Goal: Task Accomplishment & Management: Use online tool/utility

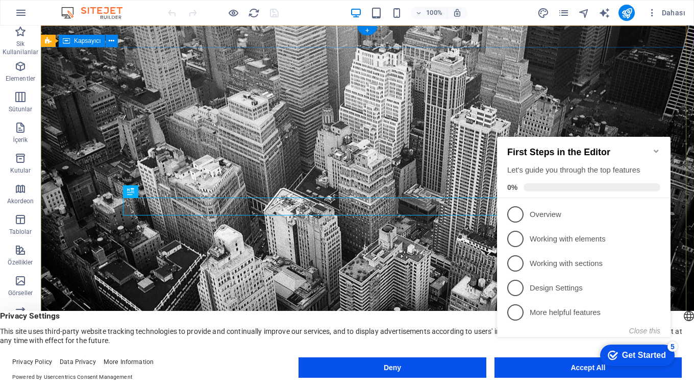
click at [586, 367] on div "checkmark Get Started 5 First Steps in the Editor Let's guide you through the t…" at bounding box center [586, 246] width 186 height 248
click at [585, 368] on div "checkmark Get Started 5 First Steps in the Editor Let's guide you through the t…" at bounding box center [586, 246] width 186 height 248
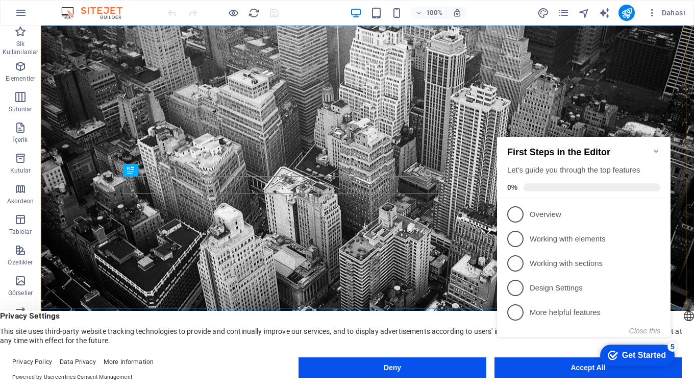
scroll to position [11, 0]
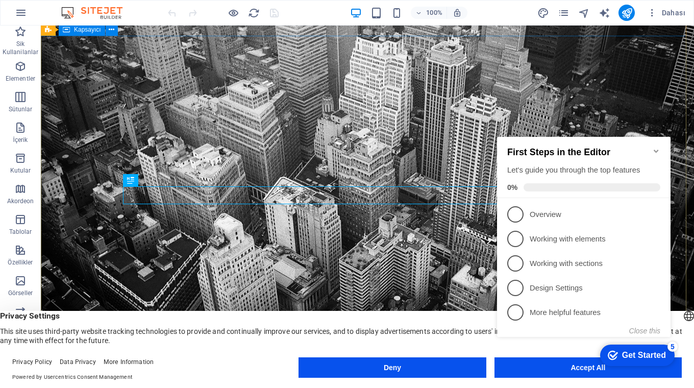
click at [627, 353] on div "Get Started" at bounding box center [644, 355] width 44 height 9
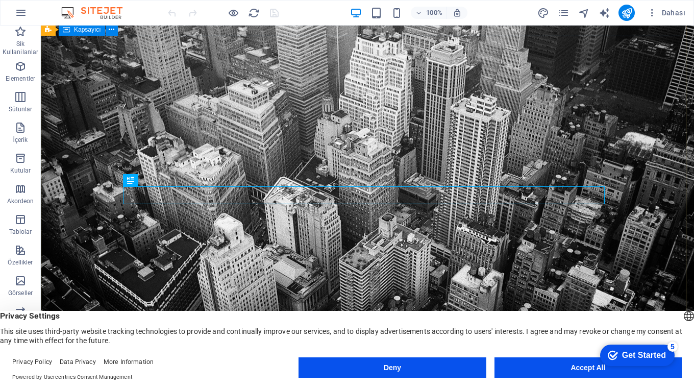
click at [631, 352] on div "Get Started" at bounding box center [644, 355] width 44 height 9
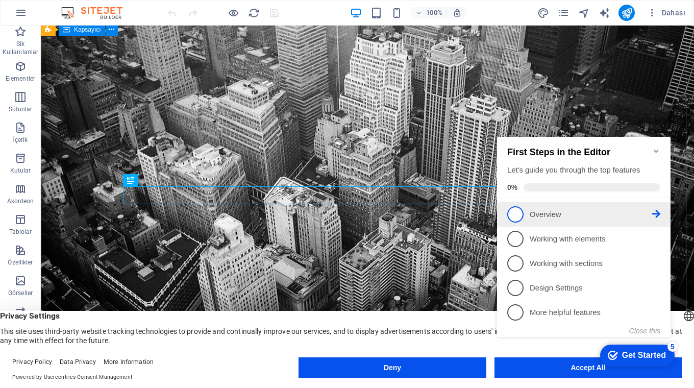
click at [515, 209] on span "1" at bounding box center [515, 214] width 16 height 16
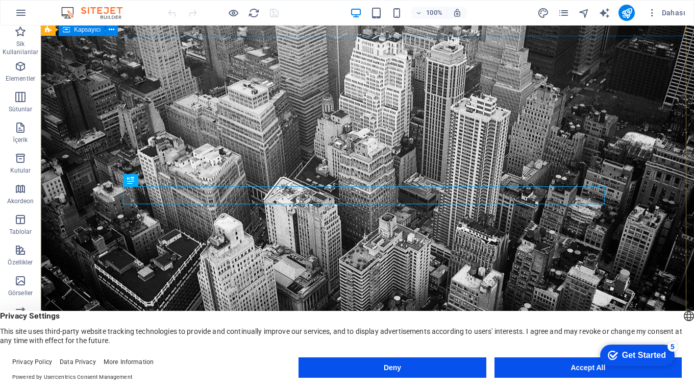
scroll to position [0, 0]
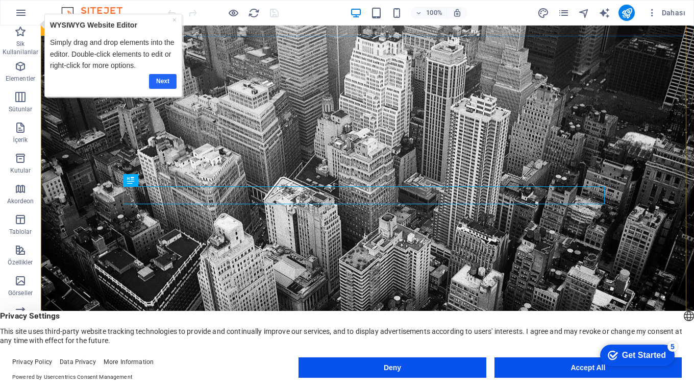
click at [161, 79] on link "Next" at bounding box center [163, 81] width 28 height 15
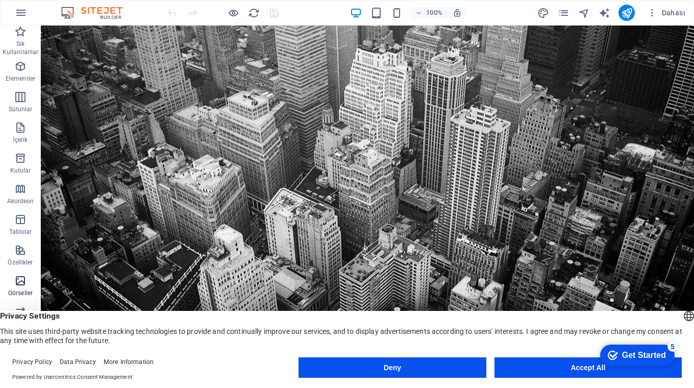
click at [23, 279] on icon "button" at bounding box center [20, 281] width 12 height 12
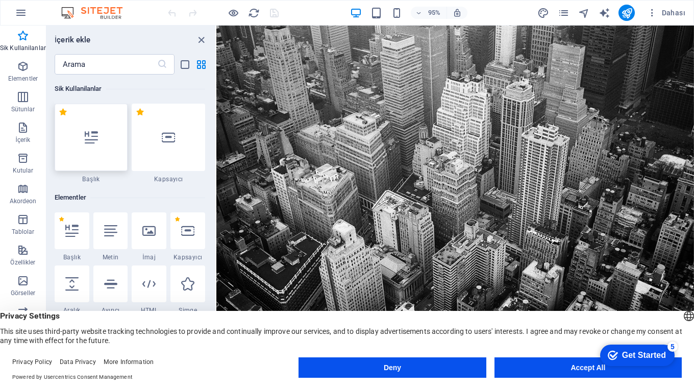
click at [88, 141] on icon at bounding box center [91, 137] width 13 height 13
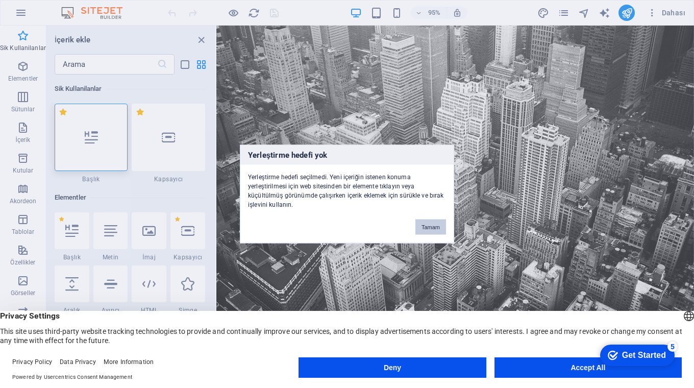
click at [435, 227] on button "Tamam" at bounding box center [430, 226] width 31 height 15
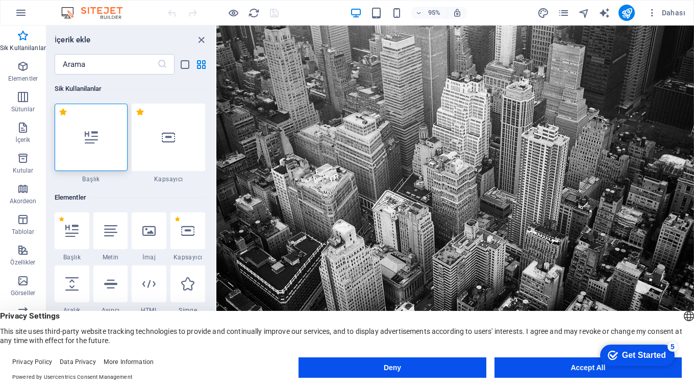
click at [633, 355] on div "Get Started" at bounding box center [644, 355] width 44 height 9
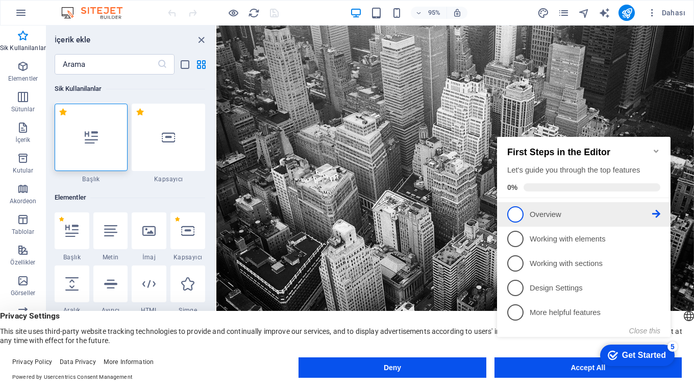
click at [542, 215] on p "Overview - incomplete" at bounding box center [591, 214] width 122 height 11
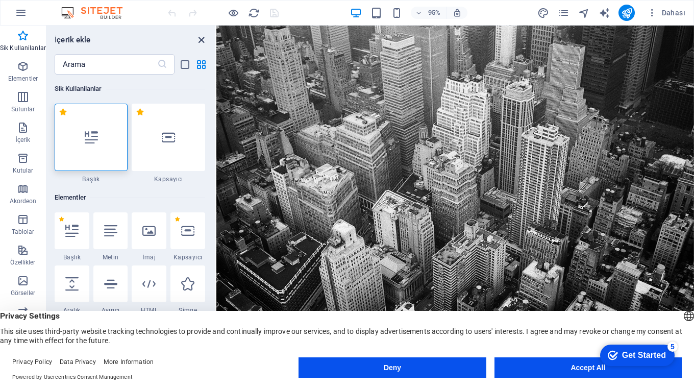
click at [199, 41] on icon "close panel" at bounding box center [201, 40] width 12 height 12
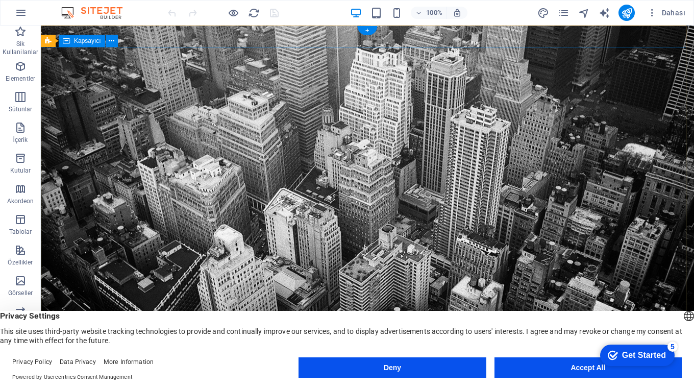
click at [636, 354] on div "Get Started" at bounding box center [644, 355] width 44 height 9
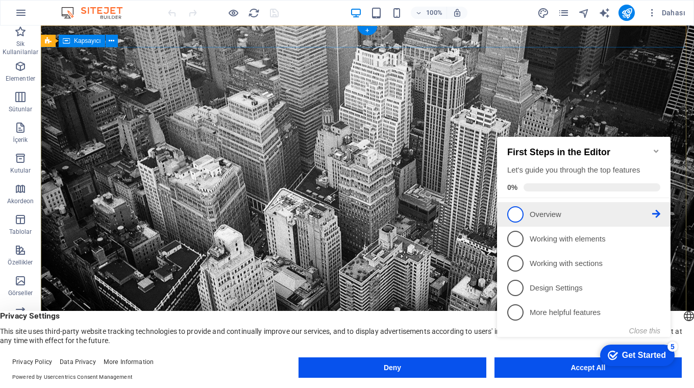
click at [516, 211] on span "1" at bounding box center [515, 214] width 16 height 16
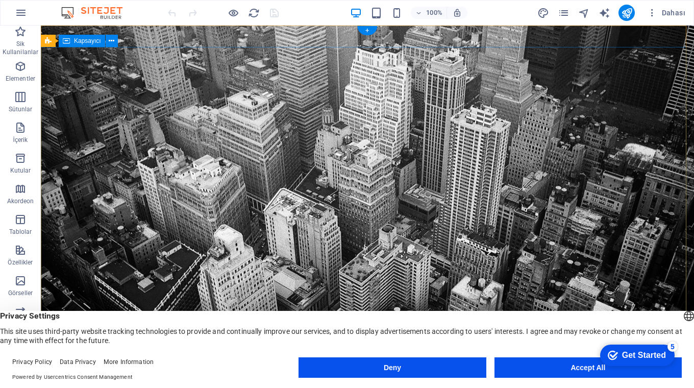
click at [625, 351] on div "Get Started" at bounding box center [644, 355] width 44 height 9
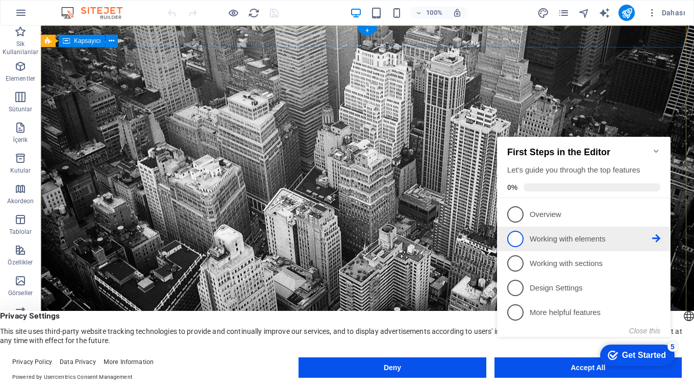
click at [530, 236] on p "Working with elements - incomplete" at bounding box center [591, 239] width 122 height 11
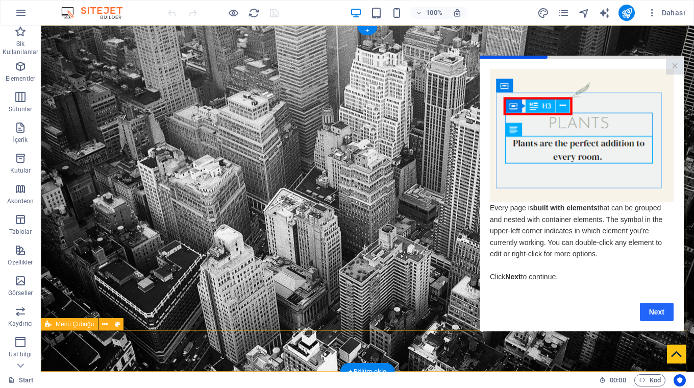
click at [652, 312] on link "Next" at bounding box center [657, 312] width 34 height 18
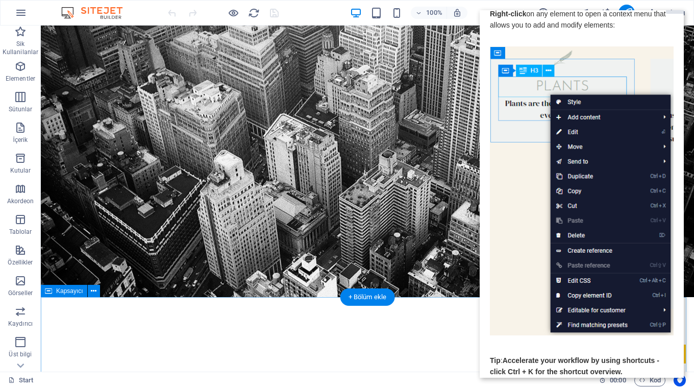
scroll to position [73, 0]
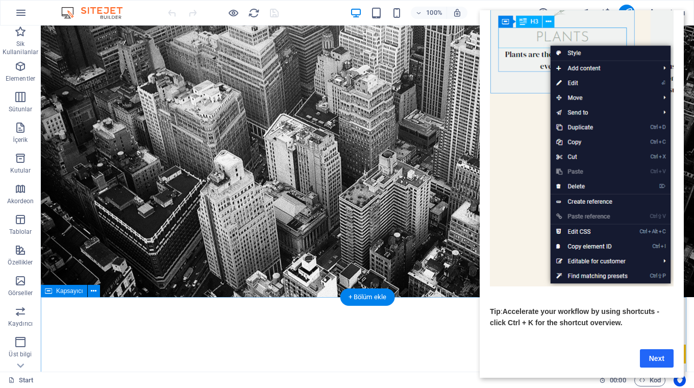
click at [653, 350] on link "Next" at bounding box center [657, 358] width 34 height 18
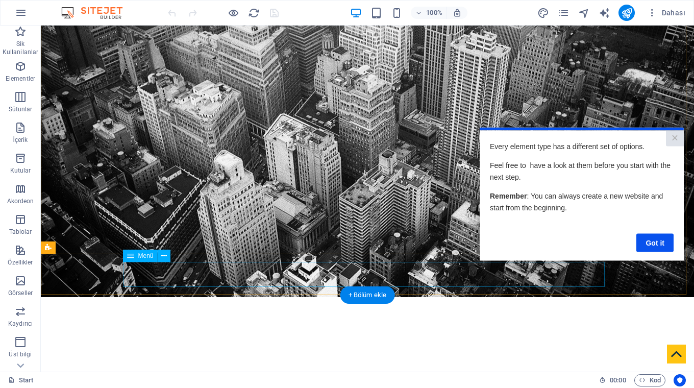
scroll to position [77, 0]
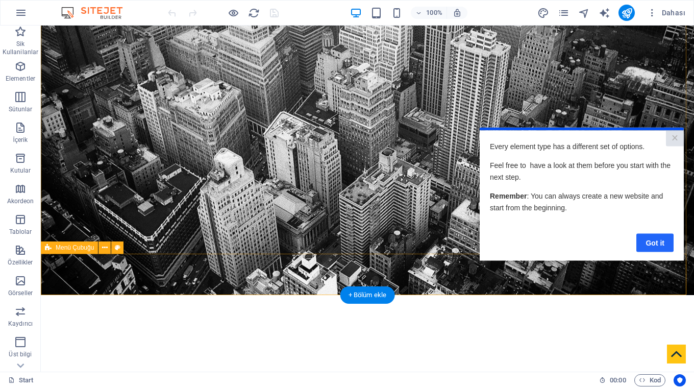
click at [655, 239] on link "Got it" at bounding box center [654, 242] width 37 height 18
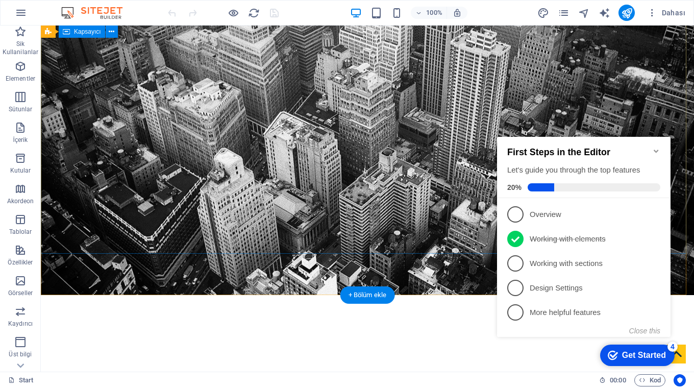
scroll to position [0, 0]
click at [515, 263] on span "3" at bounding box center [515, 263] width 16 height 16
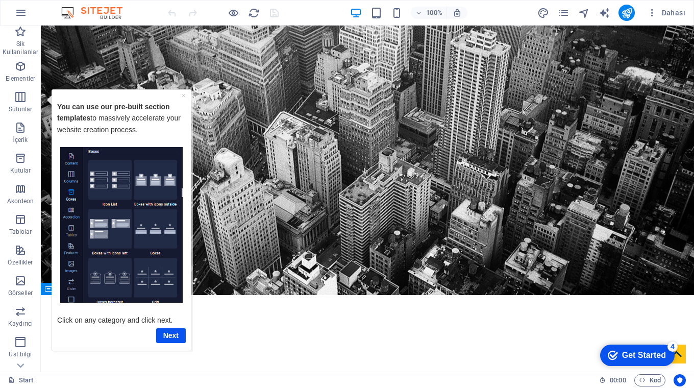
click at [150, 234] on img "Tooltip" at bounding box center [121, 224] width 122 height 156
click at [112, 233] on img "Tooltip" at bounding box center [121, 224] width 122 height 156
click at [168, 336] on link "Next" at bounding box center [171, 335] width 30 height 15
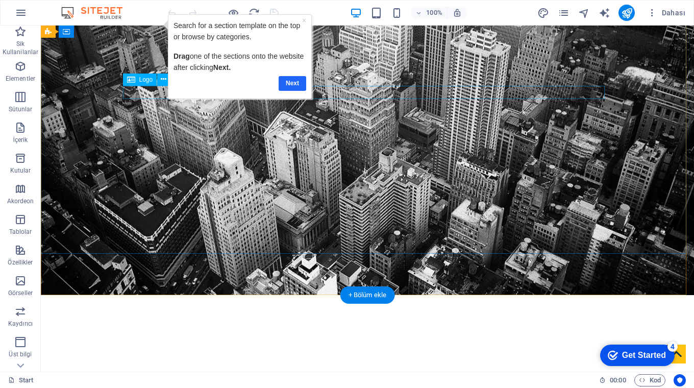
click at [294, 80] on link "Next" at bounding box center [292, 83] width 28 height 15
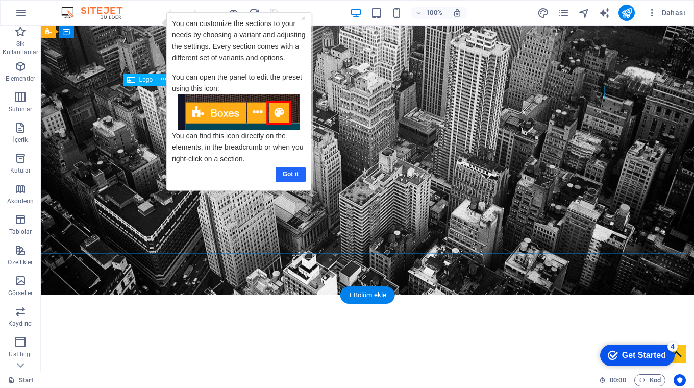
click at [289, 171] on link "Got it" at bounding box center [291, 174] width 30 height 15
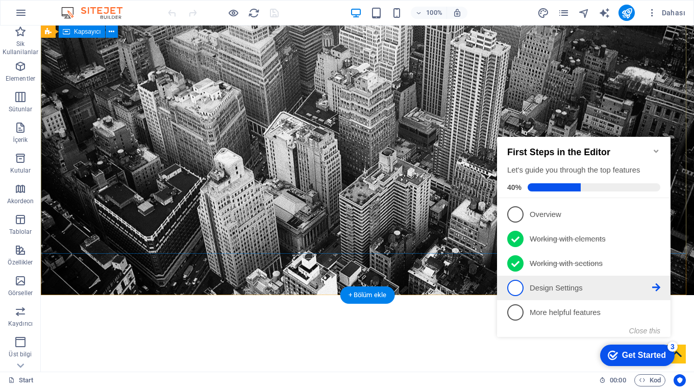
click at [516, 285] on span "4" at bounding box center [515, 288] width 16 height 16
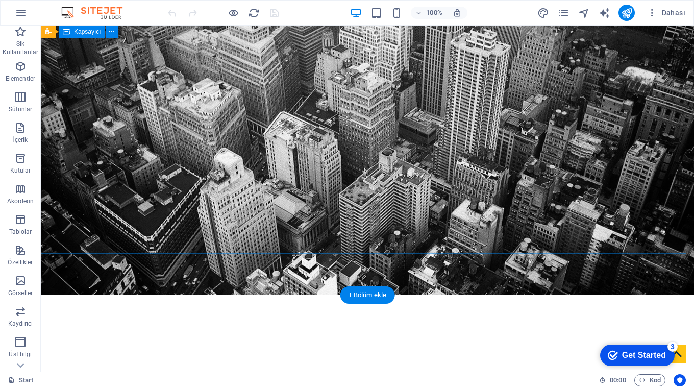
click at [632, 353] on div "Get Started" at bounding box center [644, 355] width 44 height 9
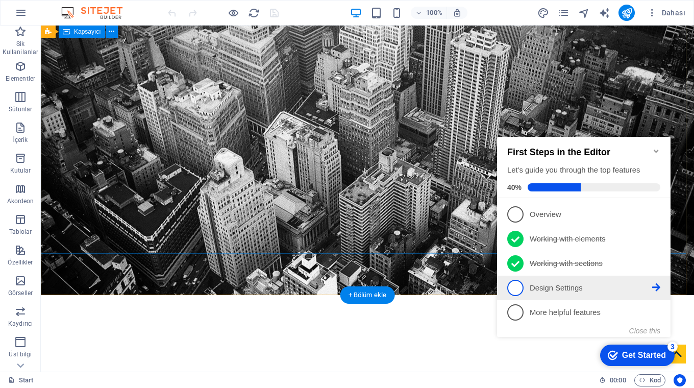
click at [518, 286] on span "4" at bounding box center [515, 288] width 16 height 16
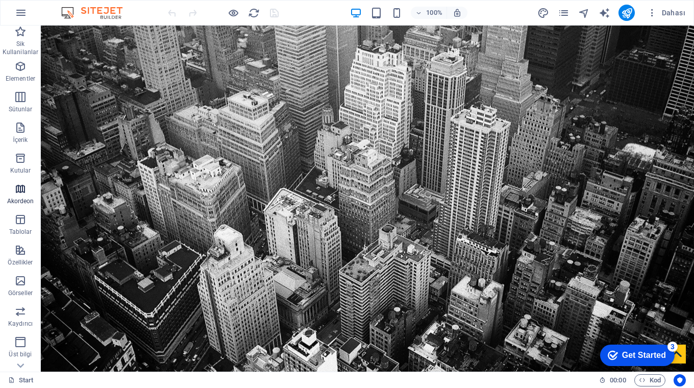
click at [21, 190] on icon "button" at bounding box center [20, 189] width 12 height 12
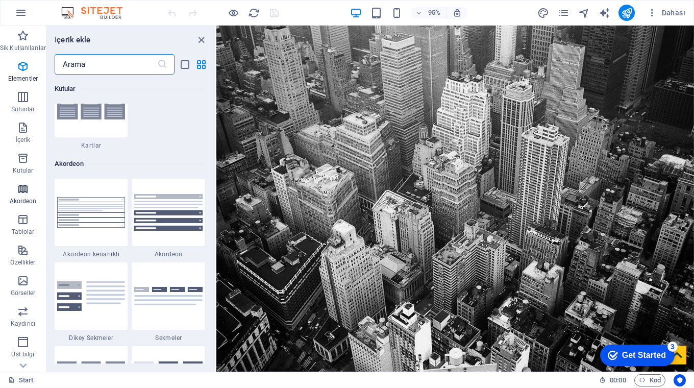
scroll to position [3258, 0]
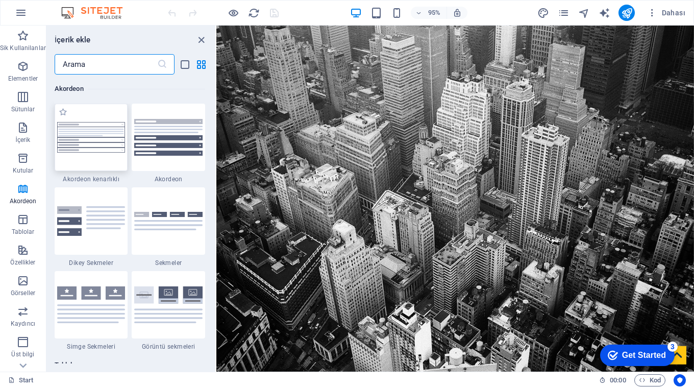
click at [95, 149] on img at bounding box center [91, 137] width 68 height 31
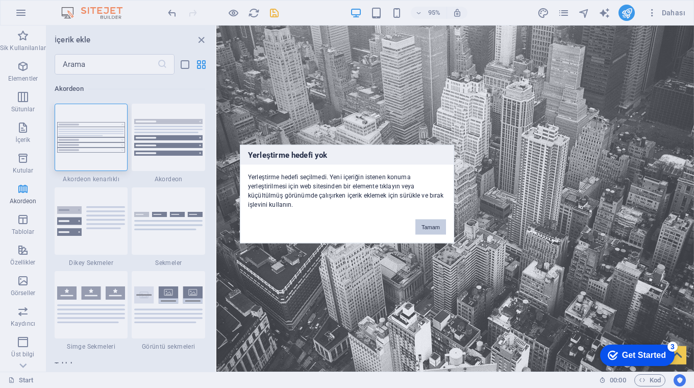
click at [428, 225] on button "Tamam" at bounding box center [430, 226] width 31 height 15
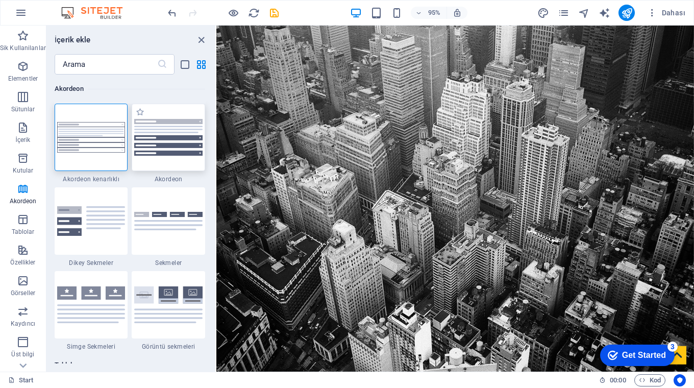
click at [168, 135] on img at bounding box center [168, 137] width 68 height 36
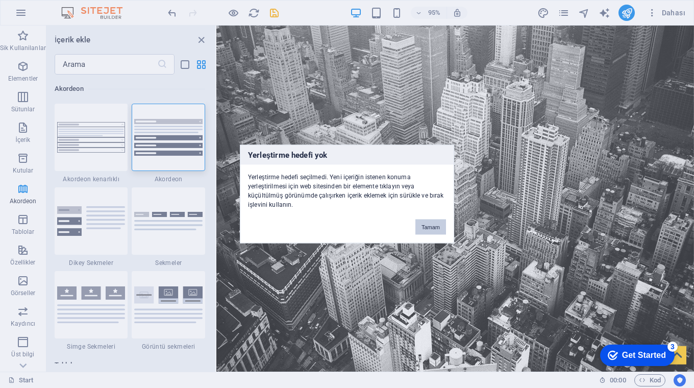
click at [426, 225] on button "Tamam" at bounding box center [430, 226] width 31 height 15
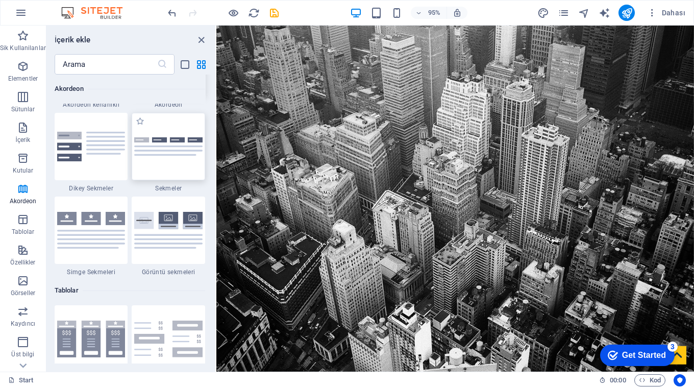
scroll to position [3396, 0]
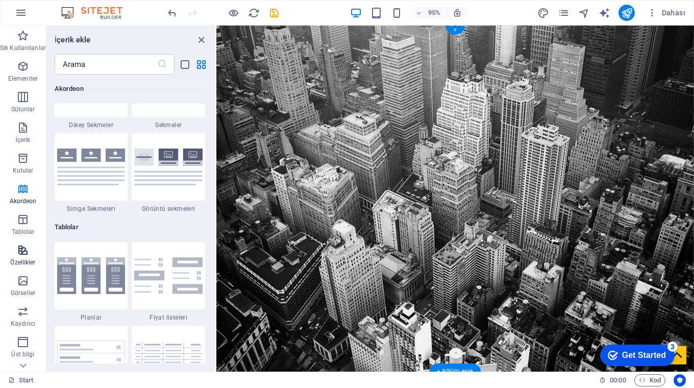
click at [22, 253] on icon "button" at bounding box center [23, 250] width 12 height 12
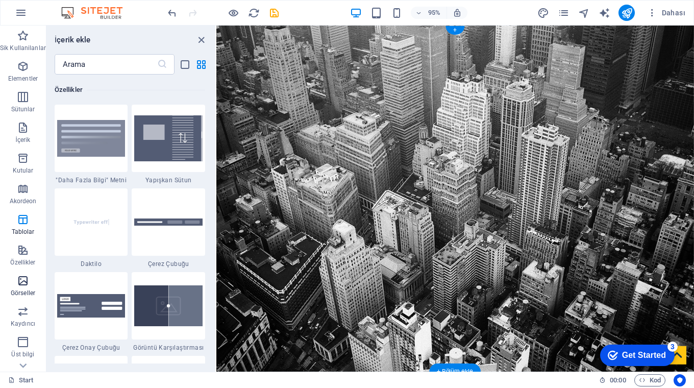
scroll to position [3978, 0]
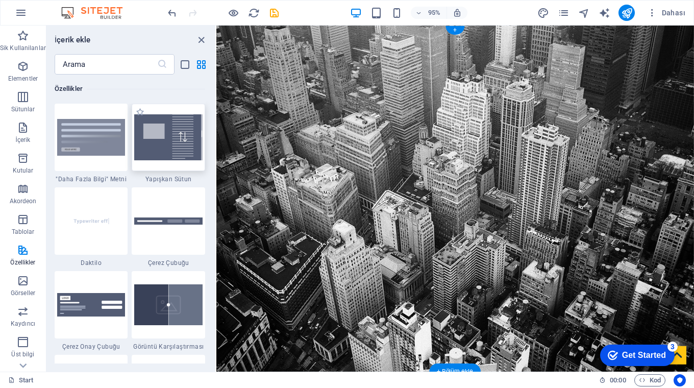
click at [180, 143] on img at bounding box center [168, 136] width 68 height 45
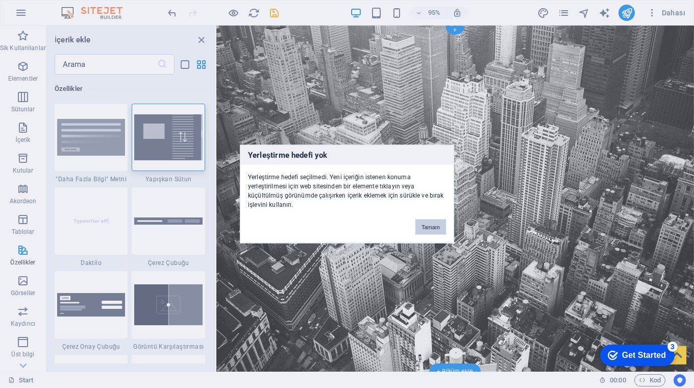
click at [431, 226] on button "Tamam" at bounding box center [430, 226] width 31 height 15
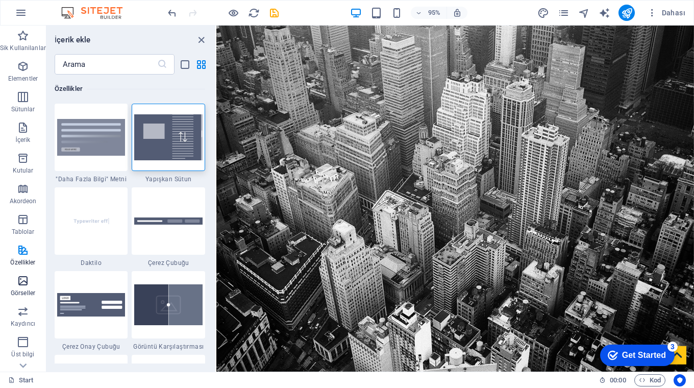
click at [20, 283] on icon "button" at bounding box center [23, 281] width 12 height 12
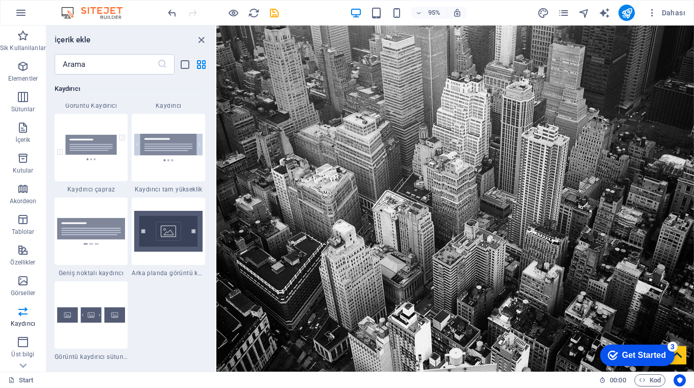
scroll to position [5935, 0]
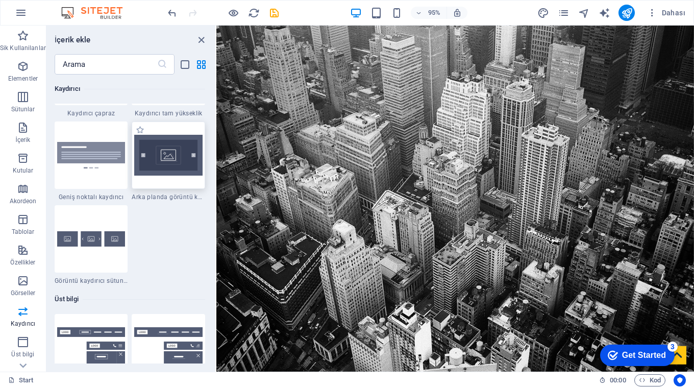
click at [168, 160] on img at bounding box center [168, 155] width 68 height 41
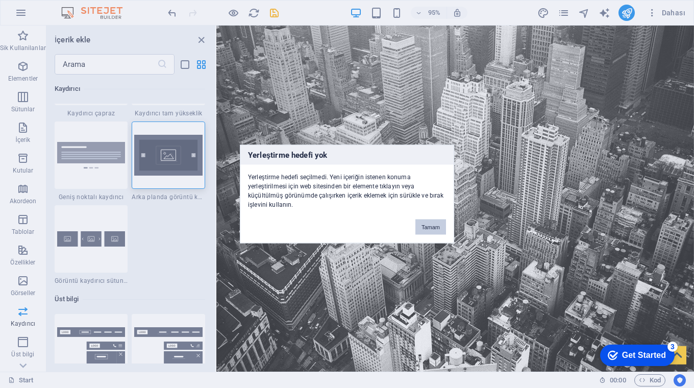
click at [425, 227] on button "Tamam" at bounding box center [430, 226] width 31 height 15
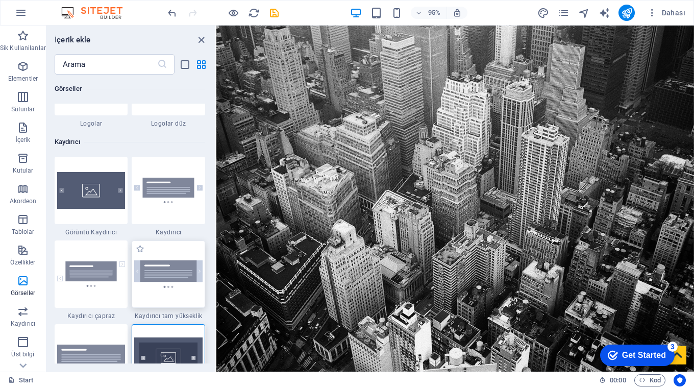
scroll to position [5902, 0]
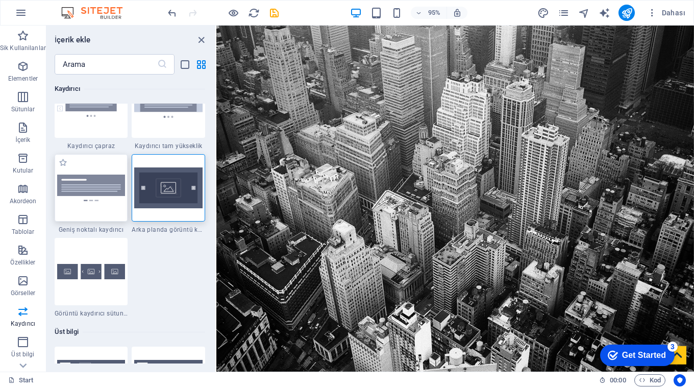
click at [84, 194] on img at bounding box center [91, 188] width 68 height 26
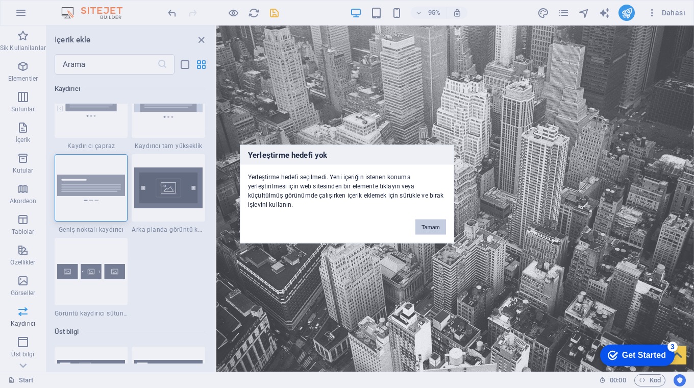
click at [428, 225] on button "Tamam" at bounding box center [430, 226] width 31 height 15
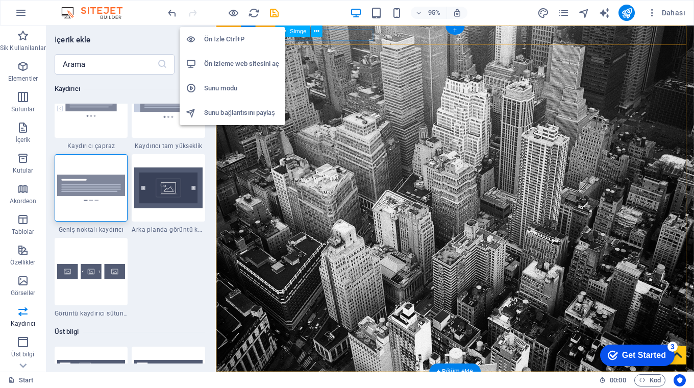
click at [232, 61] on h6 "Ön izleme web sitesini aç" at bounding box center [241, 64] width 75 height 12
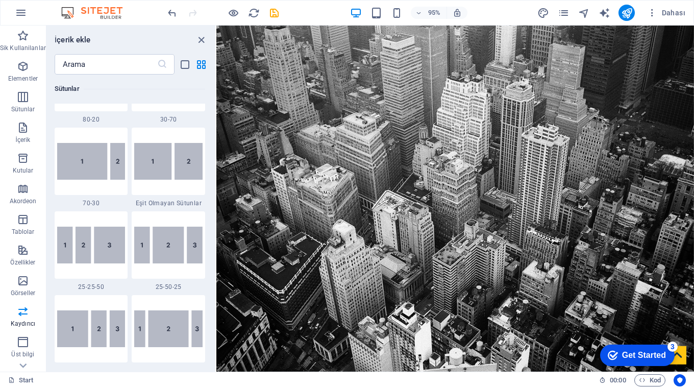
scroll to position [0, 0]
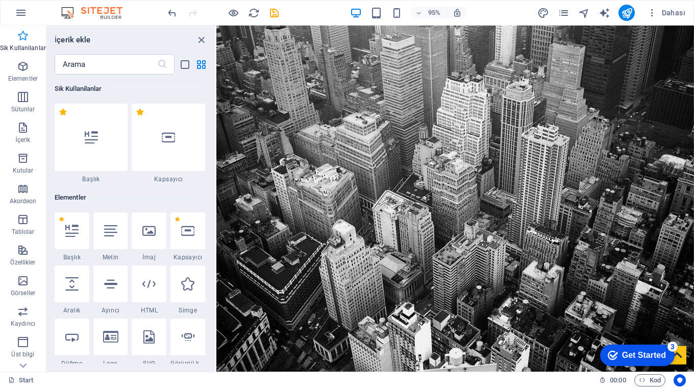
click at [20, 37] on icon "button" at bounding box center [23, 36] width 12 height 12
click at [22, 37] on icon "button" at bounding box center [23, 36] width 12 height 12
click at [20, 65] on icon "button" at bounding box center [23, 66] width 12 height 12
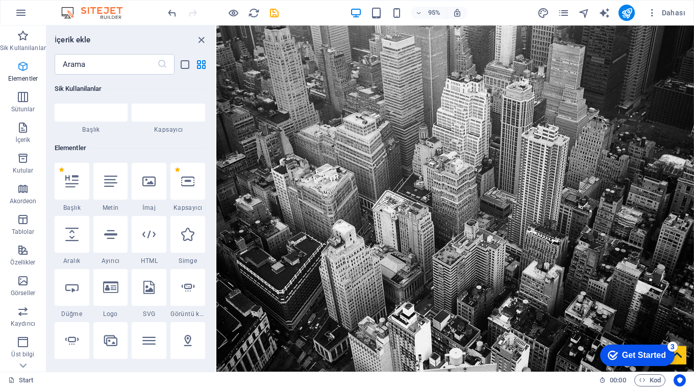
scroll to position [109, 0]
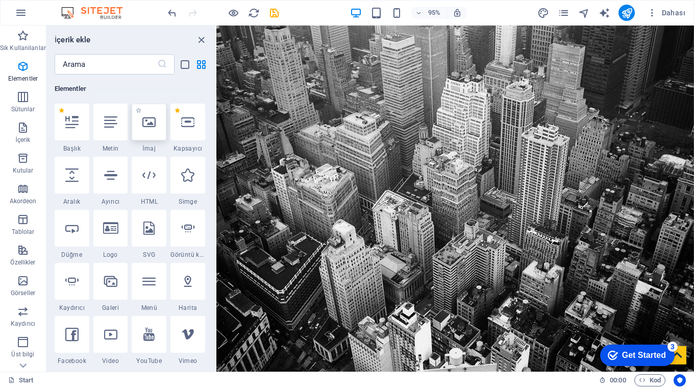
click at [152, 122] on icon at bounding box center [148, 121] width 13 height 13
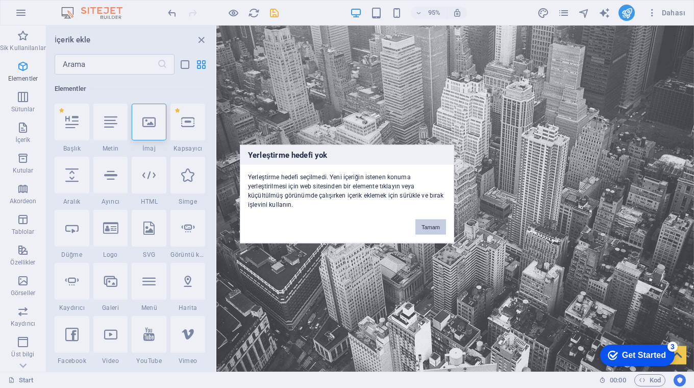
click at [426, 227] on button "Tamam" at bounding box center [430, 226] width 31 height 15
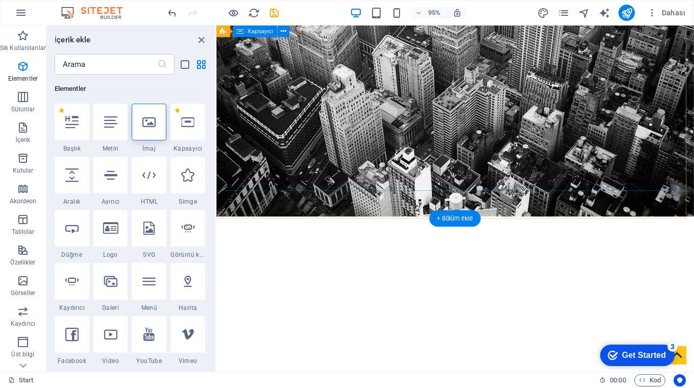
scroll to position [0, 0]
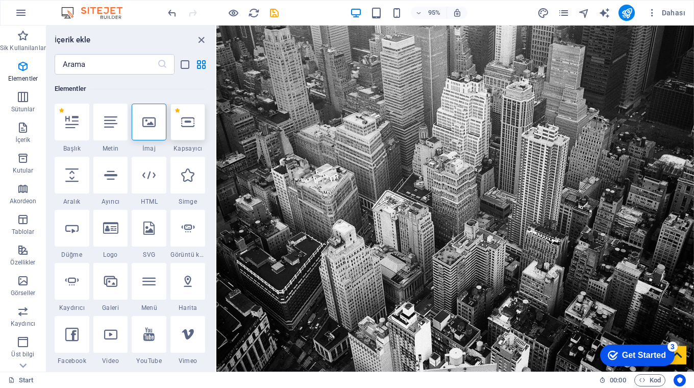
click at [190, 127] on icon at bounding box center [187, 121] width 13 height 13
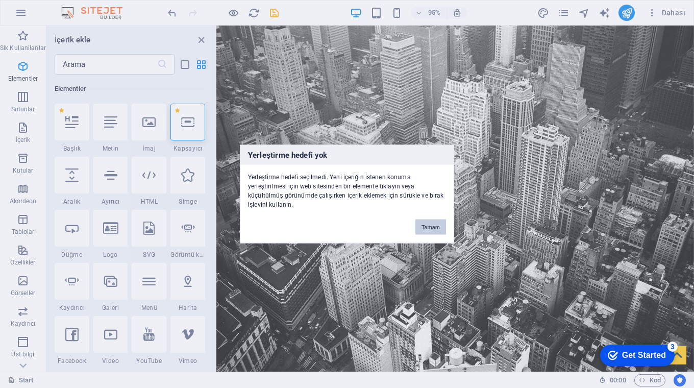
click at [423, 227] on button "Tamam" at bounding box center [430, 226] width 31 height 15
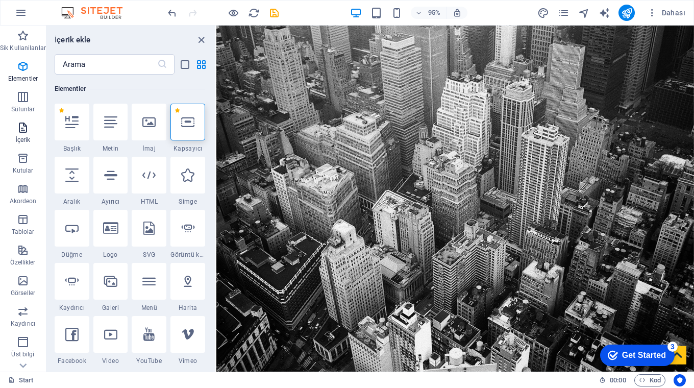
click at [21, 129] on icon "button" at bounding box center [23, 127] width 12 height 12
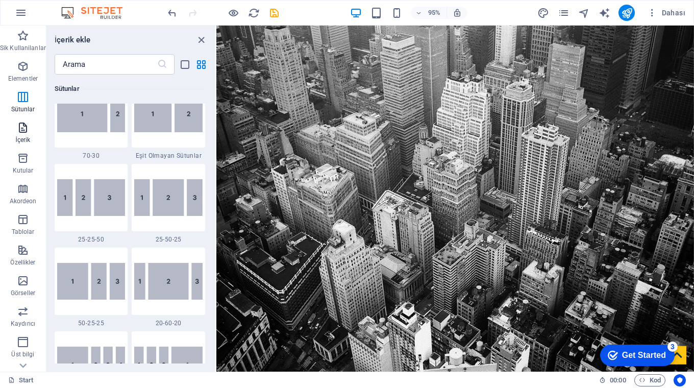
scroll to position [1786, 0]
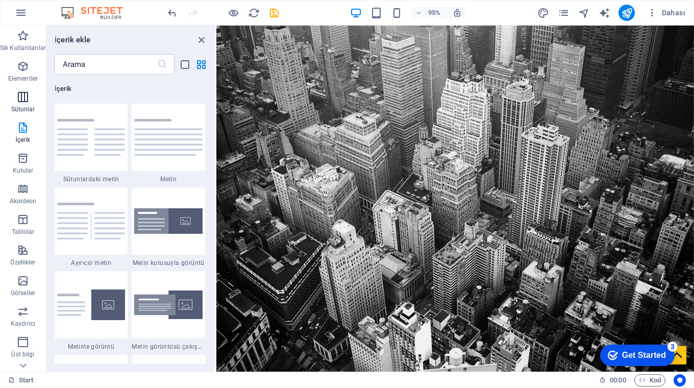
click at [17, 98] on icon "button" at bounding box center [23, 97] width 12 height 12
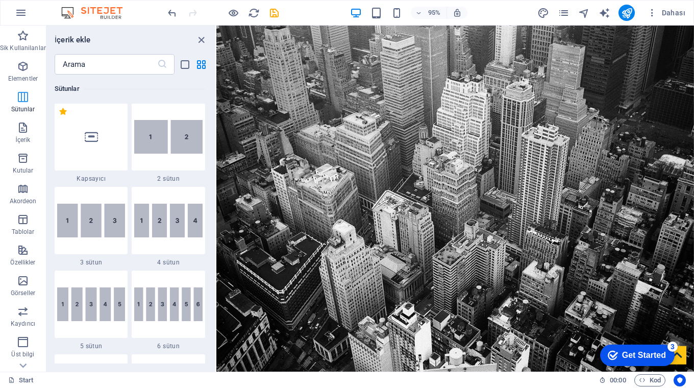
scroll to position [505, 0]
click at [23, 64] on icon "button" at bounding box center [23, 66] width 12 height 12
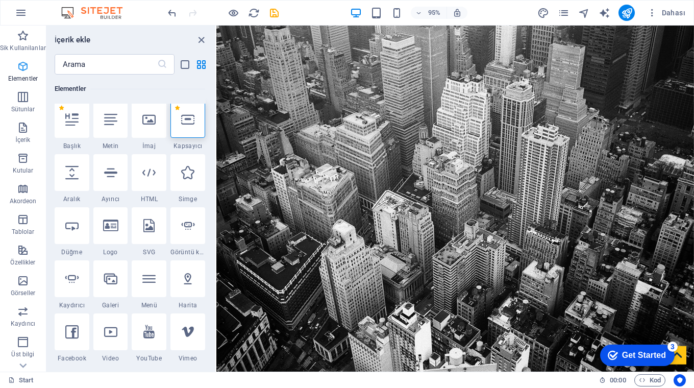
scroll to position [109, 0]
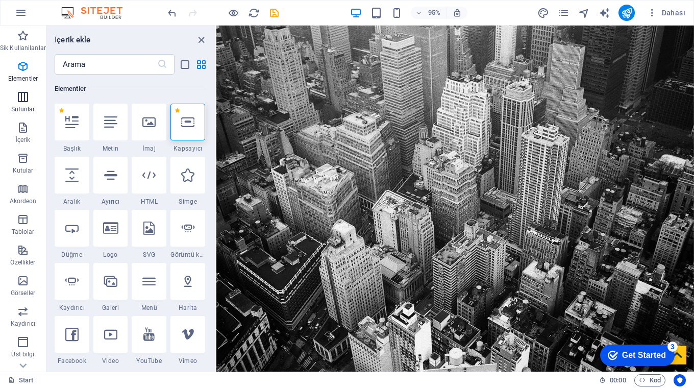
click at [18, 99] on icon "button" at bounding box center [23, 97] width 12 height 12
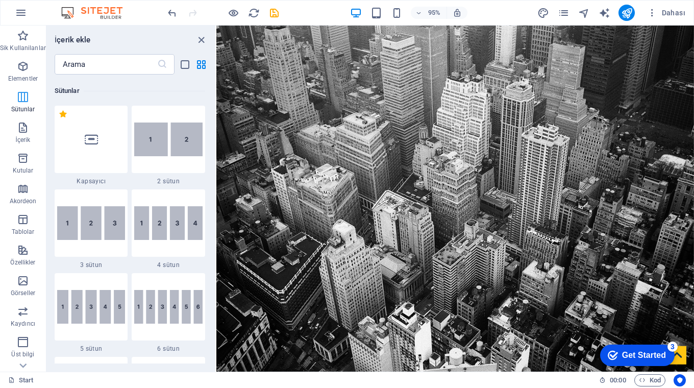
scroll to position [505, 0]
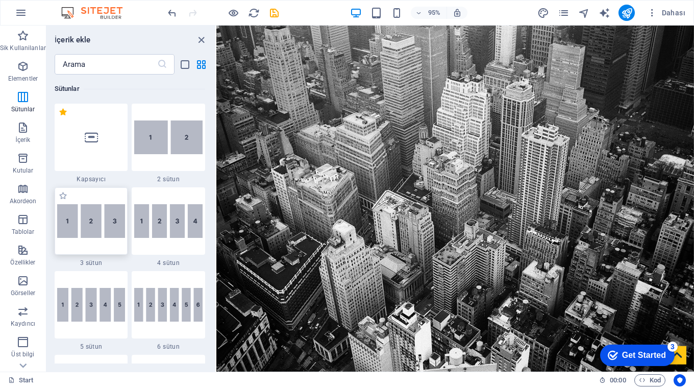
click at [90, 219] on img at bounding box center [91, 221] width 68 height 34
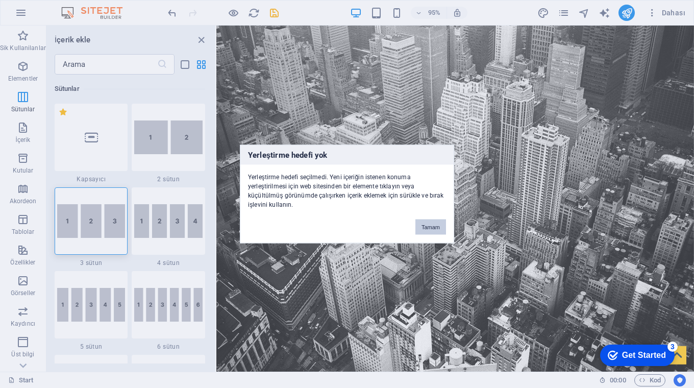
click at [428, 230] on button "Tamam" at bounding box center [430, 226] width 31 height 15
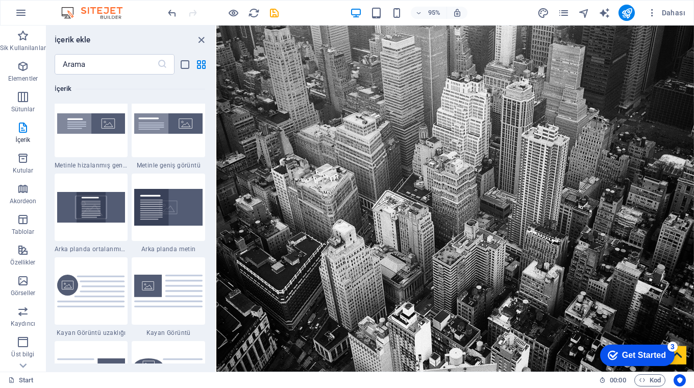
scroll to position [2172, 0]
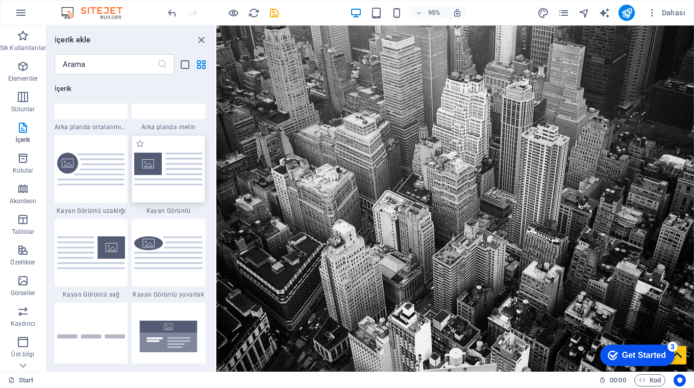
click at [150, 165] on img at bounding box center [168, 169] width 68 height 32
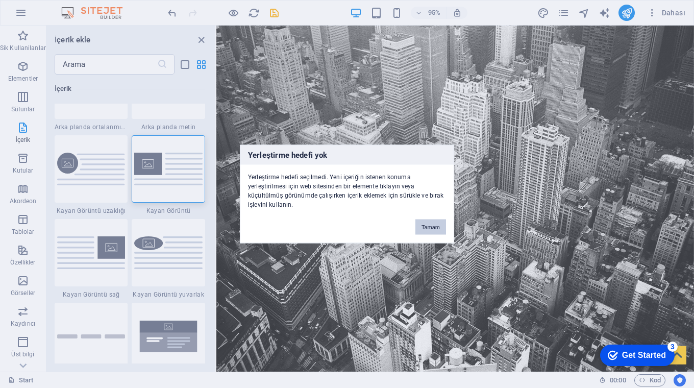
drag, startPoint x: 433, startPoint y: 228, endPoint x: 228, endPoint y: 213, distance: 206.2
click at [433, 228] on button "Tamam" at bounding box center [430, 226] width 31 height 15
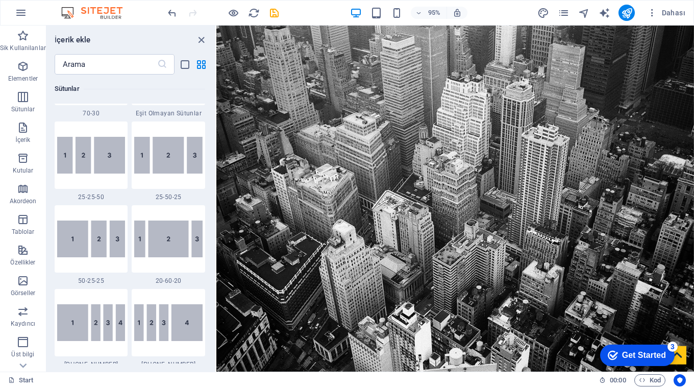
scroll to position [0, 0]
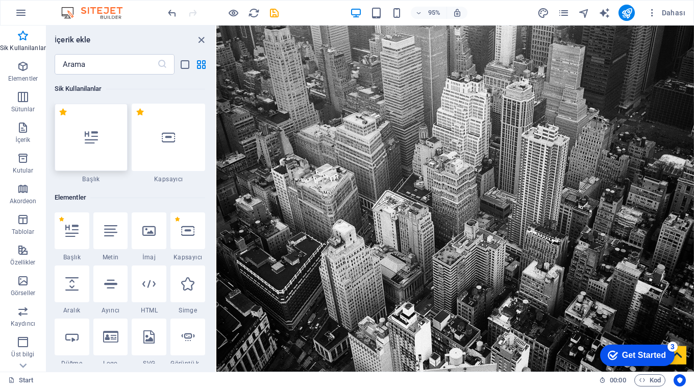
click at [90, 138] on icon at bounding box center [91, 137] width 13 height 13
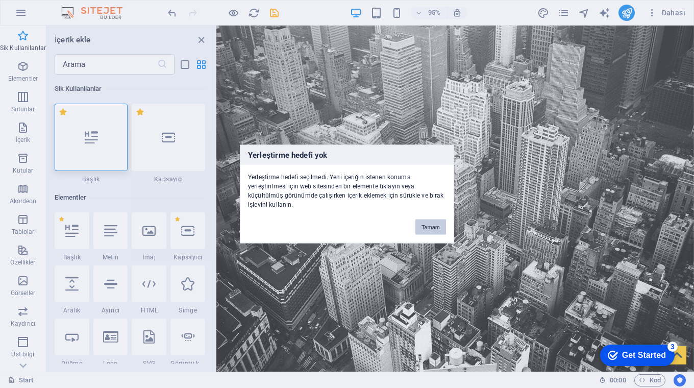
click at [430, 224] on button "Tamam" at bounding box center [430, 226] width 31 height 15
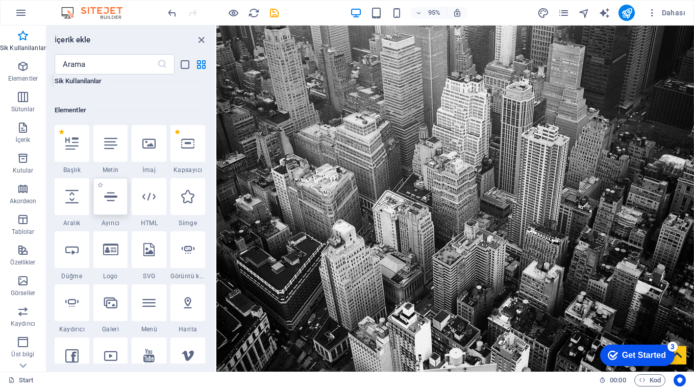
scroll to position [147, 0]
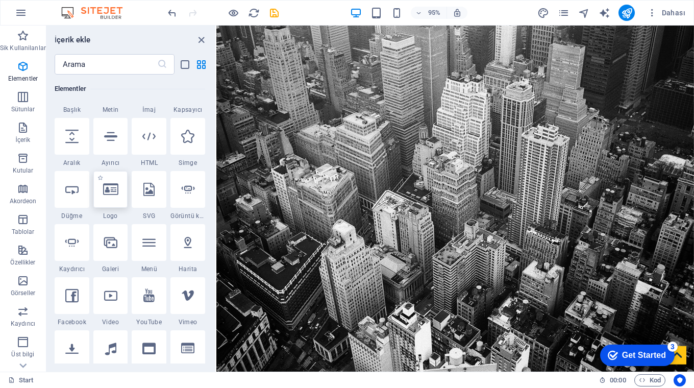
click at [108, 195] on icon at bounding box center [110, 189] width 15 height 13
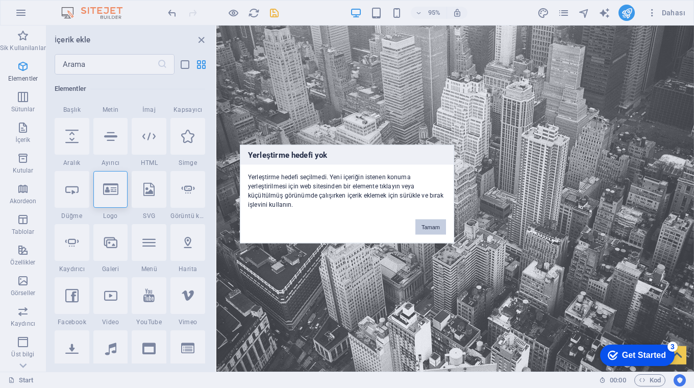
click at [428, 231] on button "Tamam" at bounding box center [430, 226] width 31 height 15
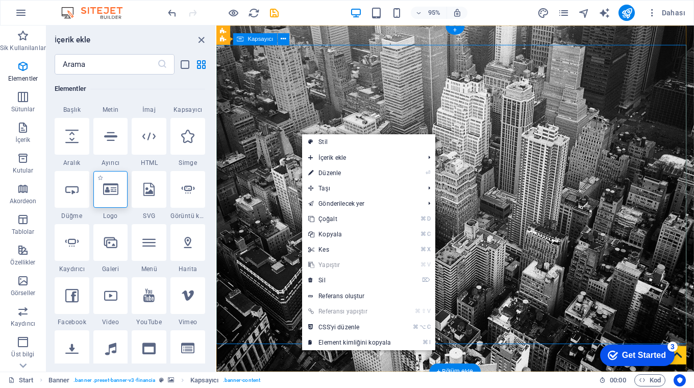
click at [112, 196] on div at bounding box center [110, 189] width 35 height 37
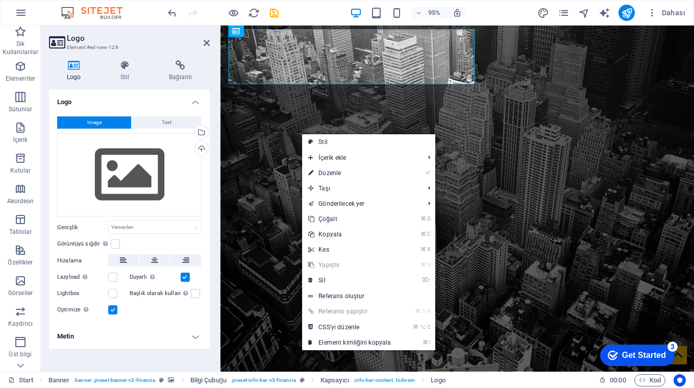
click at [75, 64] on icon at bounding box center [74, 65] width 50 height 10
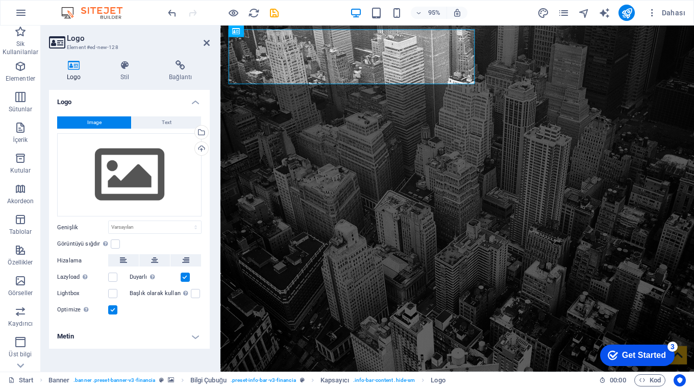
click at [75, 64] on icon at bounding box center [74, 65] width 50 height 10
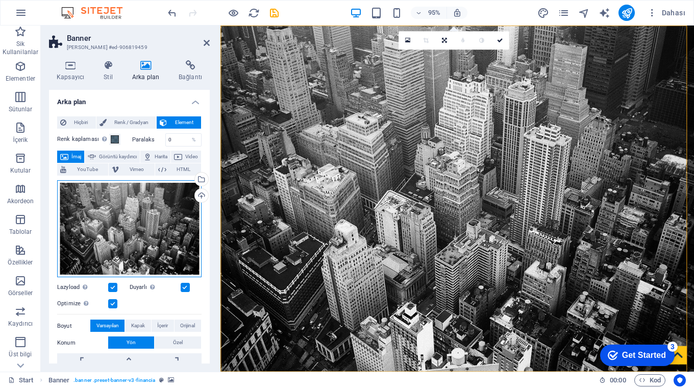
click at [160, 225] on div "Dosyaları buraya sürükleyin, dosyaları seçmek için tıklayın veya Dosyalardan ya…" at bounding box center [129, 228] width 144 height 97
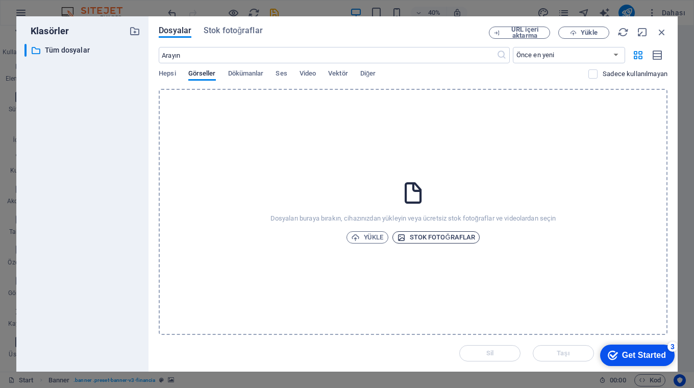
click at [425, 234] on span "Stok fotoğraflar" at bounding box center [436, 237] width 79 height 12
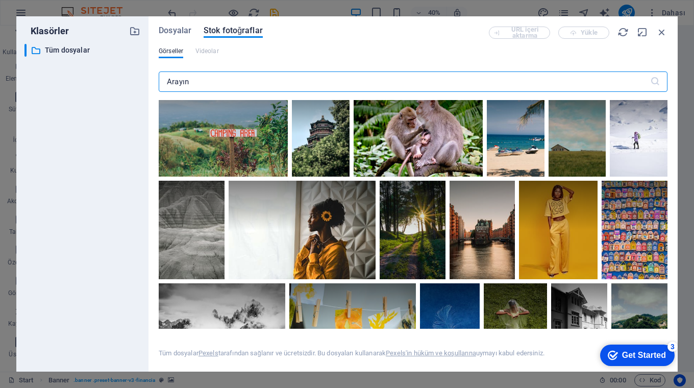
scroll to position [0, 0]
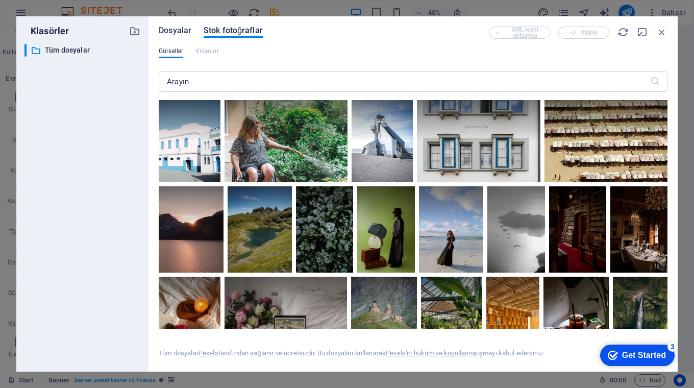
click at [177, 33] on span "Dosyalar" at bounding box center [175, 30] width 33 height 12
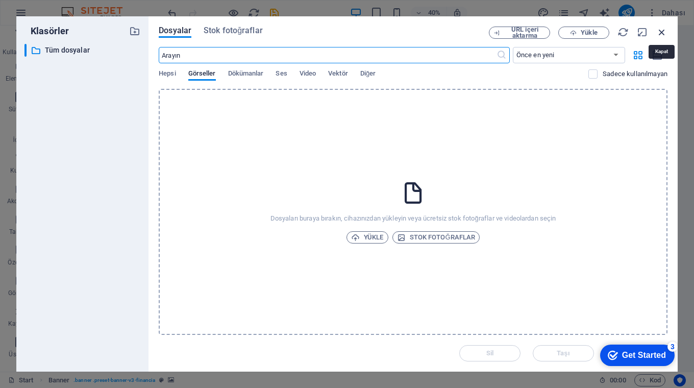
click at [660, 32] on icon "button" at bounding box center [661, 32] width 11 height 11
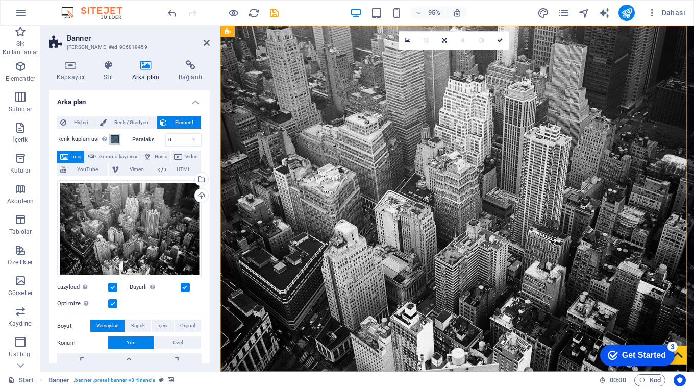
click at [114, 139] on span at bounding box center [115, 139] width 8 height 8
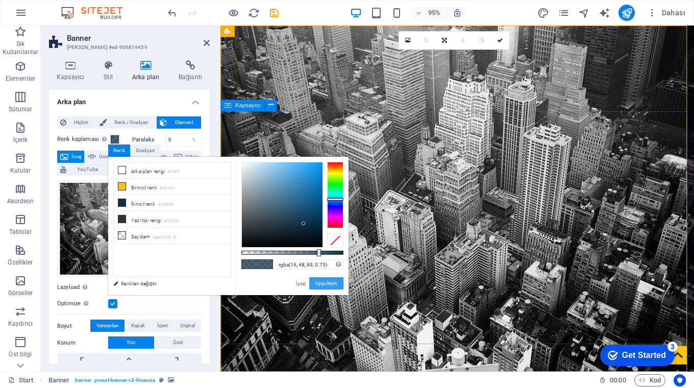
click at [320, 284] on button "Uygulayın" at bounding box center [326, 283] width 34 height 12
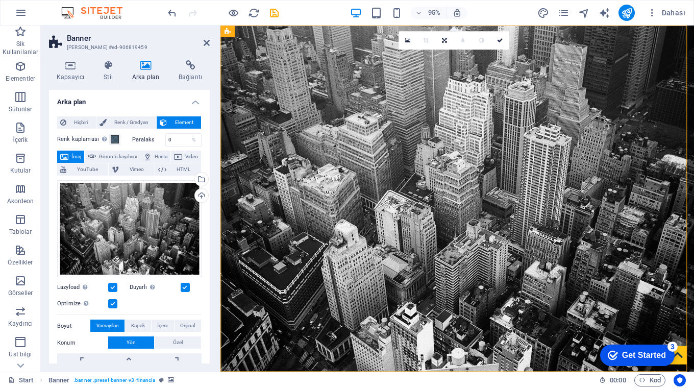
click at [74, 154] on span "İmaj" at bounding box center [76, 157] width 10 height 12
click at [124, 154] on span "Görüntü kaydırıcı" at bounding box center [118, 157] width 38 height 12
select select "ms"
select select "s"
select select "progressive"
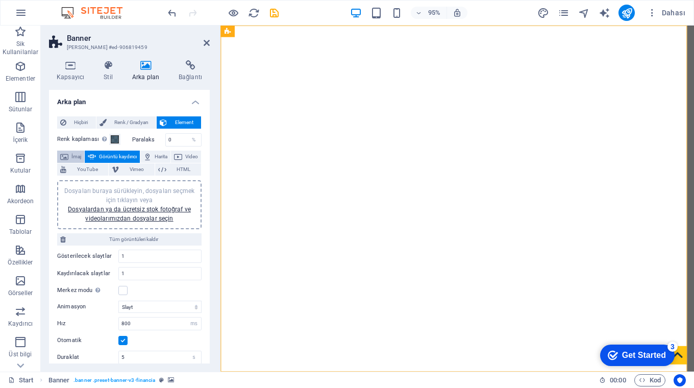
click at [79, 155] on span "İmaj" at bounding box center [76, 157] width 10 height 12
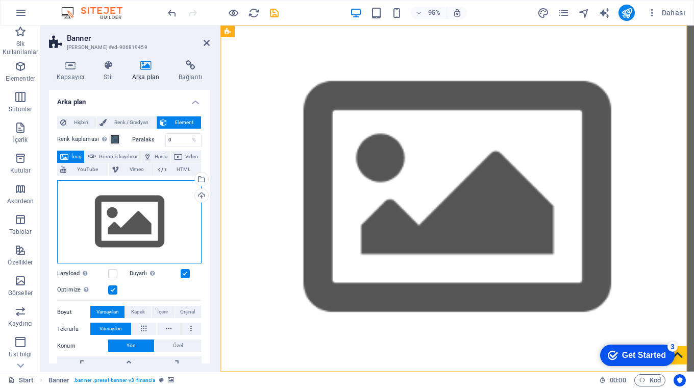
click at [131, 208] on div "Dosyaları buraya sürükleyin, dosyaları seçmek için tıklayın veya Dosyalardan ya…" at bounding box center [129, 222] width 144 height 84
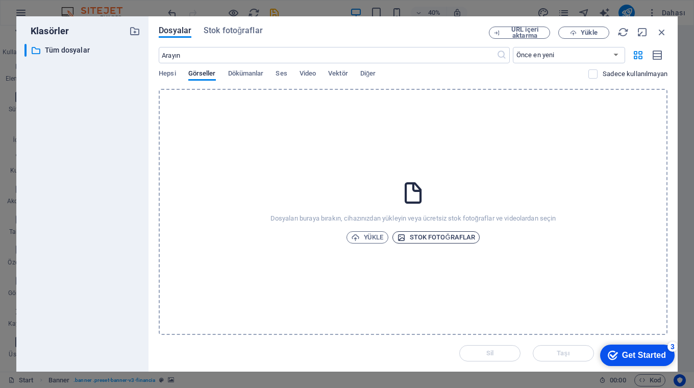
click at [431, 235] on span "Stok fotoğraflar" at bounding box center [436, 237] width 79 height 12
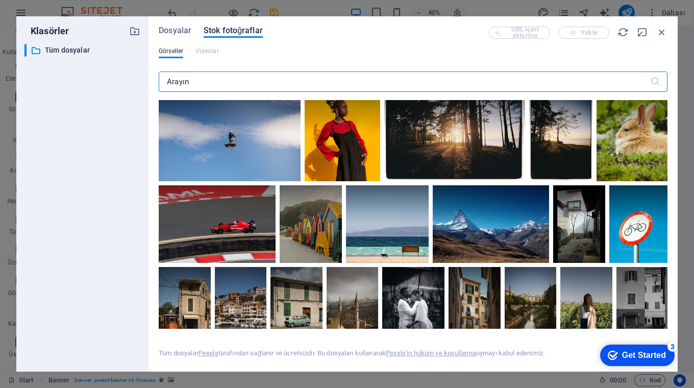
scroll to position [6545, 0]
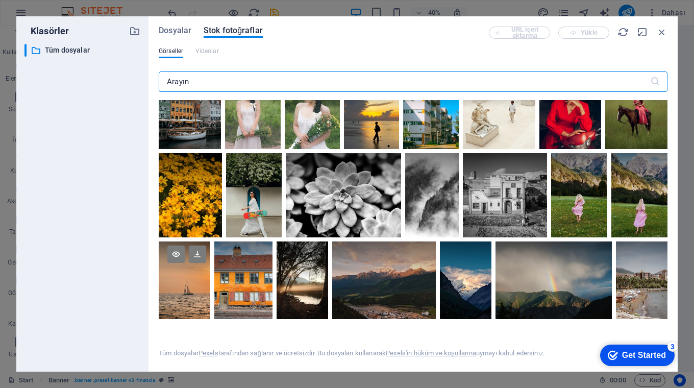
click at [186, 282] on div at bounding box center [185, 280] width 52 height 78
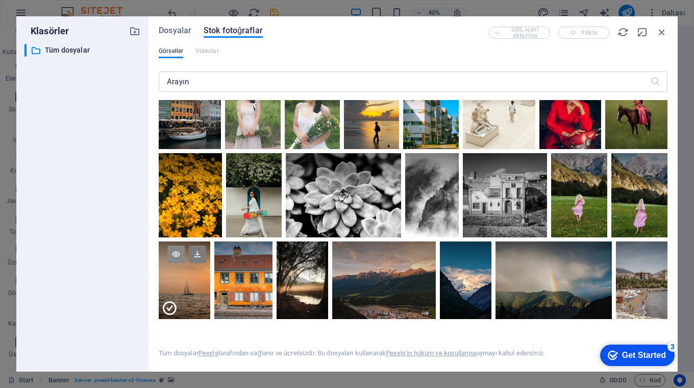
click at [176, 247] on icon at bounding box center [175, 253] width 17 height 17
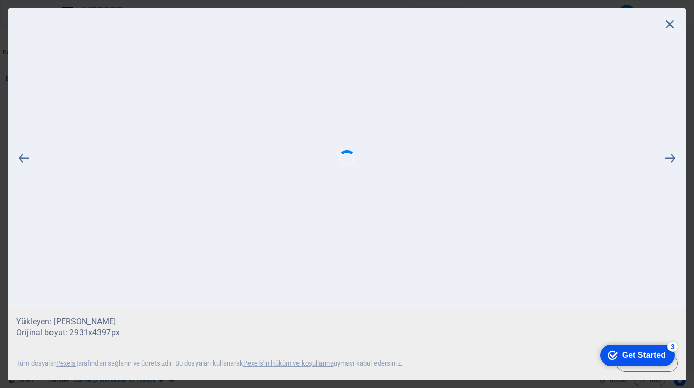
scroll to position [6512, 0]
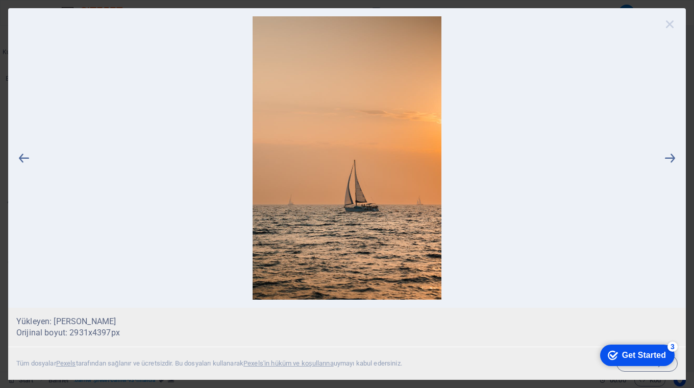
click at [670, 23] on icon at bounding box center [669, 23] width 15 height 15
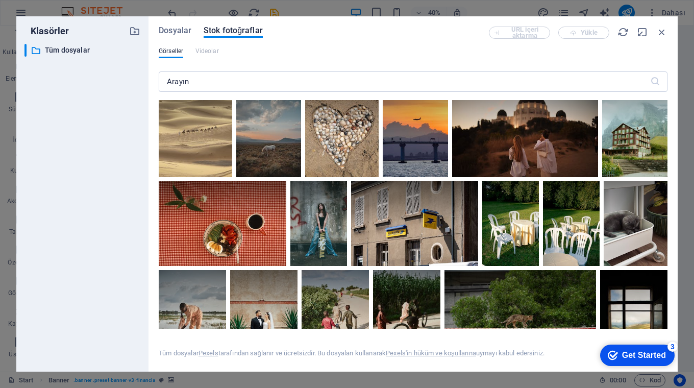
scroll to position [0, 0]
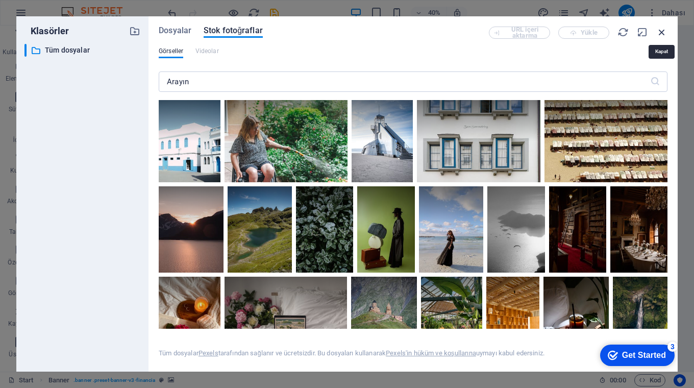
click at [662, 32] on icon "button" at bounding box center [661, 32] width 11 height 11
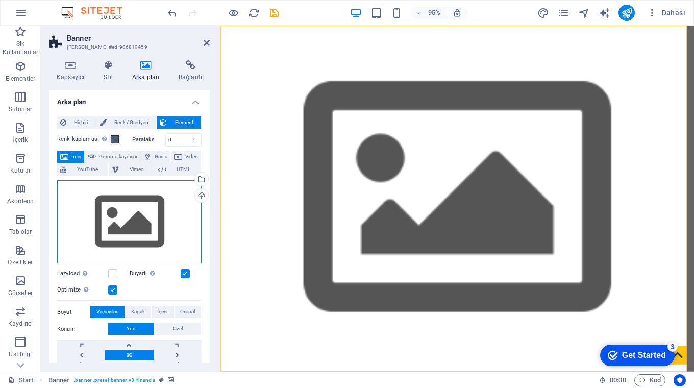
click at [144, 212] on div "Dosyaları buraya sürükleyin, dosyaları seçmek için tıklayın veya Dosyalardan ya…" at bounding box center [129, 222] width 144 height 84
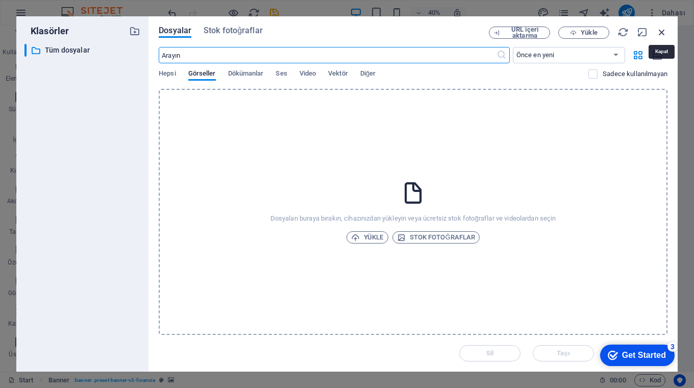
click at [662, 33] on icon "button" at bounding box center [661, 32] width 11 height 11
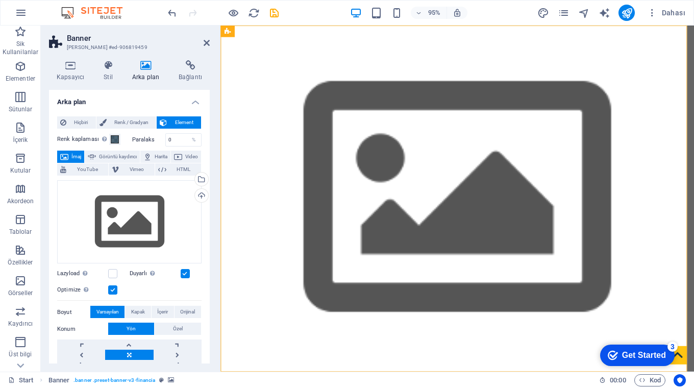
click at [144, 68] on icon at bounding box center [146, 65] width 42 height 10
click at [131, 120] on span "Renk / Gradyan" at bounding box center [132, 122] width 44 height 12
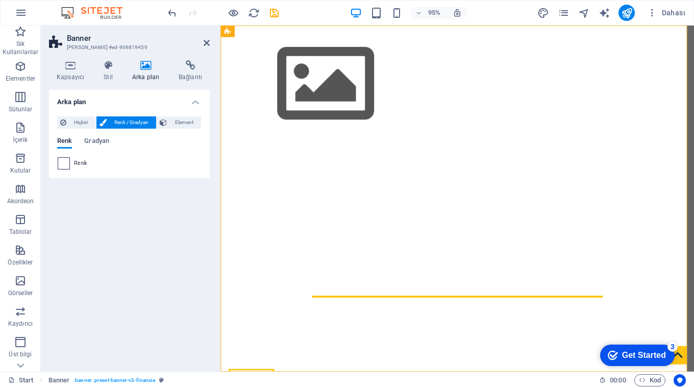
click at [61, 163] on span at bounding box center [63, 163] width 11 height 11
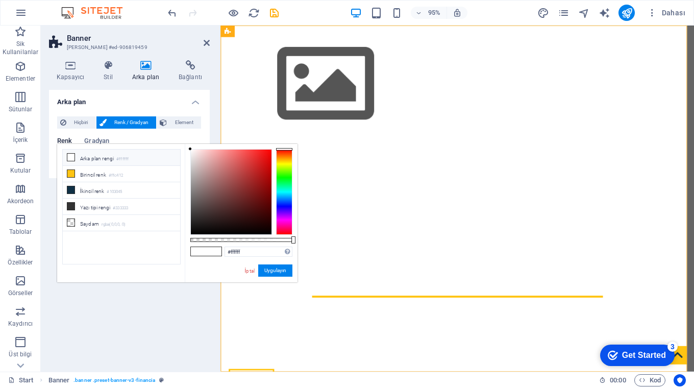
click at [70, 156] on icon at bounding box center [70, 157] width 7 height 7
click at [70, 158] on icon at bounding box center [70, 157] width 7 height 7
click at [69, 175] on icon at bounding box center [70, 173] width 7 height 7
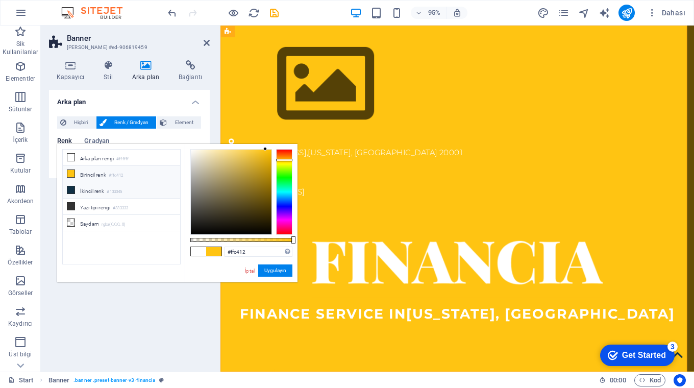
click at [93, 193] on li "İkincil [PERSON_NAME] #103045" at bounding box center [121, 190] width 117 height 16
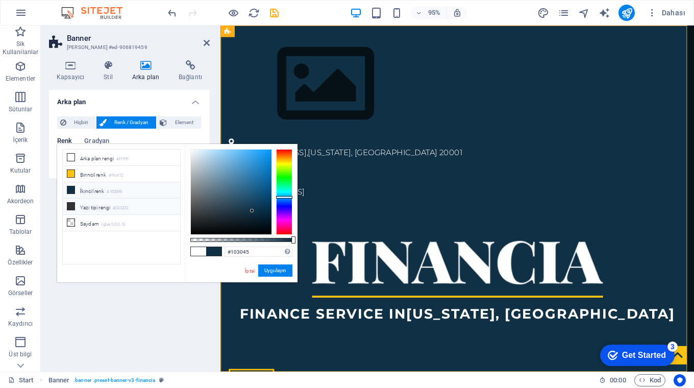
click at [91, 207] on li "Yazı tipi rengi #333333" at bounding box center [121, 207] width 117 height 16
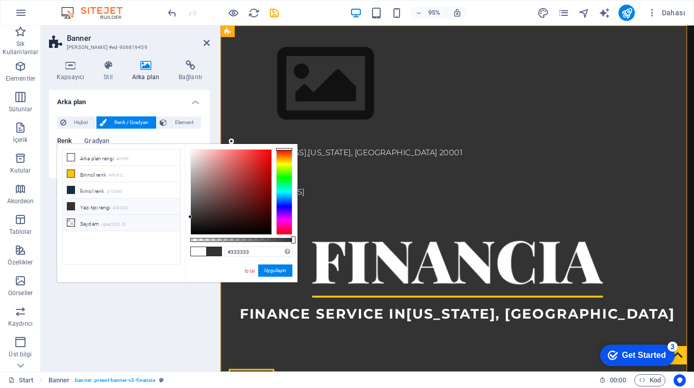
click at [91, 224] on li "Saydam rgba(0,0,0,.0)" at bounding box center [121, 223] width 117 height 16
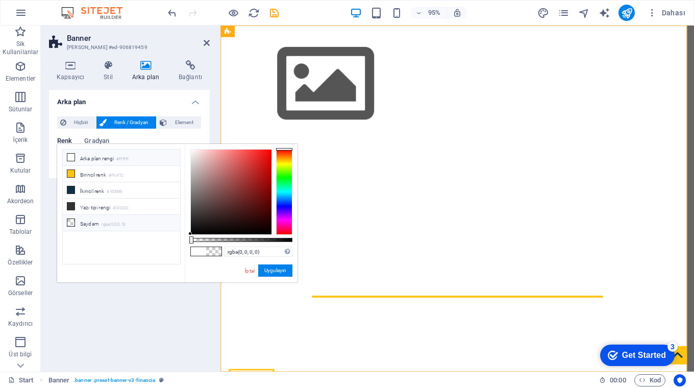
click at [96, 158] on li "Arka plan rengi #ffffff" at bounding box center [121, 158] width 117 height 16
click at [253, 253] on input "#ffffff" at bounding box center [259, 251] width 68 height 10
paste input "e8e9ed"
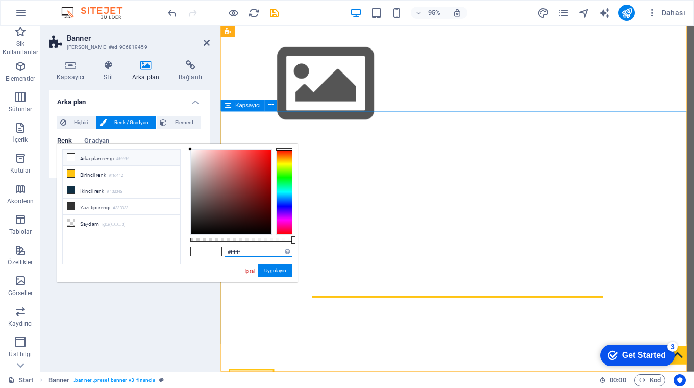
type input "#e8e9ed"
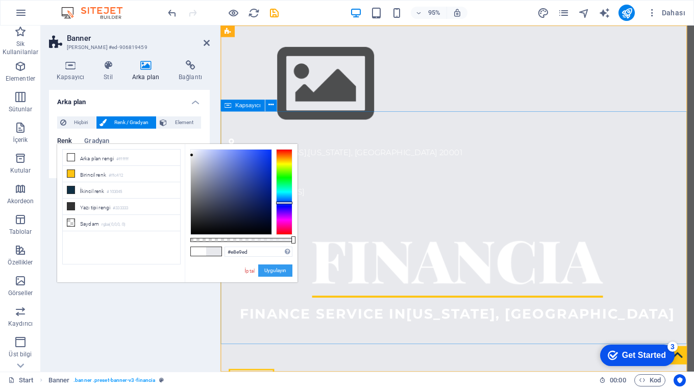
click at [274, 267] on button "Uygulayın" at bounding box center [275, 270] width 34 height 12
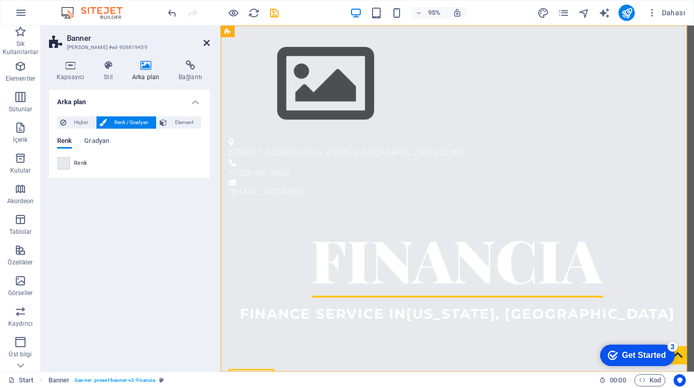
click at [206, 42] on icon at bounding box center [207, 43] width 6 height 8
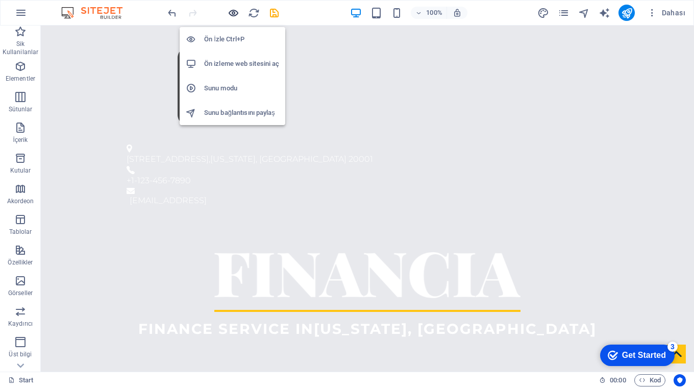
click at [0, 0] on icon "button" at bounding box center [0, 0] width 0 height 0
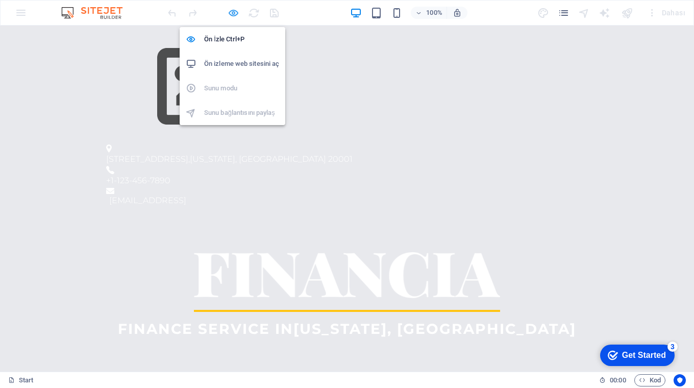
click at [0, 0] on icon "button" at bounding box center [0, 0] width 0 height 0
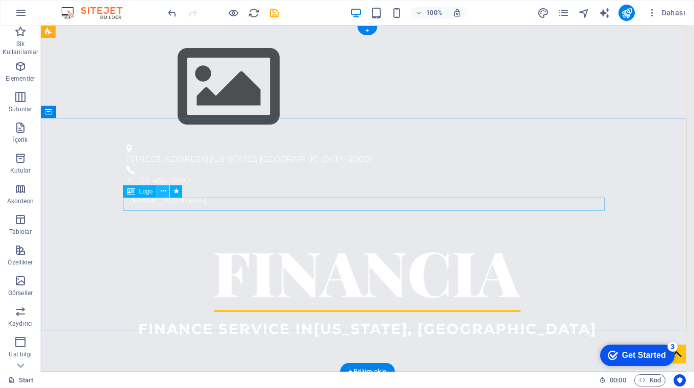
click at [163, 191] on icon at bounding box center [164, 191] width 6 height 11
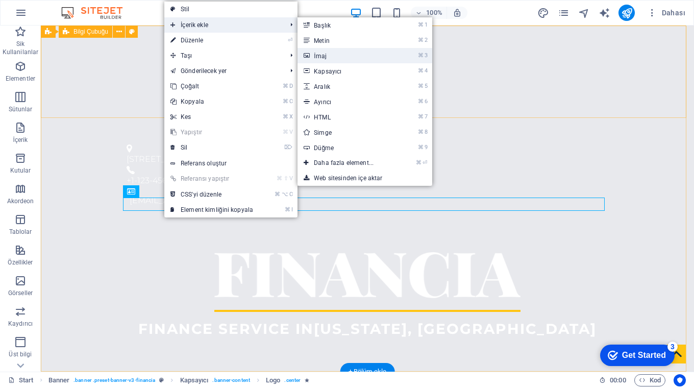
click at [323, 56] on link "⌘ 3 [DEMOGRAPHIC_DATA]" at bounding box center [346, 55] width 96 height 15
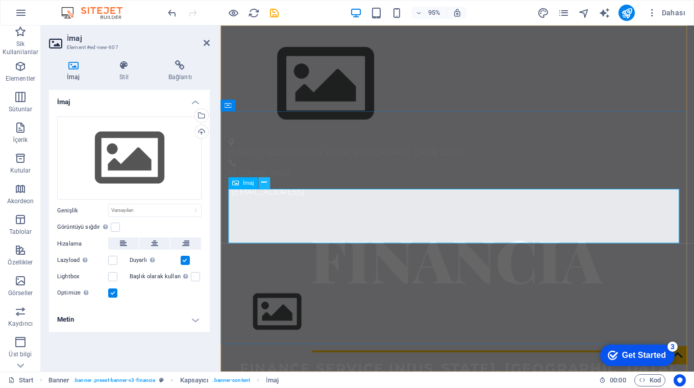
click at [264, 182] on icon at bounding box center [263, 183] width 5 height 10
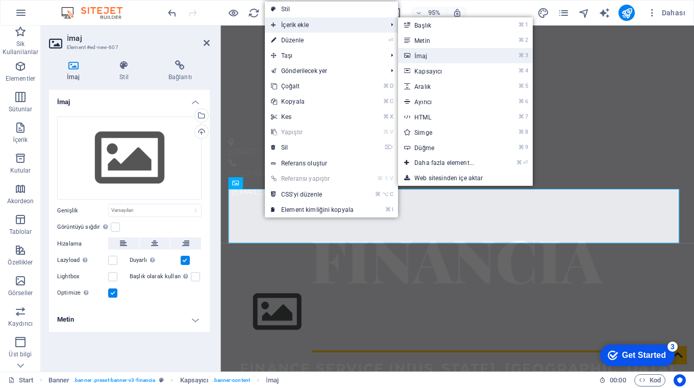
click at [425, 56] on link "⌘ 3 [DEMOGRAPHIC_DATA]" at bounding box center [446, 55] width 96 height 15
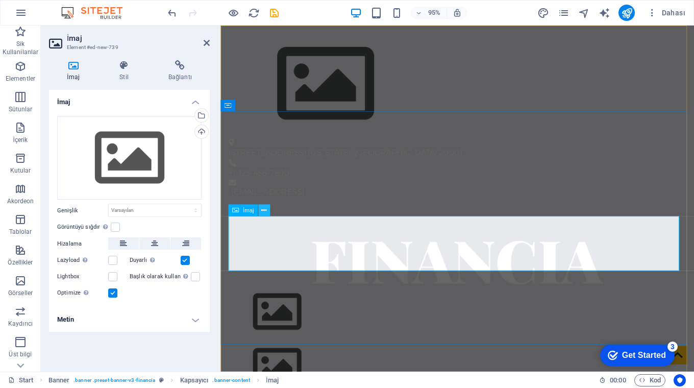
click at [263, 208] on icon at bounding box center [263, 210] width 5 height 10
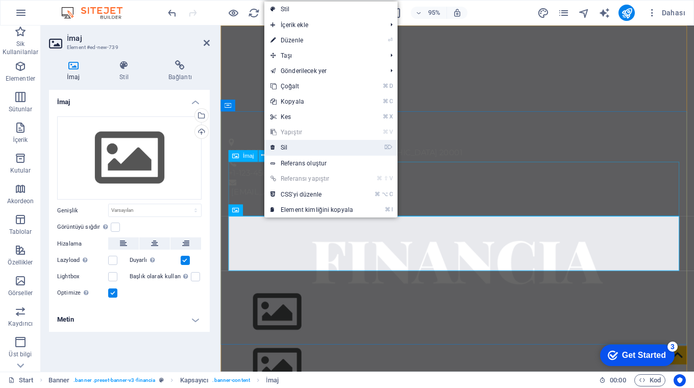
click at [284, 147] on link "⌦ Sil" at bounding box center [311, 147] width 95 height 15
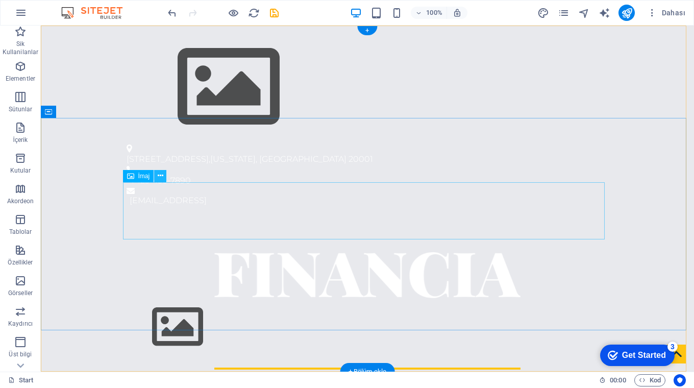
click at [159, 176] on icon at bounding box center [161, 175] width 6 height 11
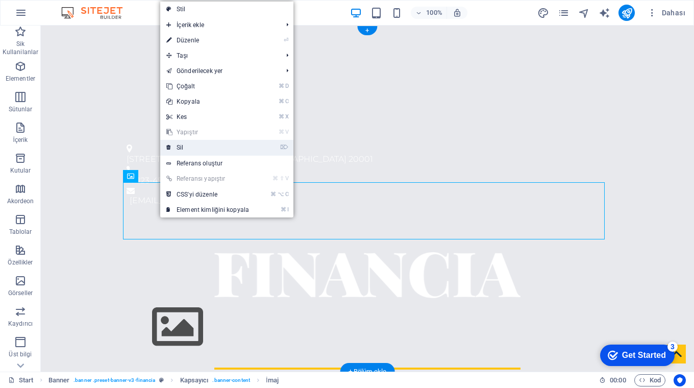
click at [185, 146] on link "⌦ Sil" at bounding box center [207, 147] width 95 height 15
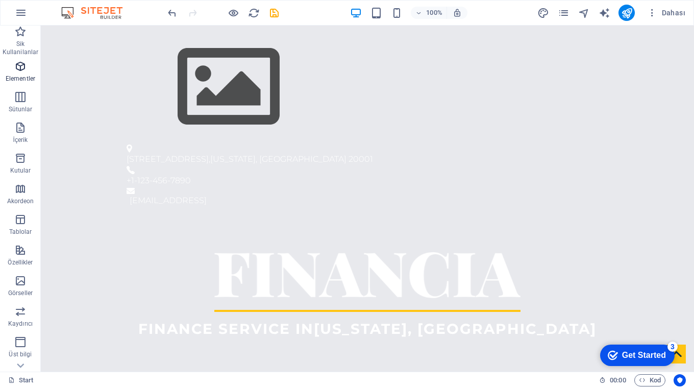
click at [16, 66] on icon "button" at bounding box center [20, 66] width 12 height 12
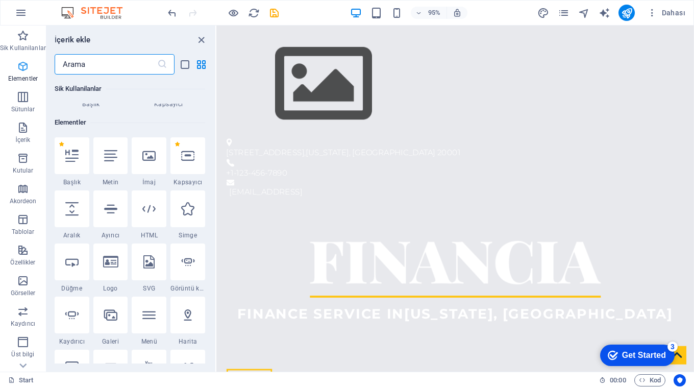
scroll to position [109, 0]
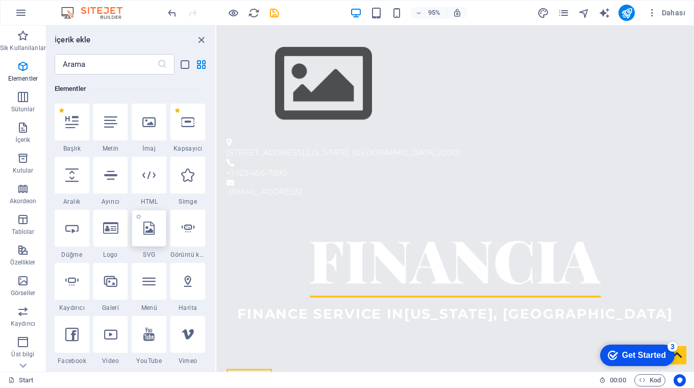
click at [147, 233] on icon at bounding box center [148, 227] width 11 height 13
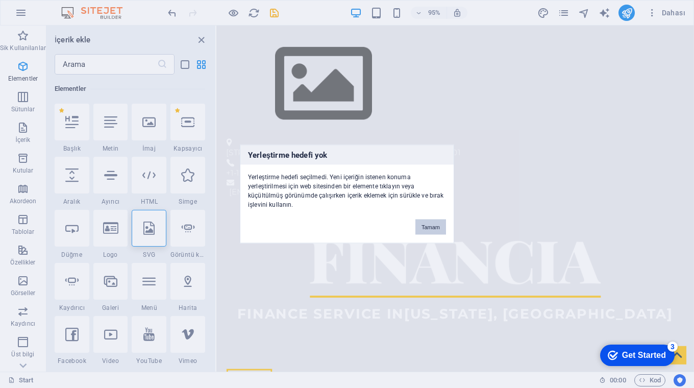
click at [432, 226] on button "Tamam" at bounding box center [430, 226] width 31 height 15
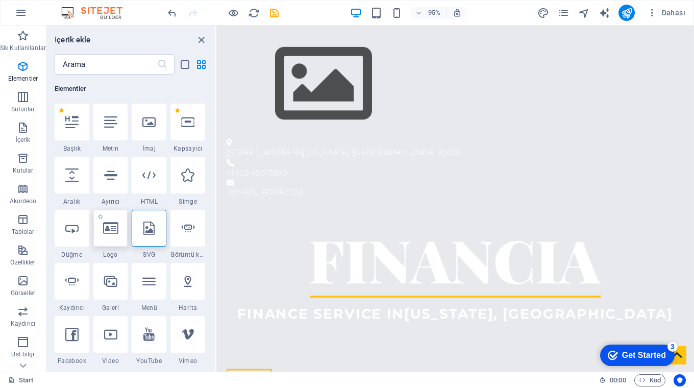
click at [110, 231] on icon at bounding box center [110, 227] width 15 height 13
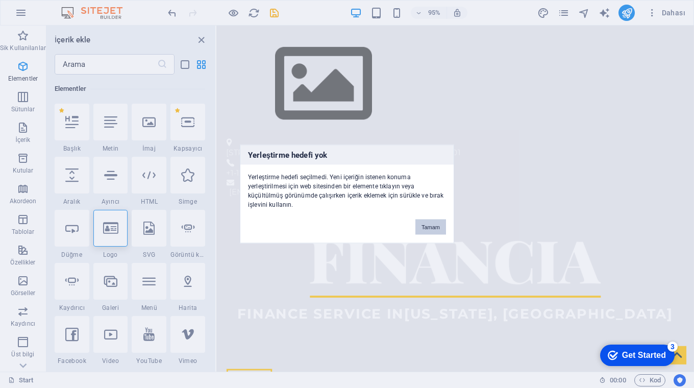
click at [426, 228] on button "Tamam" at bounding box center [430, 226] width 31 height 15
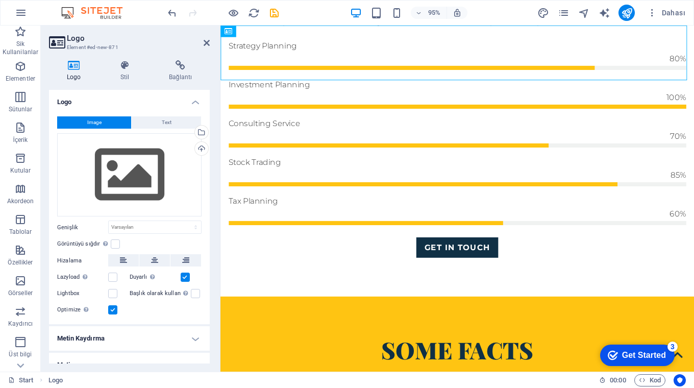
scroll to position [0, 0]
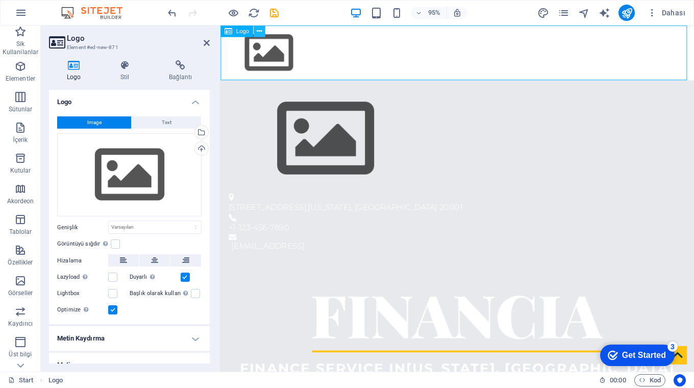
click at [258, 30] on icon at bounding box center [259, 31] width 5 height 10
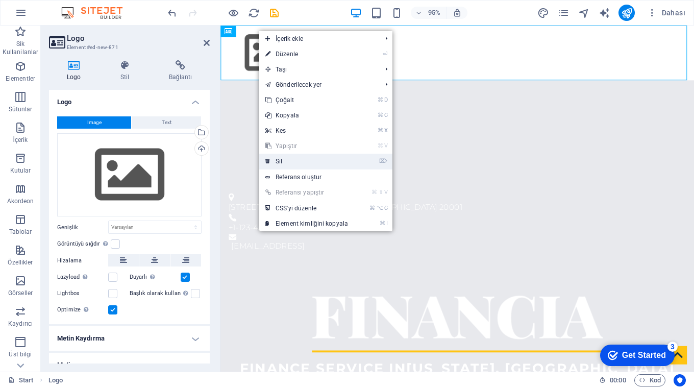
click at [275, 160] on link "⌦ Sil" at bounding box center [306, 161] width 95 height 15
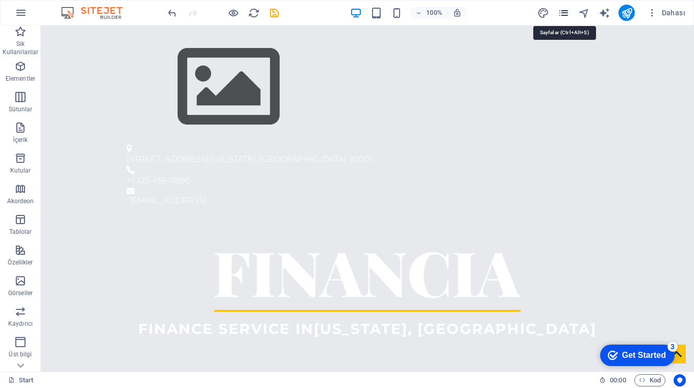
click at [565, 12] on icon "pages" at bounding box center [564, 13] width 12 height 12
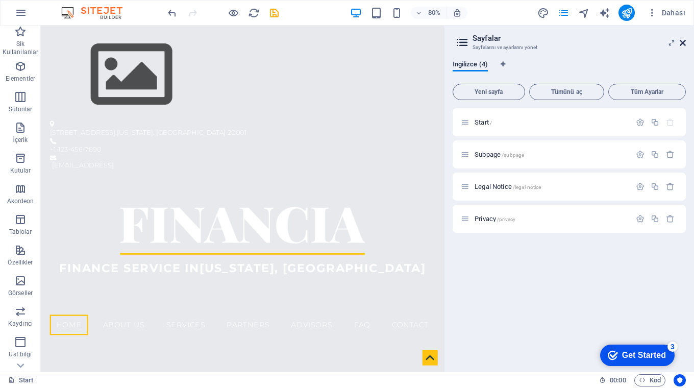
click at [681, 45] on icon at bounding box center [683, 43] width 6 height 8
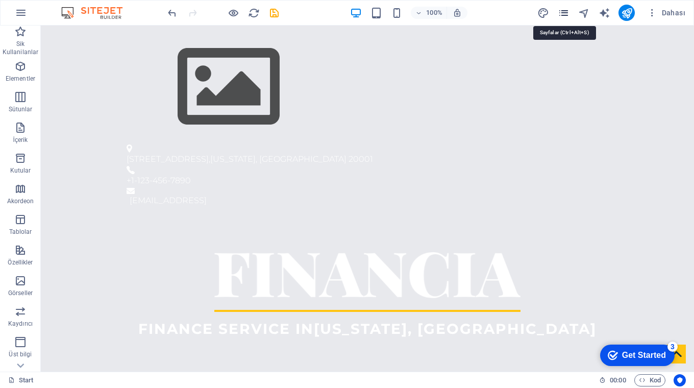
click at [565, 15] on icon "pages" at bounding box center [564, 13] width 12 height 12
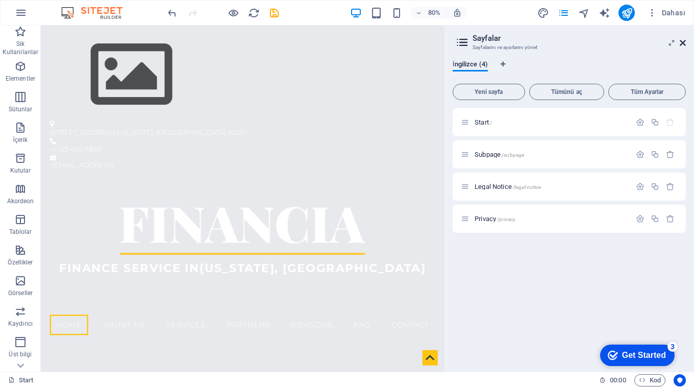
click at [681, 42] on icon at bounding box center [683, 43] width 6 height 8
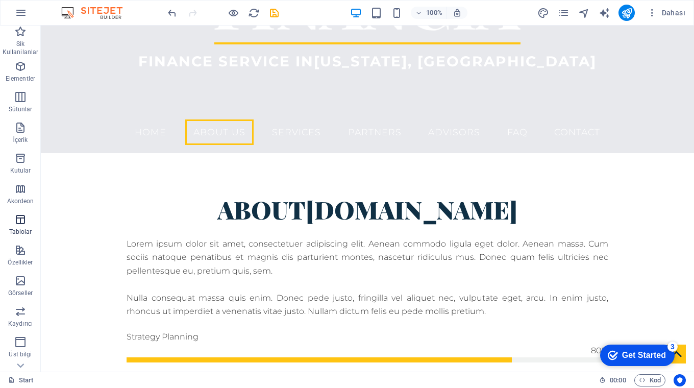
scroll to position [113, 0]
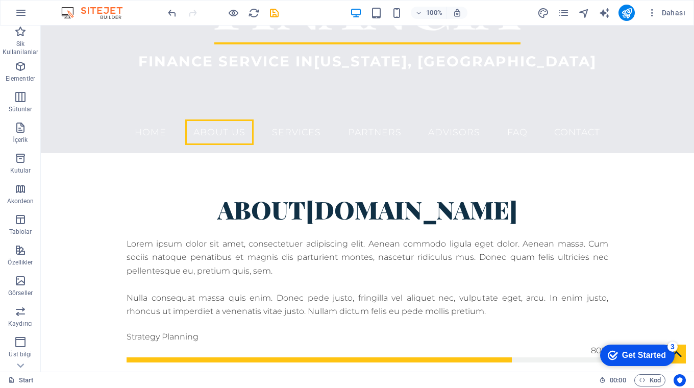
scroll to position [0, 0]
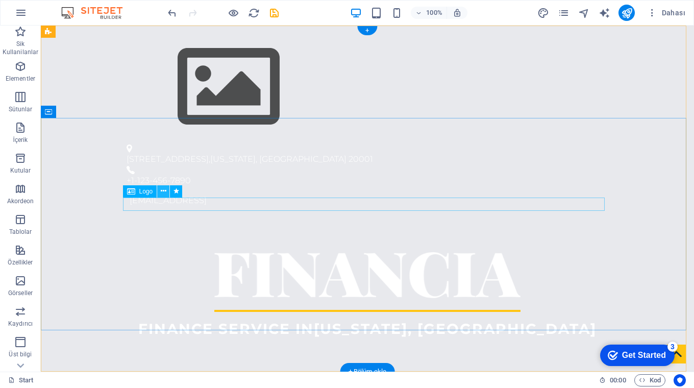
click at [162, 192] on icon at bounding box center [164, 191] width 6 height 11
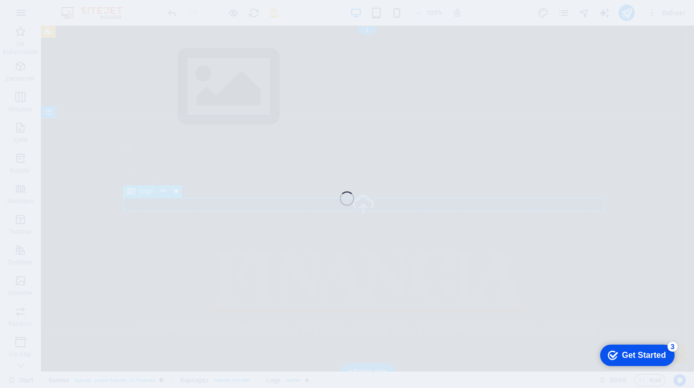
select select "px"
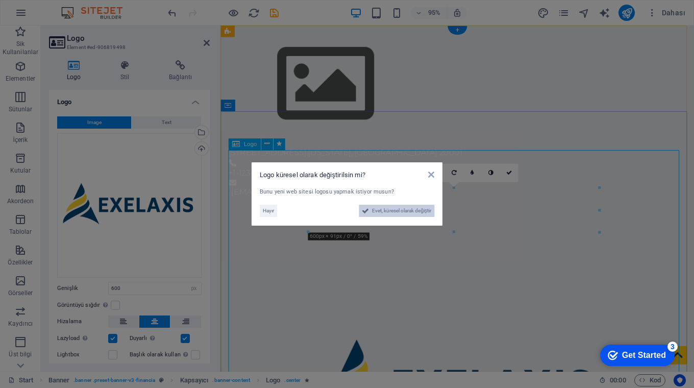
click at [389, 211] on span "Evet, küresel olarak değiştir" at bounding box center [401, 211] width 59 height 12
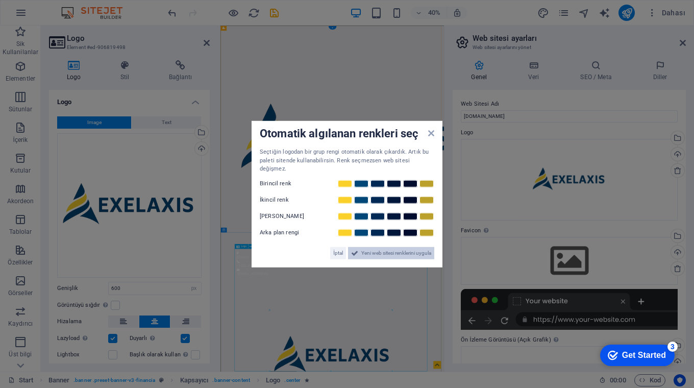
click at [369, 249] on span "Yeni web sitesi renklerini uygula" at bounding box center [396, 252] width 70 height 12
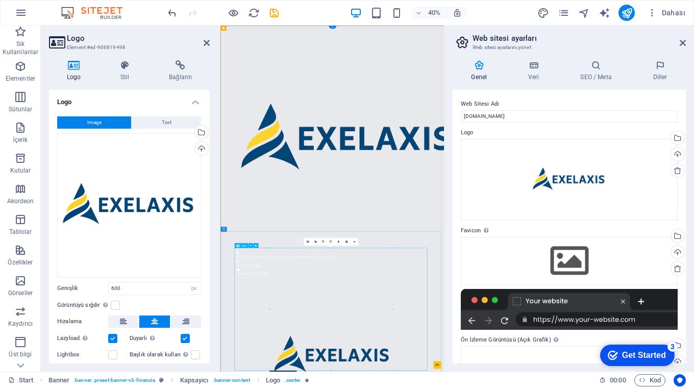
scroll to position [2, 0]
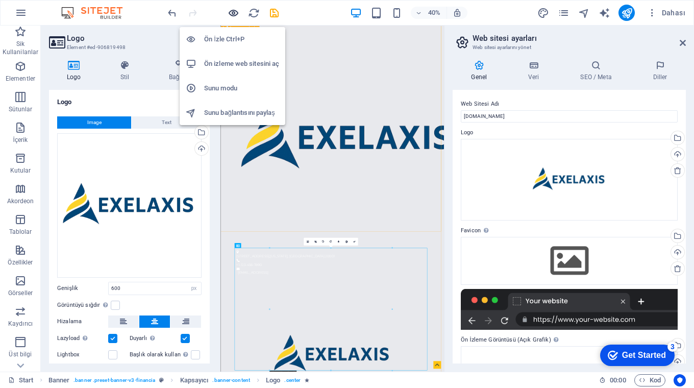
click at [0, 0] on icon "button" at bounding box center [0, 0] width 0 height 0
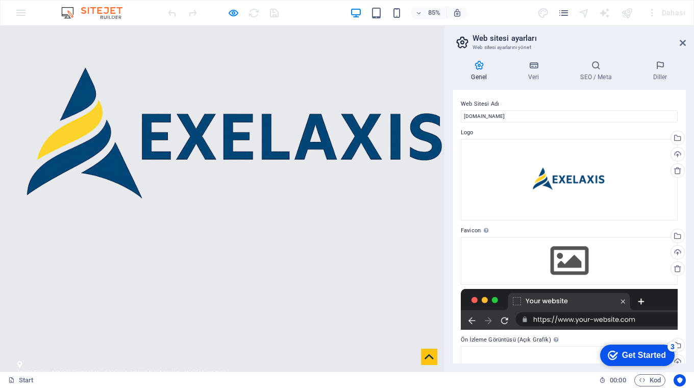
scroll to position [50, 0]
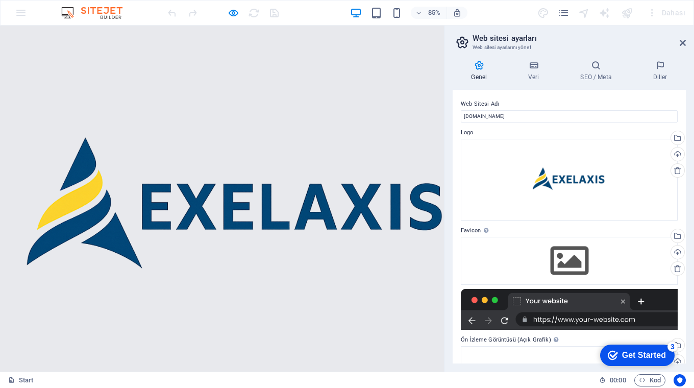
click at [170, 230] on img at bounding box center [281, 241] width 523 height 523
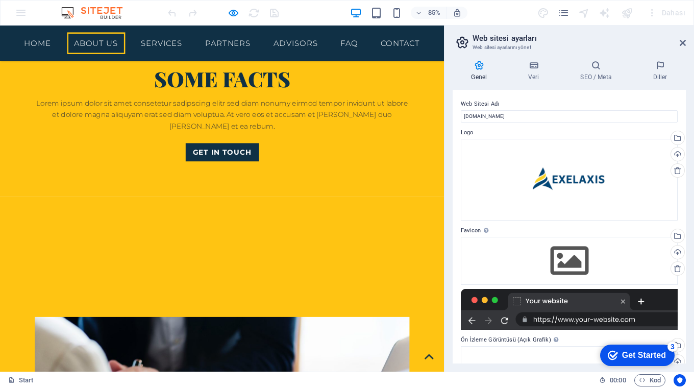
scroll to position [0, 0]
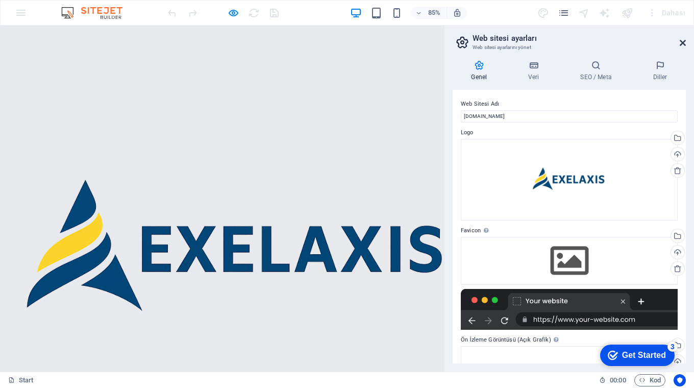
click at [681, 41] on icon at bounding box center [683, 43] width 6 height 8
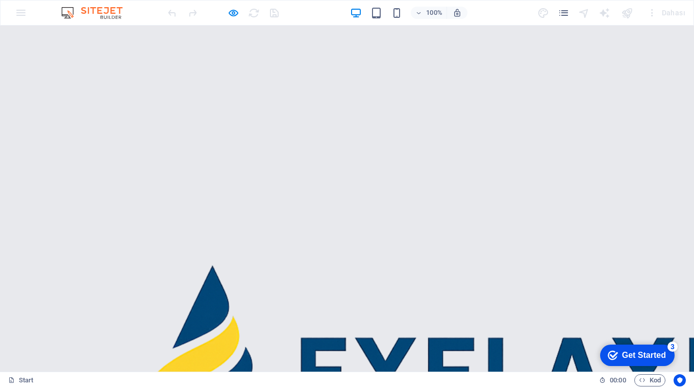
click at [347, 184] on img at bounding box center [453, 377] width 694 height 694
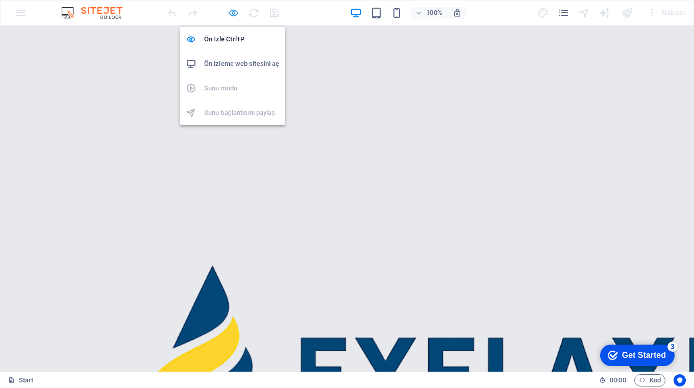
click at [0, 0] on icon "button" at bounding box center [0, 0] width 0 height 0
select select "px"
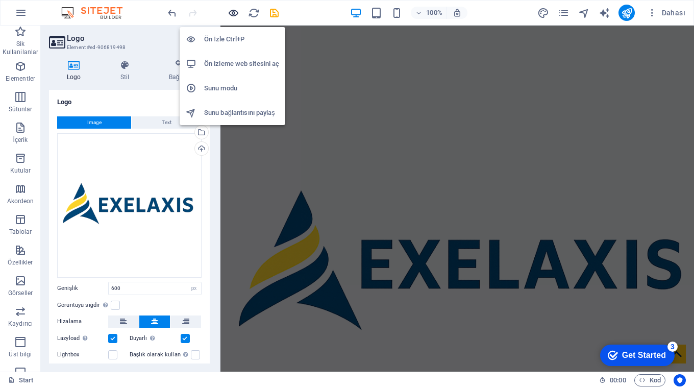
scroll to position [520, 0]
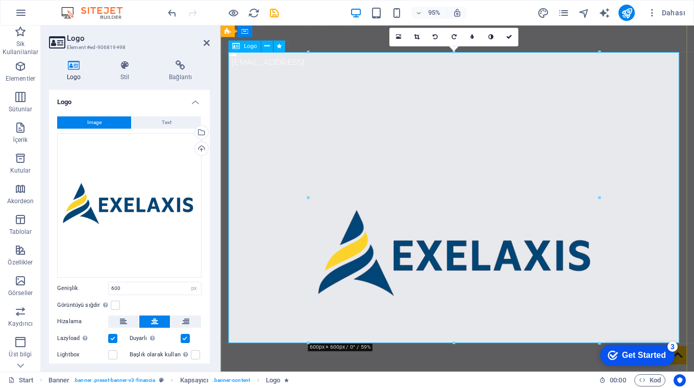
drag, startPoint x: 806, startPoint y: 79, endPoint x: 600, endPoint y: 105, distance: 207.8
click at [417, 39] on icon at bounding box center [417, 37] width 6 height 6
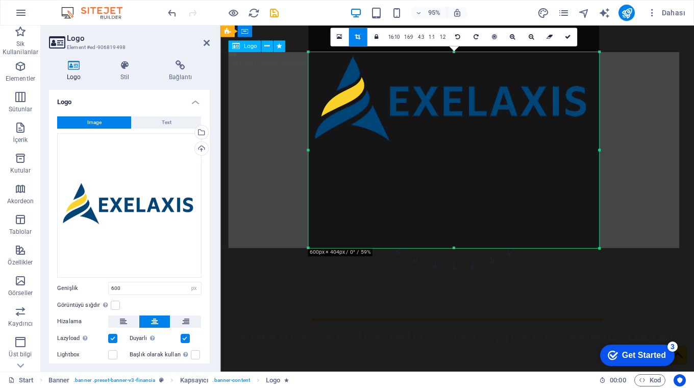
drag, startPoint x: 454, startPoint y: 53, endPoint x: 450, endPoint y: 153, distance: 100.1
click at [450, 153] on div "180 170 160 150 140 130 120 110 100 90 80 70 60 50 40 30 20 10 0 -10 -20 -30 -4…" at bounding box center [453, 150] width 291 height 196
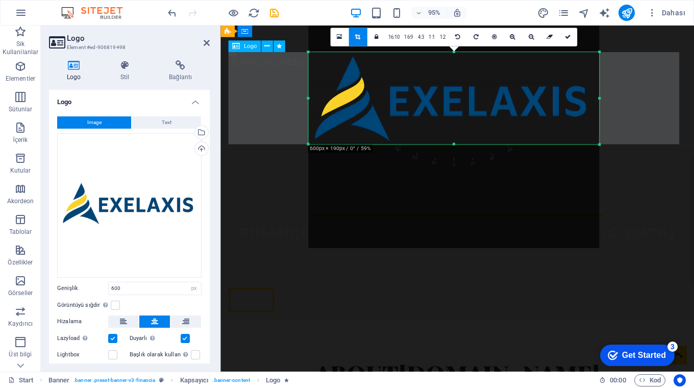
drag, startPoint x: 454, startPoint y: 248, endPoint x: 455, endPoint y: 138, distance: 109.2
click at [455, 138] on div "180 170 160 150 140 130 120 110 100 90 80 70 60 50 40 30 20 10 0 -10 -20 -30 -4…" at bounding box center [453, 98] width 291 height 92
click at [358, 35] on icon at bounding box center [358, 37] width 6 height 6
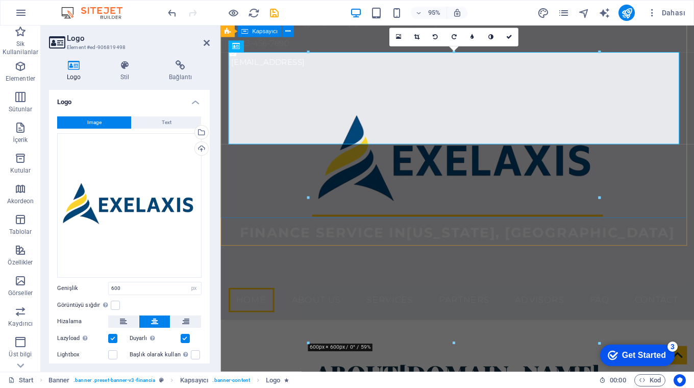
click at [270, 192] on div "Finance Service in [US_STATE], [GEOGRAPHIC_DATA]" at bounding box center [469, 184] width 499 height 218
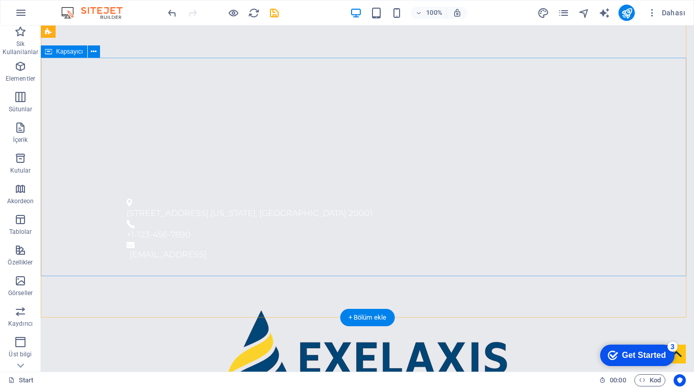
scroll to position [0, 0]
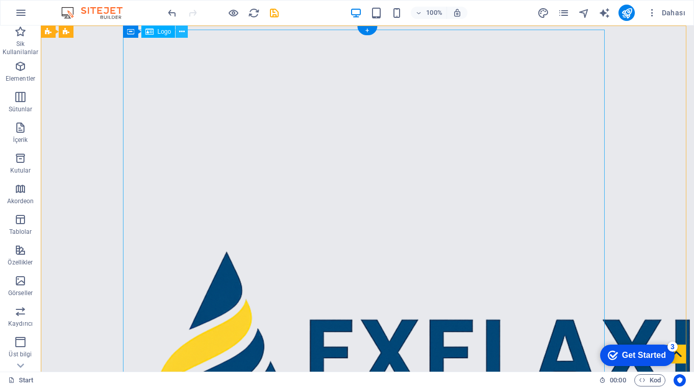
click at [183, 32] on icon at bounding box center [182, 32] width 6 height 11
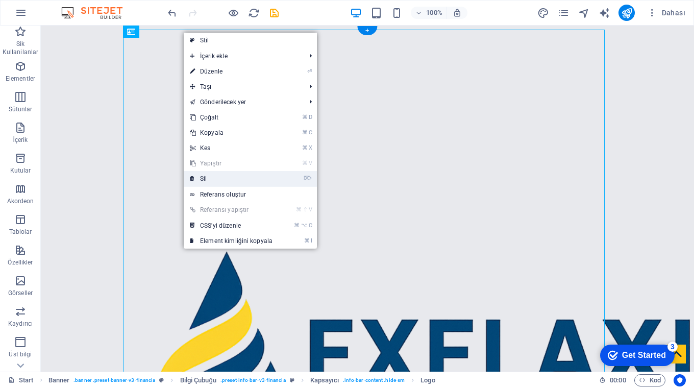
click at [209, 177] on link "⌦ Sil" at bounding box center [231, 178] width 95 height 15
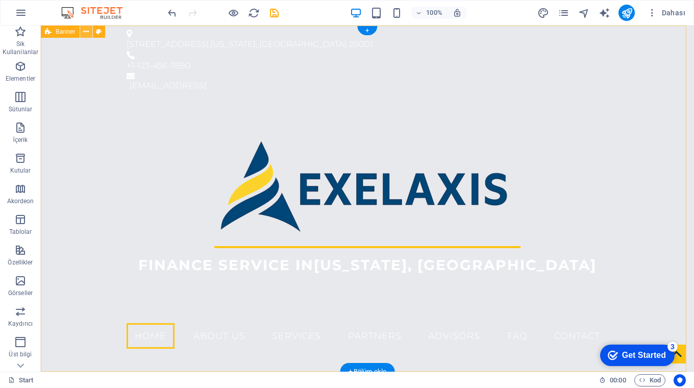
click at [50, 125] on div "Finance Service in [US_STATE], [GEOGRAPHIC_DATA]" at bounding box center [367, 205] width 653 height 218
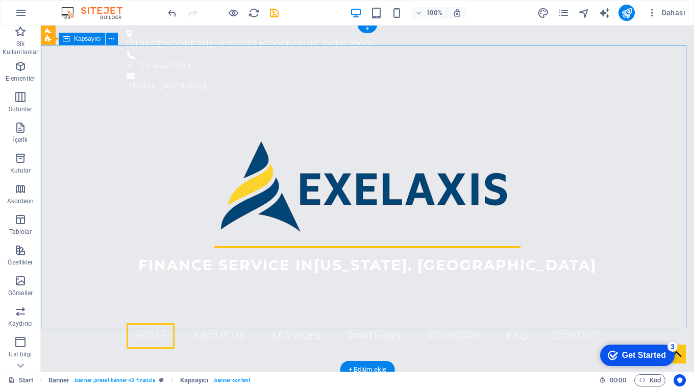
scroll to position [2, 0]
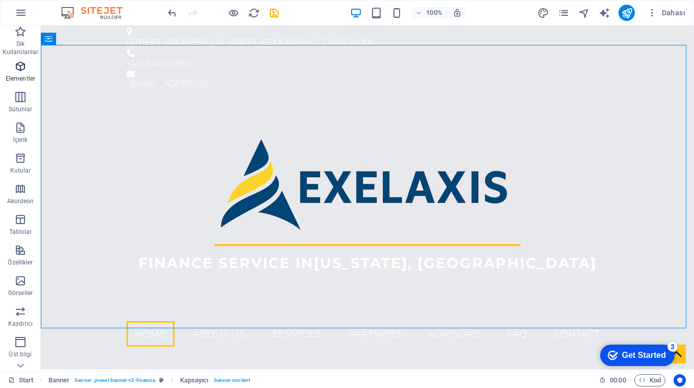
click at [19, 68] on icon "button" at bounding box center [20, 66] width 12 height 12
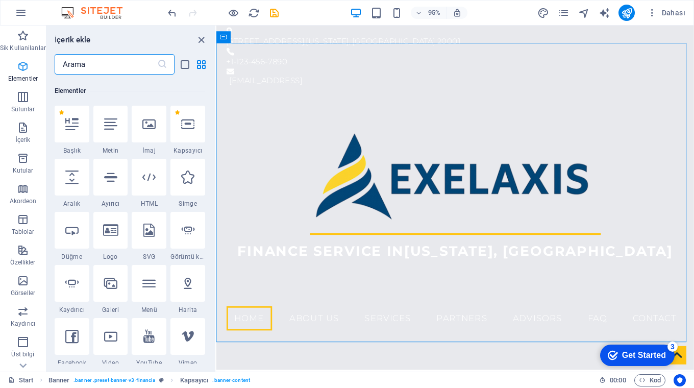
scroll to position [109, 0]
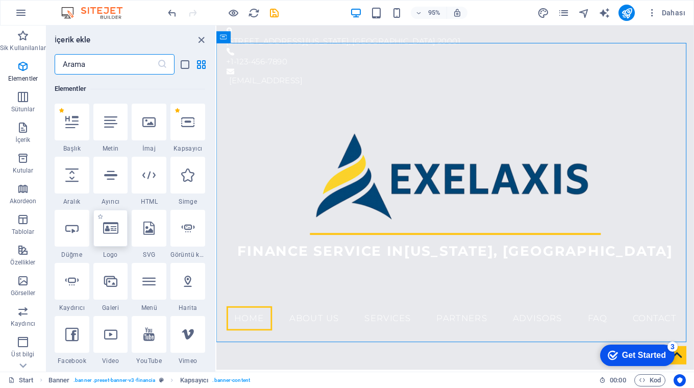
click at [114, 229] on icon at bounding box center [110, 227] width 15 height 13
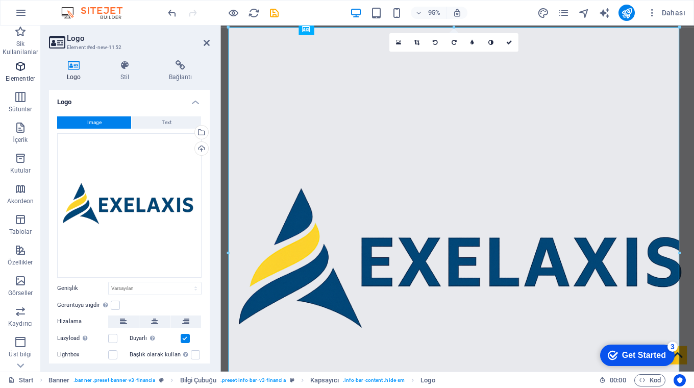
click at [18, 64] on icon "button" at bounding box center [20, 66] width 12 height 12
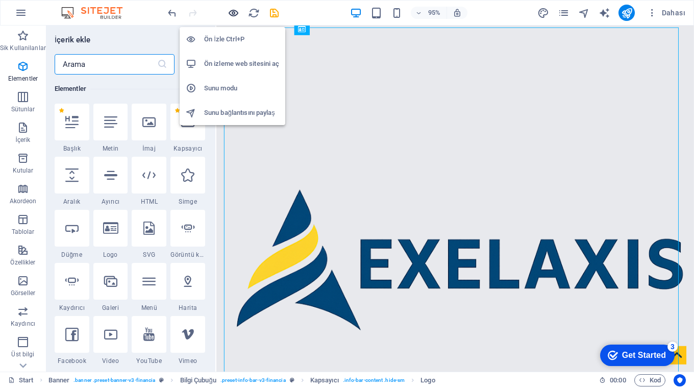
click at [0, 0] on icon "button" at bounding box center [0, 0] width 0 height 0
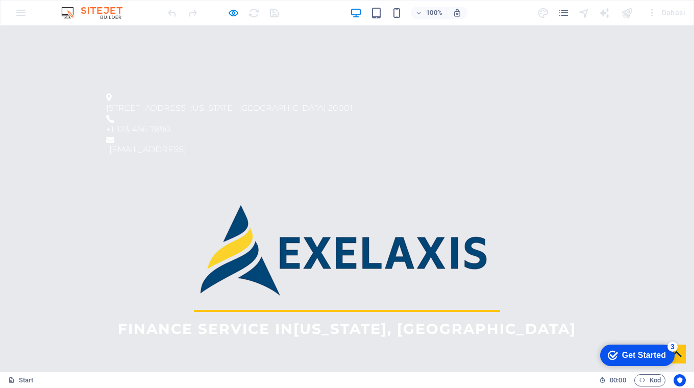
scroll to position [0, 0]
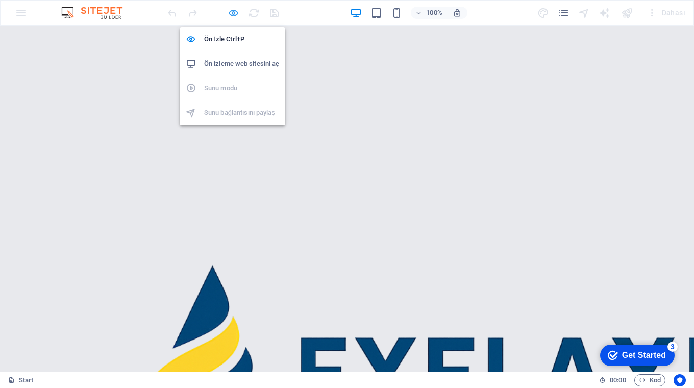
click at [0, 0] on icon "button" at bounding box center [0, 0] width 0 height 0
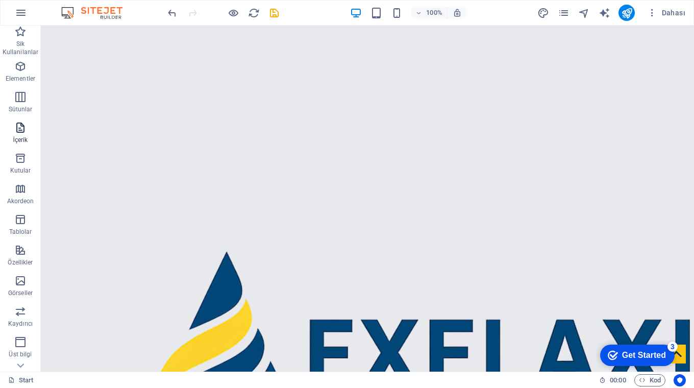
click at [16, 126] on icon "button" at bounding box center [20, 127] width 12 height 12
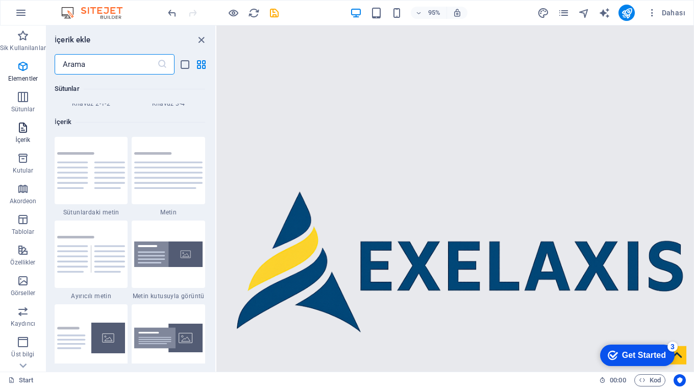
scroll to position [1786, 0]
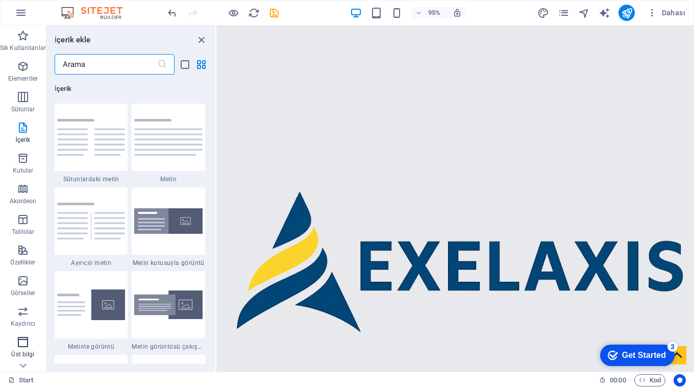
click at [21, 342] on icon "button" at bounding box center [23, 342] width 12 height 12
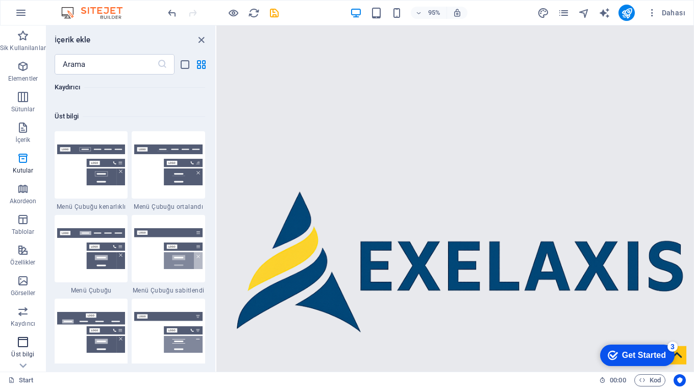
scroll to position [6145, 0]
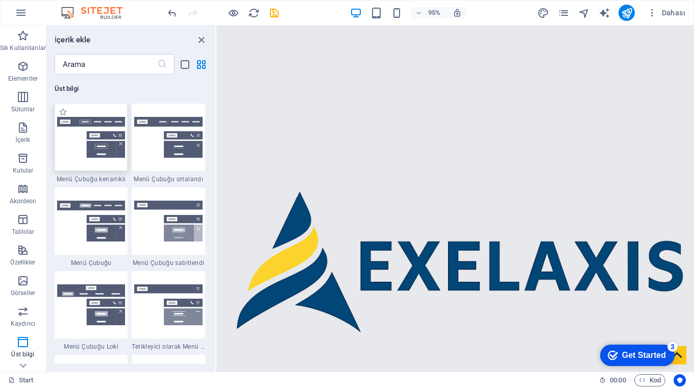
click at [80, 141] on img at bounding box center [91, 137] width 68 height 41
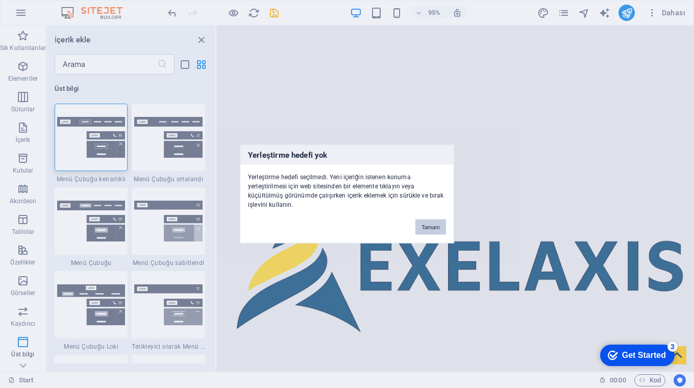
click at [428, 228] on button "Tamam" at bounding box center [430, 226] width 31 height 15
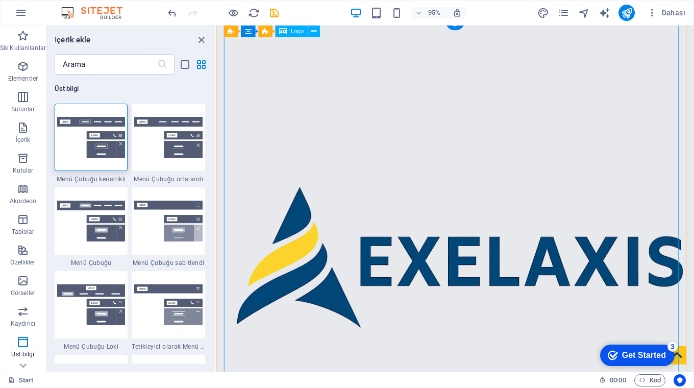
scroll to position [0, 0]
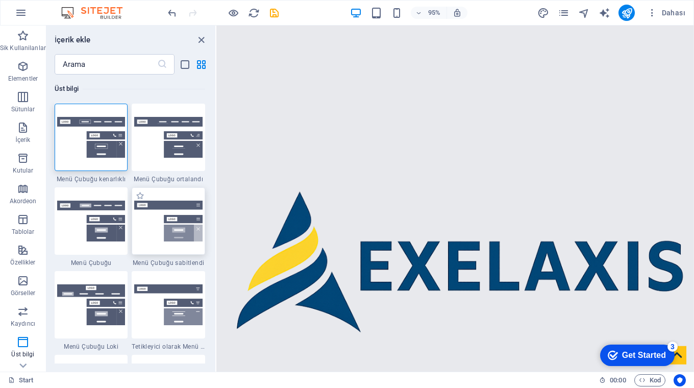
click at [175, 204] on img at bounding box center [168, 221] width 68 height 41
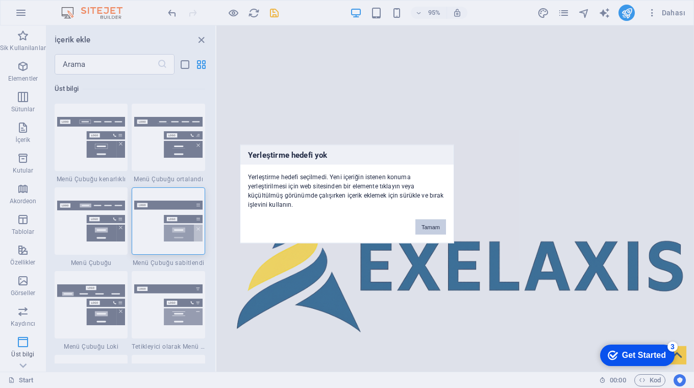
click at [422, 223] on button "Tamam" at bounding box center [430, 226] width 31 height 15
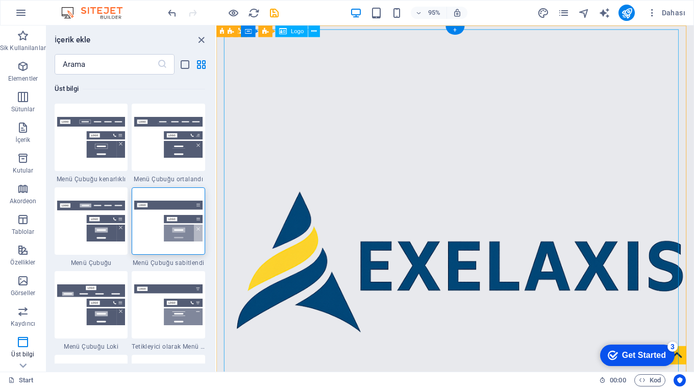
click at [290, 32] on div "Logo" at bounding box center [292, 32] width 32 height 12
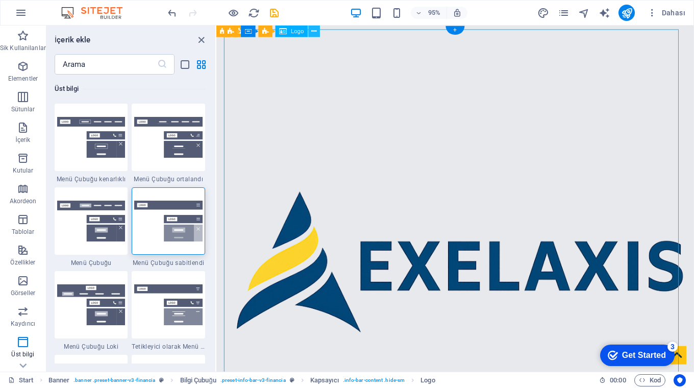
click at [313, 31] on icon at bounding box center [313, 31] width 5 height 10
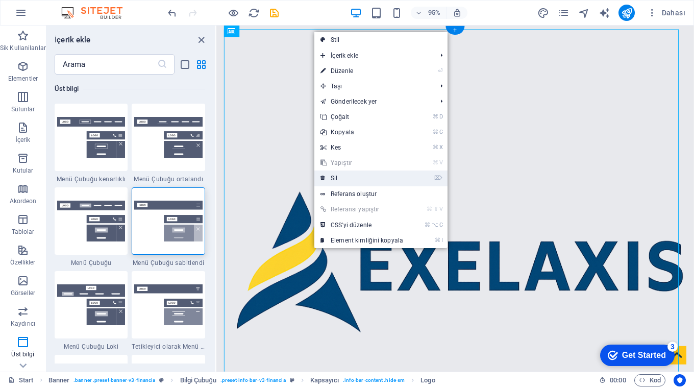
click at [340, 178] on link "⌦ Sil" at bounding box center [361, 177] width 95 height 15
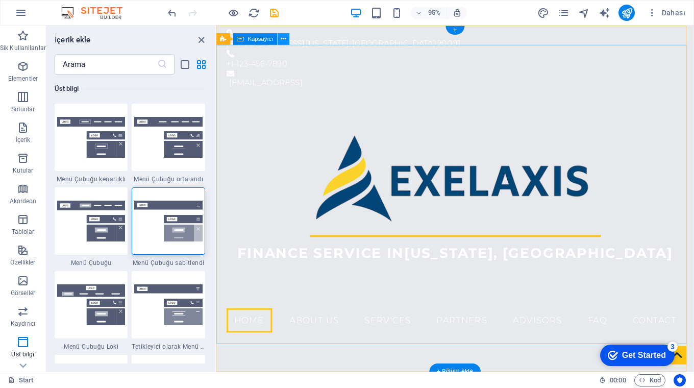
click at [285, 37] on icon at bounding box center [283, 39] width 5 height 10
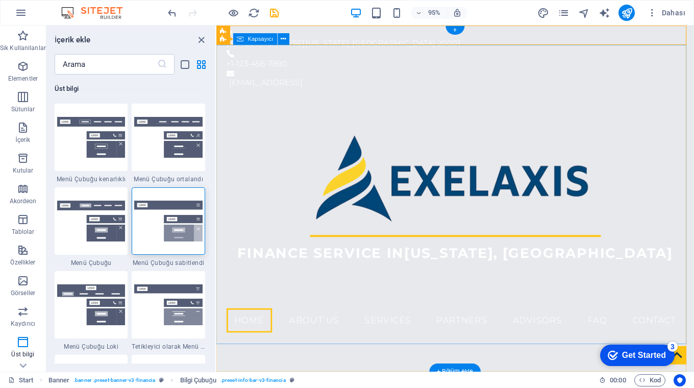
click at [530, 96] on div "Finance Service in [US_STATE], [GEOGRAPHIC_DATA]" at bounding box center [467, 205] width 503 height 218
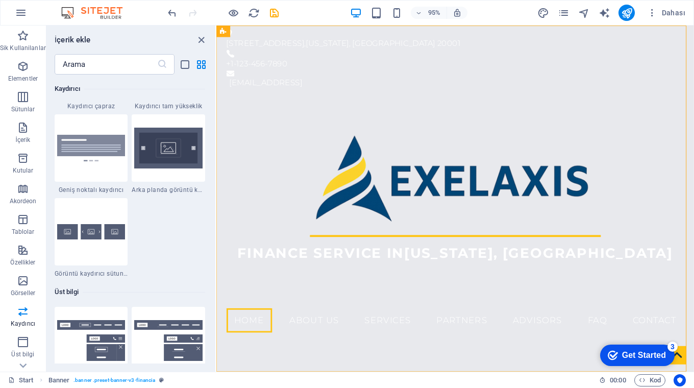
scroll to position [5819, 0]
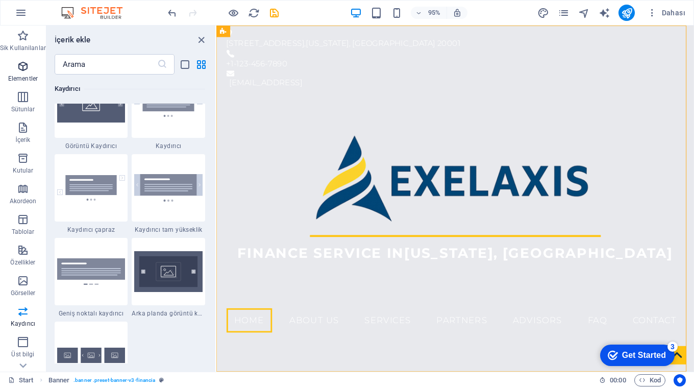
click at [22, 70] on icon "button" at bounding box center [23, 66] width 12 height 12
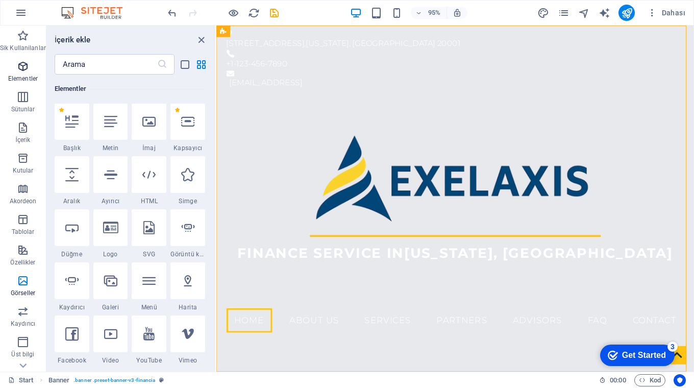
scroll to position [109, 0]
click at [108, 230] on icon at bounding box center [110, 227] width 15 height 13
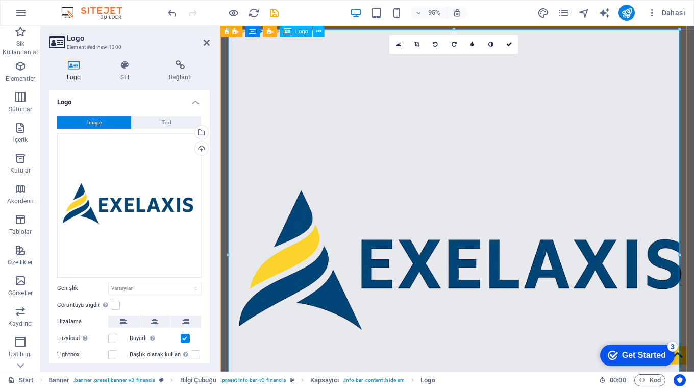
scroll to position [337, 0]
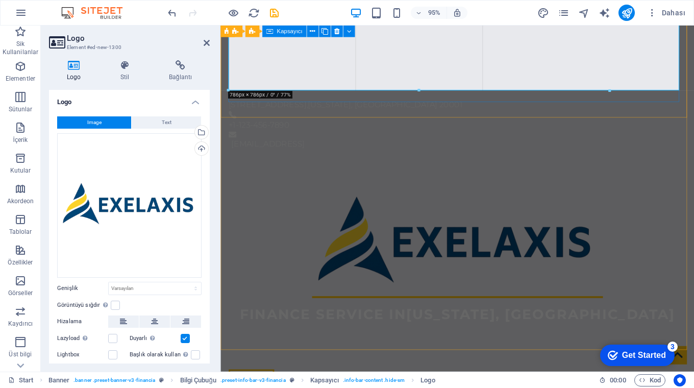
drag, startPoint x: 454, startPoint y: 160, endPoint x: 221, endPoint y: 120, distance: 236.1
type input "786"
select select "px"
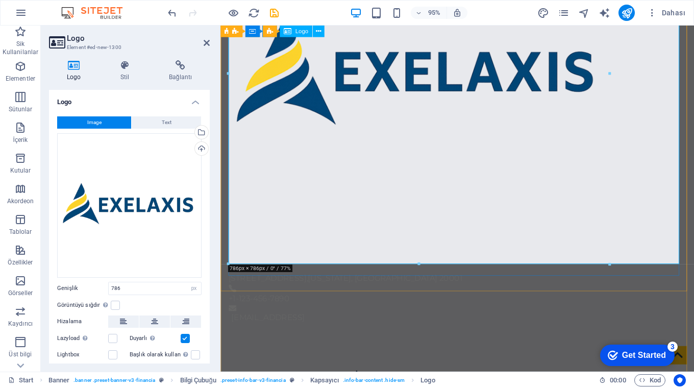
scroll to position [215, 0]
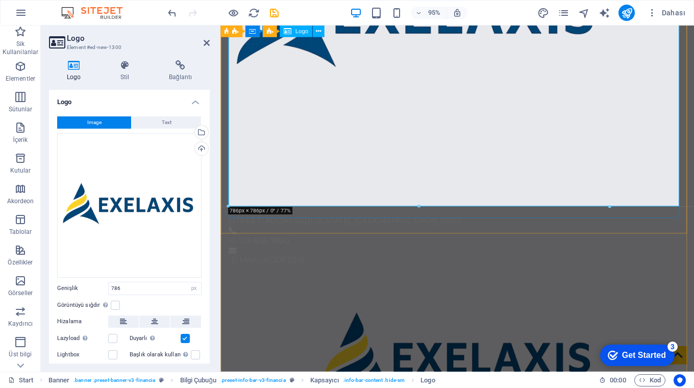
drag, startPoint x: 640, startPoint y: 231, endPoint x: 424, endPoint y: 151, distance: 230.4
drag, startPoint x: 638, startPoint y: 232, endPoint x: 426, endPoint y: 113, distance: 243.1
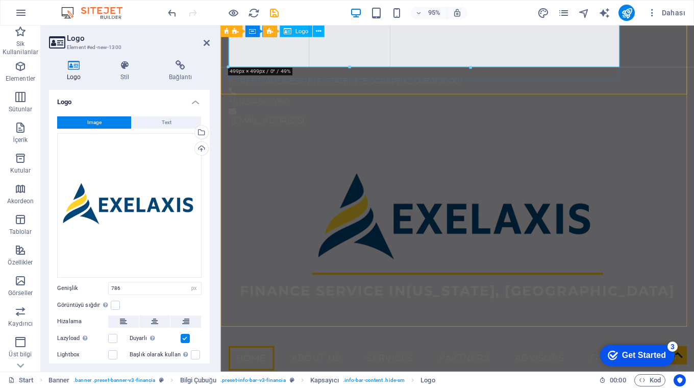
drag, startPoint x: 417, startPoint y: 206, endPoint x: 373, endPoint y: 58, distance: 154.2
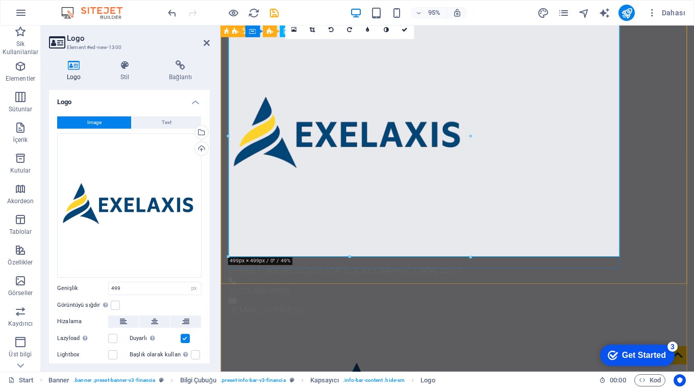
scroll to position [13, 0]
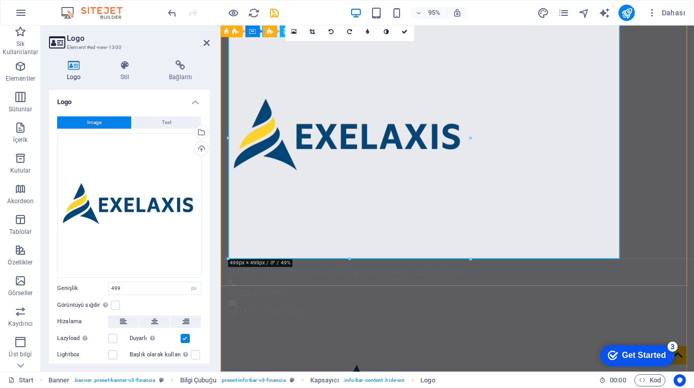
drag, startPoint x: 570, startPoint y: 283, endPoint x: 355, endPoint y: 255, distance: 217.2
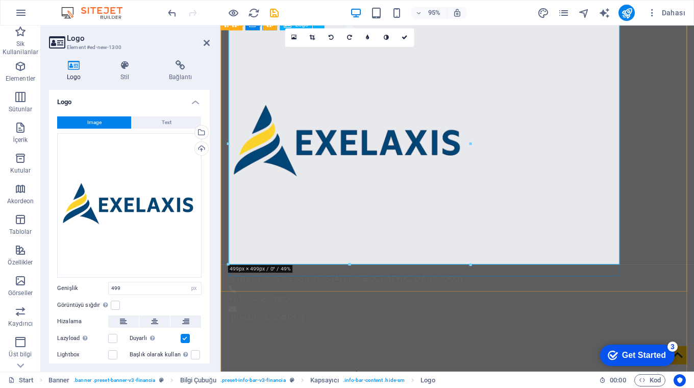
scroll to position [0, 0]
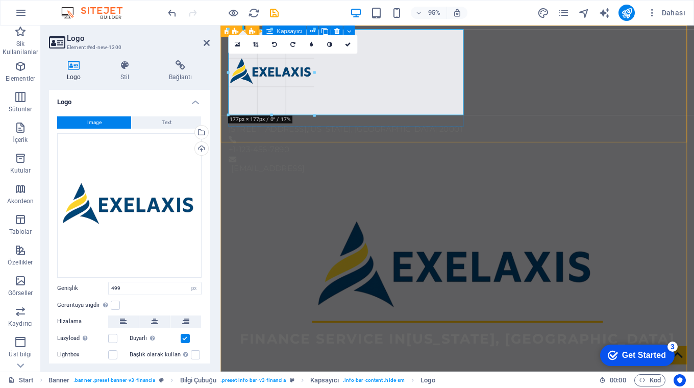
drag, startPoint x: 348, startPoint y: 270, endPoint x: 286, endPoint y: 103, distance: 178.6
type input "177"
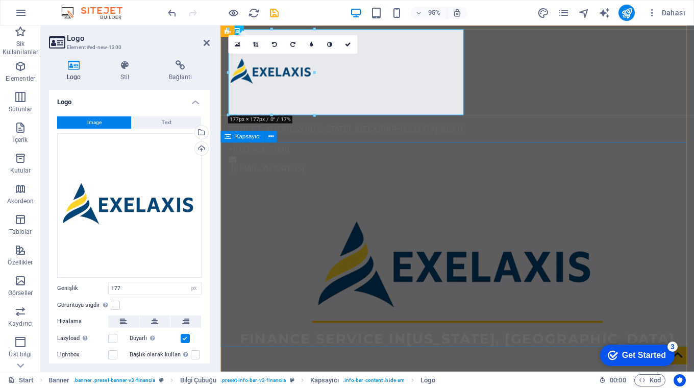
click at [292, 187] on div "Finance Service in [US_STATE], [GEOGRAPHIC_DATA]" at bounding box center [469, 296] width 499 height 218
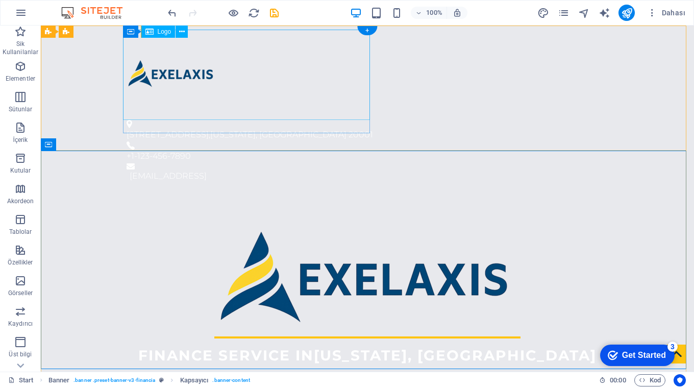
click at [169, 73] on div at bounding box center [364, 75] width 474 height 90
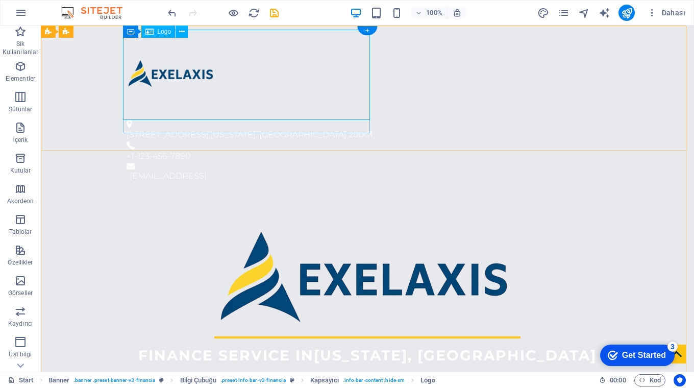
click at [369, 76] on div at bounding box center [364, 75] width 474 height 90
click at [157, 65] on div at bounding box center [364, 75] width 474 height 90
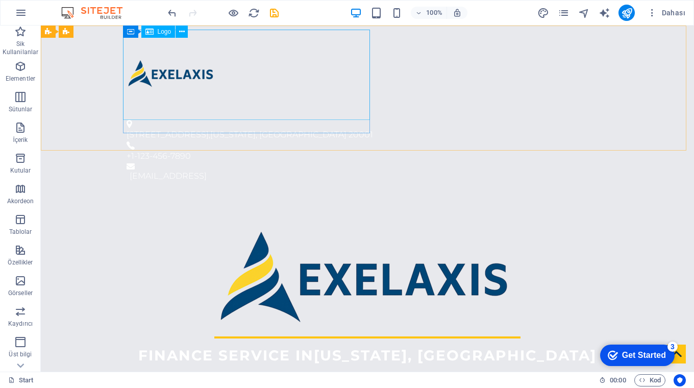
click at [370, 48] on div at bounding box center [364, 75] width 474 height 90
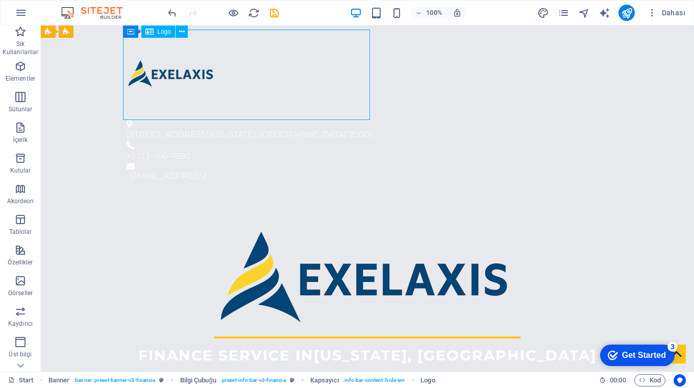
click at [369, 51] on div at bounding box center [364, 75] width 474 height 90
click at [175, 69] on div at bounding box center [364, 75] width 474 height 90
click at [162, 31] on span "Logo" at bounding box center [165, 32] width 14 height 6
click at [165, 33] on span "Logo" at bounding box center [165, 32] width 14 height 6
click at [182, 32] on icon at bounding box center [182, 32] width 6 height 11
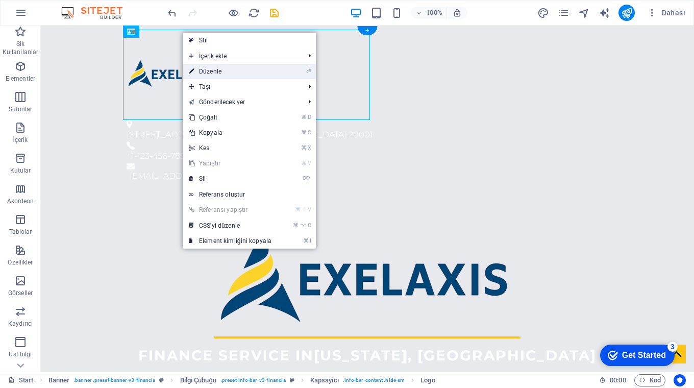
click at [203, 69] on link "⏎ Düzenle" at bounding box center [230, 71] width 95 height 15
select select "px"
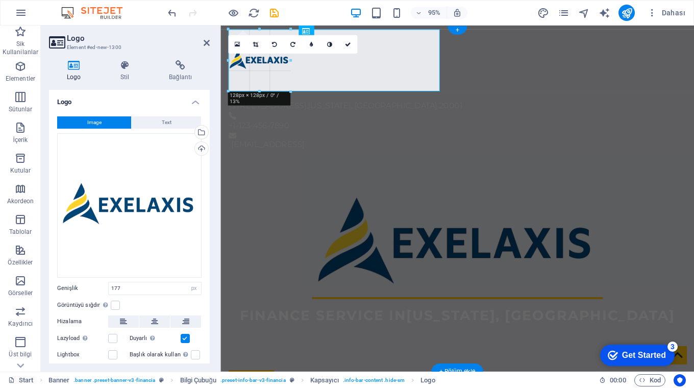
drag, startPoint x: 313, startPoint y: 115, endPoint x: 287, endPoint y: 88, distance: 37.5
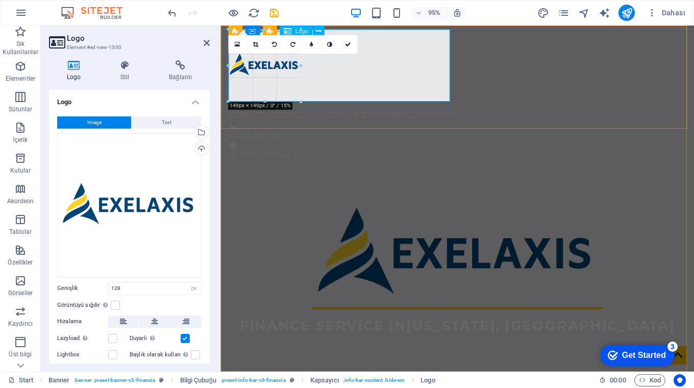
drag, startPoint x: 289, startPoint y: 91, endPoint x: 301, endPoint y: 99, distance: 13.6
type input "149"
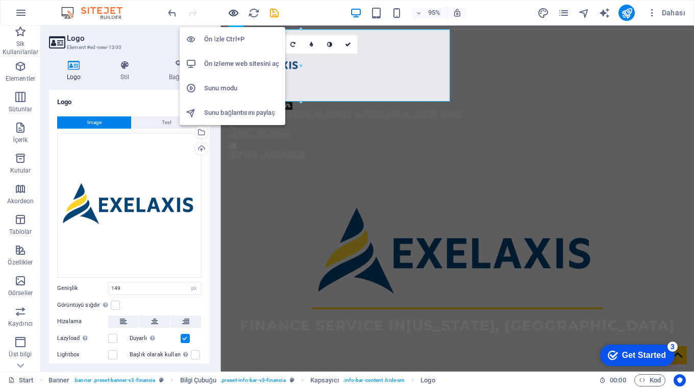
click at [0, 0] on icon "button" at bounding box center [0, 0] width 0 height 0
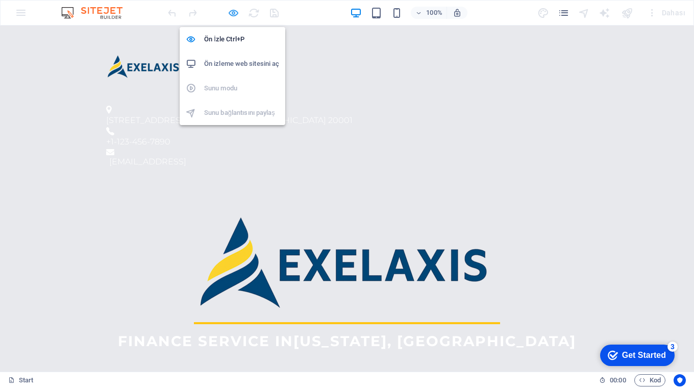
click at [0, 0] on icon "button" at bounding box center [0, 0] width 0 height 0
select select "px"
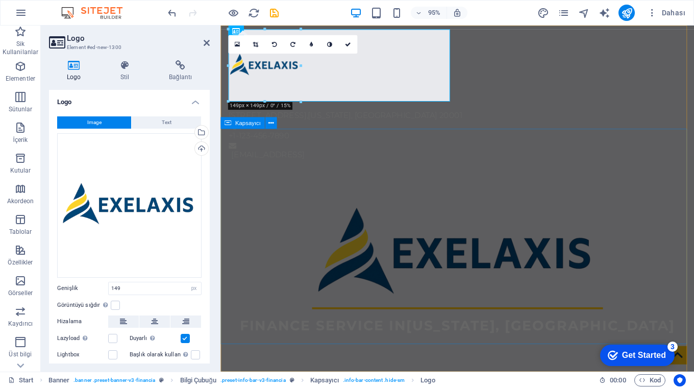
click at [282, 172] on div "Finance Service in [US_STATE], [GEOGRAPHIC_DATA]" at bounding box center [469, 281] width 499 height 218
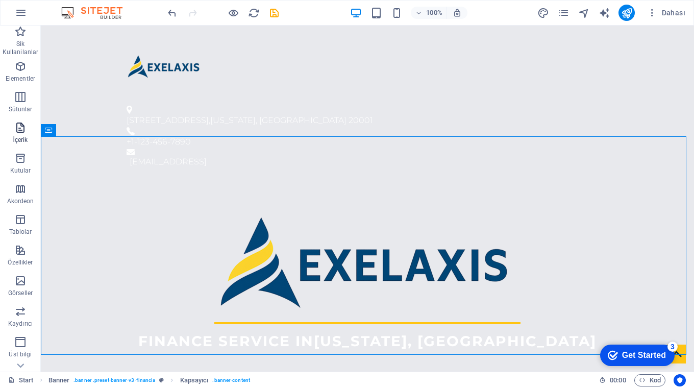
click at [17, 128] on icon "button" at bounding box center [20, 127] width 12 height 12
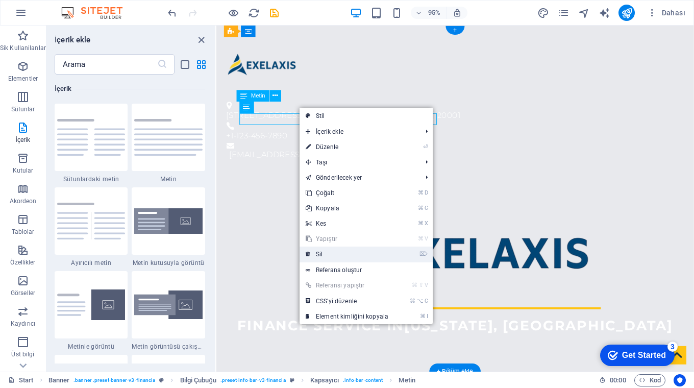
click at [332, 250] on link "⌦ Sil" at bounding box center [347, 253] width 95 height 15
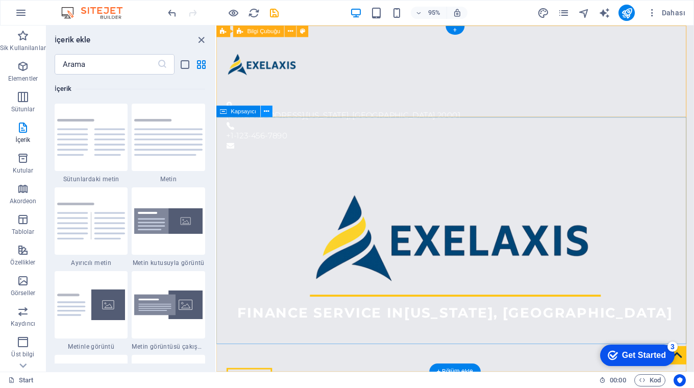
click at [268, 109] on icon at bounding box center [266, 111] width 5 height 10
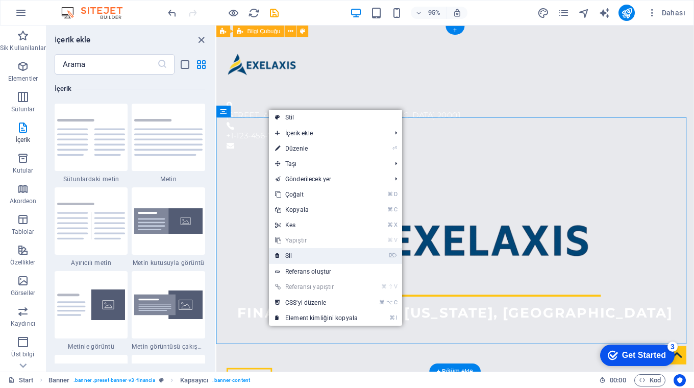
click at [292, 250] on link "⌦ Sil" at bounding box center [316, 255] width 95 height 15
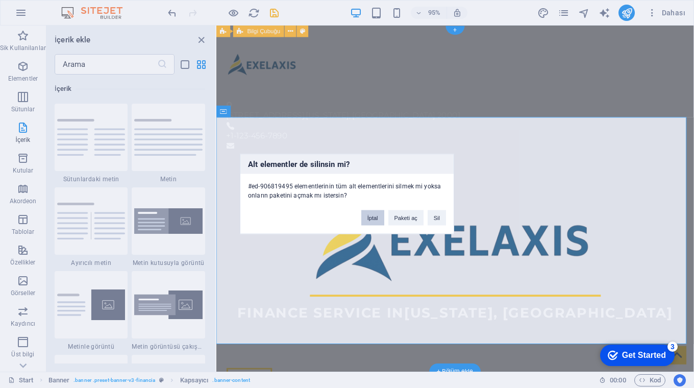
click at [374, 218] on button "İptal" at bounding box center [372, 217] width 23 height 15
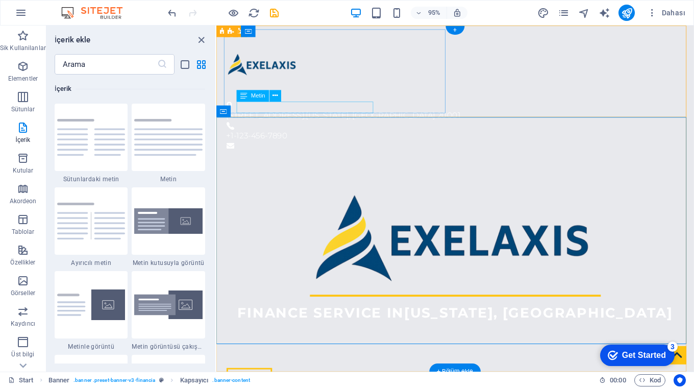
click at [338, 114] on div "[STREET_ADDRESS][US_STATE]" at bounding box center [464, 120] width 474 height 13
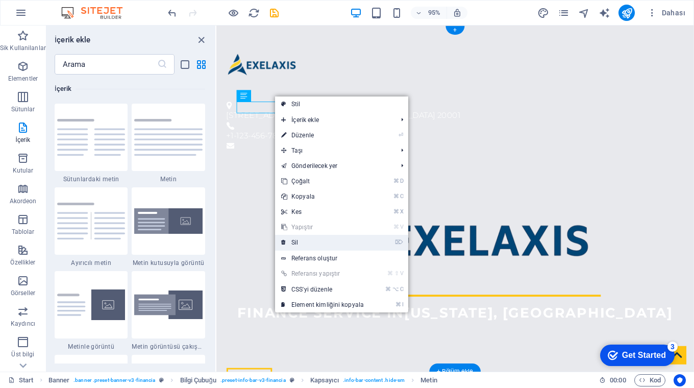
click at [296, 243] on link "⌦ Sil" at bounding box center [322, 242] width 95 height 15
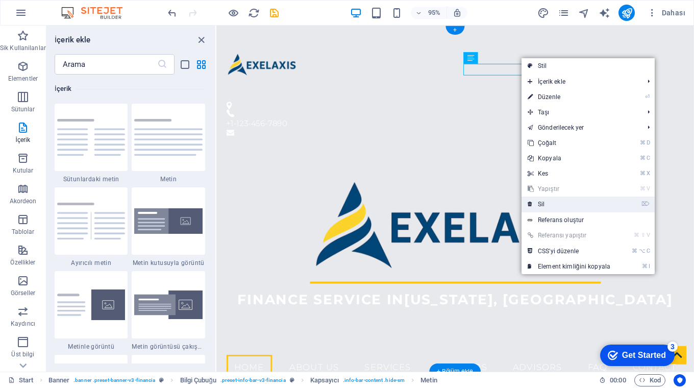
click at [546, 202] on link "⌦ Sil" at bounding box center [569, 203] width 95 height 15
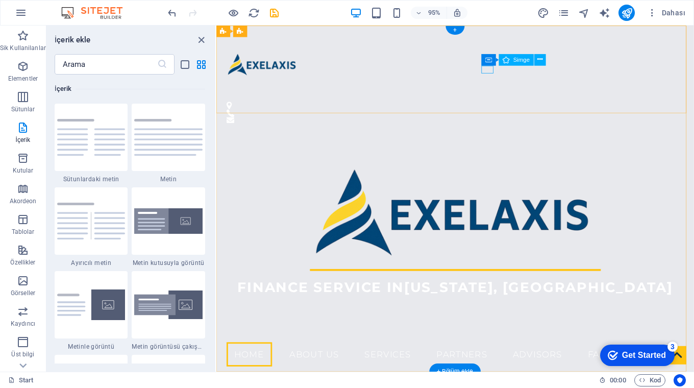
click at [500, 114] on figure at bounding box center [464, 118] width 474 height 8
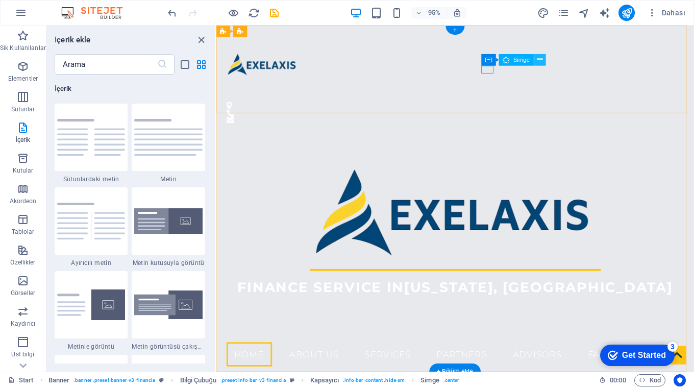
click at [539, 59] on icon at bounding box center [539, 60] width 5 height 10
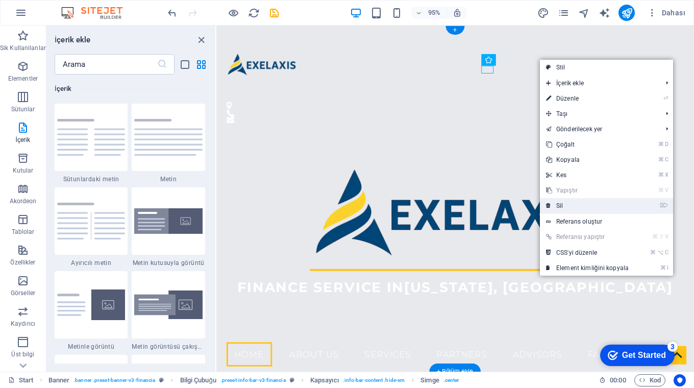
click at [563, 206] on link "⌦ Sil" at bounding box center [587, 205] width 95 height 15
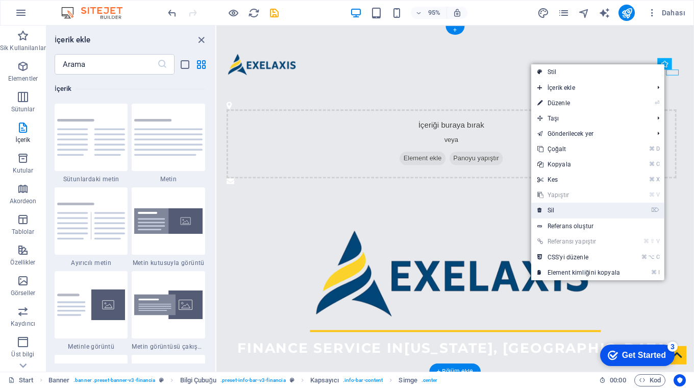
click at [569, 209] on link "⌦ Sil" at bounding box center [578, 210] width 95 height 15
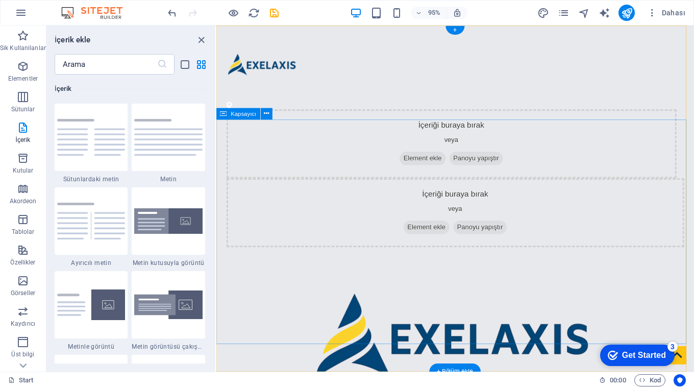
click at [317, 263] on div "Finance Service in [US_STATE], [GEOGRAPHIC_DATA]" at bounding box center [467, 372] width 503 height 218
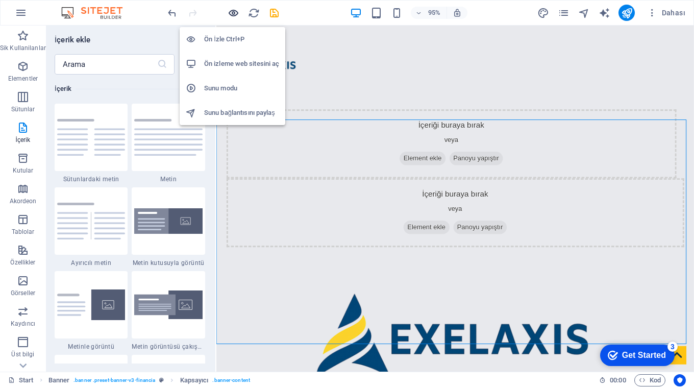
click at [0, 0] on icon "button" at bounding box center [0, 0] width 0 height 0
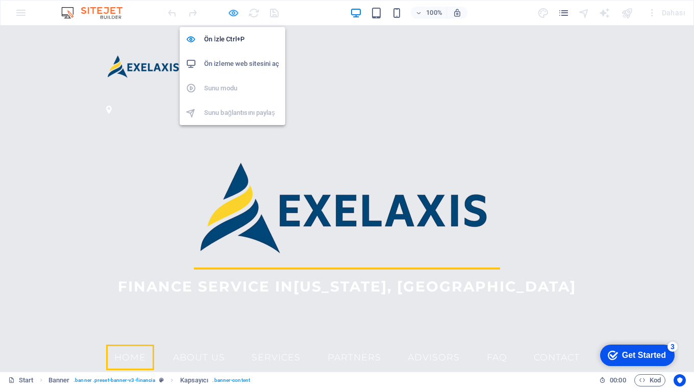
click at [0, 0] on icon "button" at bounding box center [0, 0] width 0 height 0
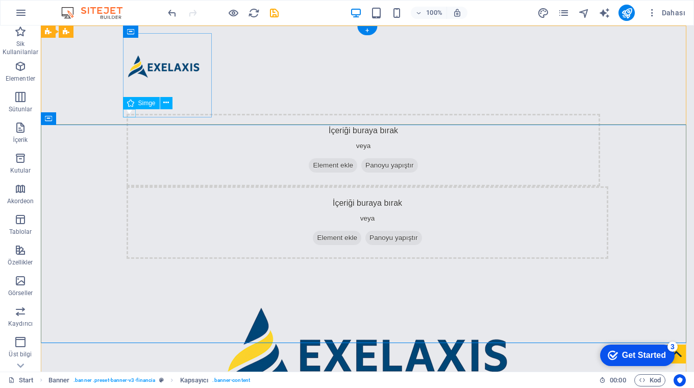
click at [127, 114] on figure at bounding box center [364, 110] width 474 height 8
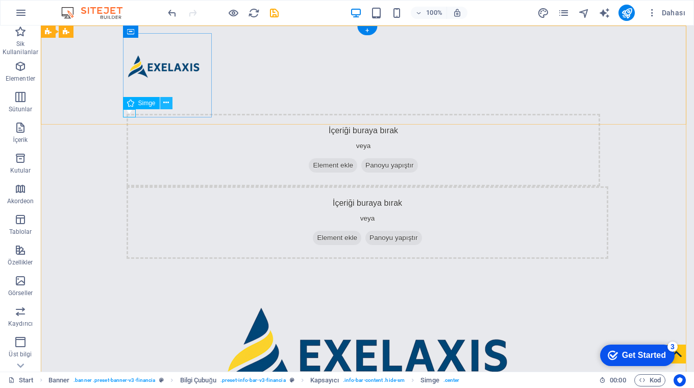
click at [167, 104] on icon at bounding box center [166, 102] width 6 height 11
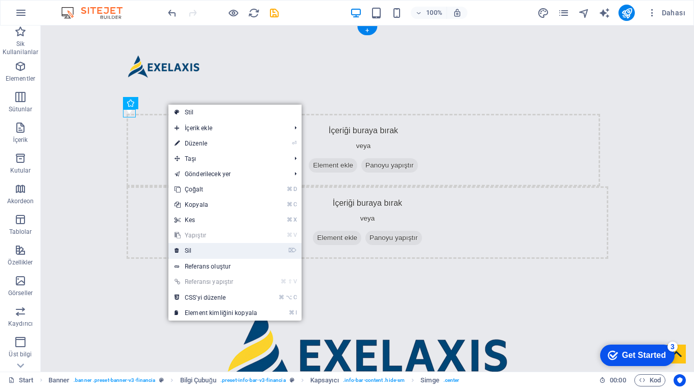
click at [179, 248] on icon at bounding box center [177, 250] width 5 height 15
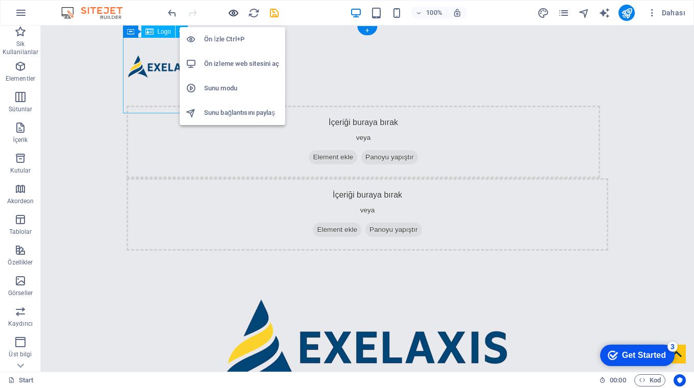
click at [0, 0] on icon "button" at bounding box center [0, 0] width 0 height 0
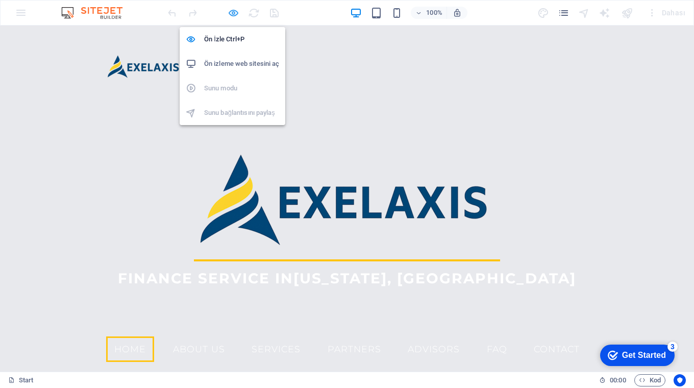
click at [0, 0] on icon "button" at bounding box center [0, 0] width 0 height 0
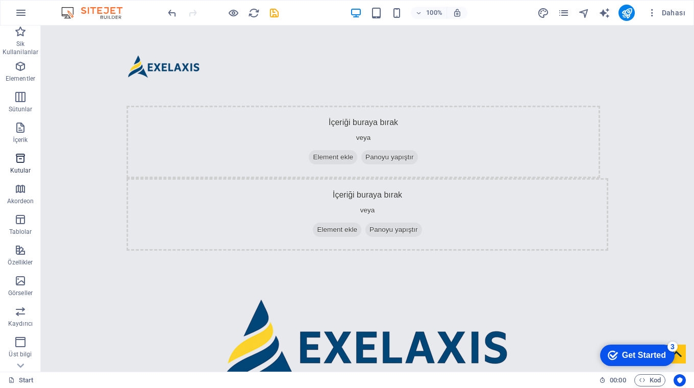
click at [21, 157] on icon "button" at bounding box center [20, 158] width 12 height 12
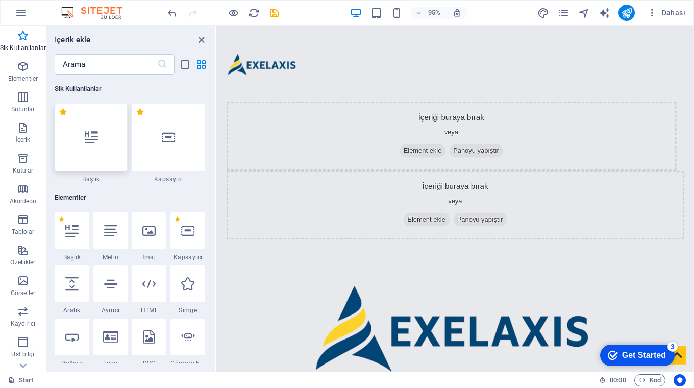
click at [88, 137] on icon at bounding box center [91, 137] width 13 height 13
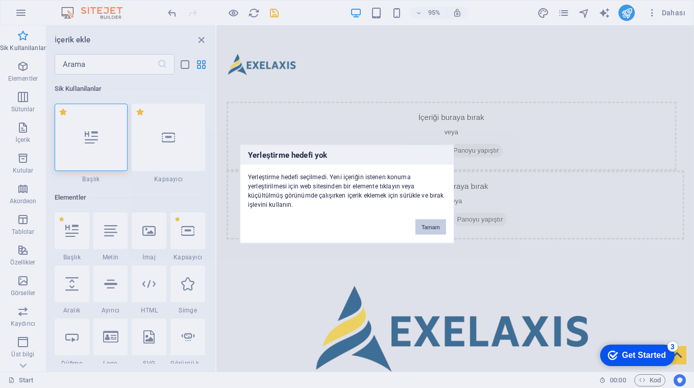
click at [432, 224] on button "Tamam" at bounding box center [430, 226] width 31 height 15
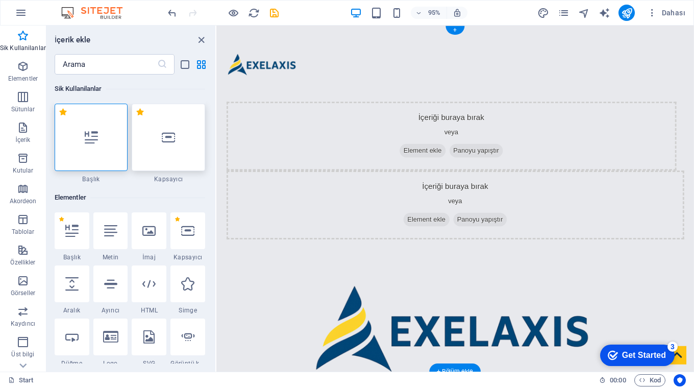
click at [169, 140] on icon at bounding box center [168, 137] width 13 height 13
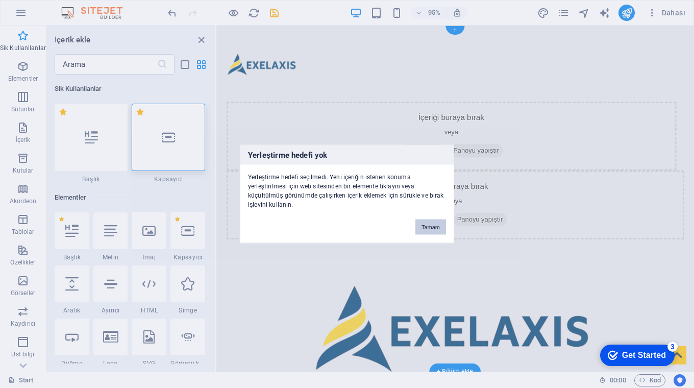
click at [437, 226] on button "Tamam" at bounding box center [430, 226] width 31 height 15
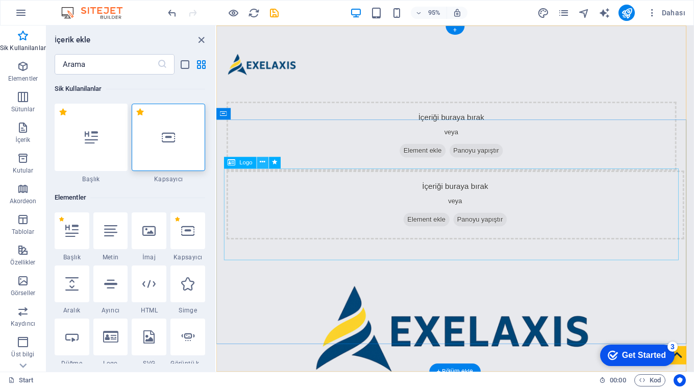
click at [262, 162] on icon at bounding box center [262, 162] width 5 height 10
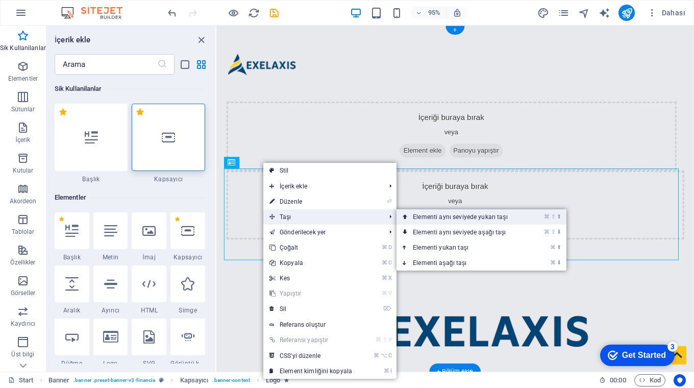
click at [423, 215] on link "⌘ ⇧ ⬆ Elementi aynı seviyede yukarı taşı" at bounding box center [463, 216] width 132 height 15
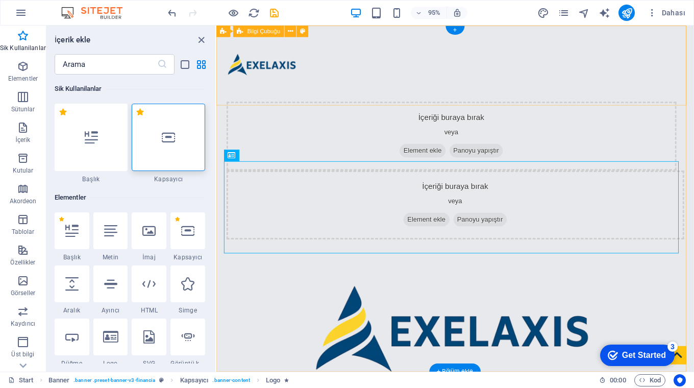
click at [297, 109] on div "İçeriği buraya bırak veya Element ekle Panoyu yapıştır İçeriği buraya bırak vey…" at bounding box center [467, 140] width 503 height 229
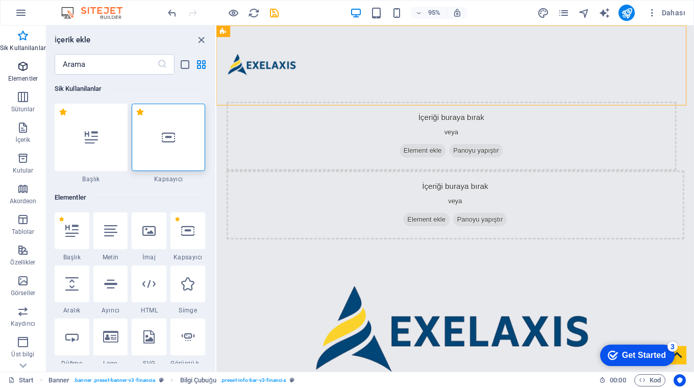
click at [20, 68] on icon "button" at bounding box center [23, 66] width 12 height 12
click at [82, 60] on input "text" at bounding box center [106, 64] width 103 height 20
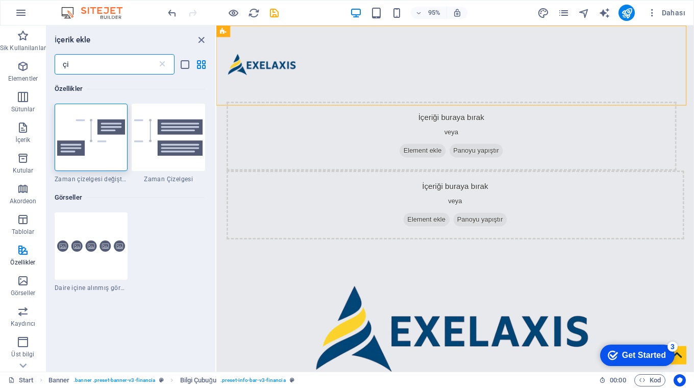
type input "ç"
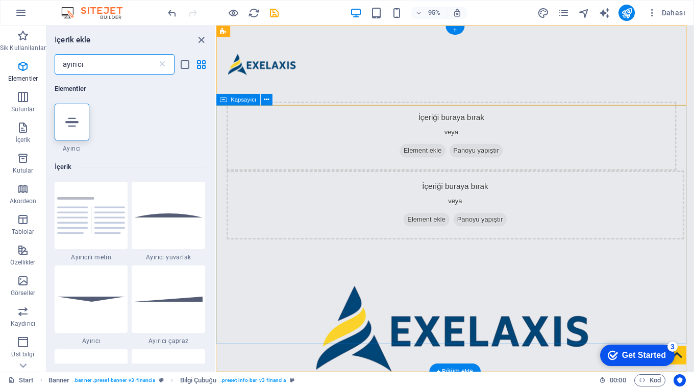
type input "ayırıcı"
click at [270, 255] on div "Finance Service in [US_STATE], [GEOGRAPHIC_DATA]" at bounding box center [467, 364] width 503 height 218
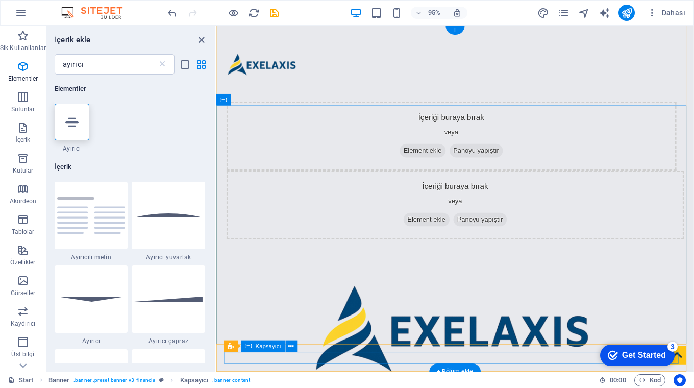
click at [216, 26] on div at bounding box center [216, 26] width 0 height 0
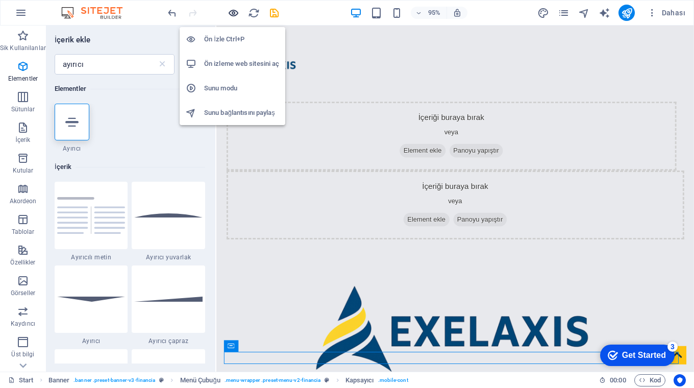
click at [0, 0] on icon "button" at bounding box center [0, 0] width 0 height 0
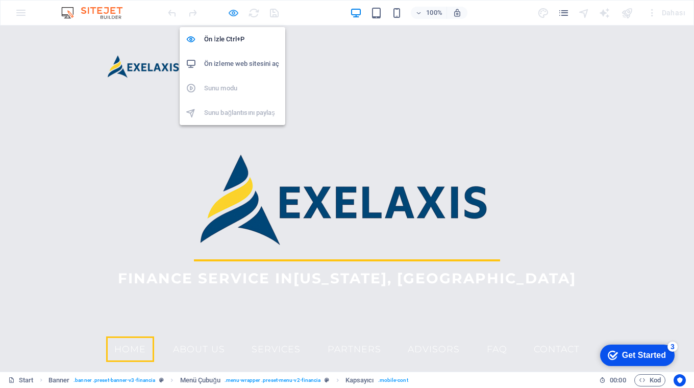
click at [0, 0] on icon "button" at bounding box center [0, 0] width 0 height 0
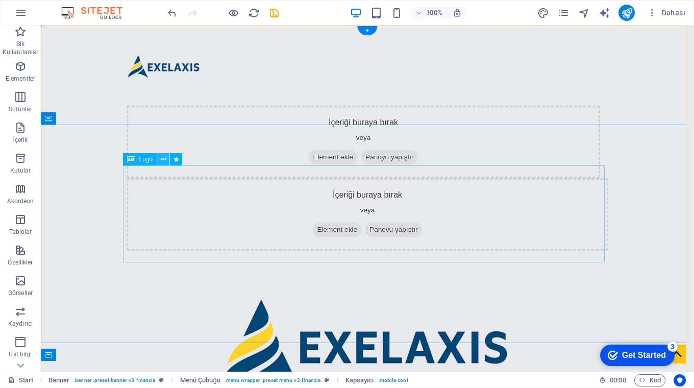
click at [164, 160] on icon at bounding box center [164, 159] width 6 height 11
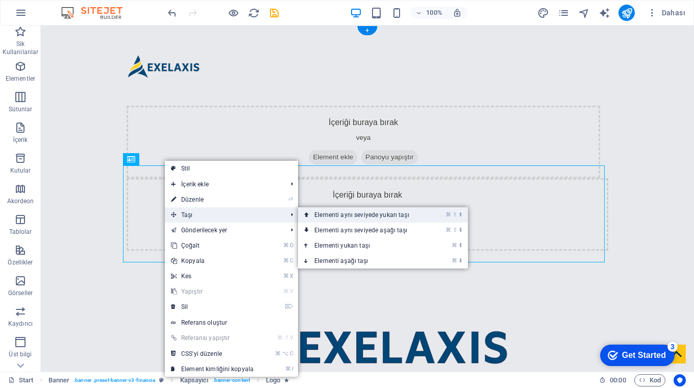
click at [367, 214] on link "⌘ ⇧ ⬆ Elementi aynı seviyede yukarı taşı" at bounding box center [364, 214] width 132 height 15
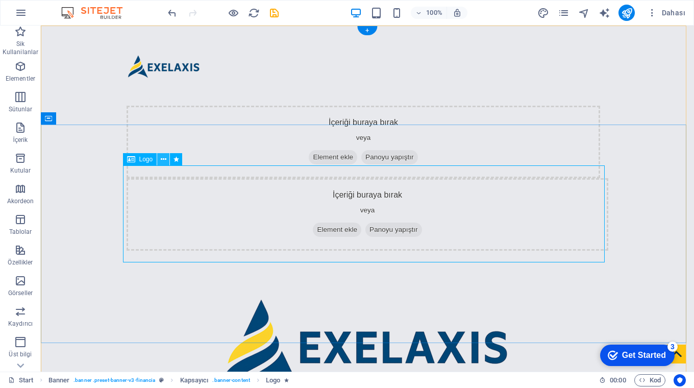
click at [162, 157] on icon at bounding box center [164, 159] width 6 height 11
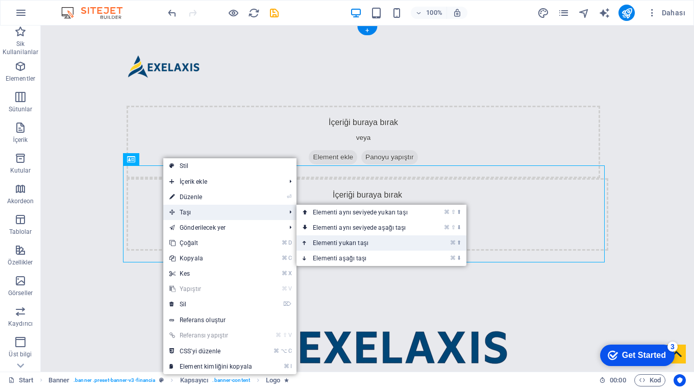
click at [361, 244] on link "⌘ ⬆ Elementi yukarı taşı" at bounding box center [363, 242] width 132 height 15
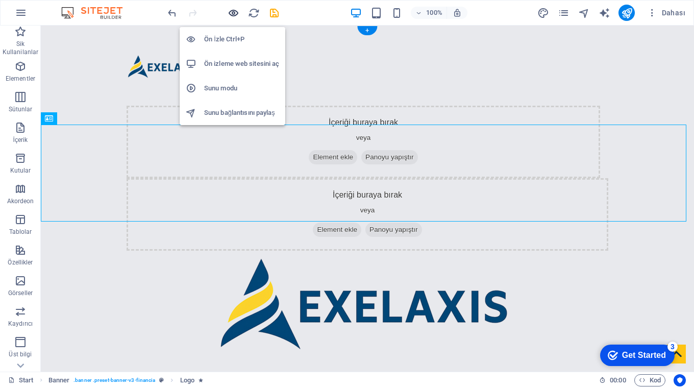
click at [0, 0] on icon "button" at bounding box center [0, 0] width 0 height 0
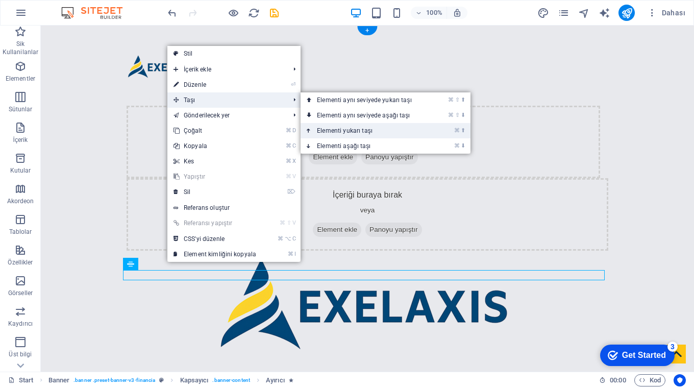
click at [346, 131] on link "⌘ ⬆ Elementi yukarı taşı" at bounding box center [367, 130] width 132 height 15
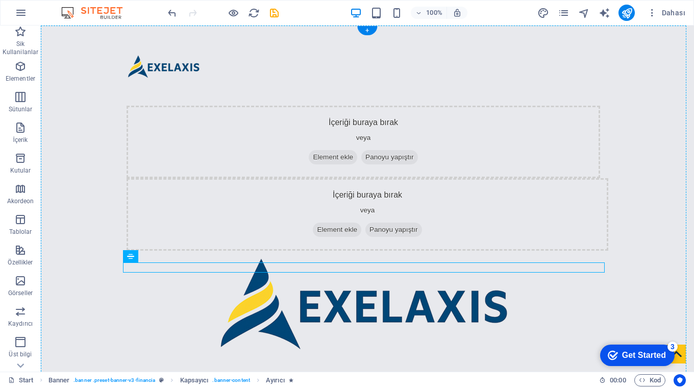
drag, startPoint x: 314, startPoint y: 267, endPoint x: 314, endPoint y: 234, distance: 33.2
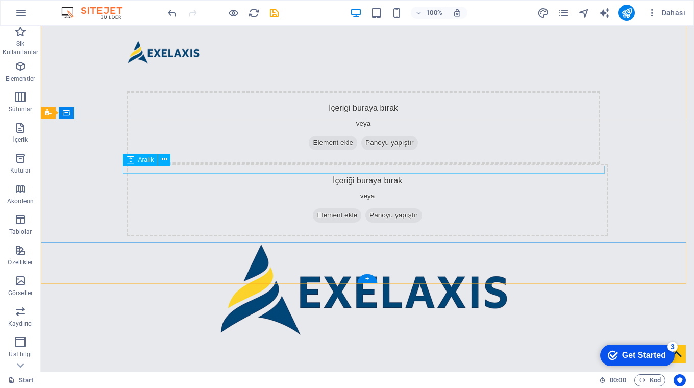
scroll to position [88, 0]
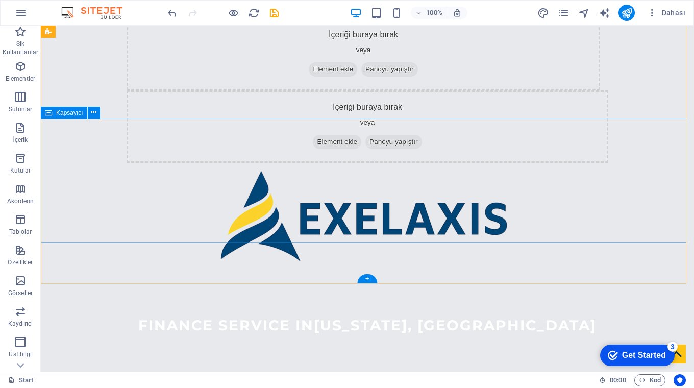
drag, startPoint x: 301, startPoint y: 289, endPoint x: 306, endPoint y: 139, distance: 150.1
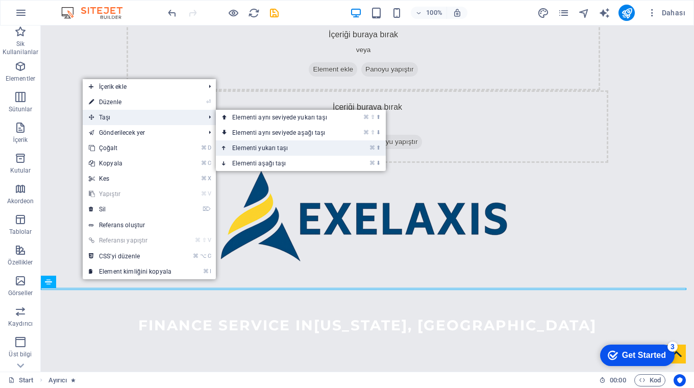
click at [258, 146] on link "⌘ ⬆ Elementi yukarı taşı" at bounding box center [282, 147] width 132 height 15
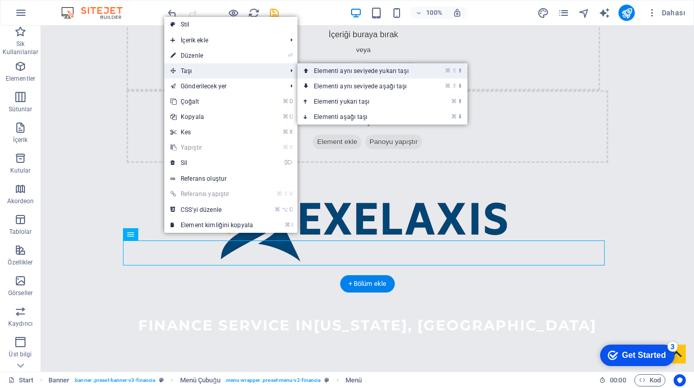
click at [420, 68] on link "⌘ ⇧ ⬆ Elementi aynı seviyede yukarı taşı" at bounding box center [364, 70] width 132 height 15
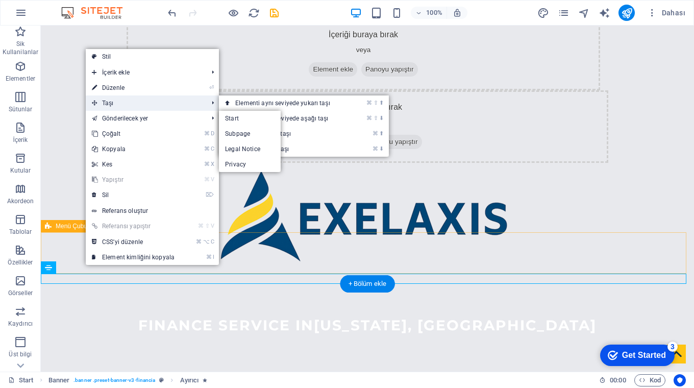
click at [125, 104] on span "Taşı" at bounding box center [145, 102] width 118 height 15
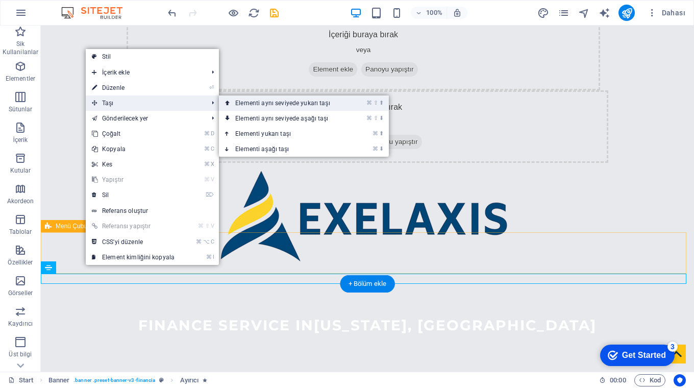
click at [267, 102] on link "⌘ ⇧ ⬆ Elementi aynı seviyede yukarı taşı" at bounding box center [285, 102] width 132 height 15
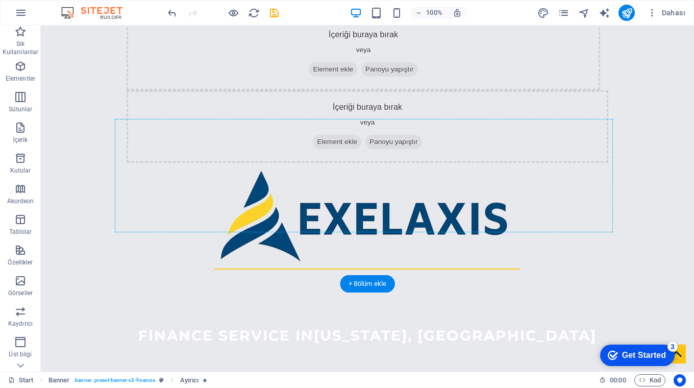
drag, startPoint x: 330, startPoint y: 278, endPoint x: 327, endPoint y: 142, distance: 135.8
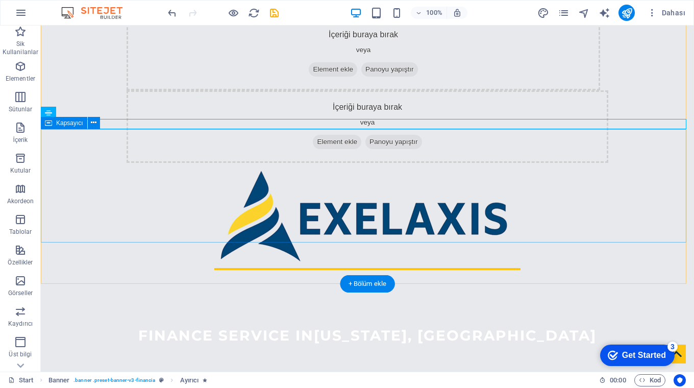
click at [192, 274] on div "Finance Service in [US_STATE], [GEOGRAPHIC_DATA]" at bounding box center [367, 329] width 653 height 111
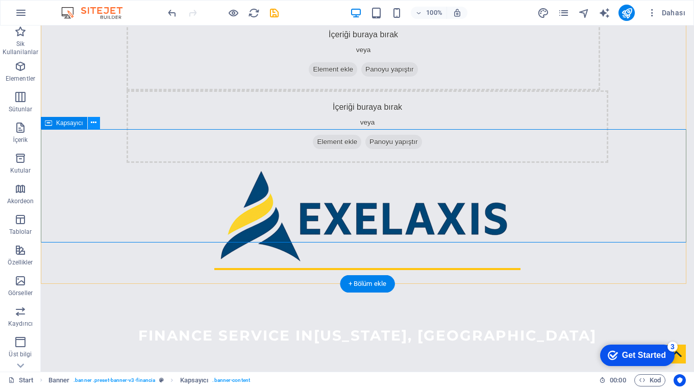
click at [94, 122] on icon at bounding box center [94, 122] width 6 height 11
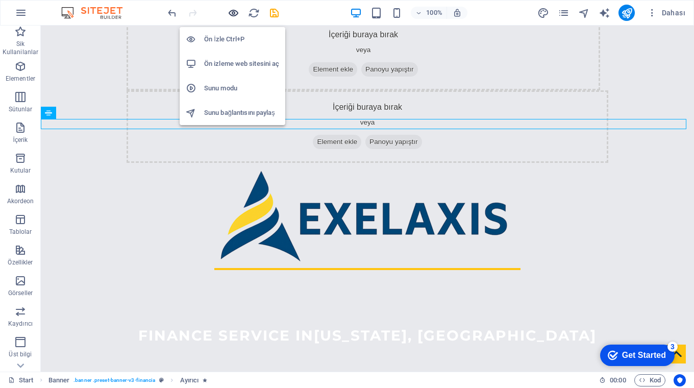
click at [0, 0] on icon "button" at bounding box center [0, 0] width 0 height 0
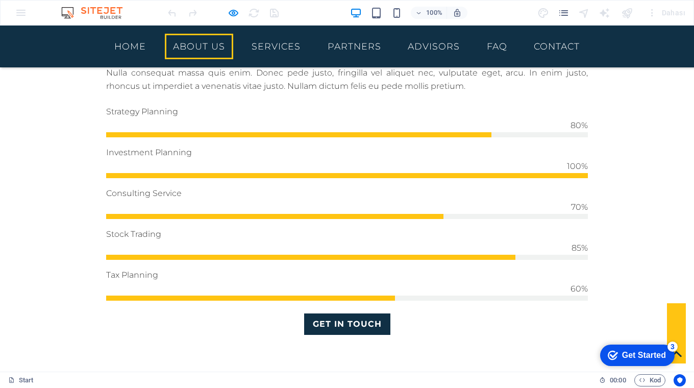
scroll to position [0, 0]
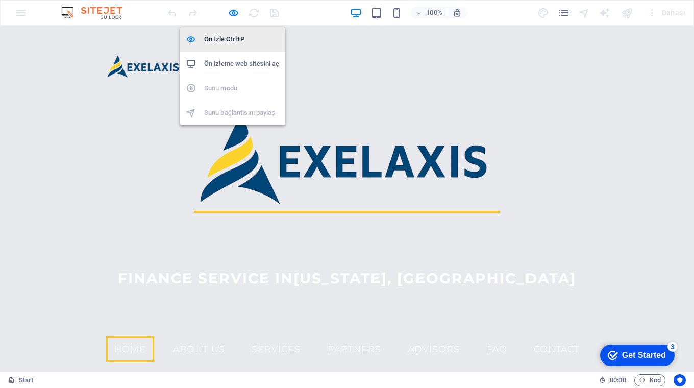
click at [225, 37] on h6 "Ön İzle Ctrl+P" at bounding box center [241, 39] width 75 height 12
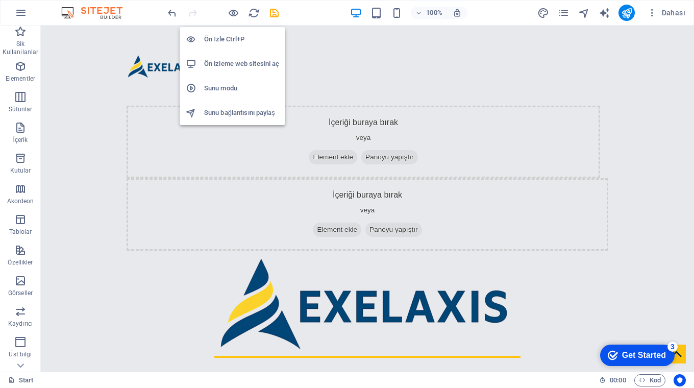
click at [222, 36] on h6 "Ön İzle Ctrl+P" at bounding box center [241, 39] width 75 height 12
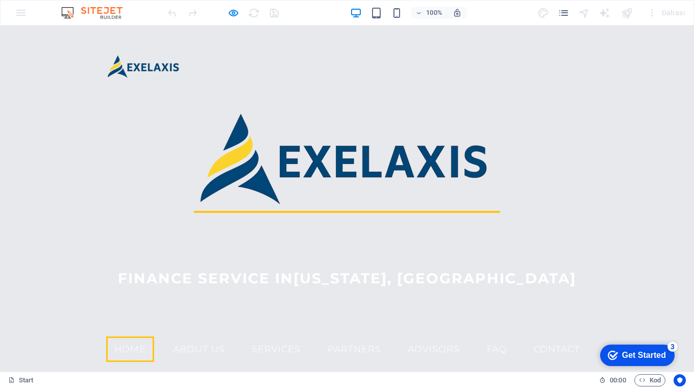
click at [272, 281] on span "Finance Service in [US_STATE], [GEOGRAPHIC_DATA]" at bounding box center [347, 278] width 458 height 18
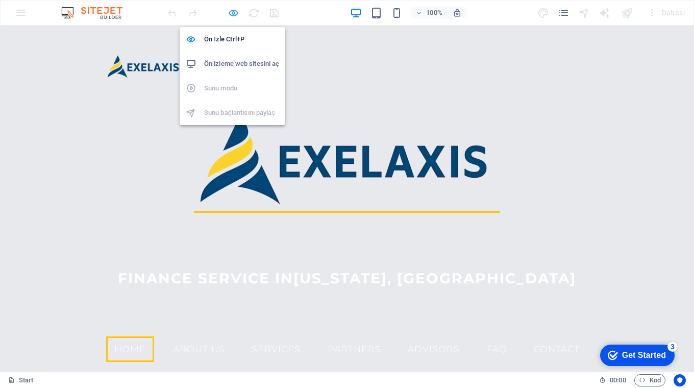
click at [0, 0] on icon "button" at bounding box center [0, 0] width 0 height 0
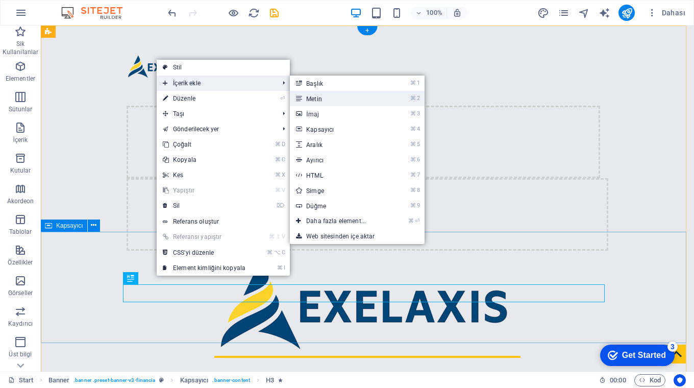
click at [318, 97] on link "⌘ 2 Metin" at bounding box center [338, 98] width 96 height 15
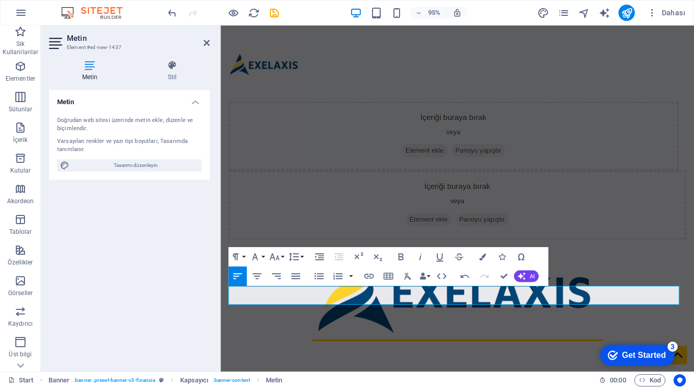
drag, startPoint x: 625, startPoint y: 309, endPoint x: 215, endPoint y: 300, distance: 409.9
click at [481, 259] on icon "button" at bounding box center [482, 256] width 7 height 7
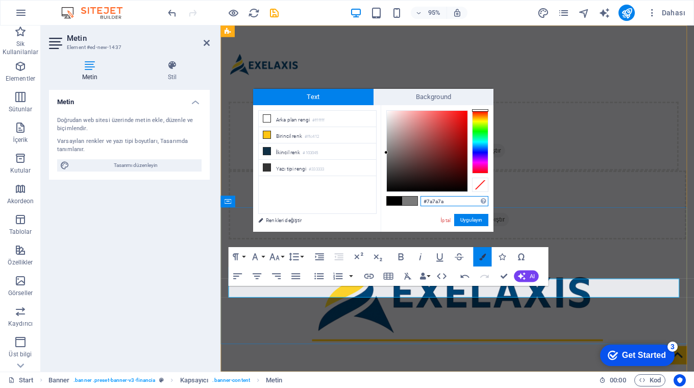
click at [483, 257] on icon "button" at bounding box center [482, 256] width 7 height 7
drag, startPoint x: 453, startPoint y: 201, endPoint x: 408, endPoint y: 200, distance: 44.9
click at [408, 200] on div "#7a7a7a Desteklenen biçimler #0852ed rgb(8, 82, 237) rgba(8, 82, 237, %90) hsv(…" at bounding box center [437, 242] width 113 height 275
paste input "0a2d5"
type input "#0a2d5a"
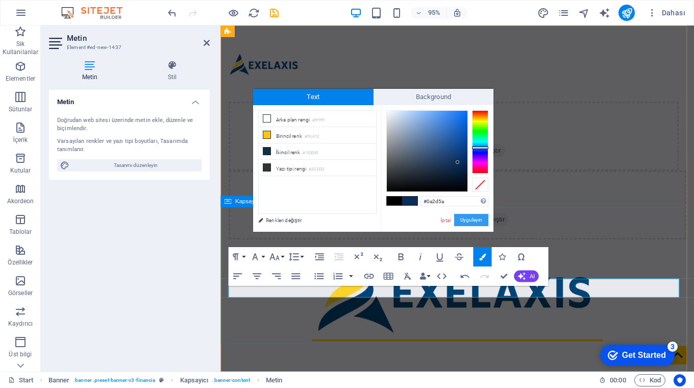
click at [475, 221] on button "Uygulayın" at bounding box center [471, 220] width 34 height 12
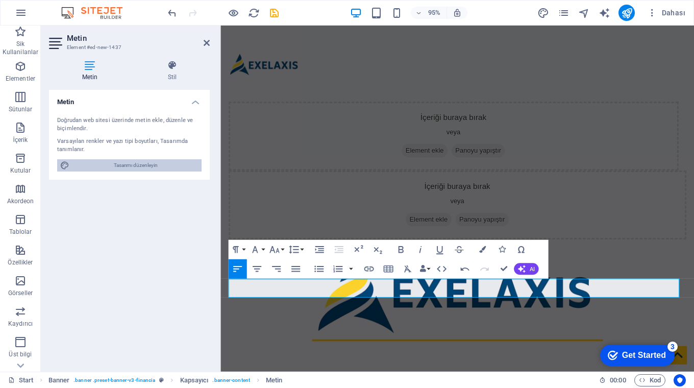
click at [121, 164] on span "Tasarımı düzenleyin" at bounding box center [135, 165] width 126 height 12
select select "rem"
select select "300"
select select "px"
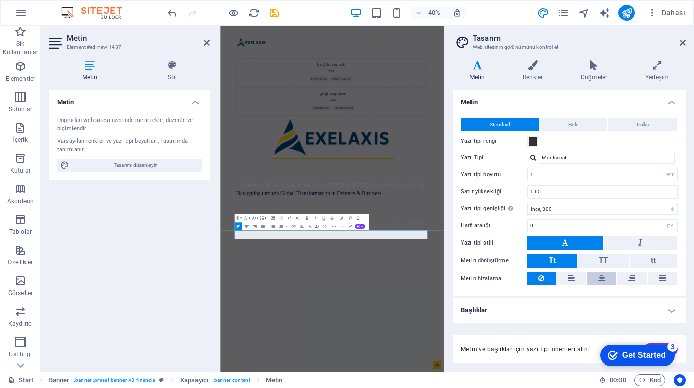
click at [602, 277] on icon at bounding box center [601, 278] width 7 height 12
click at [533, 142] on span at bounding box center [533, 141] width 8 height 8
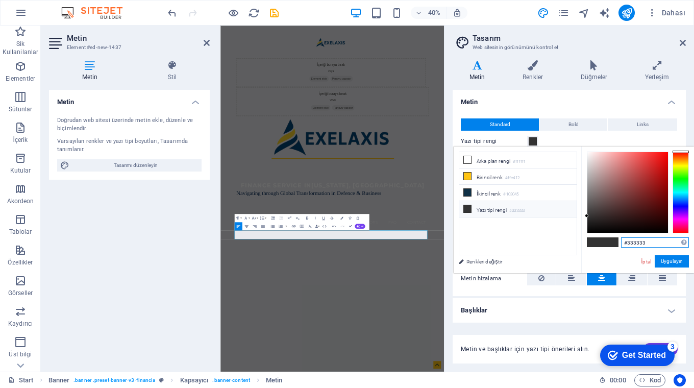
drag, startPoint x: 649, startPoint y: 243, endPoint x: 613, endPoint y: 246, distance: 35.3
click at [613, 246] on div "#333333 Desteklenen biçimler #0852ed rgb(8, 82, 237) rgba(8, 82, 237, %90) hsv(…" at bounding box center [637, 283] width 113 height 275
type input "#"
paste input "#0a2d5a"
type input "#0a2d5a"
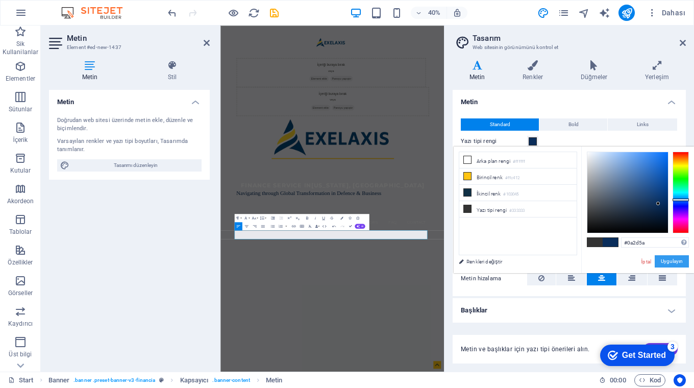
click at [668, 261] on button "Uygulayın" at bounding box center [672, 261] width 34 height 12
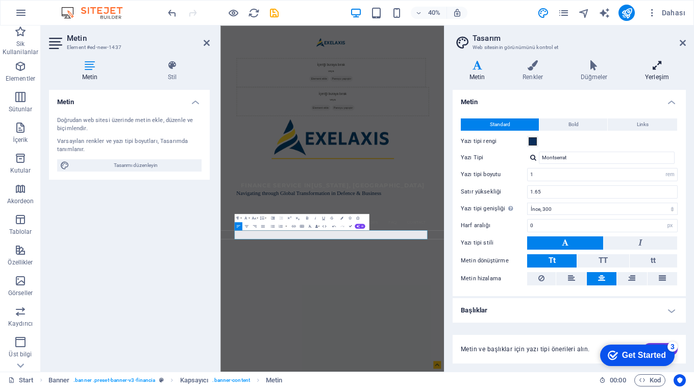
click at [656, 66] on icon at bounding box center [657, 65] width 58 height 10
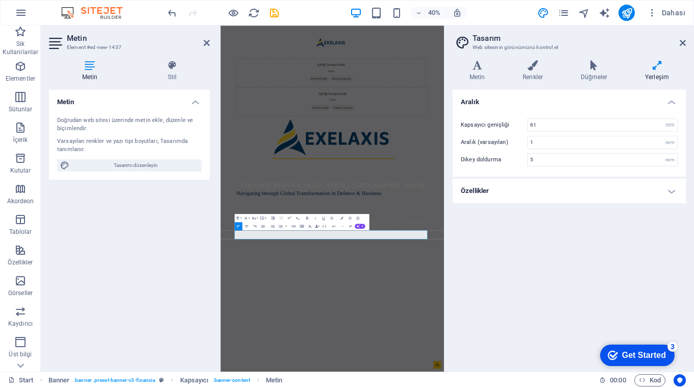
click at [672, 189] on h4 "Özellikler" at bounding box center [569, 191] width 233 height 24
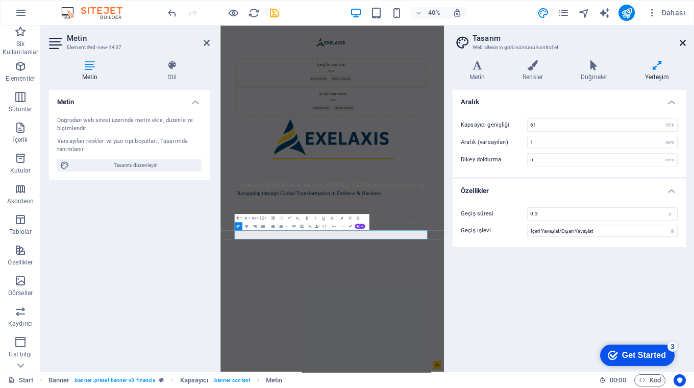
click at [682, 43] on icon at bounding box center [683, 43] width 6 height 8
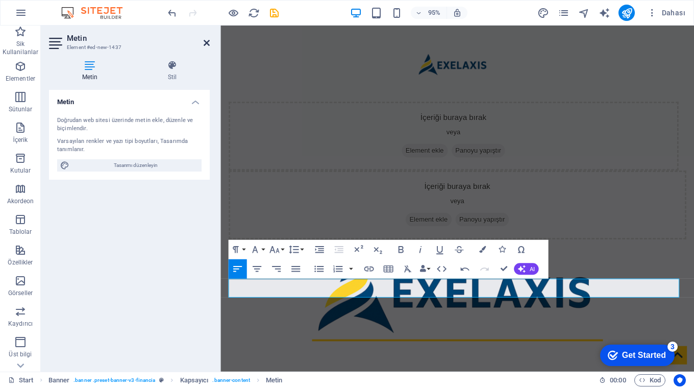
click at [207, 42] on icon at bounding box center [207, 43] width 6 height 8
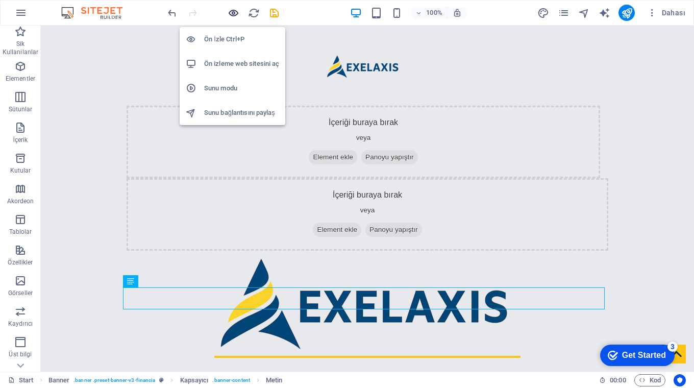
click at [0, 0] on icon "button" at bounding box center [0, 0] width 0 height 0
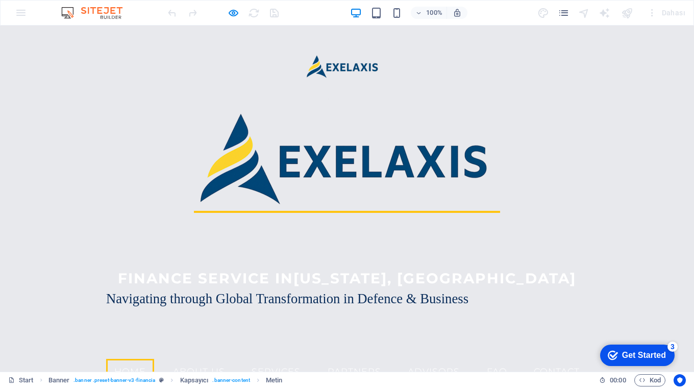
click at [149, 302] on span "Navigating through Global" at bounding box center [179, 298] width 146 height 15
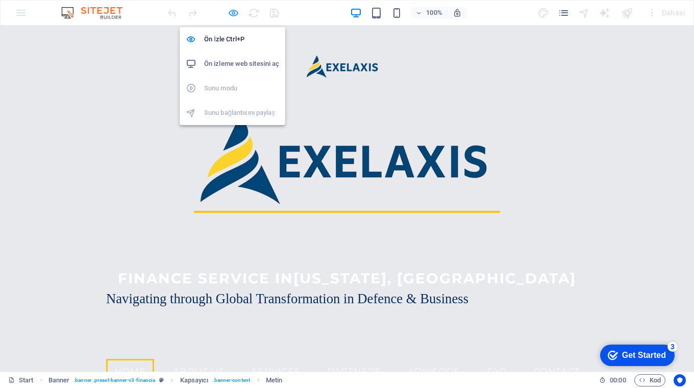
click at [0, 0] on icon "button" at bounding box center [0, 0] width 0 height 0
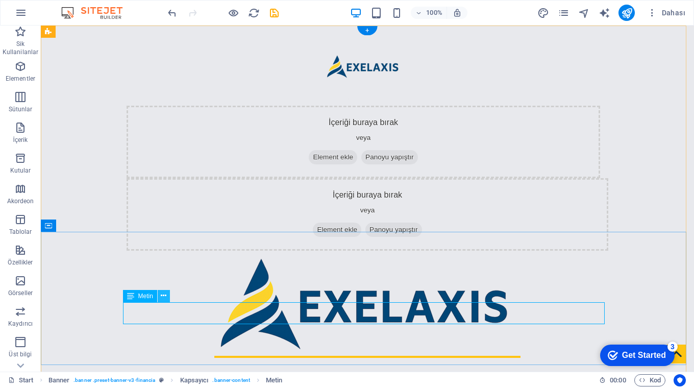
click at [163, 295] on icon at bounding box center [164, 295] width 6 height 11
click at [164, 295] on icon at bounding box center [164, 295] width 6 height 11
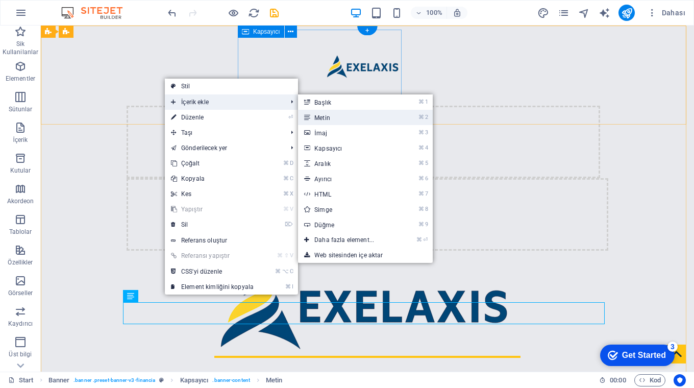
click at [322, 117] on link "⌘ 2 Metin" at bounding box center [346, 117] width 96 height 15
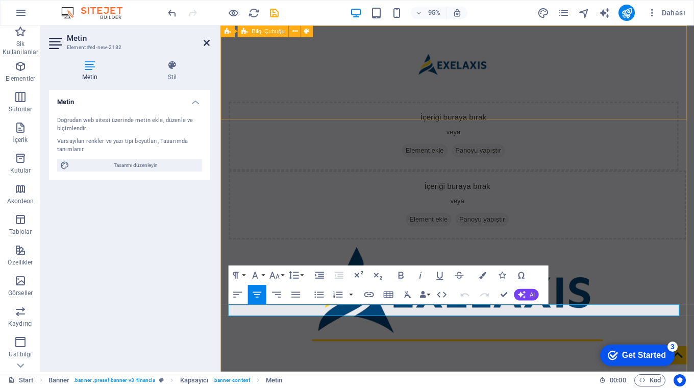
click at [206, 42] on icon at bounding box center [207, 43] width 6 height 8
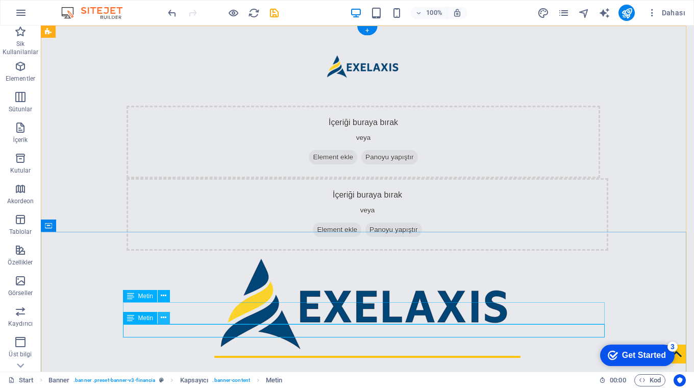
click at [164, 318] on icon at bounding box center [164, 317] width 6 height 11
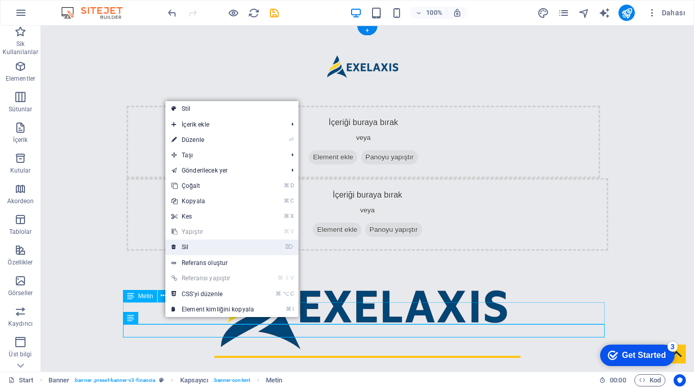
click at [195, 249] on link "⌦ Sil" at bounding box center [212, 246] width 95 height 15
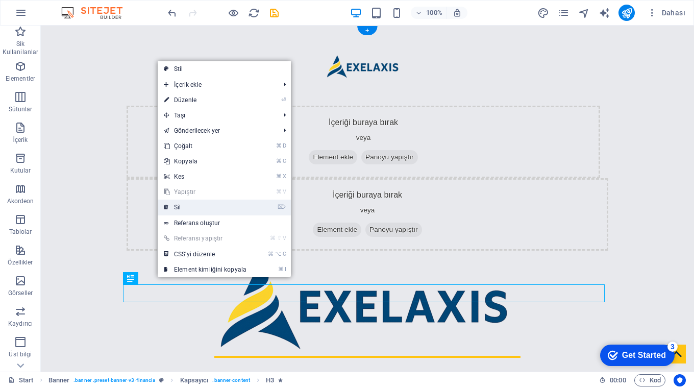
click at [171, 206] on link "⌦ Sil" at bounding box center [205, 207] width 95 height 15
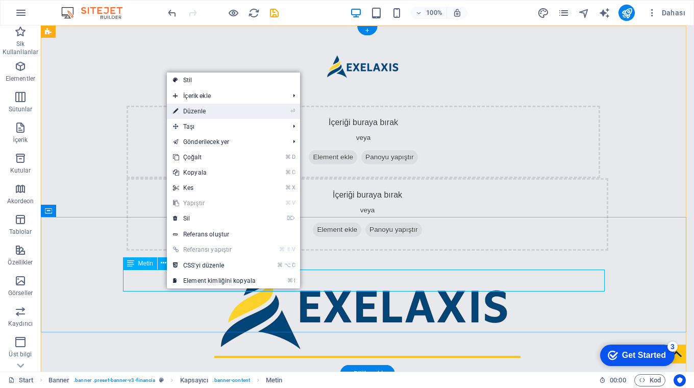
click at [235, 109] on link "⏎ Düzenle" at bounding box center [214, 111] width 95 height 15
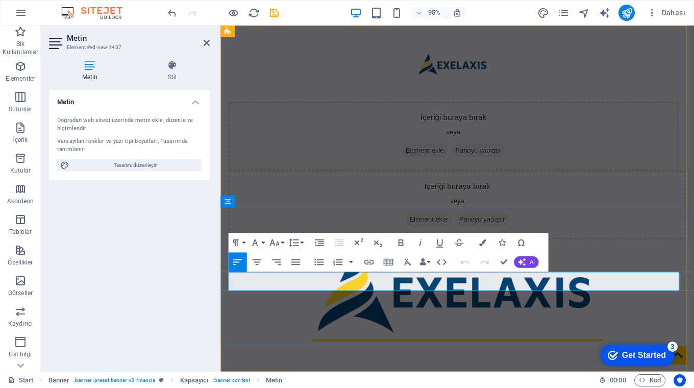
drag, startPoint x: 623, startPoint y: 297, endPoint x: 267, endPoint y: 298, distance: 356.2
click at [399, 242] on icon "button" at bounding box center [400, 242] width 5 height 7
click at [401, 241] on icon "button" at bounding box center [401, 243] width 12 height 12
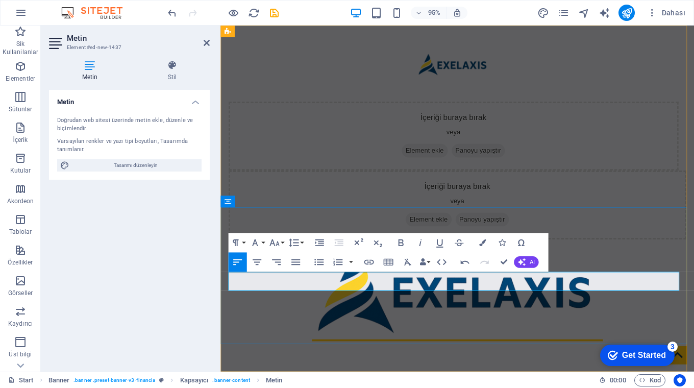
drag, startPoint x: 231, startPoint y: 295, endPoint x: 686, endPoint y: 291, distance: 455.2
click at [400, 241] on icon "button" at bounding box center [401, 243] width 12 height 12
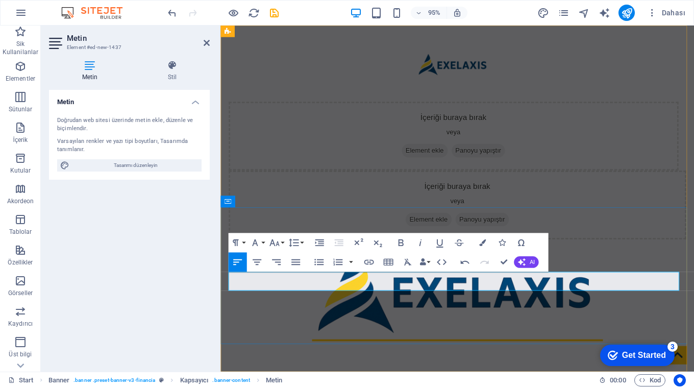
drag, startPoint x: 231, startPoint y: 297, endPoint x: 639, endPoint y: 290, distance: 408.8
click at [262, 242] on button "Font Family" at bounding box center [257, 242] width 18 height 19
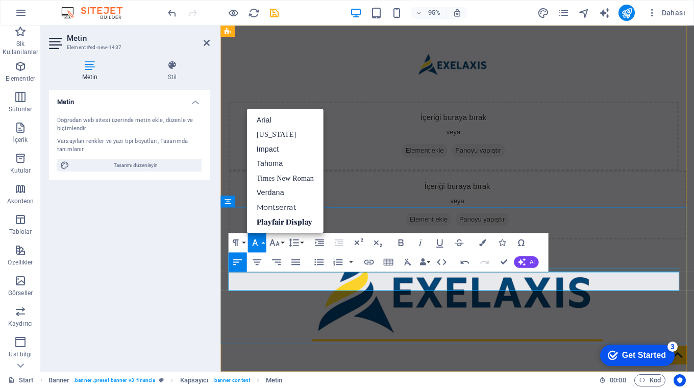
click at [539, 243] on div "Paragraph Format Normal Heading 1 Heading 2 Heading 3 Heading 4 Heading 5 Headi…" at bounding box center [388, 252] width 320 height 39
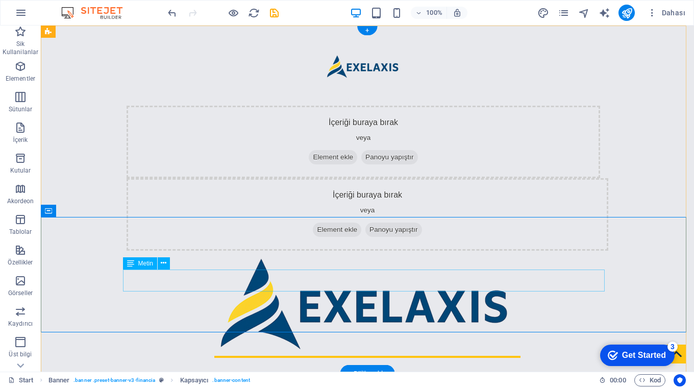
click at [163, 263] on icon at bounding box center [164, 263] width 6 height 11
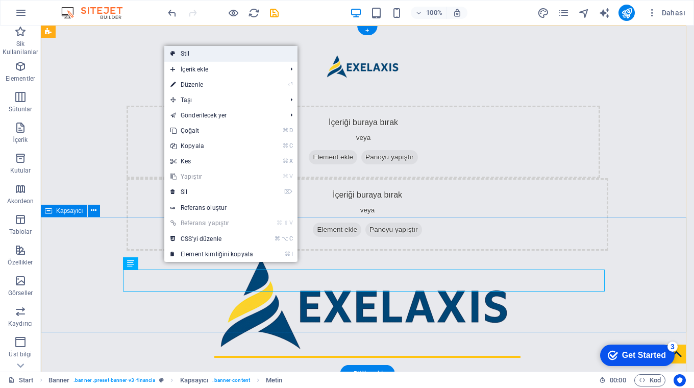
click at [215, 55] on link "Stil" at bounding box center [230, 53] width 133 height 15
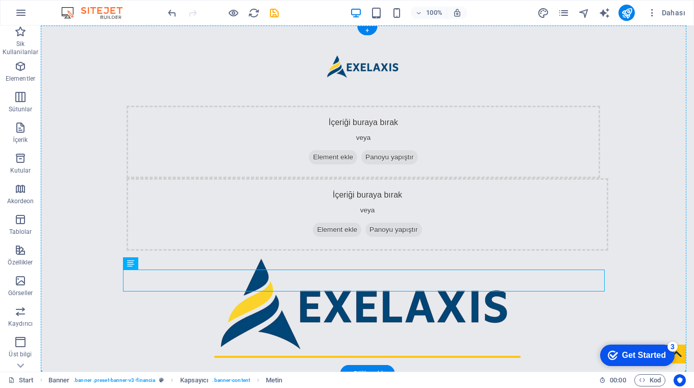
drag, startPoint x: 218, startPoint y: 302, endPoint x: 483, endPoint y: 219, distance: 277.9
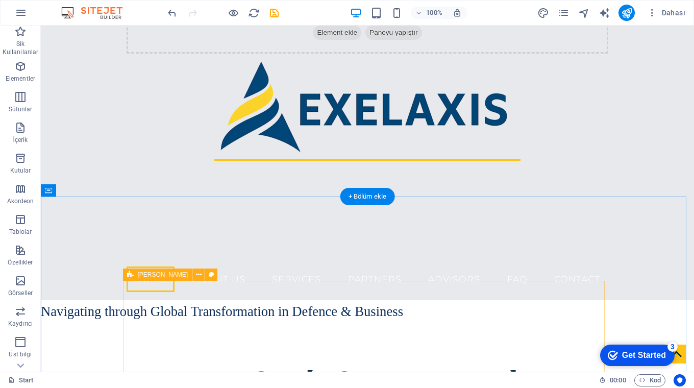
scroll to position [123, 0]
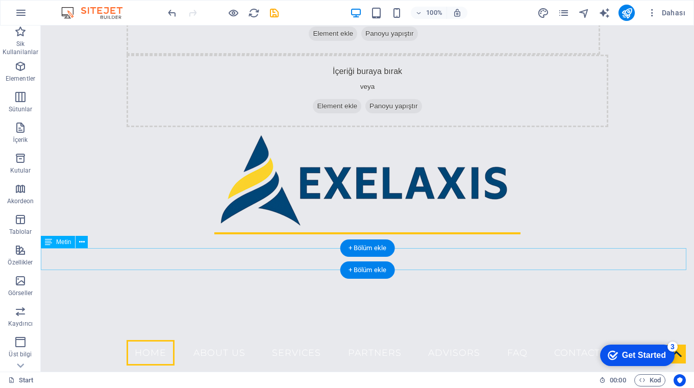
click at [288, 374] on div "Navigating through Global Transformation in Defence & Business" at bounding box center [367, 385] width 653 height 22
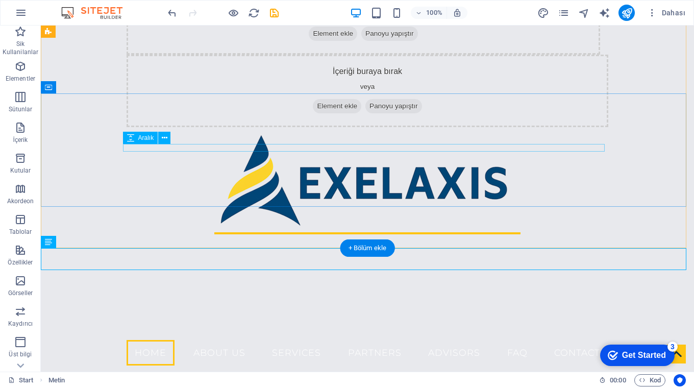
drag, startPoint x: 308, startPoint y: 270, endPoint x: 341, endPoint y: 151, distance: 123.8
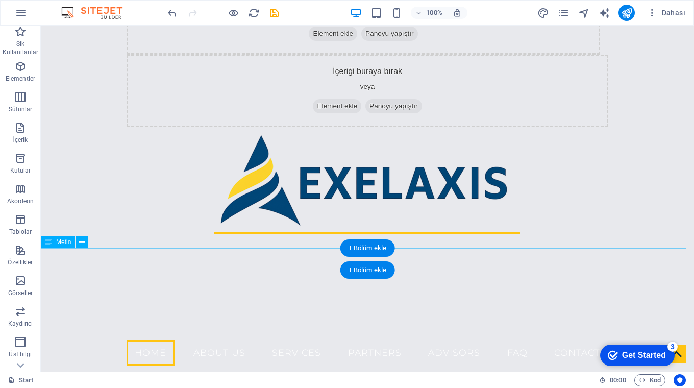
click at [242, 374] on div "Navigating through Global Transformation in Defence & Business" at bounding box center [367, 385] width 653 height 22
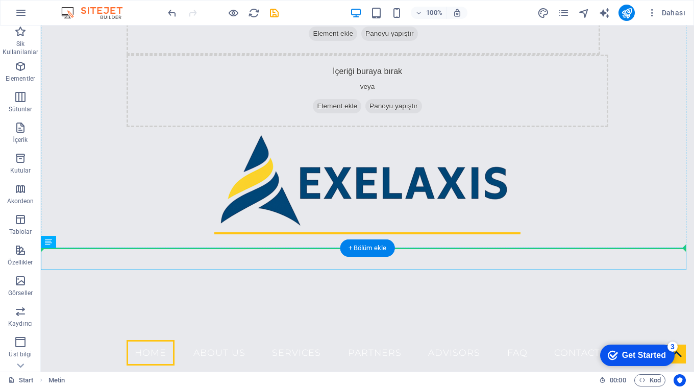
drag, startPoint x: 147, startPoint y: 260, endPoint x: 200, endPoint y: 134, distance: 136.3
drag, startPoint x: 78, startPoint y: 263, endPoint x: 133, endPoint y: 144, distance: 131.1
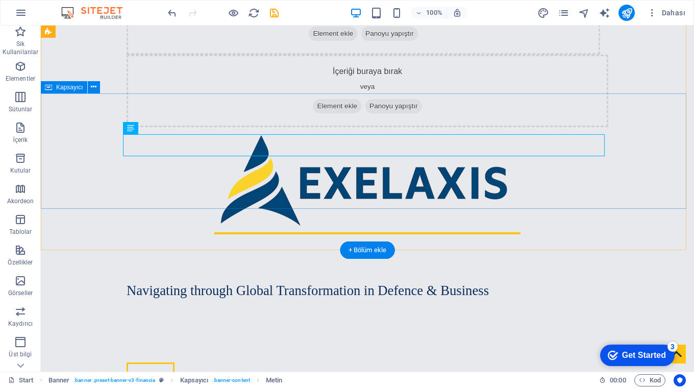
scroll to position [0, 0]
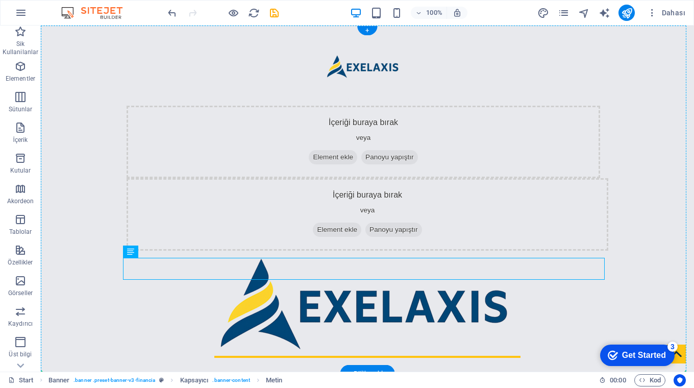
drag, startPoint x: 172, startPoint y: 272, endPoint x: 284, endPoint y: 237, distance: 117.0
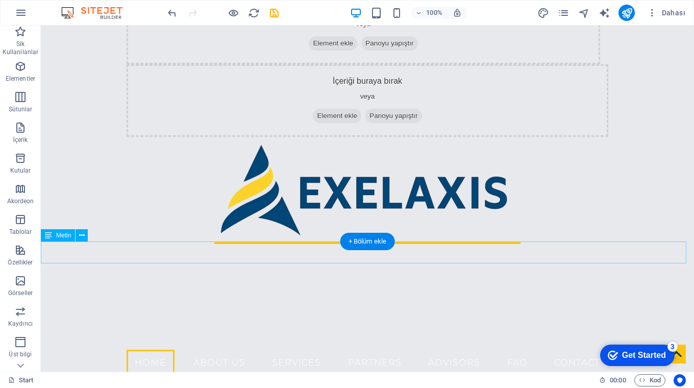
scroll to position [115, 0]
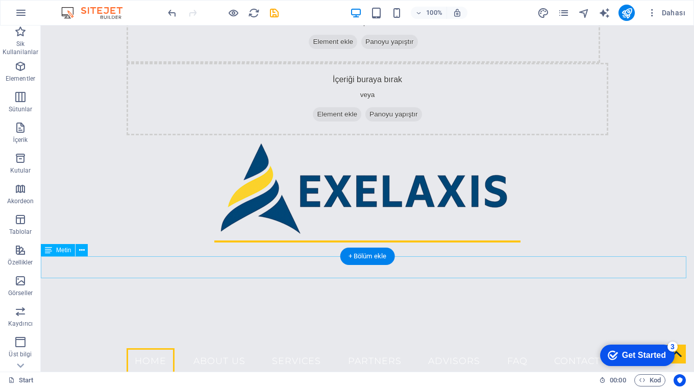
click at [268, 382] on div "Navigating through Global Transformation in Defence & Business" at bounding box center [367, 393] width 653 height 22
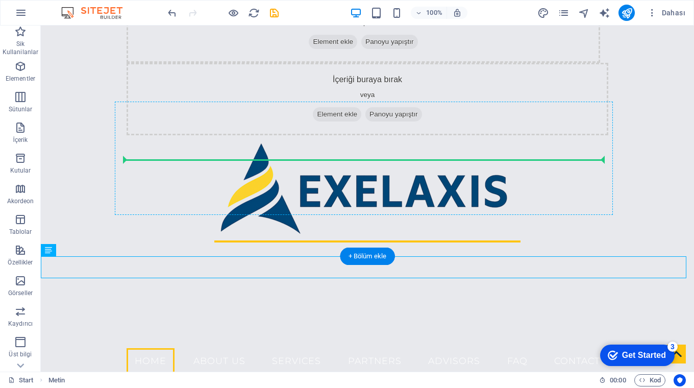
drag, startPoint x: 266, startPoint y: 271, endPoint x: 386, endPoint y: 161, distance: 163.6
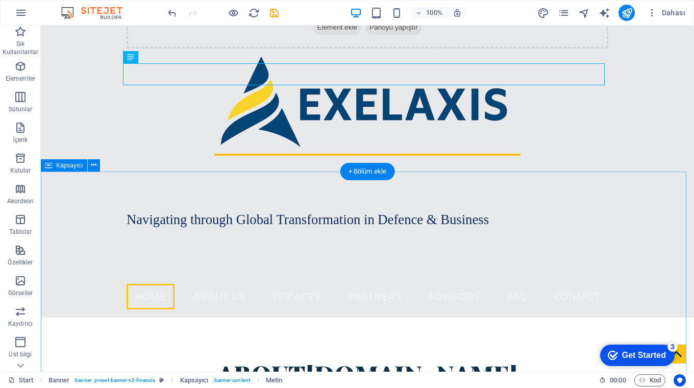
scroll to position [10, 0]
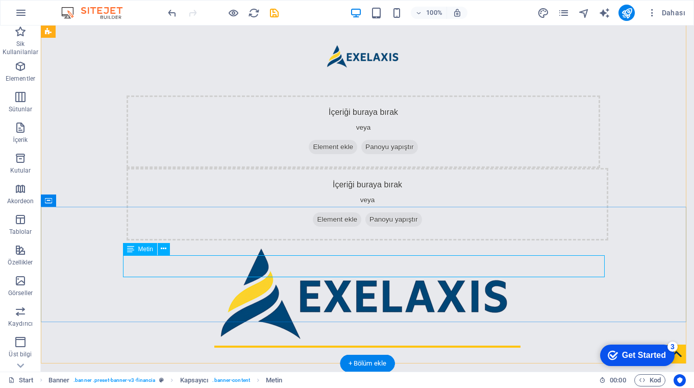
click at [131, 250] on icon at bounding box center [130, 249] width 7 height 12
click at [165, 250] on icon at bounding box center [164, 248] width 6 height 11
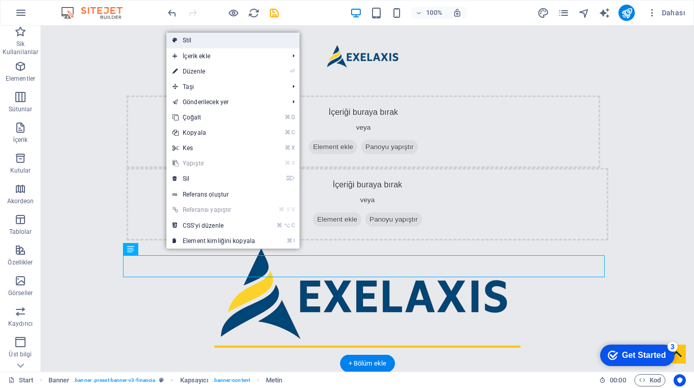
click at [209, 39] on link "Stil" at bounding box center [232, 40] width 133 height 15
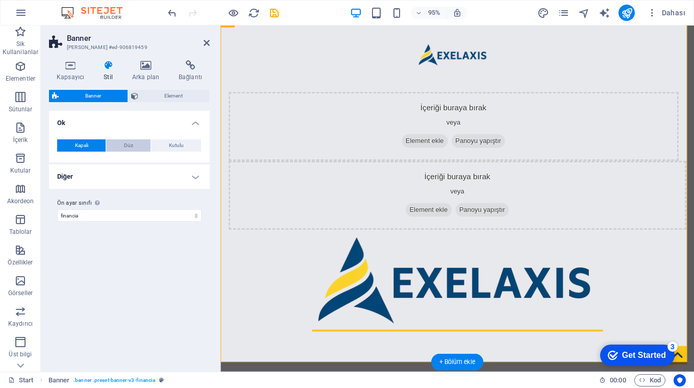
click at [128, 143] on span "Düz" at bounding box center [128, 145] width 9 height 12
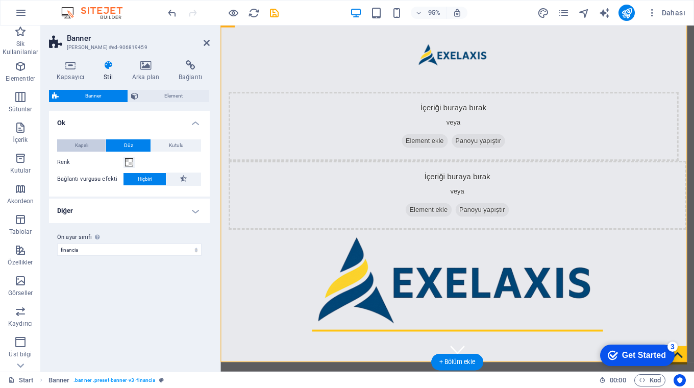
click at [78, 143] on span "Kapalı" at bounding box center [81, 145] width 13 height 12
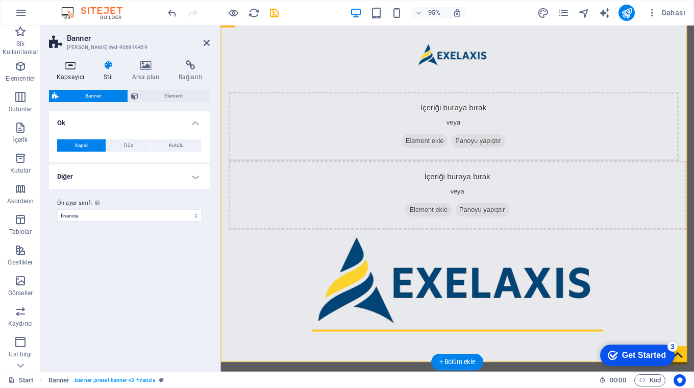
click at [71, 64] on icon at bounding box center [70, 65] width 43 height 10
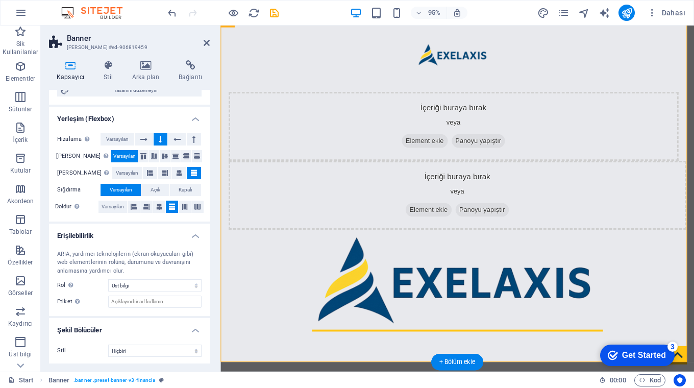
scroll to position [0, 0]
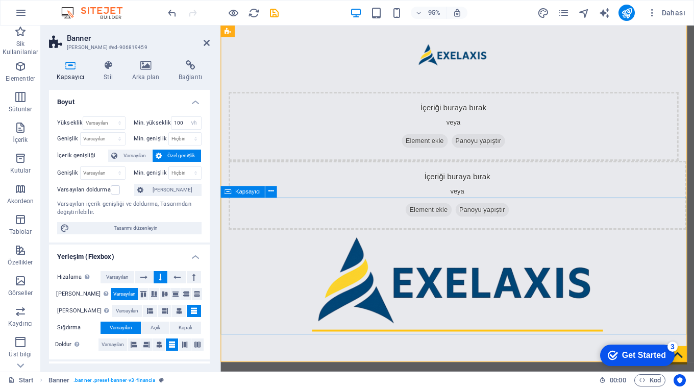
click at [194, 100] on h4 "Boyut" at bounding box center [129, 99] width 161 height 18
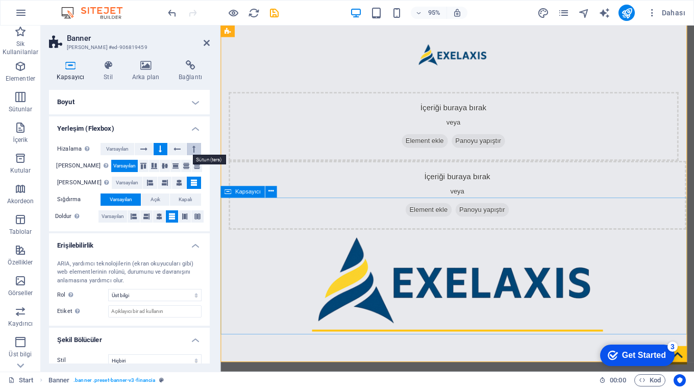
click at [190, 146] on button at bounding box center [194, 149] width 14 height 12
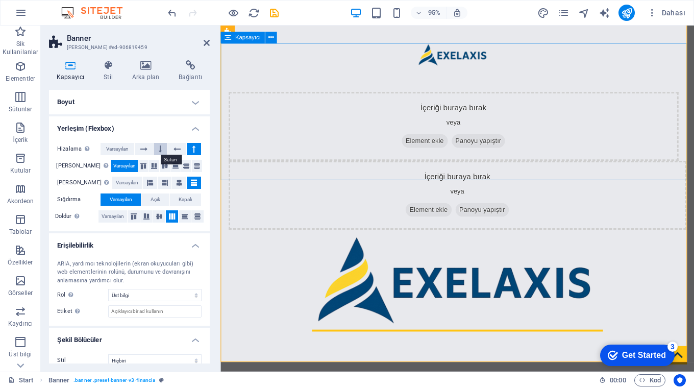
click at [159, 149] on icon at bounding box center [160, 149] width 3 height 12
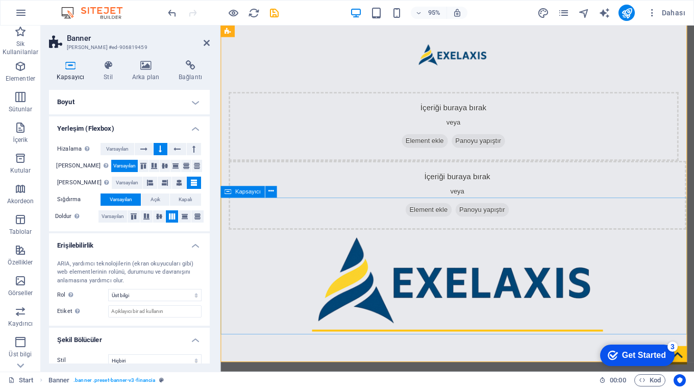
click at [193, 127] on h4 "Yerleşim (Flexbox)" at bounding box center [129, 125] width 161 height 18
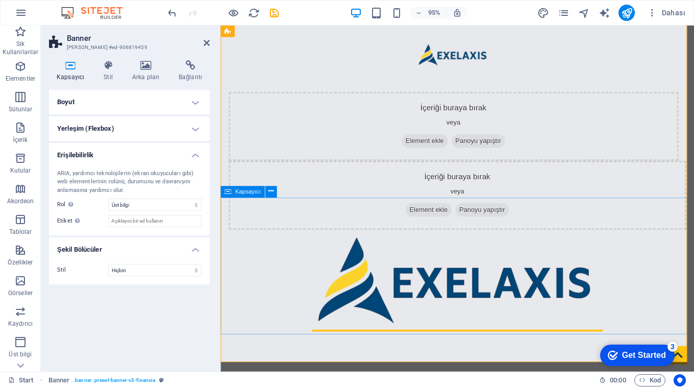
click at [192, 153] on h4 "Erişilebilirlik" at bounding box center [129, 152] width 161 height 18
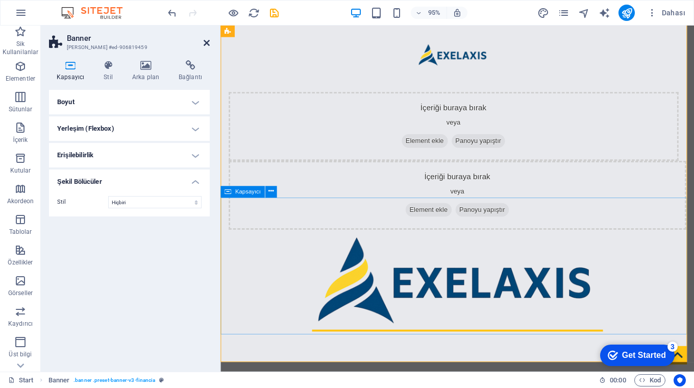
click at [206, 43] on icon at bounding box center [207, 43] width 6 height 8
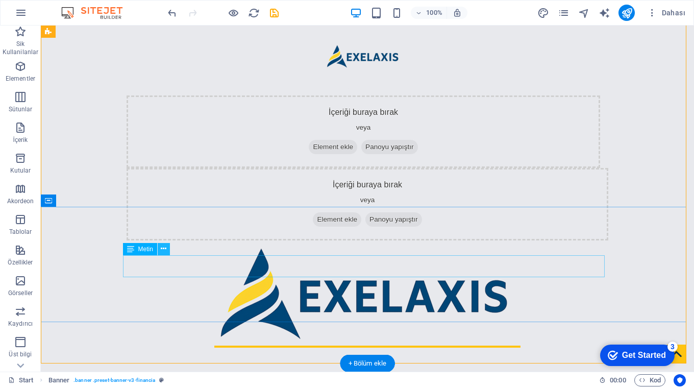
click at [165, 248] on icon at bounding box center [164, 248] width 6 height 11
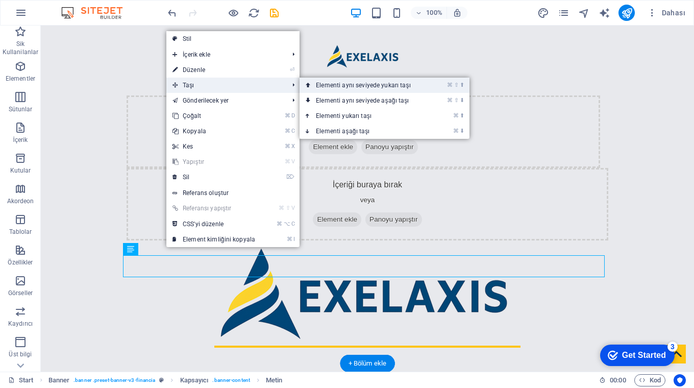
click at [341, 85] on link "⌘ ⇧ ⬆ Elementi aynı seviyede yukarı taşı" at bounding box center [366, 85] width 132 height 15
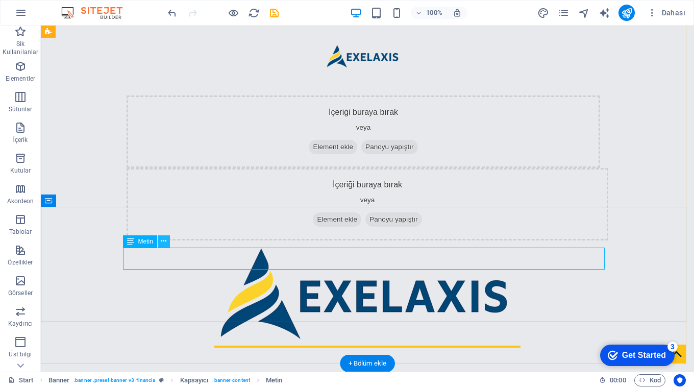
click at [165, 240] on icon at bounding box center [164, 241] width 6 height 11
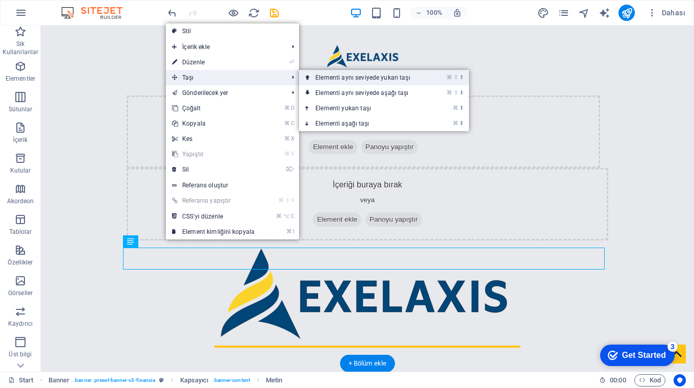
click at [341, 82] on link "⌘ ⇧ ⬆ Elementi aynı seviyede yukarı taşı" at bounding box center [365, 77] width 132 height 15
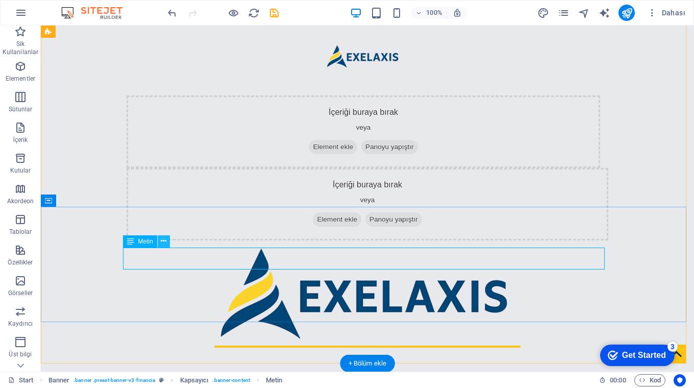
click at [165, 240] on icon at bounding box center [164, 241] width 6 height 11
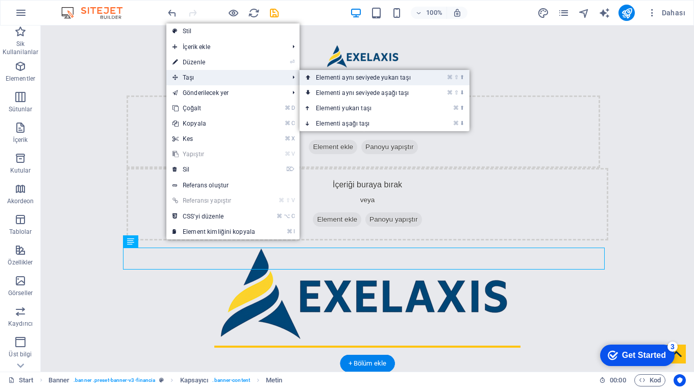
click at [326, 78] on link "⌘ ⇧ ⬆ Elementi aynı seviyede yukarı taşı" at bounding box center [366, 77] width 132 height 15
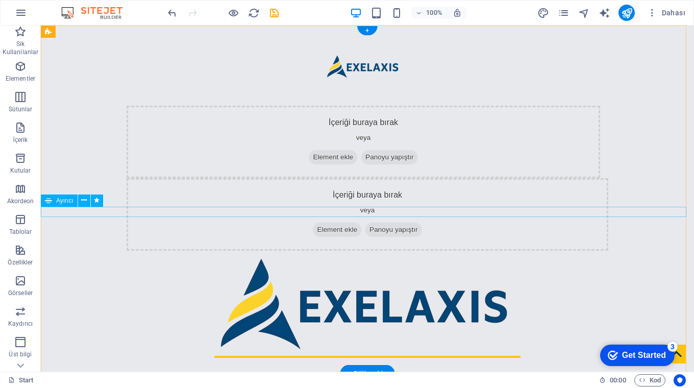
scroll to position [2, 0]
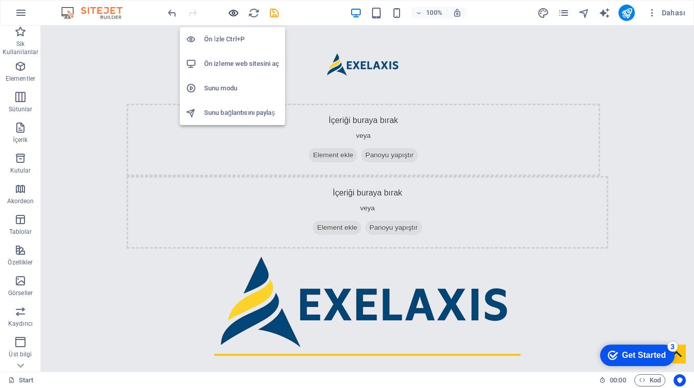
click at [0, 0] on icon "button" at bounding box center [0, 0] width 0 height 0
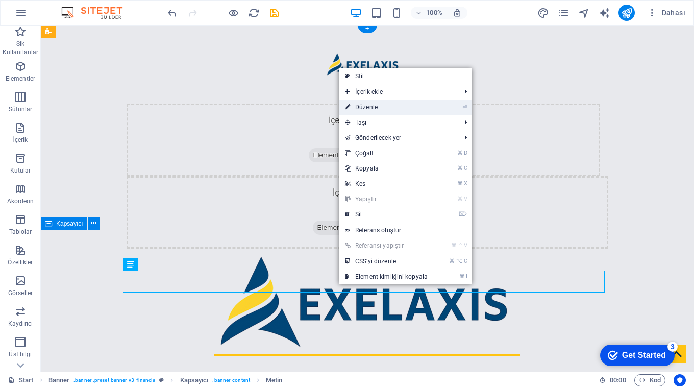
click at [427, 107] on link "⏎ Düzenle" at bounding box center [386, 107] width 95 height 15
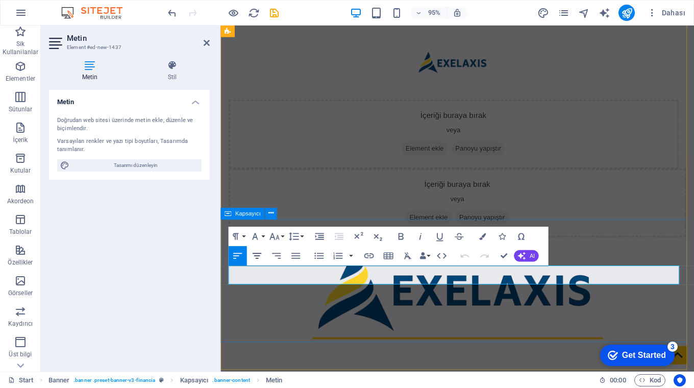
click at [255, 254] on icon "button" at bounding box center [257, 256] width 9 height 6
drag, startPoint x: 272, startPoint y: 289, endPoint x: 689, endPoint y: 292, distance: 417.5
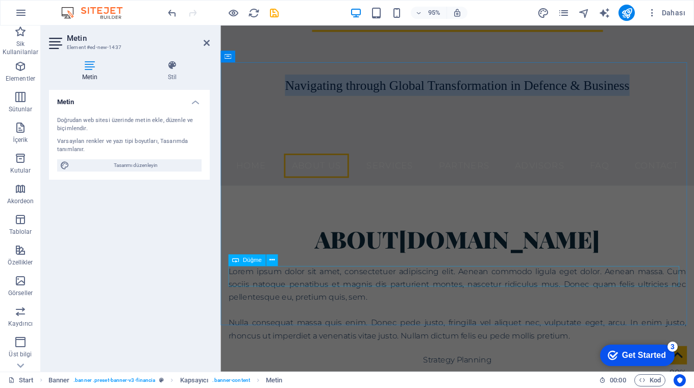
scroll to position [7, 0]
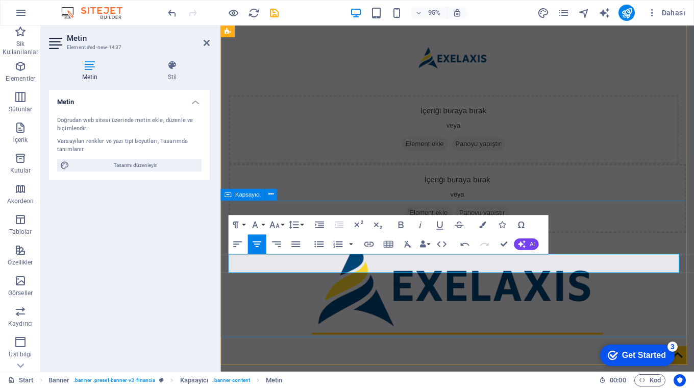
click at [530, 245] on span "AI" at bounding box center [531, 244] width 5 height 6
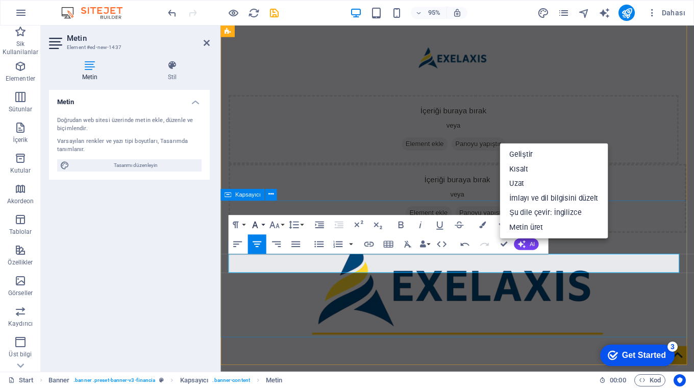
click at [253, 225] on icon "button" at bounding box center [255, 225] width 12 height 12
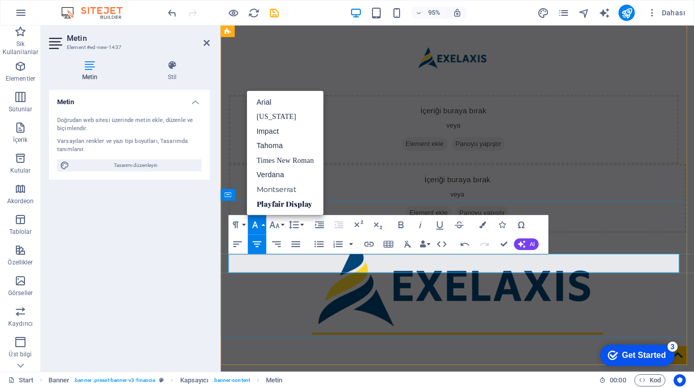
drag, startPoint x: 268, startPoint y: 277, endPoint x: 684, endPoint y: 269, distance: 416.0
click at [288, 189] on link "Montserrat" at bounding box center [284, 189] width 77 height 15
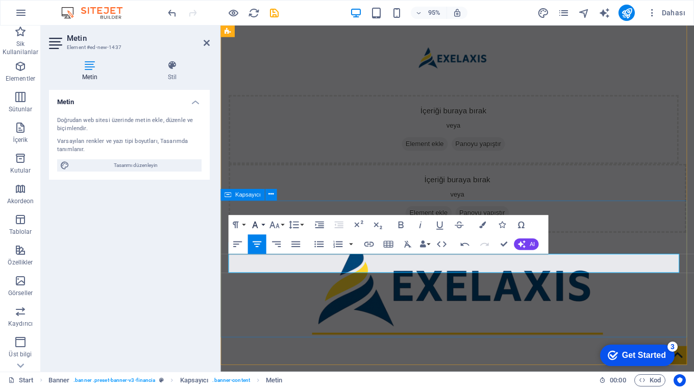
click at [261, 224] on button "Font Family" at bounding box center [257, 224] width 18 height 19
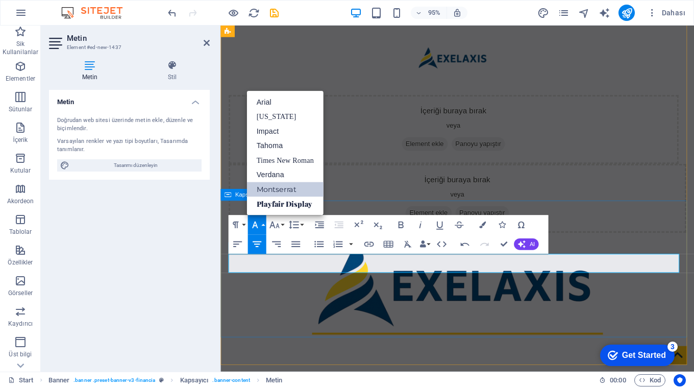
scroll to position [0, 0]
click at [266, 131] on link "Impact" at bounding box center [284, 131] width 77 height 14
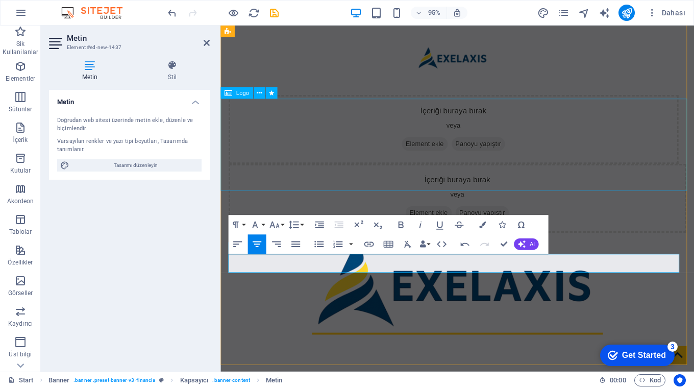
click at [267, 248] on div at bounding box center [469, 296] width 499 height 97
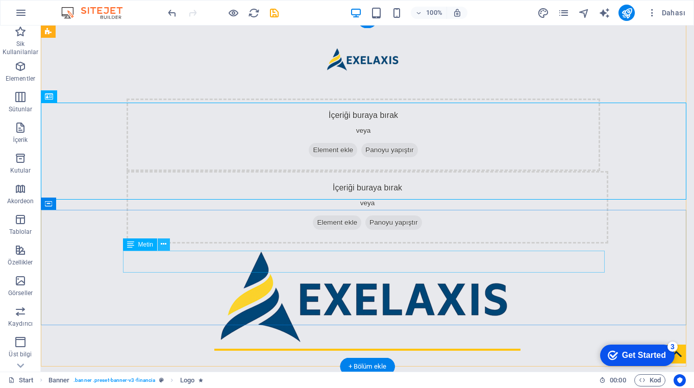
click at [164, 245] on icon at bounding box center [164, 244] width 6 height 11
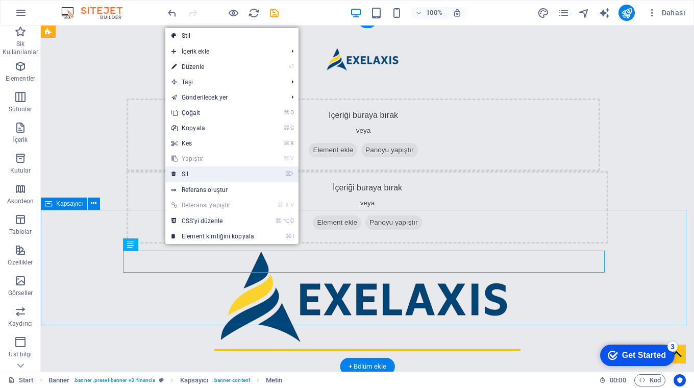
click at [177, 173] on link "⌦ Sil" at bounding box center [212, 173] width 95 height 15
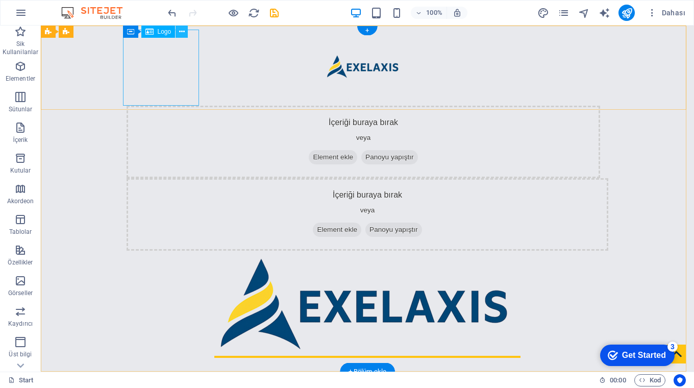
click at [182, 28] on icon at bounding box center [182, 32] width 6 height 11
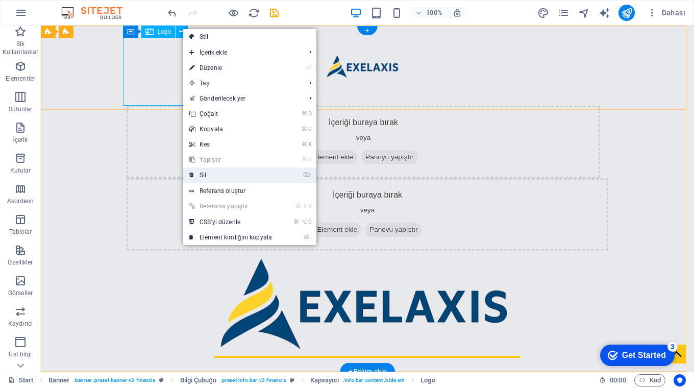
click at [209, 175] on link "⌦ Sil" at bounding box center [230, 174] width 95 height 15
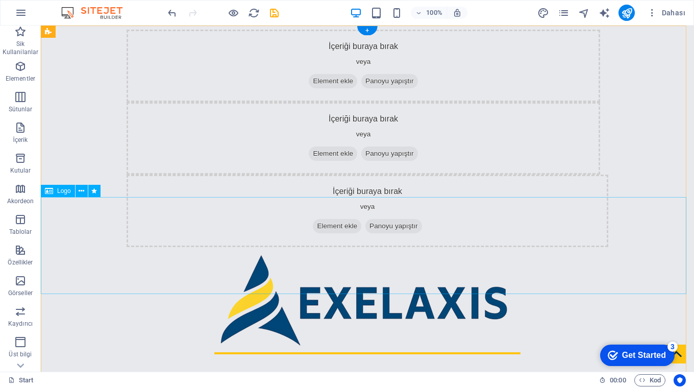
click at [159, 251] on div at bounding box center [367, 299] width 653 height 97
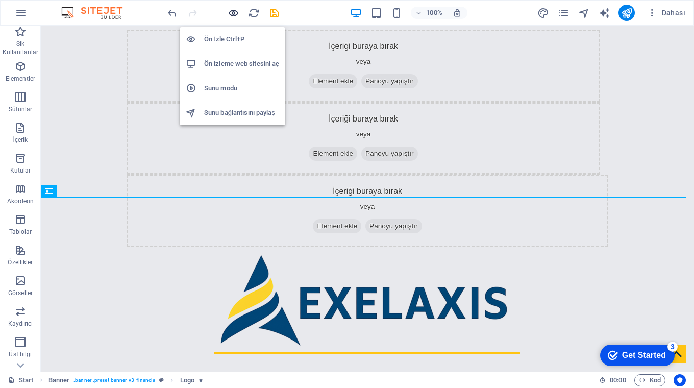
click at [0, 0] on icon "button" at bounding box center [0, 0] width 0 height 0
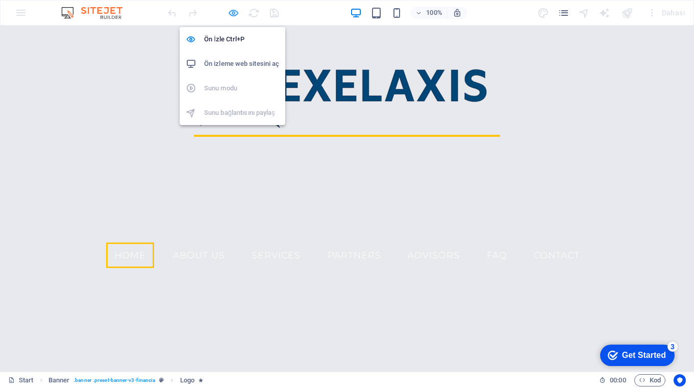
click at [0, 0] on icon "button" at bounding box center [0, 0] width 0 height 0
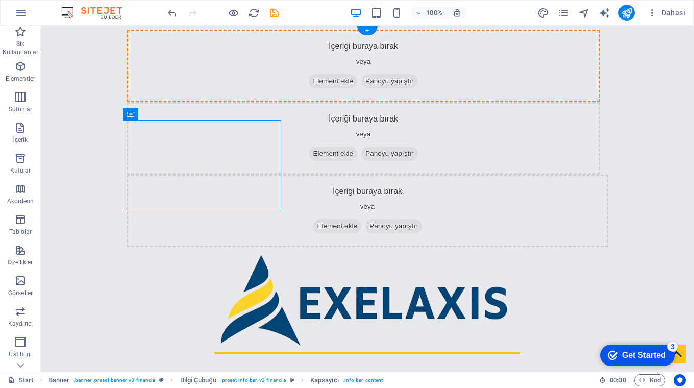
drag, startPoint x: 160, startPoint y: 139, endPoint x: 353, endPoint y: 73, distance: 203.2
click at [353, 73] on div "İçeriği buraya bırak veya Element ekle Panoyu yapıştır İçeriği buraya bırak vey…" at bounding box center [367, 139] width 653 height 226
click at [19, 220] on icon "button" at bounding box center [20, 219] width 12 height 12
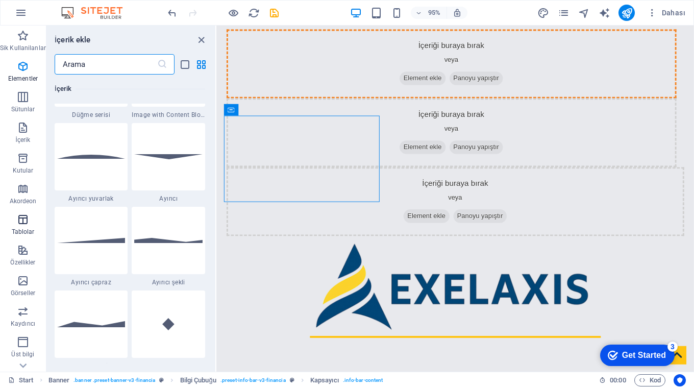
scroll to position [3535, 0]
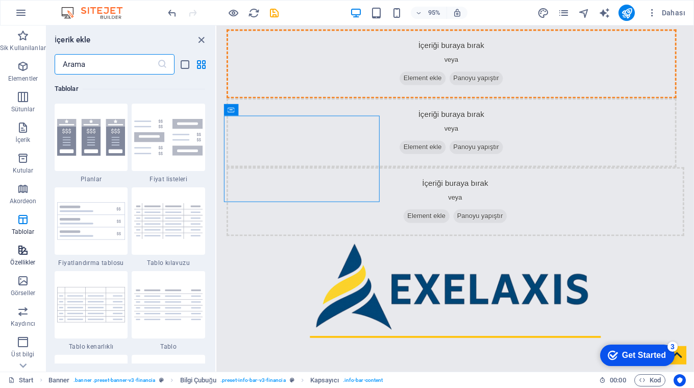
click at [17, 251] on icon "button" at bounding box center [23, 250] width 12 height 12
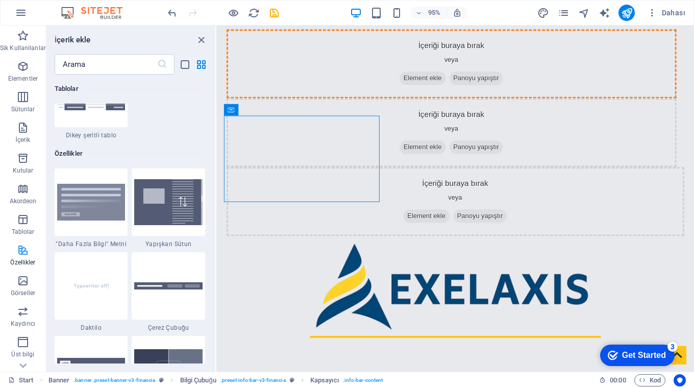
scroll to position [3978, 0]
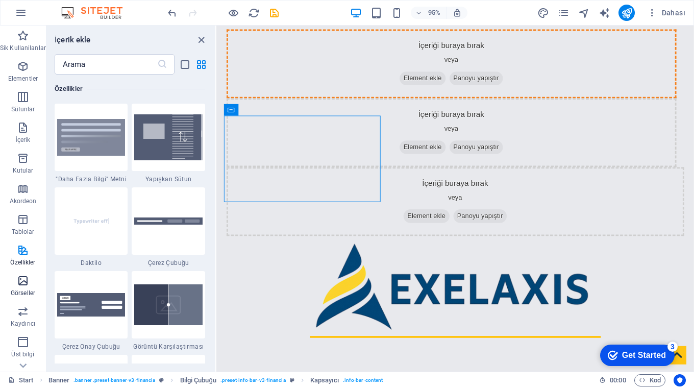
click at [22, 281] on icon "button" at bounding box center [23, 281] width 12 height 12
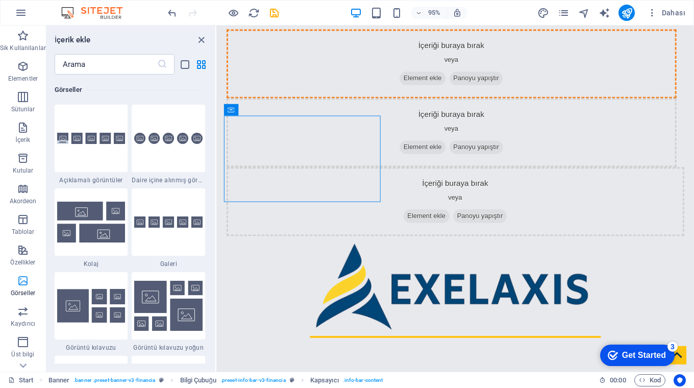
scroll to position [5175, 0]
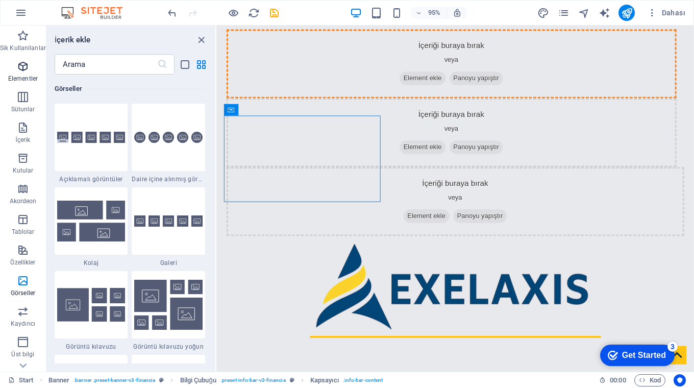
click at [26, 69] on icon "button" at bounding box center [23, 66] width 12 height 12
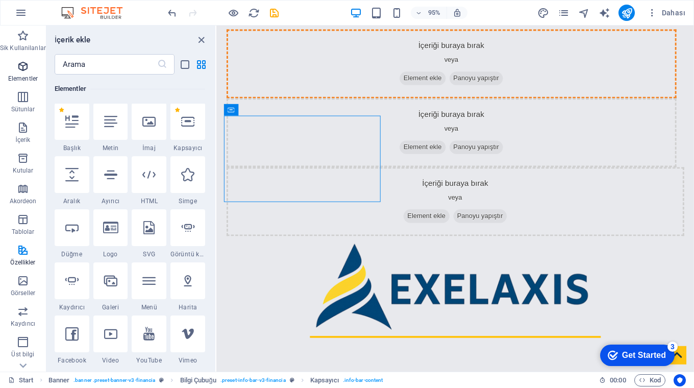
scroll to position [109, 0]
click at [71, 121] on icon at bounding box center [71, 121] width 13 height 13
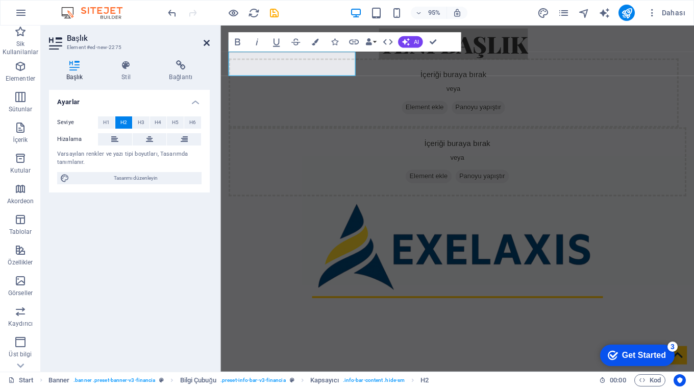
click at [205, 41] on icon at bounding box center [207, 43] width 6 height 8
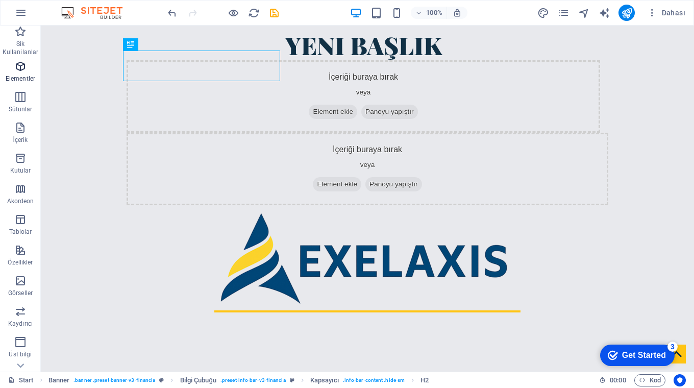
click at [17, 65] on icon "button" at bounding box center [20, 66] width 12 height 12
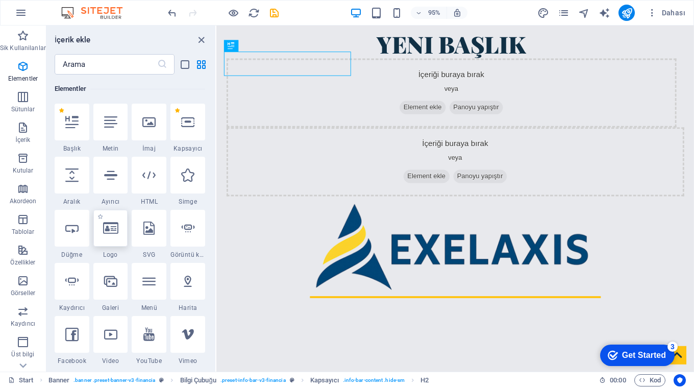
click at [112, 233] on icon at bounding box center [110, 227] width 15 height 13
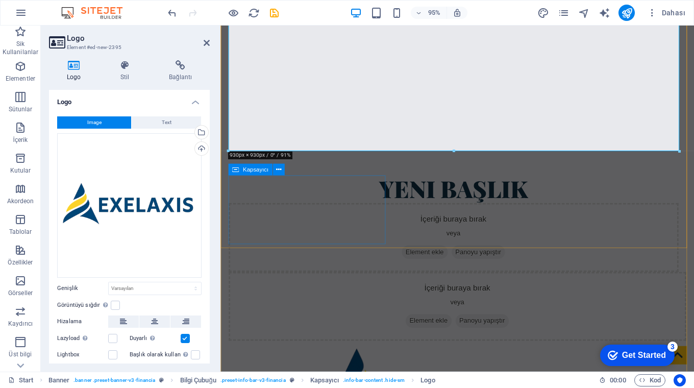
scroll to position [0, 0]
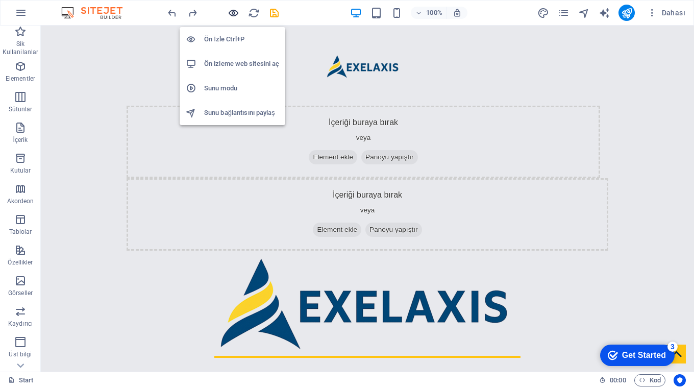
click at [0, 0] on icon "button" at bounding box center [0, 0] width 0 height 0
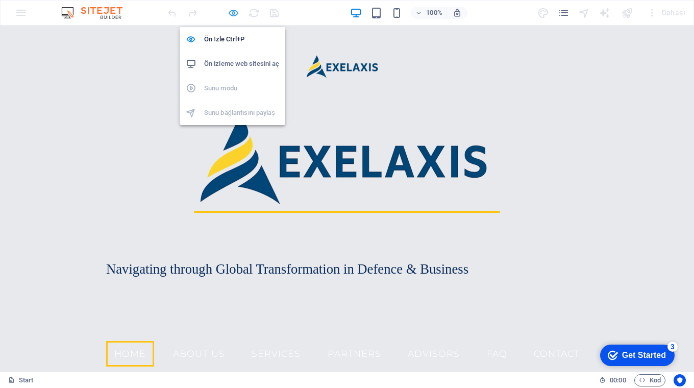
click at [0, 0] on icon "button" at bounding box center [0, 0] width 0 height 0
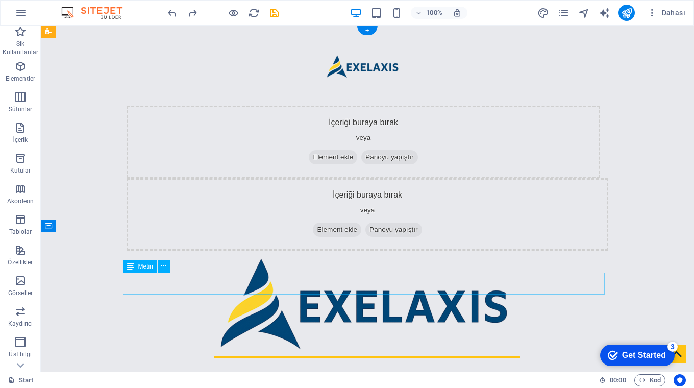
click at [141, 268] on span "Metin" at bounding box center [145, 266] width 15 height 6
click at [130, 267] on icon at bounding box center [130, 266] width 7 height 12
click at [162, 266] on icon at bounding box center [164, 266] width 6 height 11
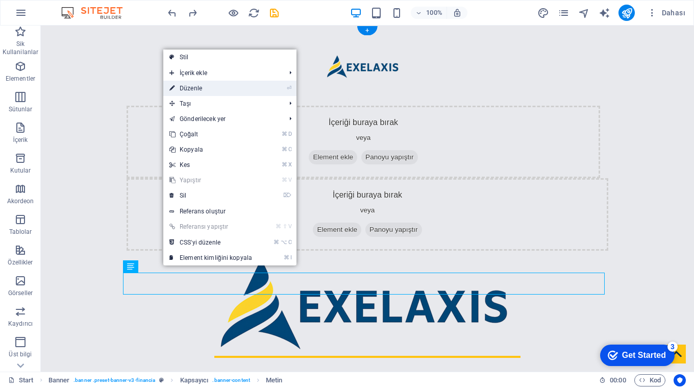
click at [194, 86] on link "⏎ Düzenle" at bounding box center [210, 88] width 95 height 15
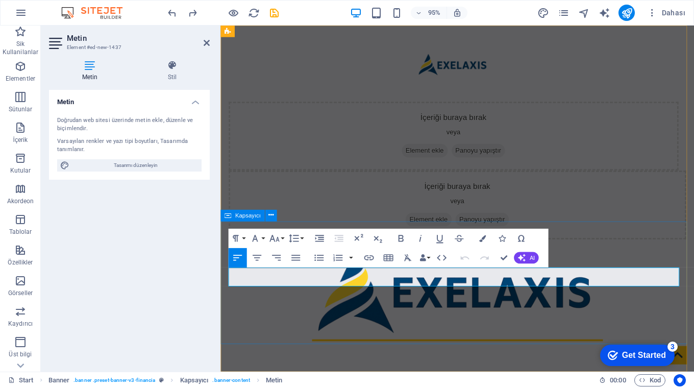
drag, startPoint x: 623, startPoint y: 291, endPoint x: 232, endPoint y: 294, distance: 390.9
click at [257, 258] on icon "button" at bounding box center [257, 258] width 9 height 6
click at [264, 237] on button "Font Family" at bounding box center [257, 238] width 18 height 19
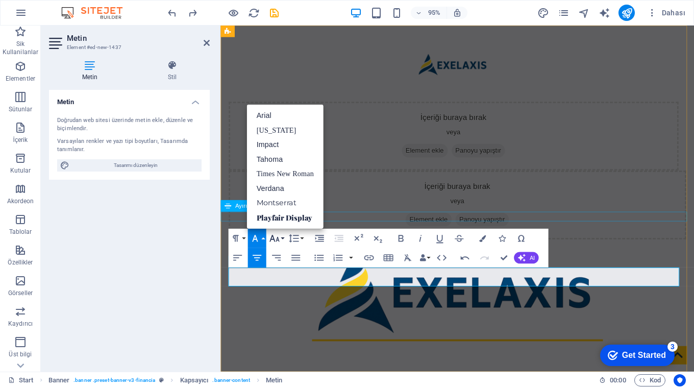
click at [282, 238] on button "Font Size" at bounding box center [276, 238] width 18 height 19
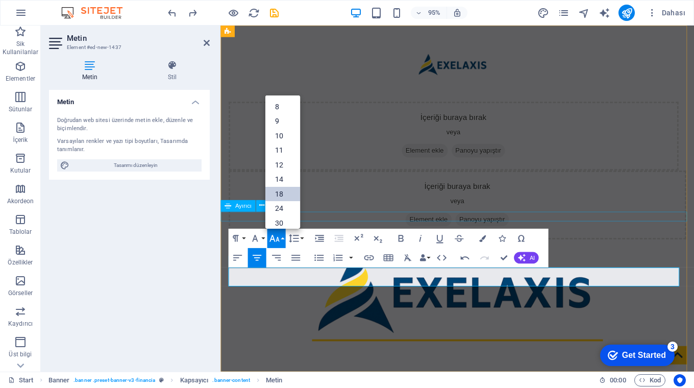
click at [282, 195] on link "18" at bounding box center [282, 194] width 35 height 15
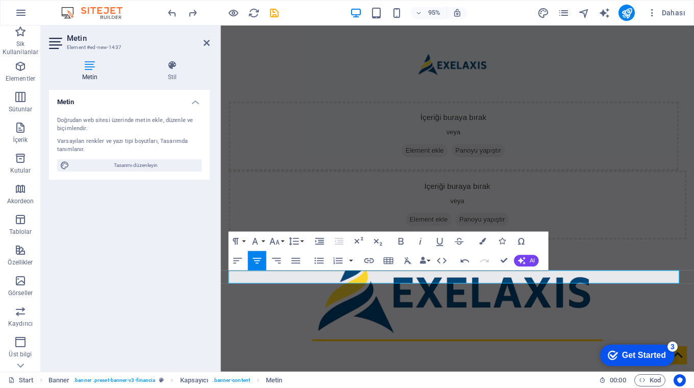
drag, startPoint x: 333, startPoint y: 290, endPoint x: 617, endPoint y: 291, distance: 284.3
click at [281, 240] on button "Font Size" at bounding box center [276, 241] width 18 height 19
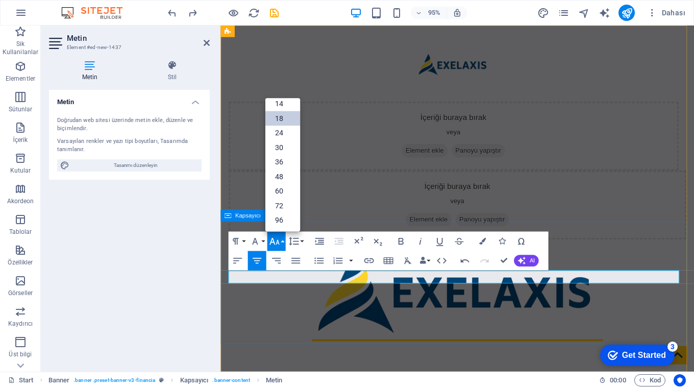
scroll to position [82, 0]
click at [280, 160] on link "36" at bounding box center [282, 162] width 35 height 14
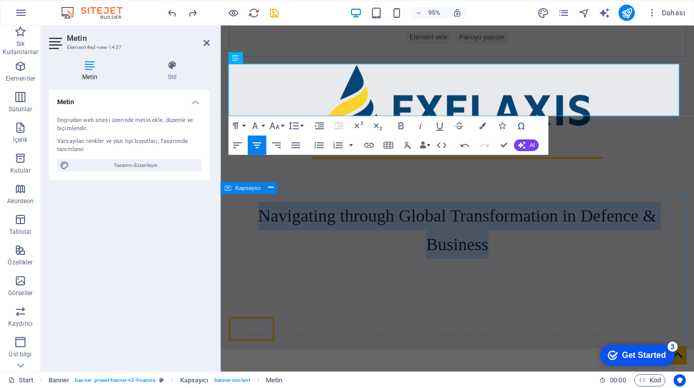
scroll to position [0, 0]
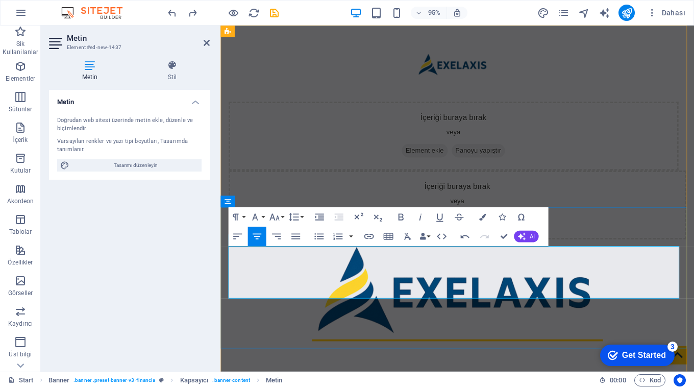
drag, startPoint x: 240, startPoint y: 270, endPoint x: 504, endPoint y: 299, distance: 265.8
click at [282, 216] on button "Font Size" at bounding box center [276, 216] width 18 height 19
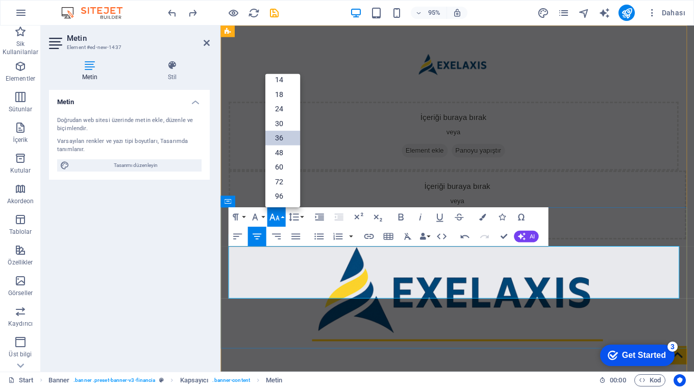
scroll to position [82, 0]
click at [281, 125] on link "30" at bounding box center [282, 123] width 35 height 14
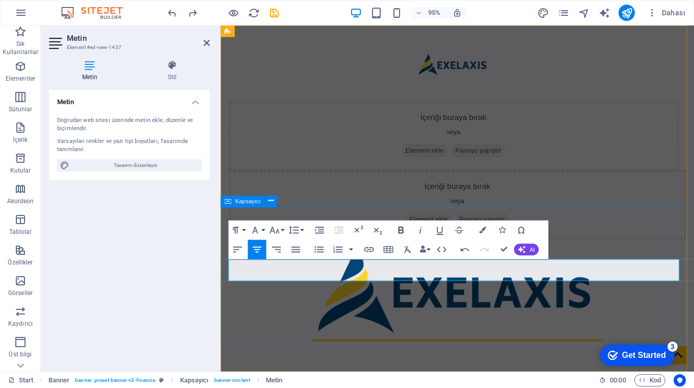
click at [401, 230] on icon "button" at bounding box center [400, 230] width 5 height 7
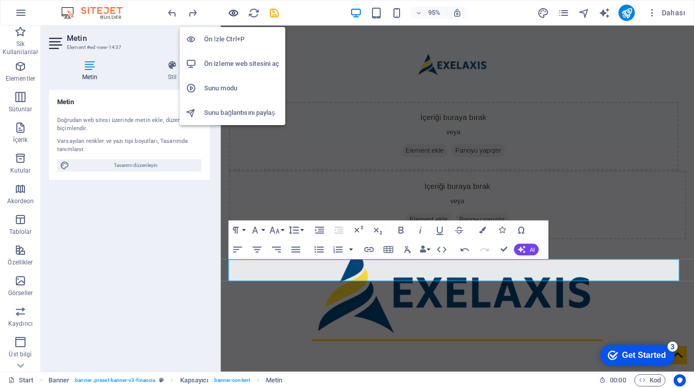
click at [0, 0] on icon "button" at bounding box center [0, 0] width 0 height 0
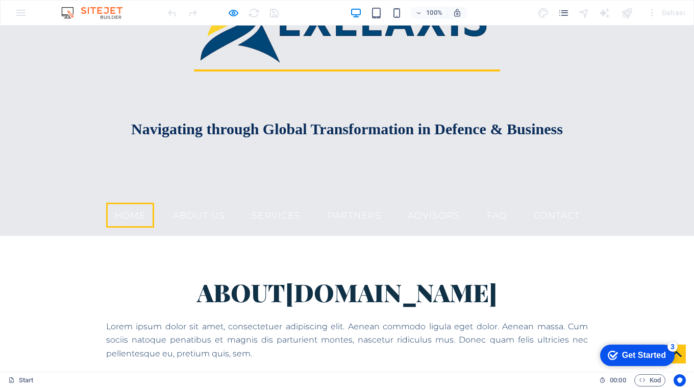
scroll to position [0, 0]
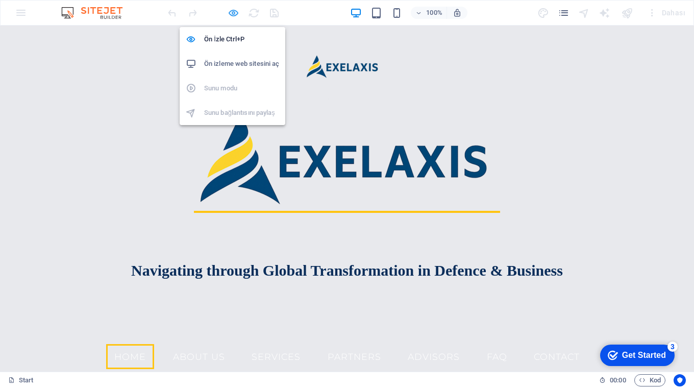
click at [0, 0] on icon "button" at bounding box center [0, 0] width 0 height 0
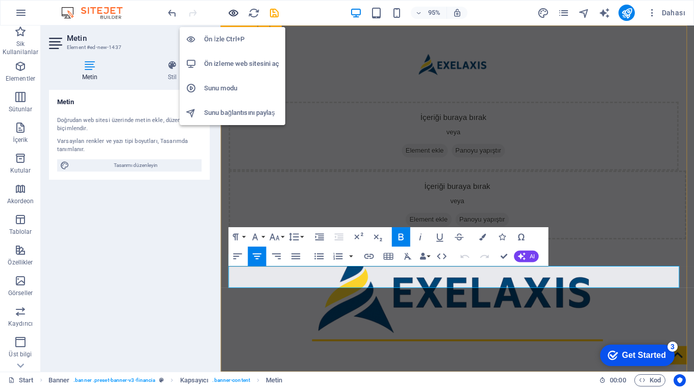
click at [0, 0] on icon "button" at bounding box center [0, 0] width 0 height 0
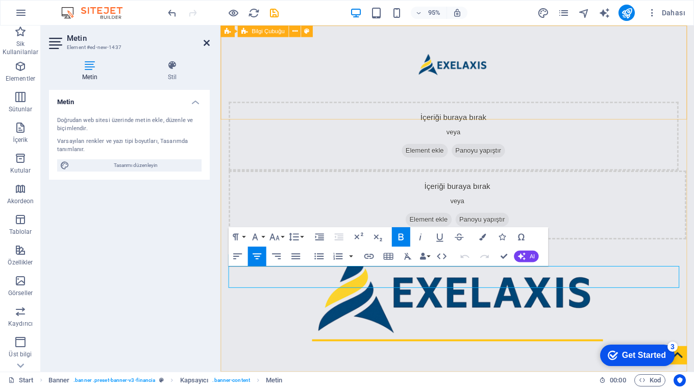
click at [204, 41] on icon at bounding box center [207, 43] width 6 height 8
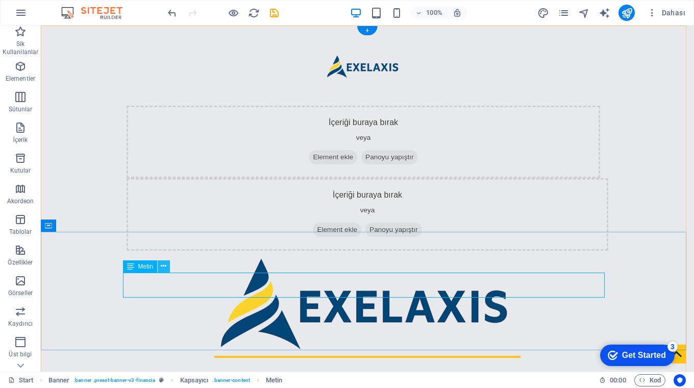
click at [164, 266] on icon at bounding box center [164, 266] width 6 height 11
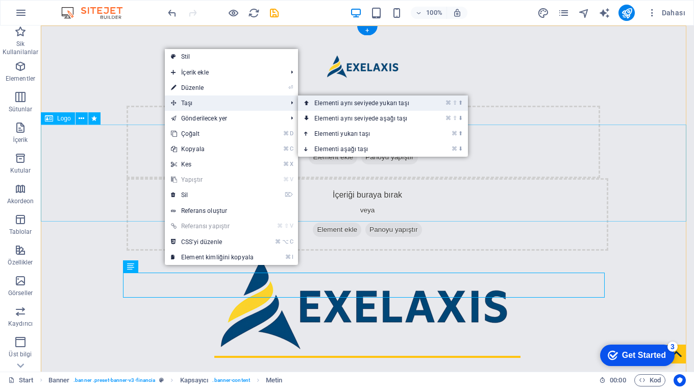
click at [358, 98] on link "⌘ ⇧ ⬆ Elementi aynı seviyede yukarı taşı" at bounding box center [364, 102] width 132 height 15
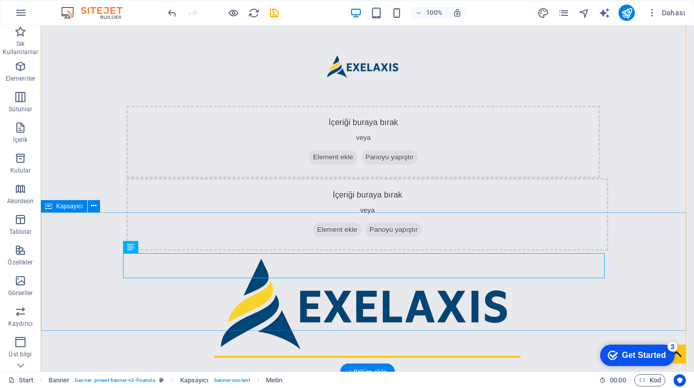
scroll to position [79, 0]
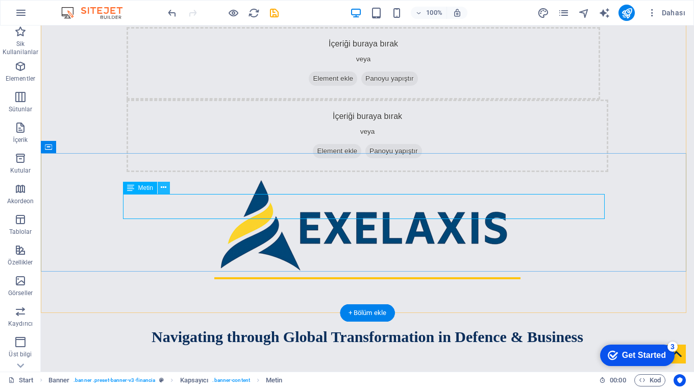
click at [162, 188] on icon at bounding box center [164, 187] width 6 height 11
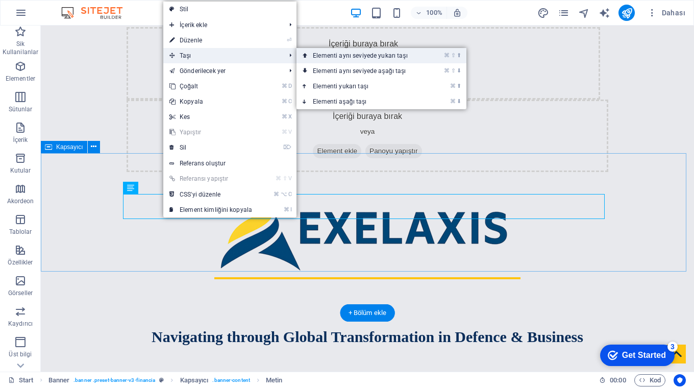
click at [358, 54] on link "⌘ ⇧ ⬆ Elementi aynı seviyede yukarı taşı" at bounding box center [363, 55] width 132 height 15
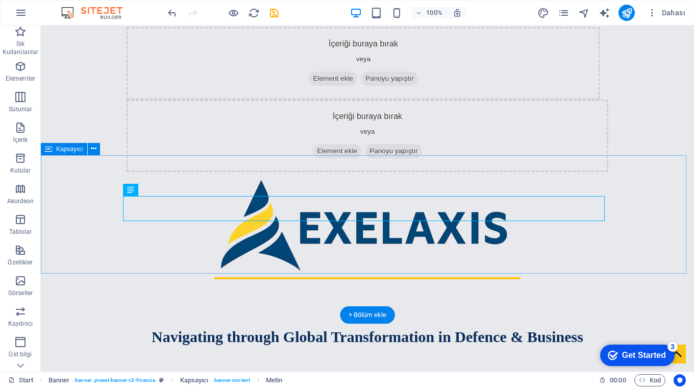
scroll to position [0, 0]
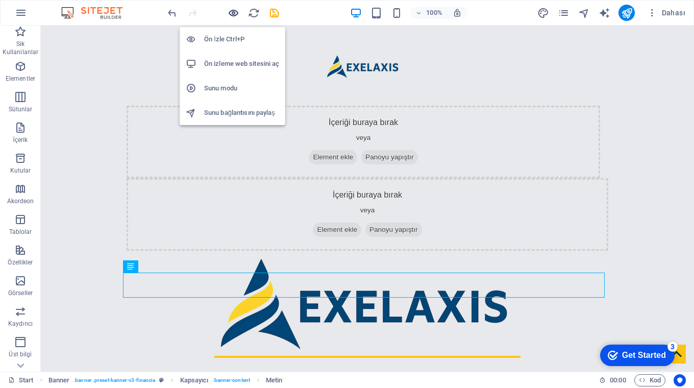
click at [0, 0] on icon "button" at bounding box center [0, 0] width 0 height 0
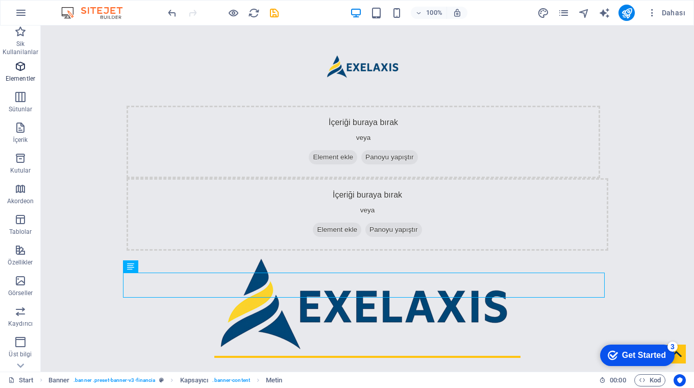
click at [17, 70] on icon "button" at bounding box center [20, 66] width 12 height 12
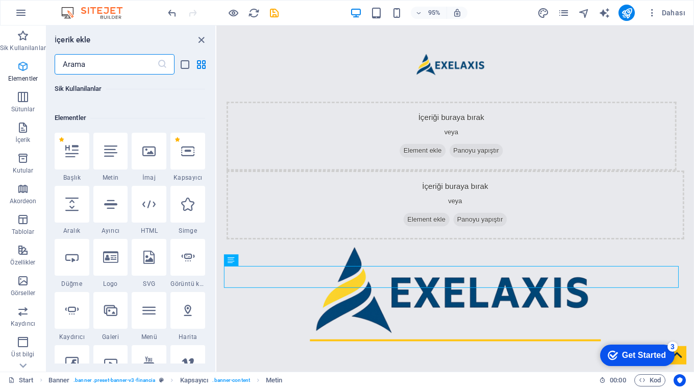
scroll to position [109, 0]
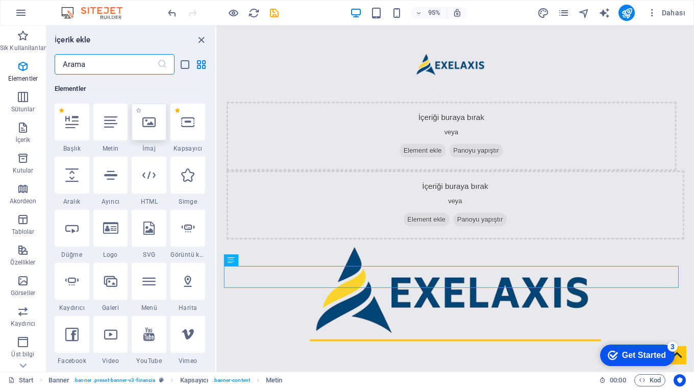
click at [149, 122] on icon at bounding box center [148, 121] width 13 height 13
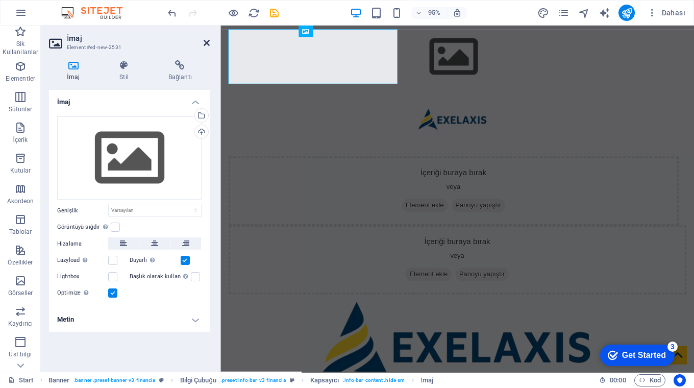
click at [205, 42] on icon at bounding box center [207, 43] width 6 height 8
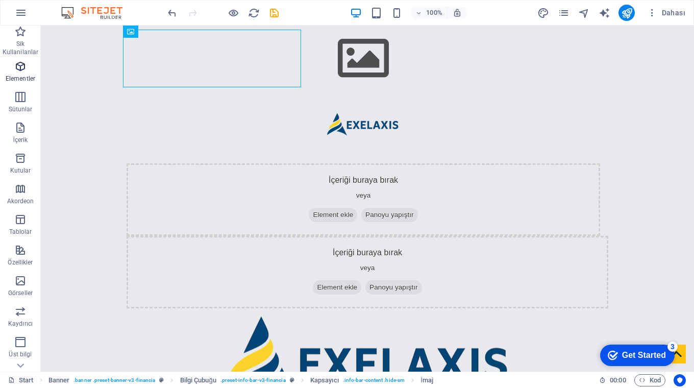
click at [19, 67] on icon "button" at bounding box center [20, 66] width 12 height 12
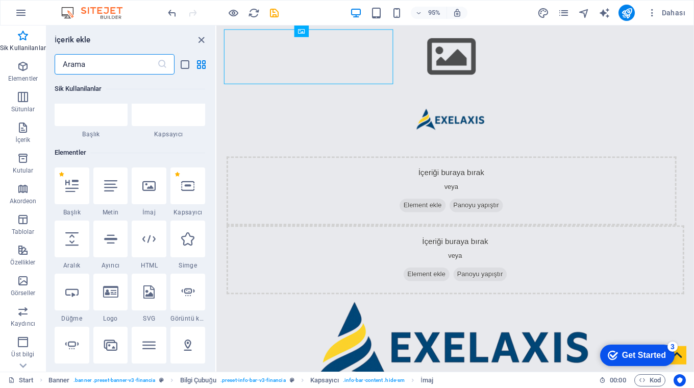
scroll to position [0, 0]
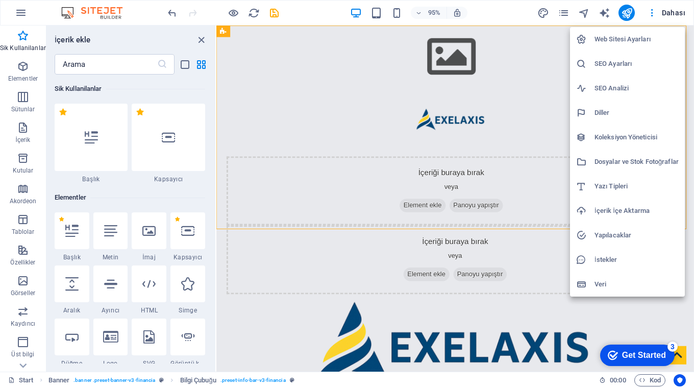
click at [475, 79] on div at bounding box center [347, 194] width 694 height 388
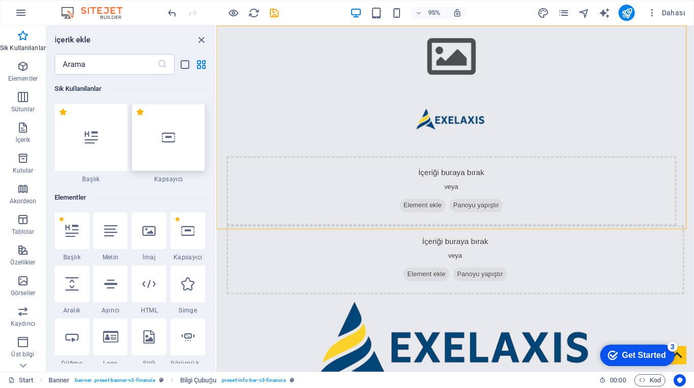
click at [162, 138] on icon at bounding box center [168, 137] width 13 height 13
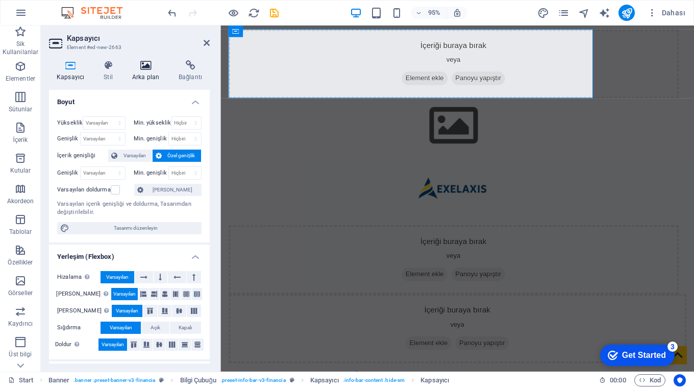
click at [144, 65] on icon at bounding box center [146, 65] width 42 height 10
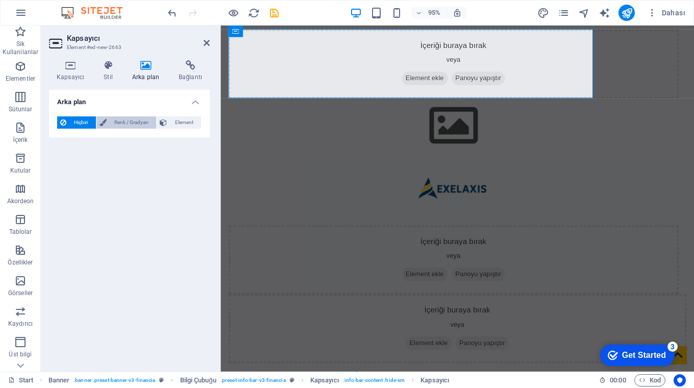
click at [126, 120] on span "Renk / Gradyan" at bounding box center [132, 122] width 44 height 12
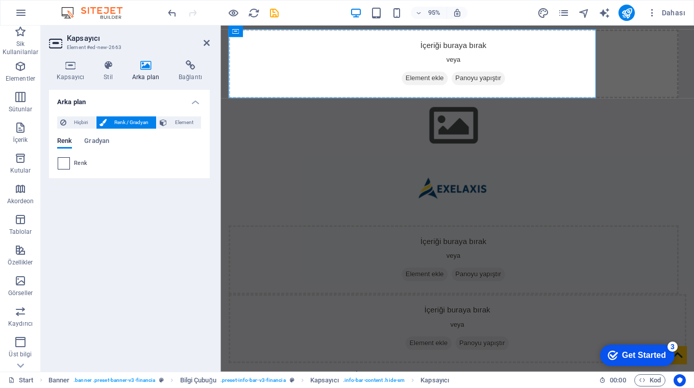
click at [63, 165] on span at bounding box center [63, 163] width 11 height 11
type input "#ffffff"
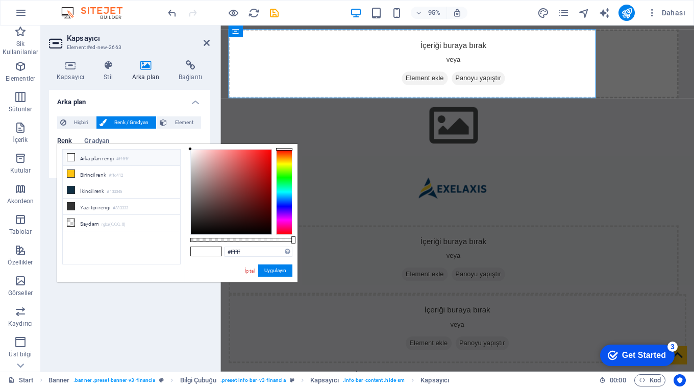
click at [72, 156] on icon at bounding box center [70, 157] width 7 height 7
click at [208, 252] on span at bounding box center [213, 251] width 15 height 9
click at [71, 157] on icon at bounding box center [70, 157] width 7 height 7
click at [98, 159] on li "Arka plan rengi #ffffff" at bounding box center [121, 158] width 117 height 16
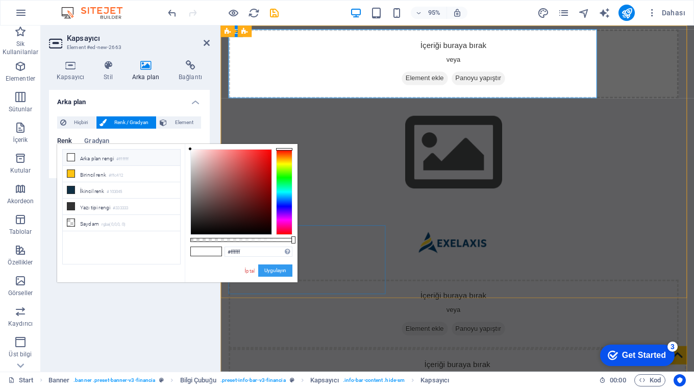
click at [264, 267] on button "Uygulayın" at bounding box center [275, 270] width 34 height 12
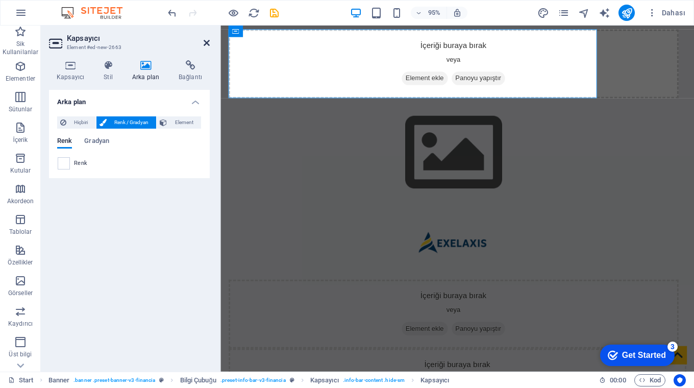
click at [204, 42] on icon at bounding box center [207, 43] width 6 height 8
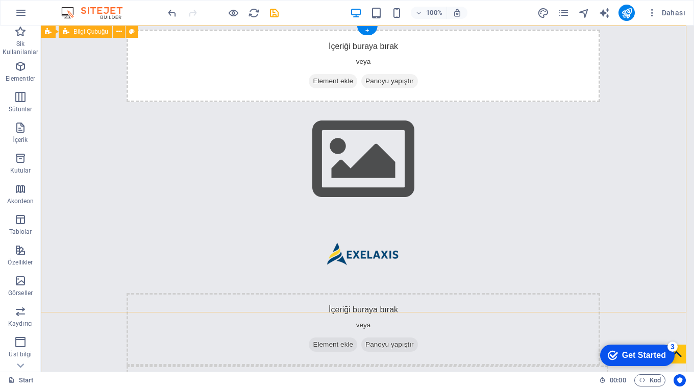
scroll to position [2, 0]
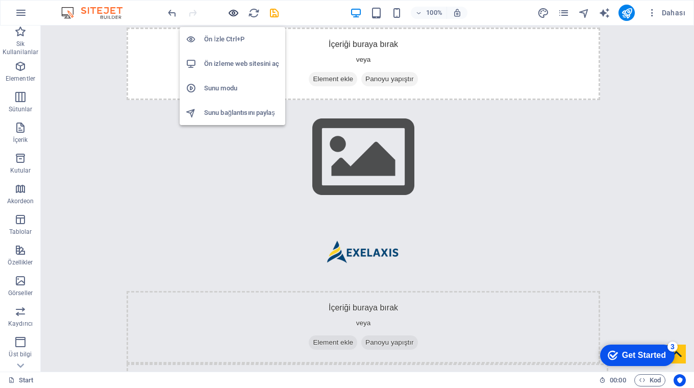
click at [233, 13] on icon "button" at bounding box center [234, 13] width 12 height 12
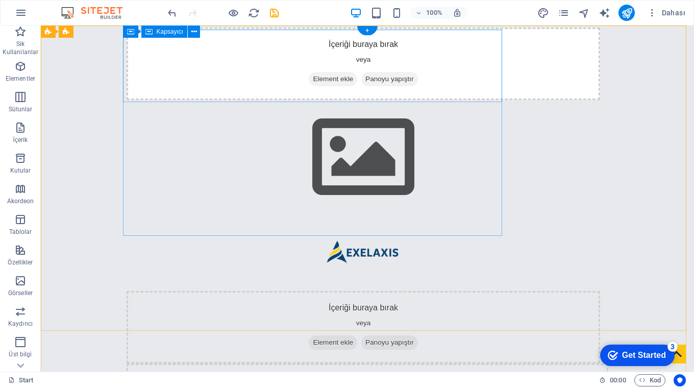
scroll to position [0, 0]
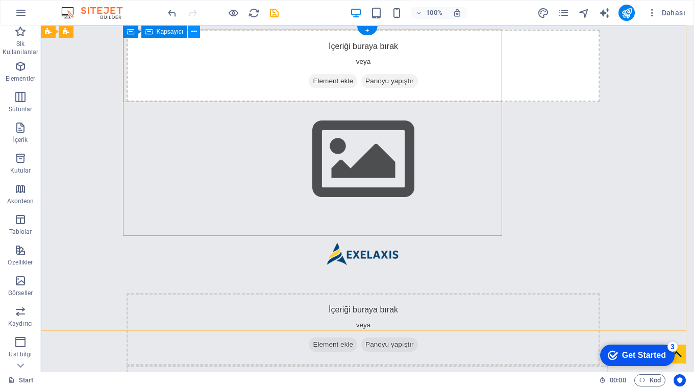
click at [191, 31] on icon at bounding box center [194, 32] width 6 height 11
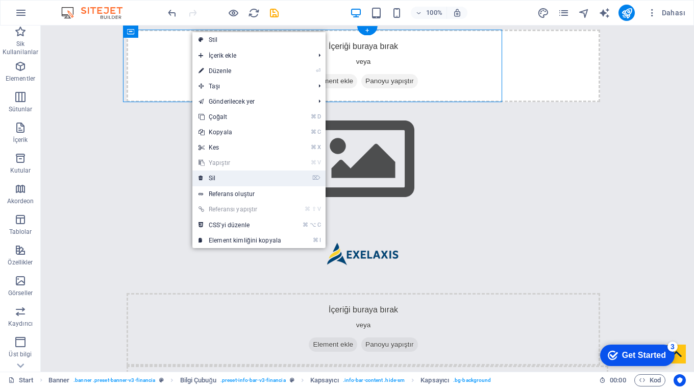
click at [216, 174] on link "⌦ Sil" at bounding box center [239, 177] width 95 height 15
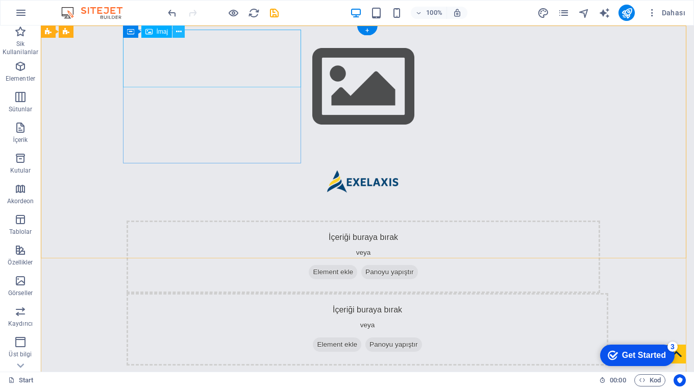
click at [178, 31] on icon at bounding box center [179, 32] width 6 height 11
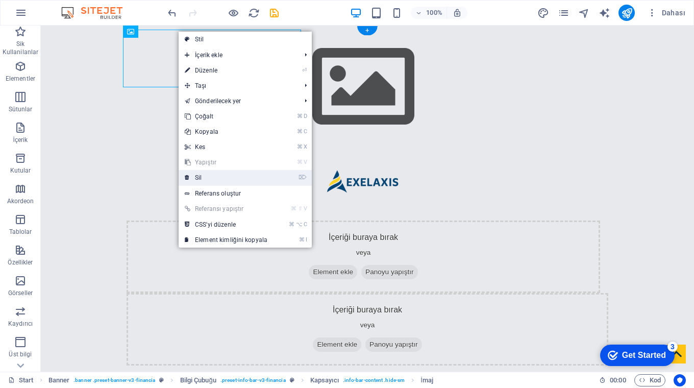
click at [199, 176] on link "⌦ Sil" at bounding box center [226, 177] width 95 height 15
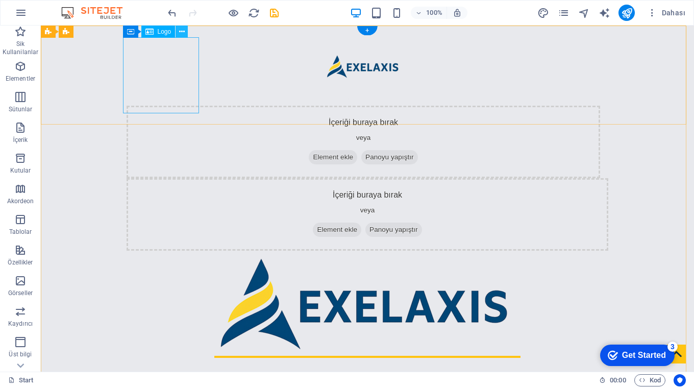
click at [182, 30] on icon at bounding box center [182, 32] width 6 height 11
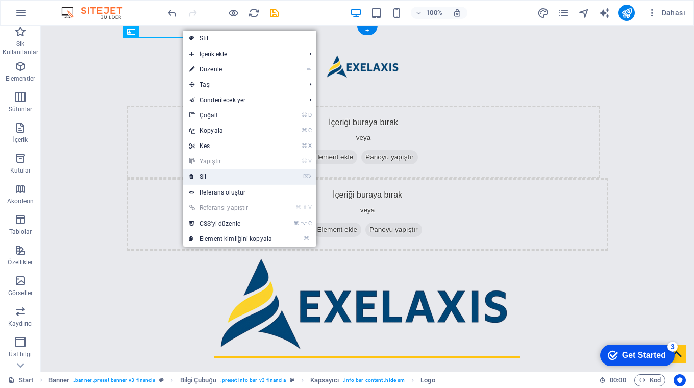
click at [214, 173] on link "⌦ Sil" at bounding box center [230, 176] width 95 height 15
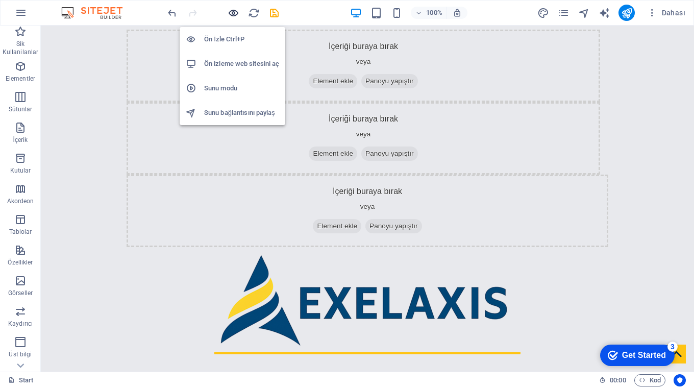
click at [231, 10] on icon "button" at bounding box center [234, 13] width 12 height 12
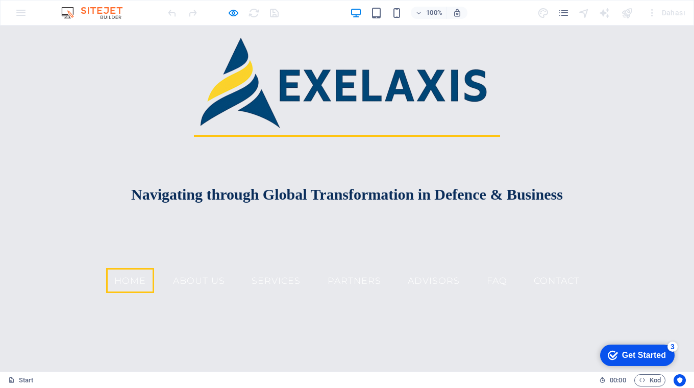
scroll to position [2, 0]
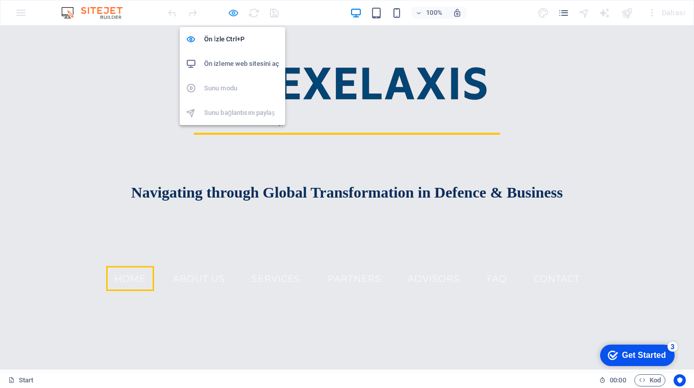
click at [234, 14] on icon "button" at bounding box center [234, 13] width 12 height 12
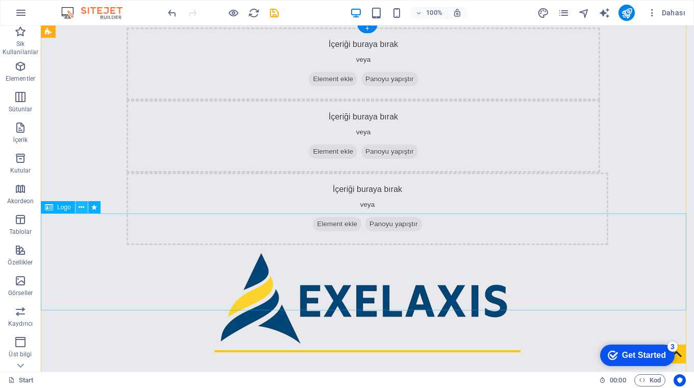
click at [81, 209] on icon at bounding box center [82, 207] width 6 height 11
click at [367, 249] on div at bounding box center [367, 297] width 653 height 97
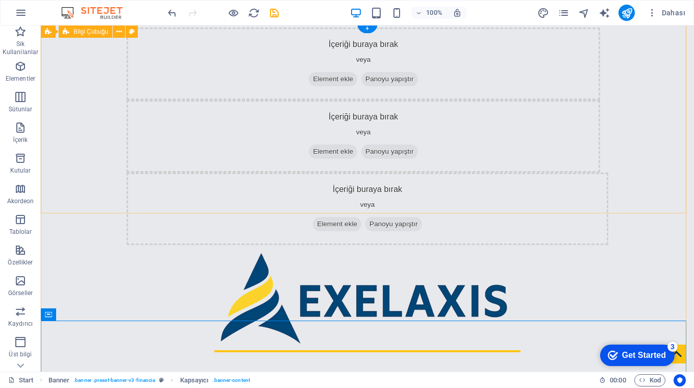
click at [345, 203] on div "İçeriği buraya bırak veya Element ekle Panoyu yapıştır İçeriği buraya bırak vey…" at bounding box center [367, 136] width 653 height 226
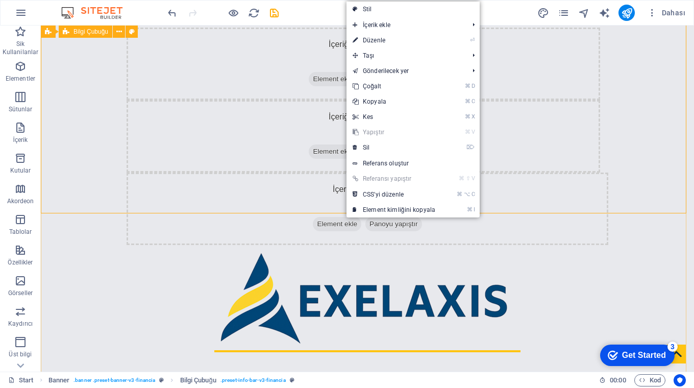
click at [304, 212] on div "İçeriği buraya bırak veya Element ekle Panoyu yapıştır İçeriği buraya bırak vey…" at bounding box center [367, 136] width 653 height 226
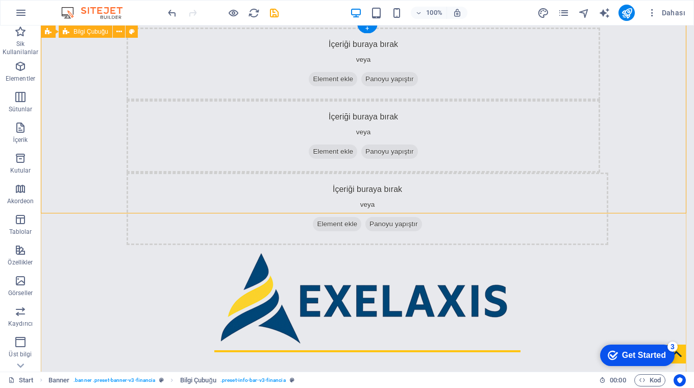
click at [304, 210] on div "İçeriği buraya bırak veya Element ekle Panoyu yapıştır İçeriği buraya bırak vey…" at bounding box center [367, 136] width 653 height 226
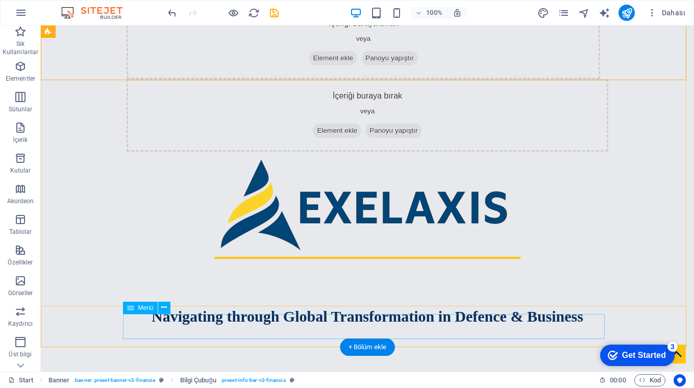
scroll to position [135, 0]
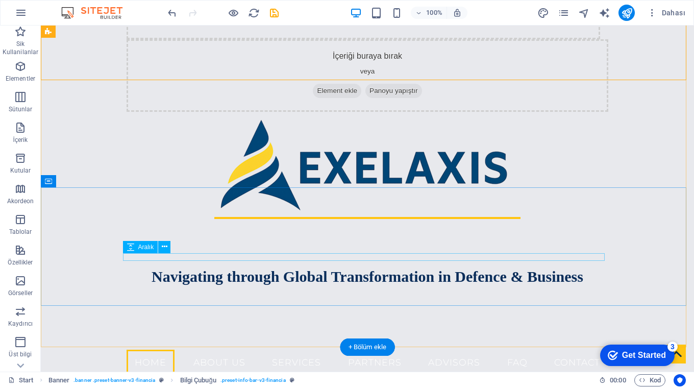
click at [356, 289] on div at bounding box center [368, 293] width 482 height 8
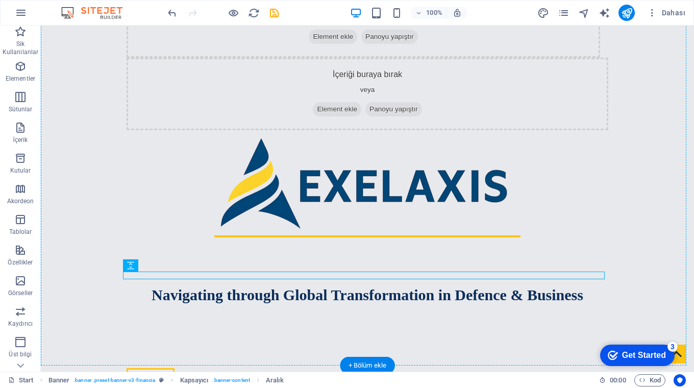
scroll to position [48, 0]
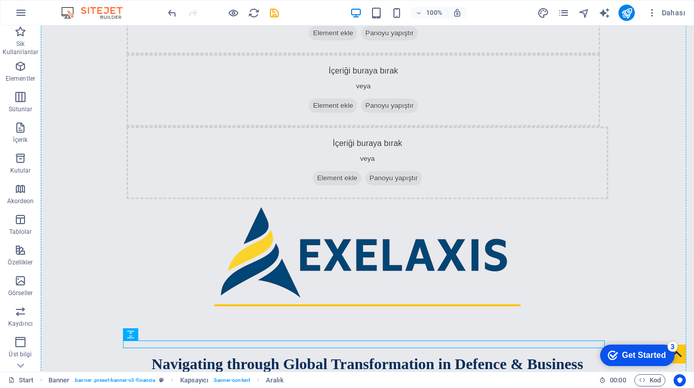
drag, startPoint x: 356, startPoint y: 259, endPoint x: 316, endPoint y: 155, distance: 111.5
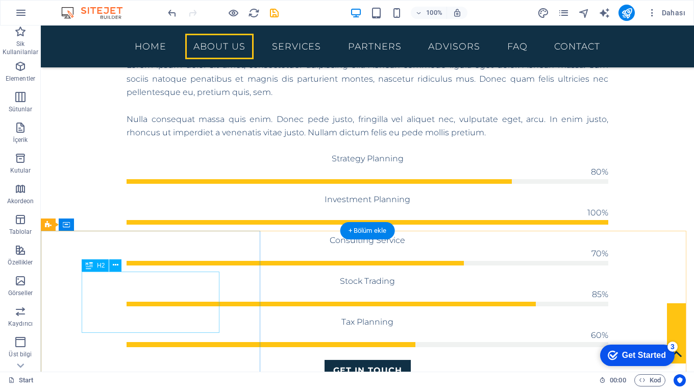
scroll to position [309, 0]
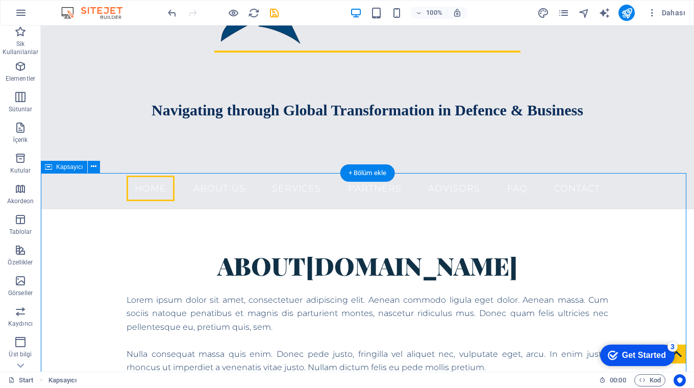
drag, startPoint x: 194, startPoint y: 174, endPoint x: 186, endPoint y: 205, distance: 31.8
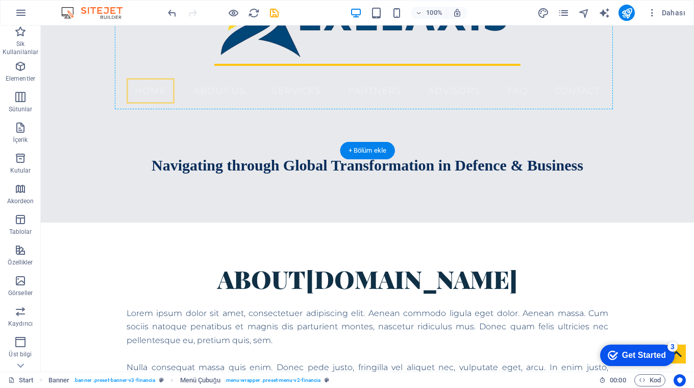
scroll to position [294, 0]
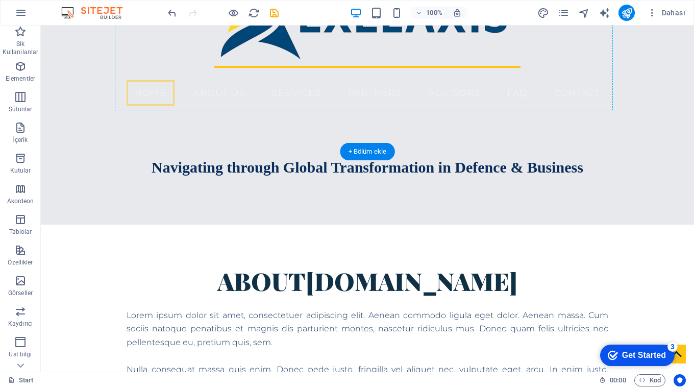
drag, startPoint x: 191, startPoint y: 172, endPoint x: 192, endPoint y: 93, distance: 78.6
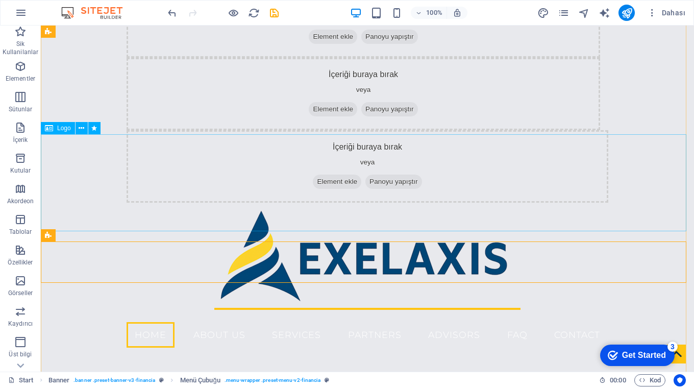
scroll to position [54, 0]
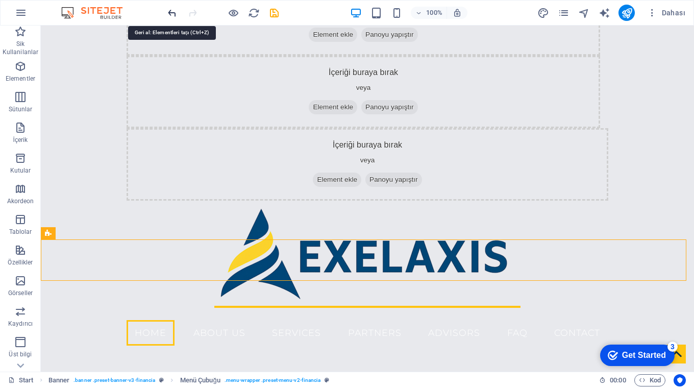
click at [167, 12] on icon "undo" at bounding box center [172, 13] width 12 height 12
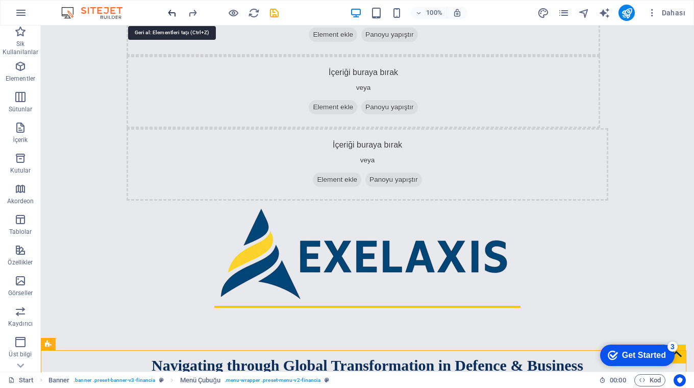
click at [167, 12] on icon "undo" at bounding box center [172, 13] width 12 height 12
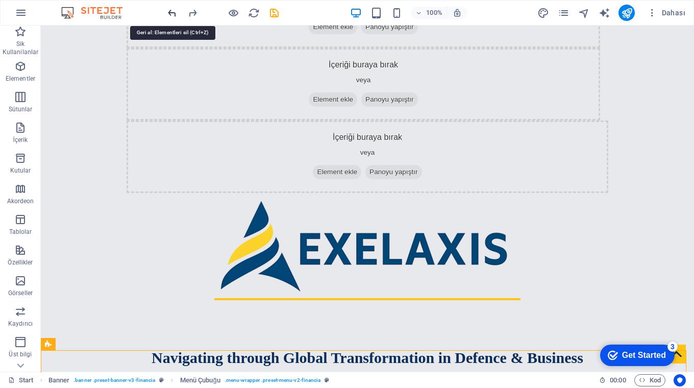
click at [167, 12] on icon "undo" at bounding box center [172, 13] width 12 height 12
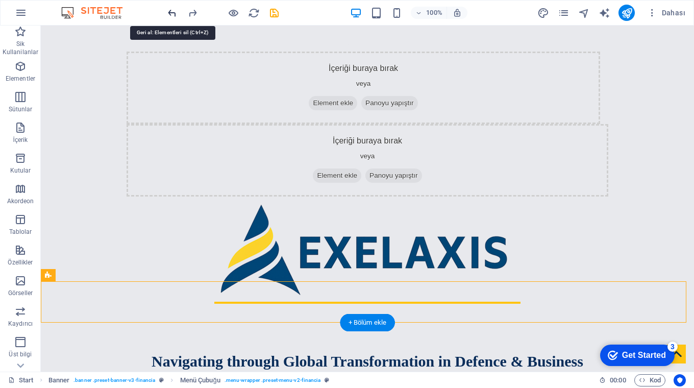
click at [170, 10] on icon "undo" at bounding box center [172, 13] width 12 height 12
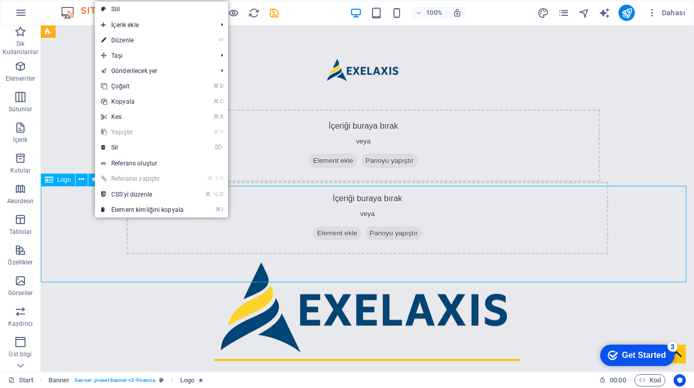
click at [88, 258] on div at bounding box center [367, 306] width 653 height 97
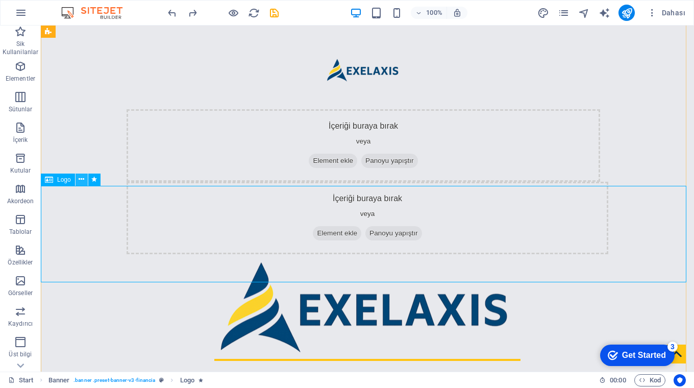
click at [81, 179] on icon at bounding box center [82, 179] width 6 height 11
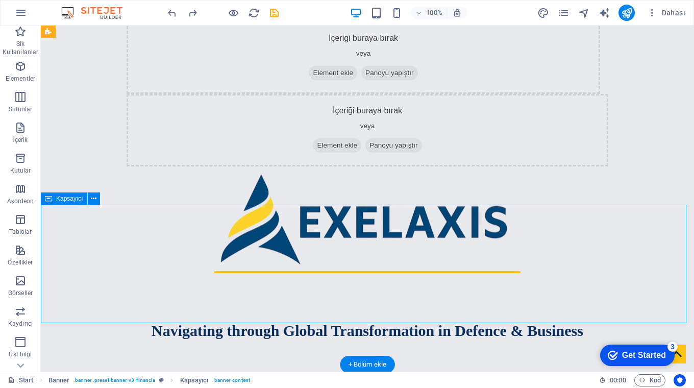
scroll to position [81, 0]
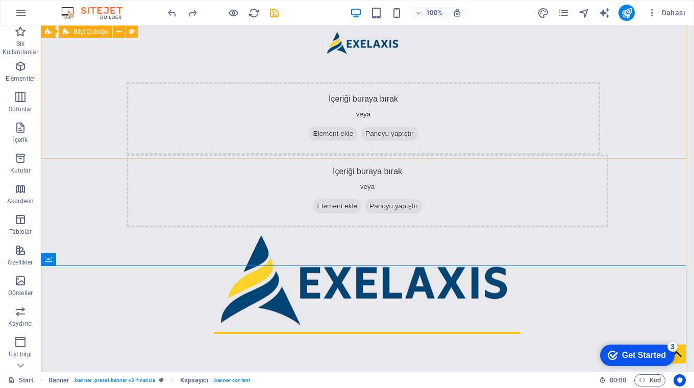
click at [289, 157] on div "İçeriği buraya bırak veya Element ekle Panoyu yapıştır İçeriği buraya bırak vey…" at bounding box center [367, 87] width 653 height 287
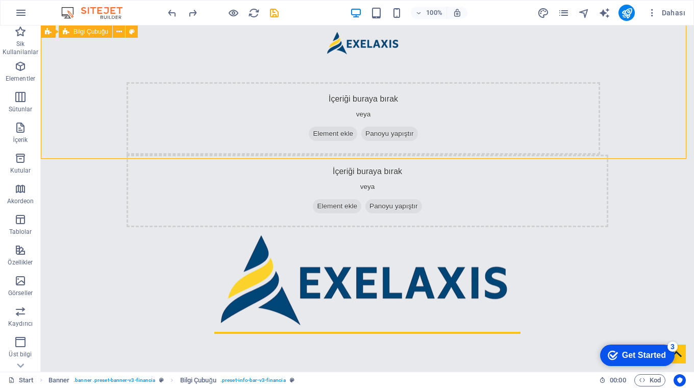
click at [289, 154] on div "İçeriği buraya bırak veya Element ekle Panoyu yapıştır İçeriği buraya bırak vey…" at bounding box center [367, 87] width 653 height 287
click at [287, 156] on div "İçeriği buraya bırak veya Element ekle Panoyu yapıştır İçeriği buraya bırak vey…" at bounding box center [367, 87] width 653 height 287
click at [292, 151] on div "İçeriği buraya bırak veya Element ekle Panoyu yapıştır İçeriği buraya bırak vey…" at bounding box center [367, 87] width 653 height 287
click at [286, 155] on div "İçeriği buraya bırak veya Element ekle Panoyu yapıştır" at bounding box center [368, 191] width 482 height 72
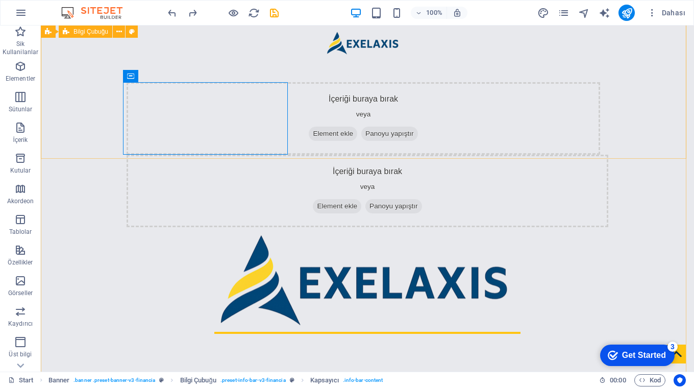
click at [322, 149] on div "İçeriği buraya bırak veya Element ekle Panoyu yapıştır İçeriği buraya bırak vey…" at bounding box center [367, 87] width 653 height 287
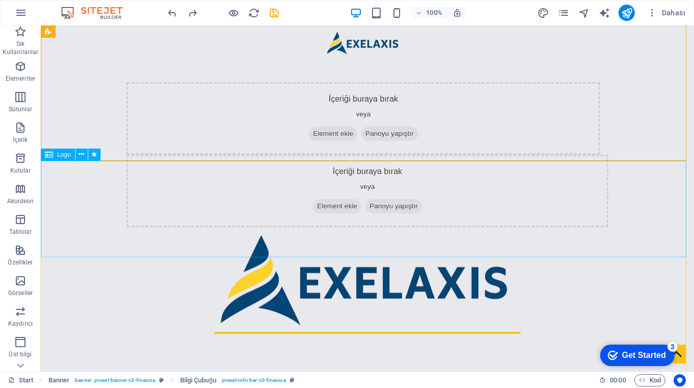
scroll to position [0, 0]
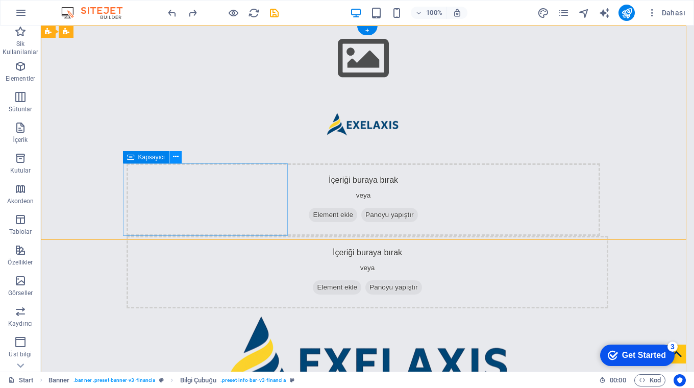
click at [176, 156] on icon at bounding box center [176, 157] width 6 height 11
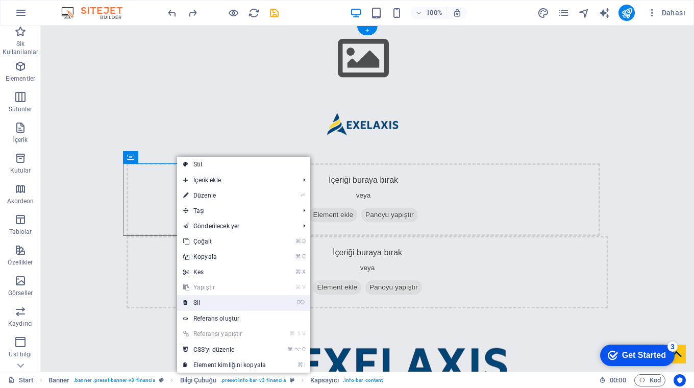
click at [191, 303] on link "⌦ Sil" at bounding box center [224, 302] width 95 height 15
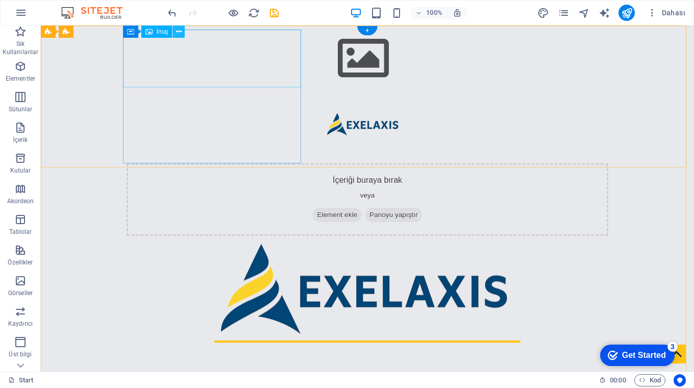
click at [179, 30] on icon at bounding box center [179, 32] width 6 height 11
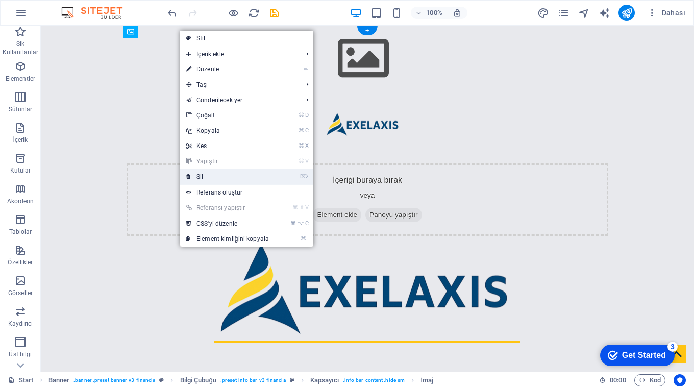
click at [194, 173] on link "⌦ Sil" at bounding box center [227, 176] width 95 height 15
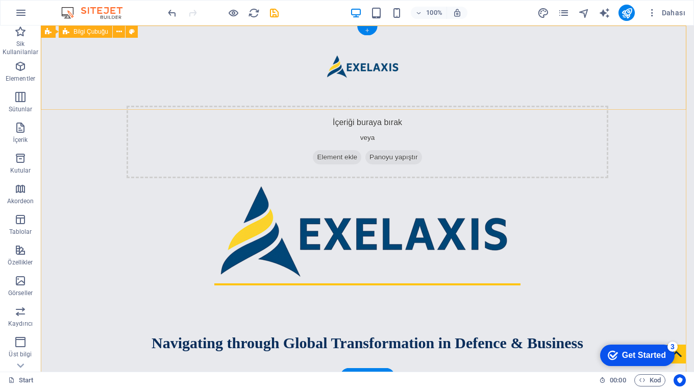
click at [369, 30] on div "+" at bounding box center [367, 30] width 20 height 9
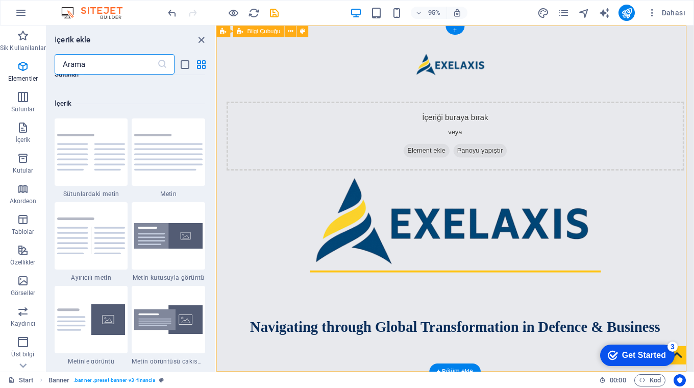
scroll to position [1786, 0]
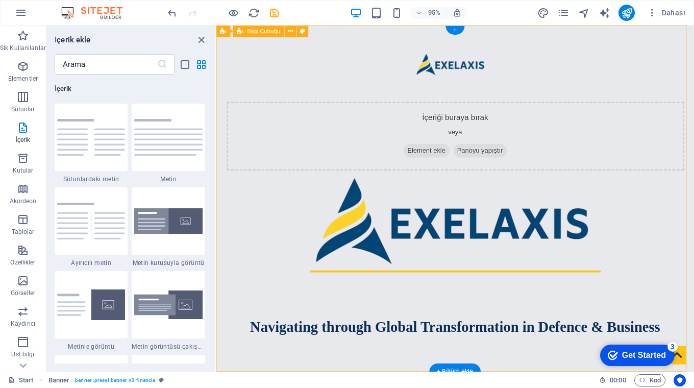
click at [456, 31] on div "+" at bounding box center [455, 30] width 19 height 9
click at [203, 38] on icon "close panel" at bounding box center [201, 40] width 12 height 12
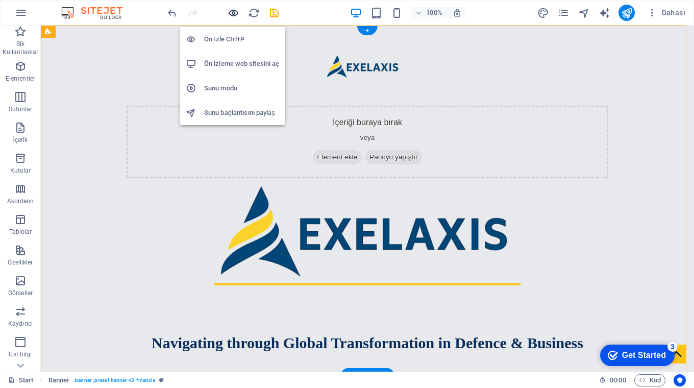
click at [229, 13] on icon "button" at bounding box center [234, 13] width 12 height 12
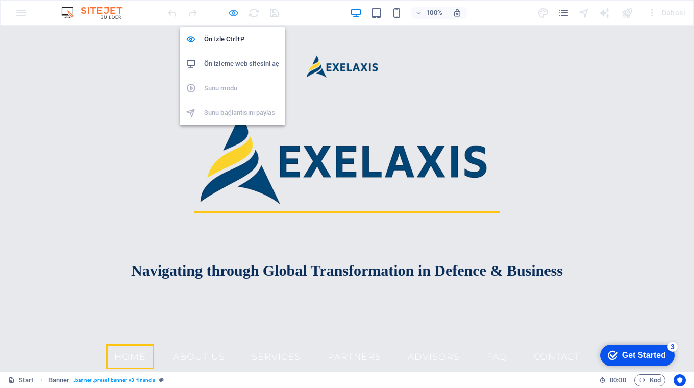
click at [229, 13] on icon "button" at bounding box center [234, 13] width 12 height 12
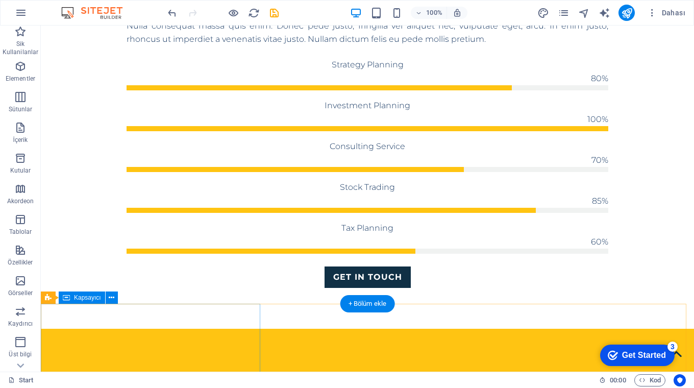
scroll to position [0, 0]
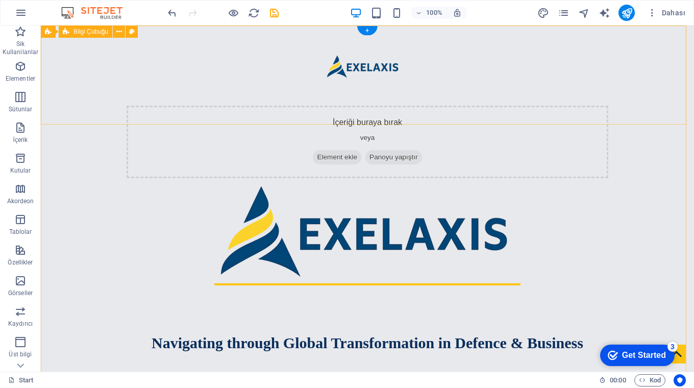
click at [335, 119] on div "İçeriği buraya bırak veya Element ekle Panoyu yapıştır" at bounding box center [367, 104] width 653 height 157
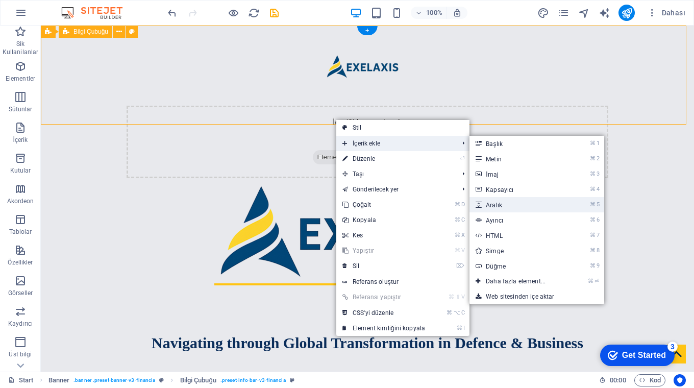
click at [493, 205] on link "⌘ 5 Aralık" at bounding box center [518, 204] width 96 height 15
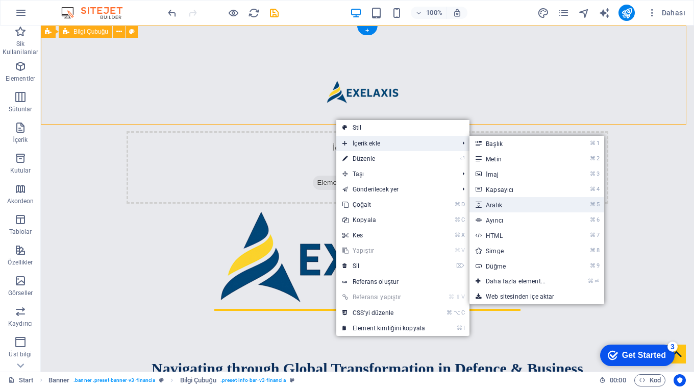
select select "px"
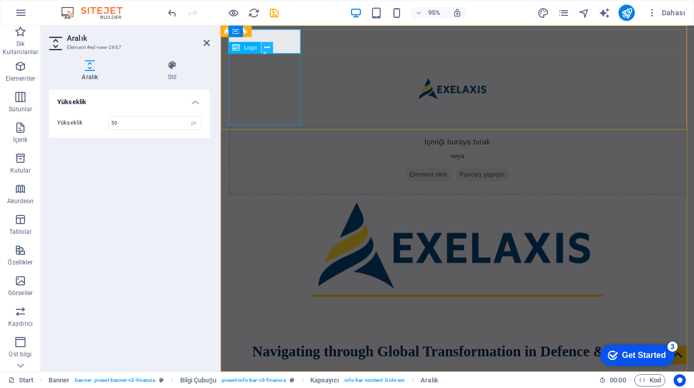
click at [267, 48] on icon at bounding box center [266, 48] width 5 height 10
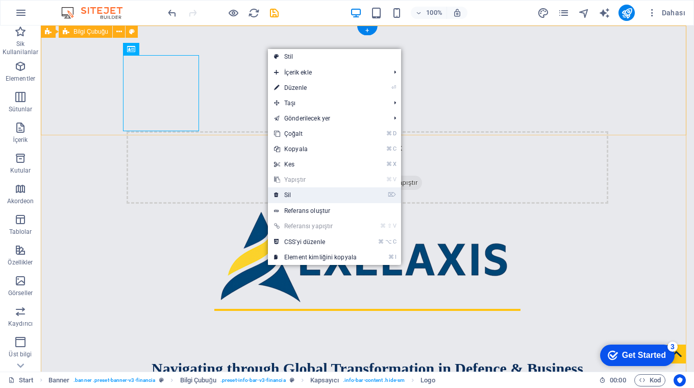
click at [286, 192] on link "⌦ Sil" at bounding box center [315, 194] width 95 height 15
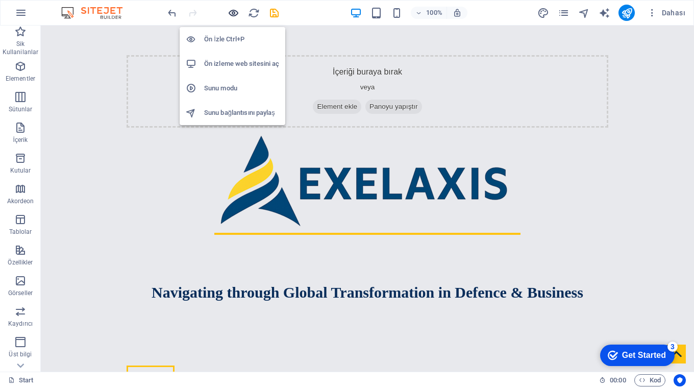
click at [232, 16] on icon "button" at bounding box center [234, 13] width 12 height 12
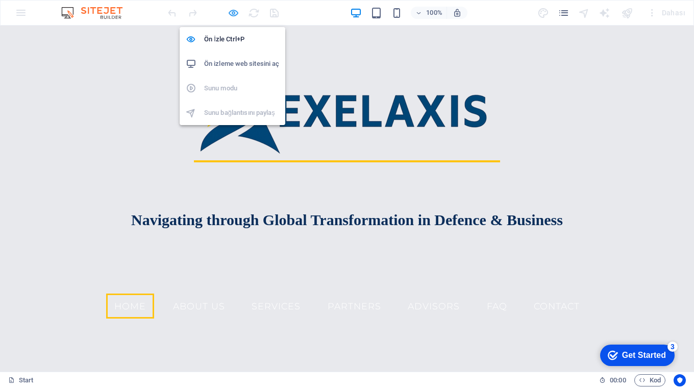
click at [233, 12] on icon "button" at bounding box center [234, 13] width 12 height 12
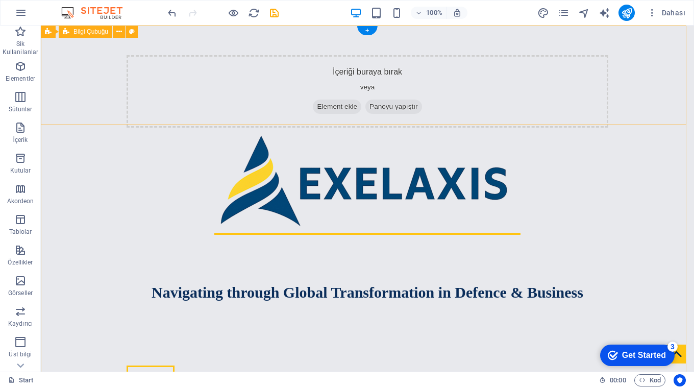
click at [361, 121] on div "İçeriği buraya bırak veya Element ekle Panoyu yapıştır" at bounding box center [367, 79] width 653 height 106
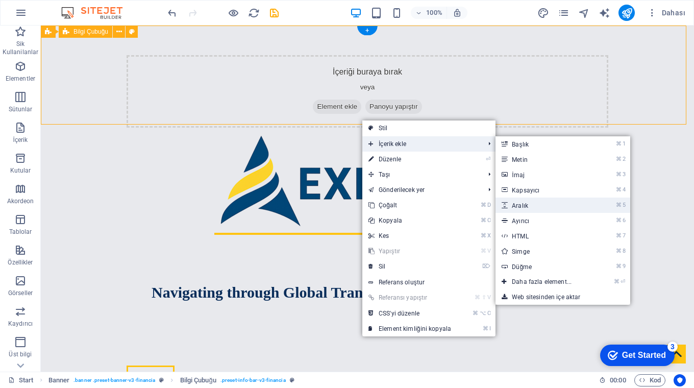
click at [523, 207] on link "⌘ 5 Aralık" at bounding box center [544, 204] width 96 height 15
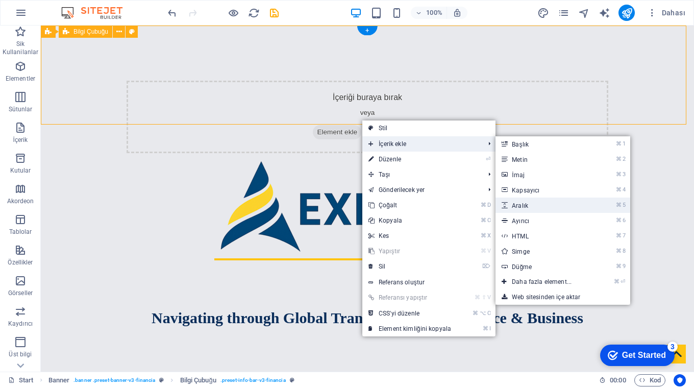
select select "px"
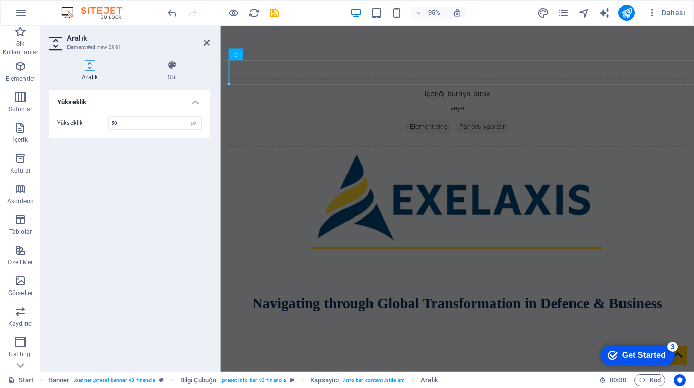
click at [90, 62] on icon at bounding box center [90, 65] width 82 height 10
click at [205, 42] on icon at bounding box center [207, 43] width 6 height 8
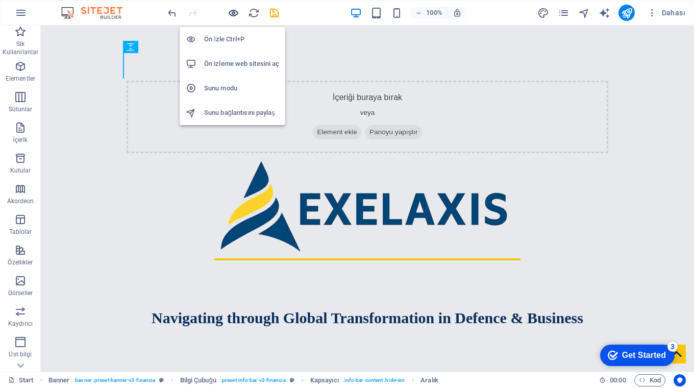
click at [231, 14] on icon "button" at bounding box center [234, 13] width 12 height 12
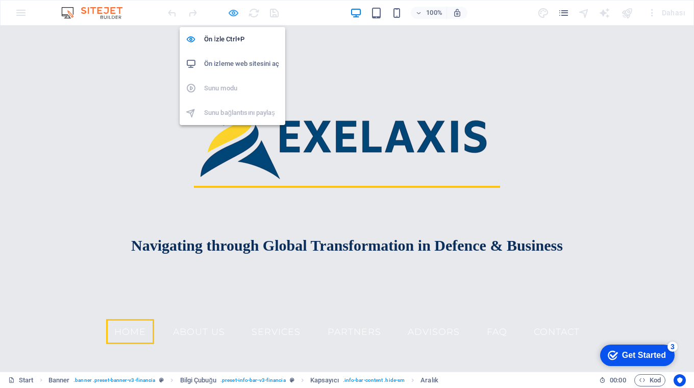
click at [236, 14] on icon "button" at bounding box center [234, 13] width 12 height 12
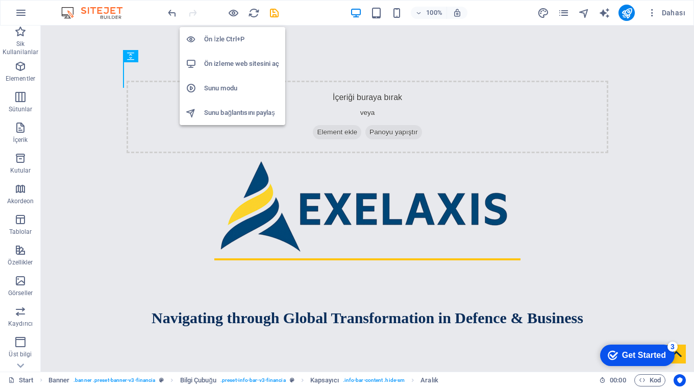
click at [85, 166] on div at bounding box center [367, 205] width 653 height 97
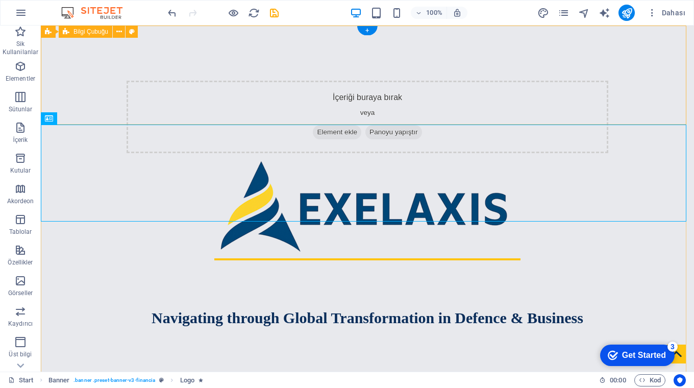
click at [134, 66] on div "İçeriği buraya bırak veya Element ekle Panoyu yapıştır" at bounding box center [367, 92] width 653 height 132
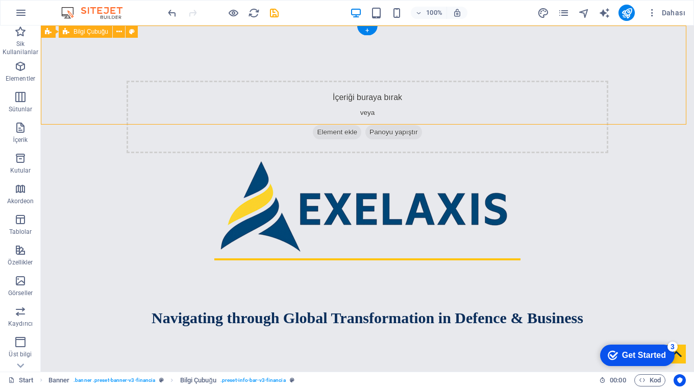
click at [174, 40] on div "İçeriği buraya bırak veya Element ekle Panoyu yapıştır" at bounding box center [367, 92] width 653 height 132
click at [116, 33] on icon at bounding box center [119, 32] width 6 height 11
click at [69, 157] on div at bounding box center [367, 205] width 653 height 97
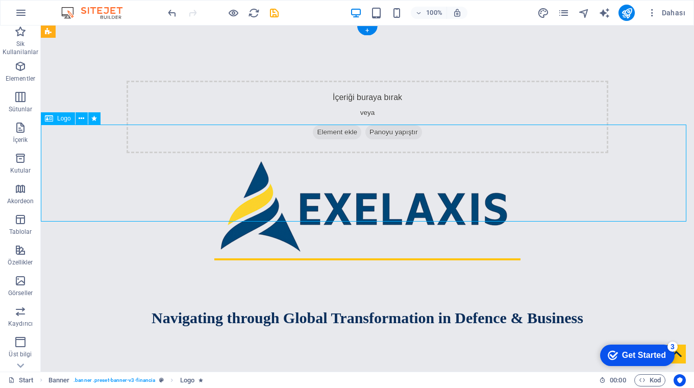
click at [91, 157] on div at bounding box center [367, 205] width 653 height 97
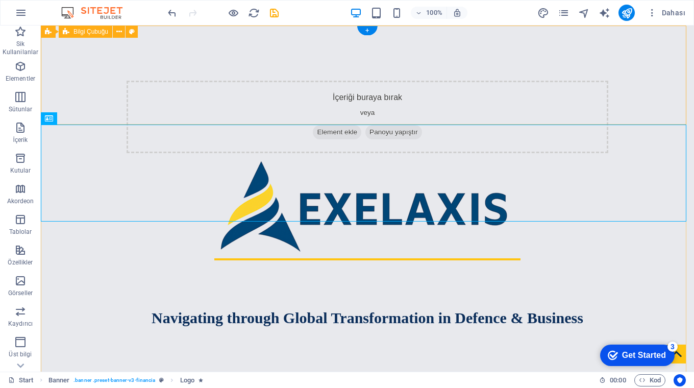
click at [138, 116] on div "İçeriği buraya bırak veya Element ekle Panoyu yapıştır" at bounding box center [367, 92] width 653 height 132
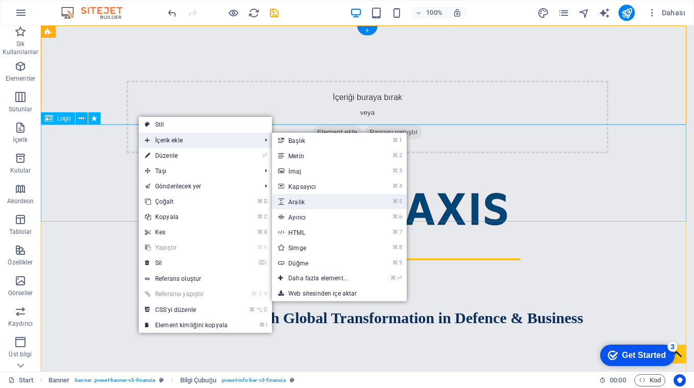
click at [314, 198] on link "⌘ 5 Aralık" at bounding box center [320, 201] width 96 height 15
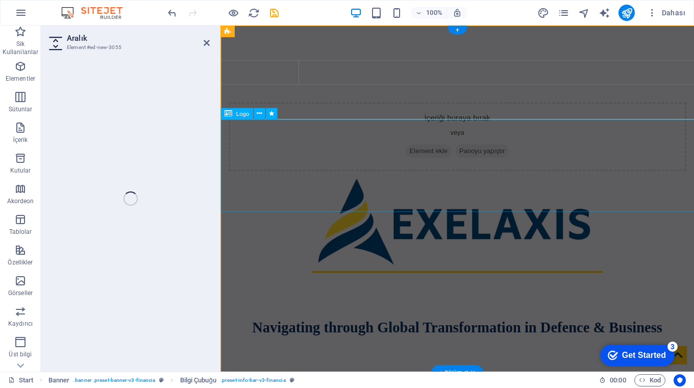
select select "px"
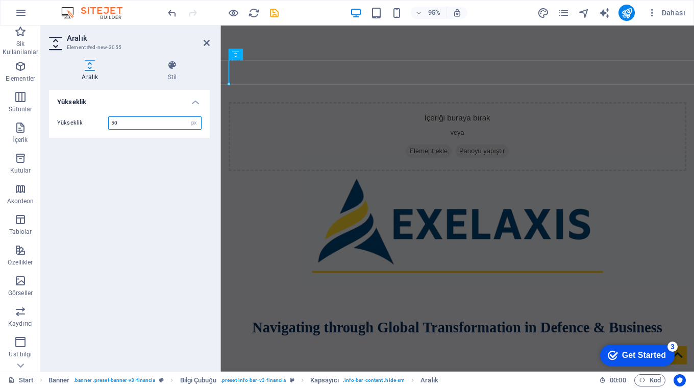
click at [127, 122] on input "50" at bounding box center [155, 123] width 92 height 12
type input "5"
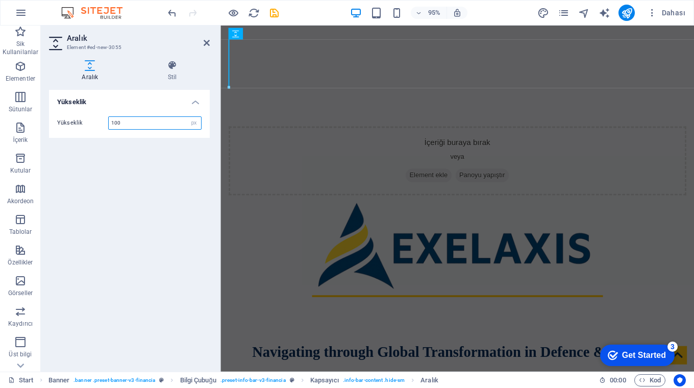
type input "100"
click at [143, 181] on div "Yükseklik Yükseklik 100 px rem vh vw" at bounding box center [129, 227] width 161 height 274
click at [207, 42] on icon at bounding box center [207, 43] width 6 height 8
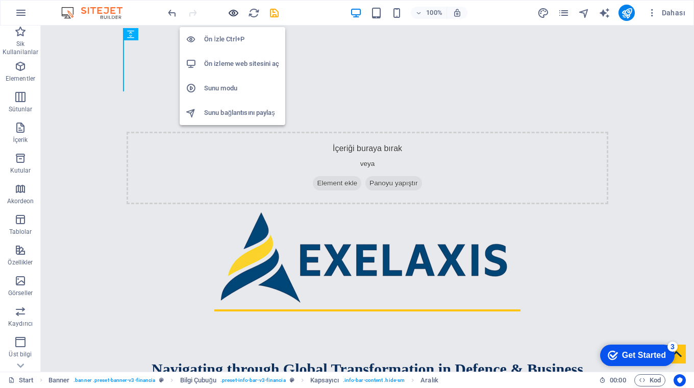
click at [232, 14] on icon "button" at bounding box center [234, 13] width 12 height 12
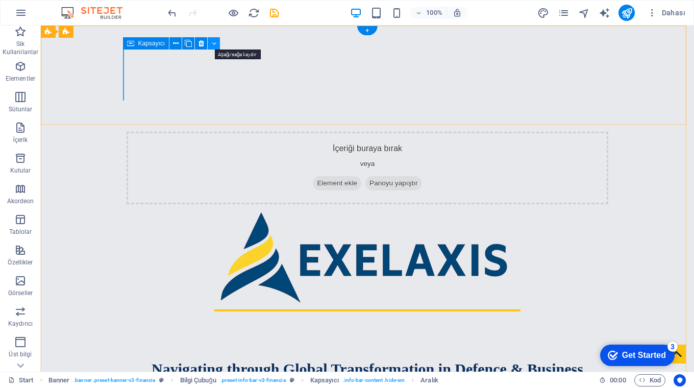
click at [215, 44] on icon at bounding box center [214, 43] width 5 height 11
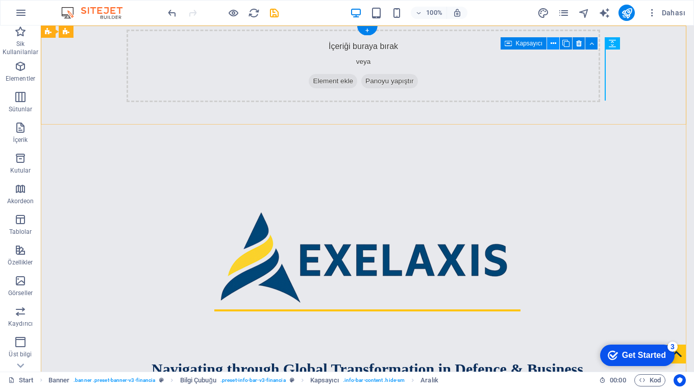
click at [554, 41] on icon at bounding box center [554, 43] width 6 height 11
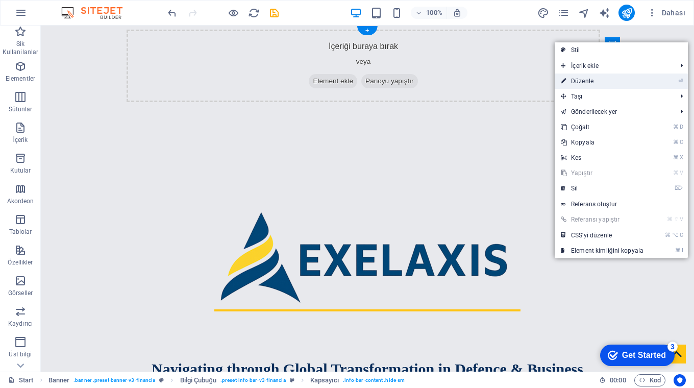
click at [574, 80] on link "⏎ Düzenle" at bounding box center [602, 80] width 95 height 15
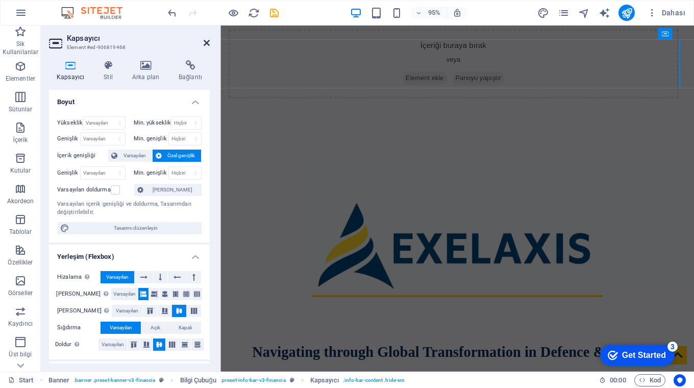
click at [207, 43] on icon at bounding box center [207, 43] width 6 height 8
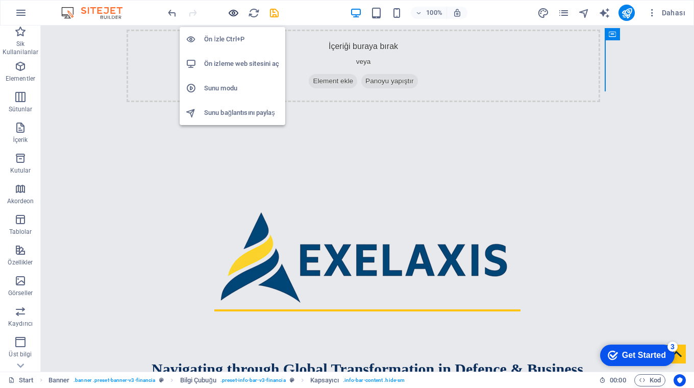
click at [230, 12] on icon "button" at bounding box center [234, 13] width 12 height 12
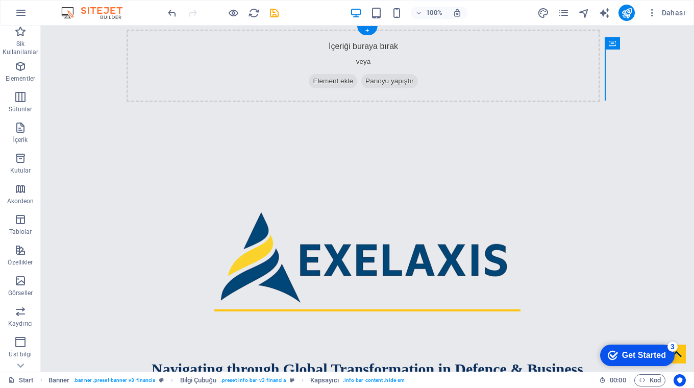
click at [603, 72] on div "İçeriği buraya bırak veya Element ekle Panoyu yapıştır" at bounding box center [367, 117] width 653 height 183
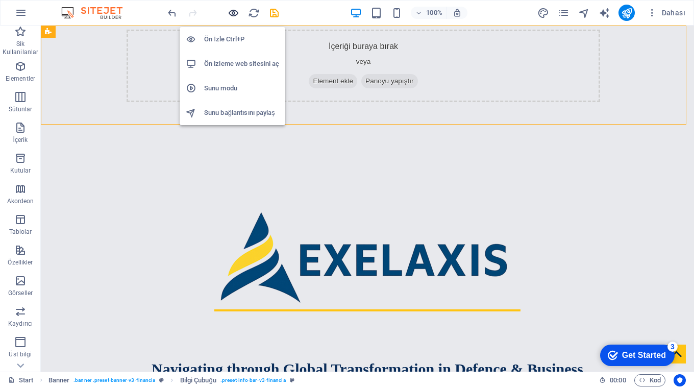
click at [228, 14] on icon "button" at bounding box center [234, 13] width 12 height 12
click at [232, 14] on icon "button" at bounding box center [234, 13] width 12 height 12
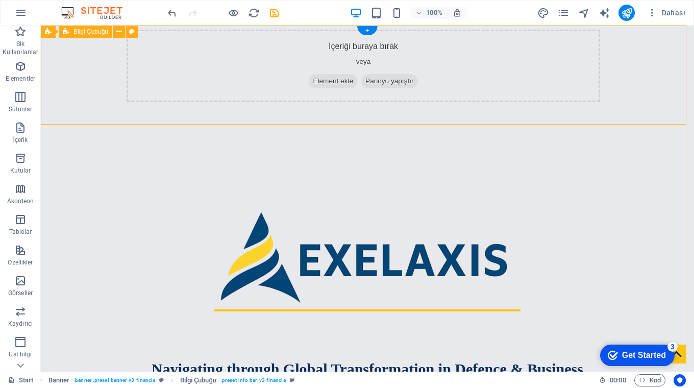
click at [373, 90] on div "İçeriği buraya bırak veya Element ekle Panoyu yapıştır" at bounding box center [367, 117] width 653 height 183
click at [328, 208] on div at bounding box center [367, 256] width 653 height 97
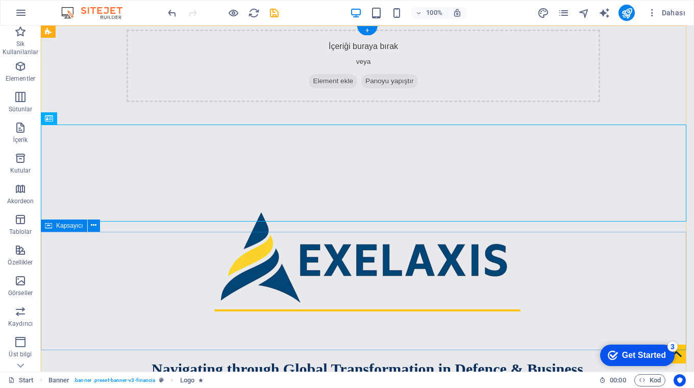
click at [344, 349] on div "Navigating through Global Transformation in Defence & Business" at bounding box center [367, 374] width 653 height 119
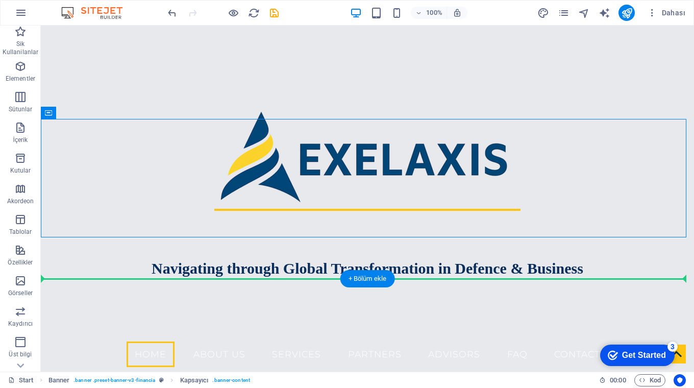
scroll to position [107, 0]
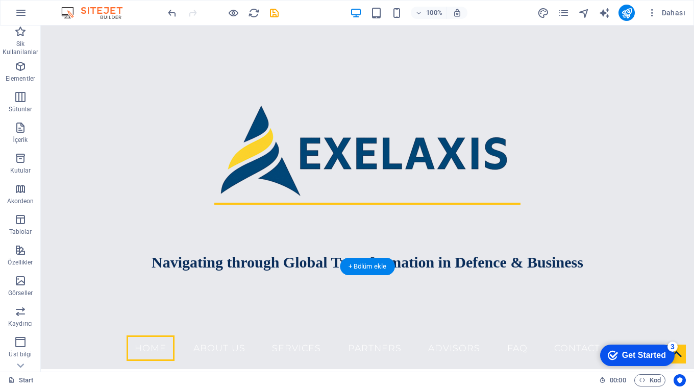
drag, startPoint x: 344, startPoint y: 349, endPoint x: 328, endPoint y: 160, distance: 189.5
click at [328, 209] on div "Navigating through Global Transformation in Defence & Business" at bounding box center [367, 268] width 653 height 119
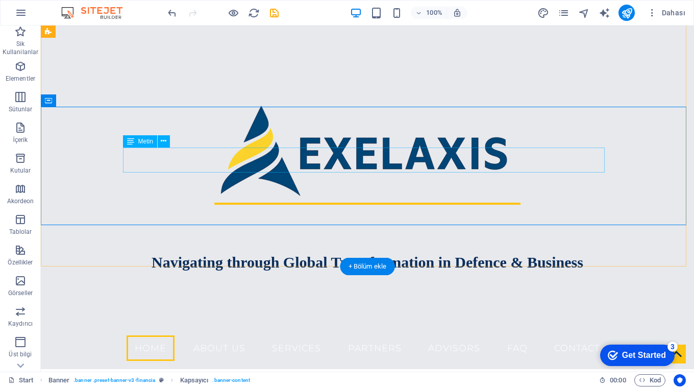
click at [132, 250] on div "Navigating through Global Transformation in Defence & Business" at bounding box center [368, 263] width 482 height 26
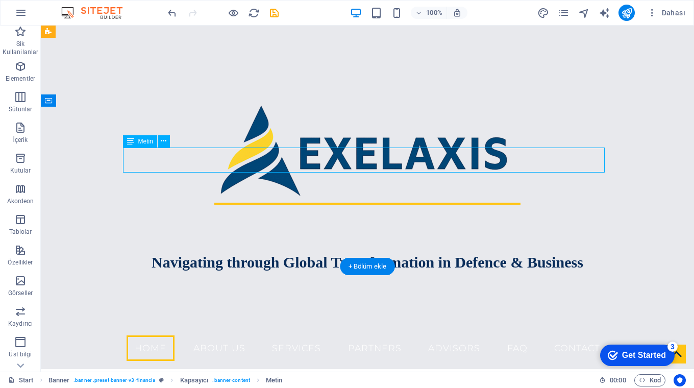
click at [132, 250] on div "Navigating through Global Transformation in Defence & Business" at bounding box center [368, 263] width 482 height 26
click at [166, 142] on icon at bounding box center [164, 141] width 6 height 11
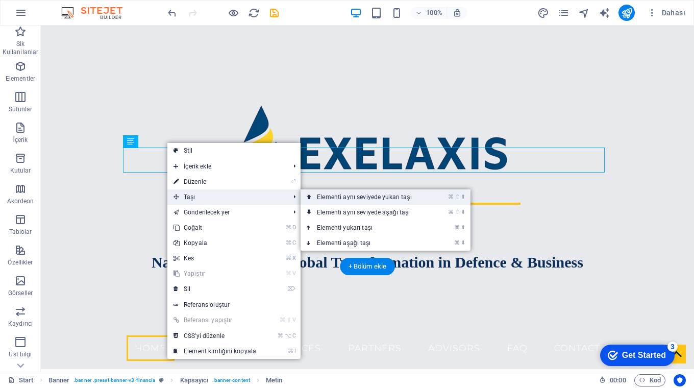
click at [360, 196] on link "⌘ ⇧ ⬆ Elementi aynı seviyede yukarı taşı" at bounding box center [367, 196] width 132 height 15
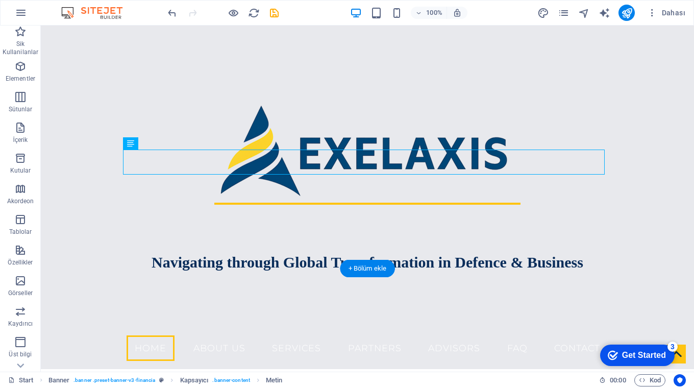
scroll to position [0, 0]
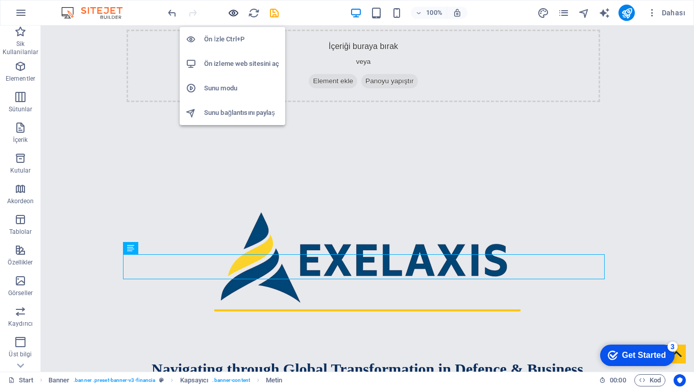
click at [232, 12] on icon "button" at bounding box center [234, 13] width 12 height 12
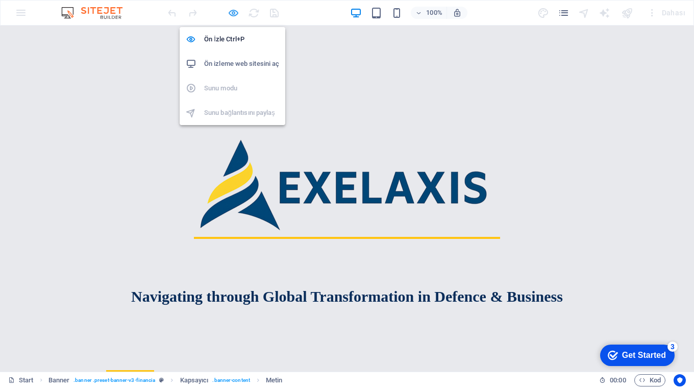
click at [233, 13] on icon "button" at bounding box center [234, 13] width 12 height 12
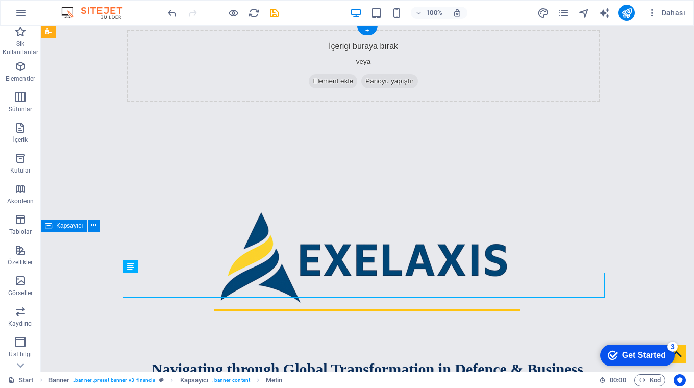
click at [331, 328] on div "Navigating through Global Transformation in Defence & Business" at bounding box center [367, 374] width 653 height 119
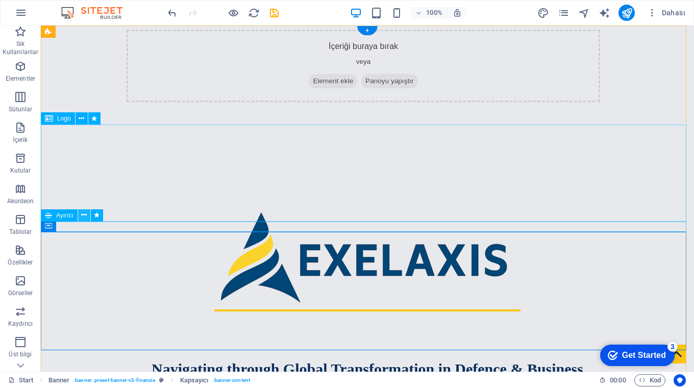
click at [85, 215] on icon at bounding box center [84, 215] width 6 height 11
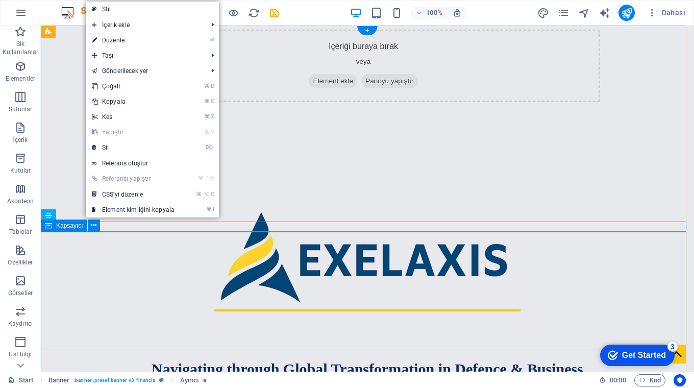
click at [85, 315] on div "Navigating through Global Transformation in Defence & Business" at bounding box center [367, 374] width 653 height 119
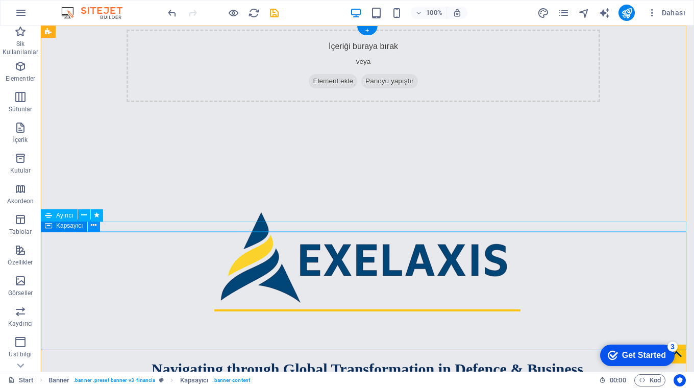
click at [90, 227] on button at bounding box center [94, 225] width 12 height 12
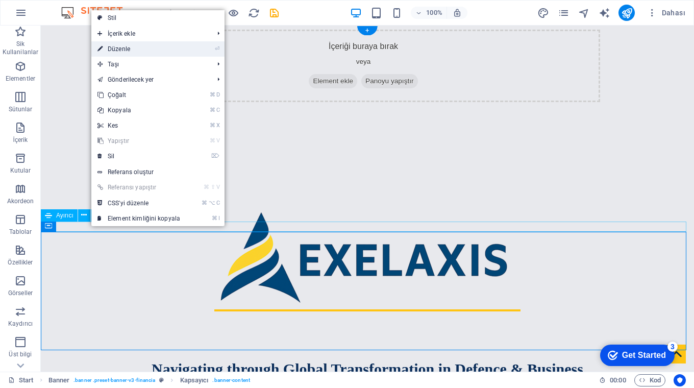
click at [144, 47] on link "⏎ Düzenle" at bounding box center [138, 48] width 95 height 15
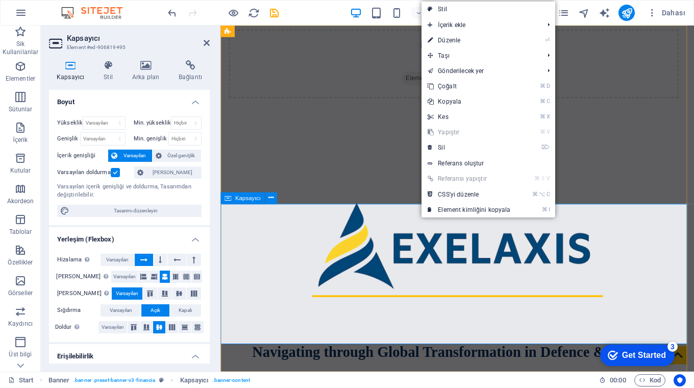
click at [412, 360] on div "Navigating through Global Transformation in Defence & Business" at bounding box center [469, 374] width 499 height 119
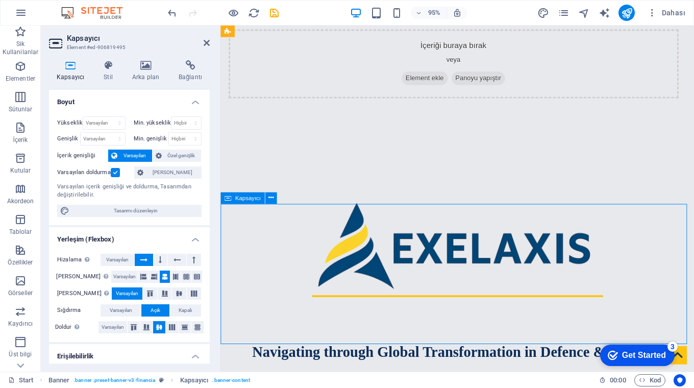
drag, startPoint x: 452, startPoint y: 213, endPoint x: 455, endPoint y: 232, distance: 18.6
click at [455, 315] on div "Navigating through Global Transformation in Defence & Business" at bounding box center [469, 374] width 499 height 119
drag, startPoint x: 449, startPoint y: 361, endPoint x: 451, endPoint y: 338, distance: 22.6
click at [451, 338] on header "İçeriği buraya bırak veya Element ekle Panoyu yapıştır Navigating through Globa…" at bounding box center [469, 251] width 499 height 450
drag, startPoint x: 469, startPoint y: 361, endPoint x: 467, endPoint y: 266, distance: 94.4
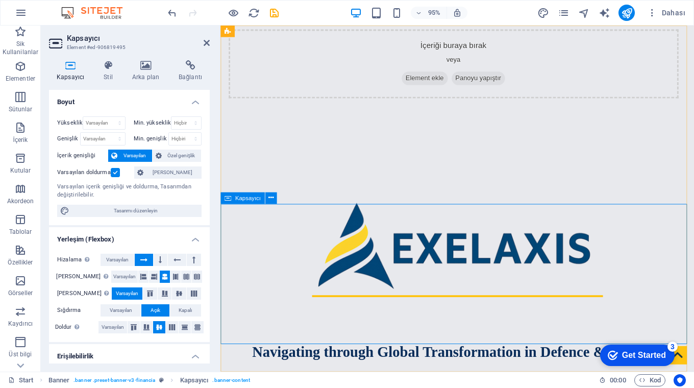
click at [467, 266] on header "İçeriği buraya bırak veya Element ekle Panoyu yapıştır Navigating through Globa…" at bounding box center [469, 251] width 499 height 450
click at [398, 322] on div "Navigating through Global Transformation in Defence & Business" at bounding box center [469, 374] width 499 height 119
click at [232, 199] on div "Kapsayıcı" at bounding box center [242, 198] width 44 height 12
click at [273, 198] on icon at bounding box center [270, 198] width 5 height 10
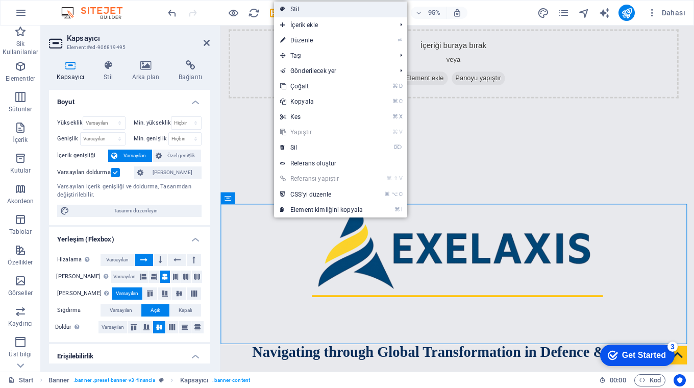
click at [298, 10] on link "Stil" at bounding box center [340, 9] width 133 height 15
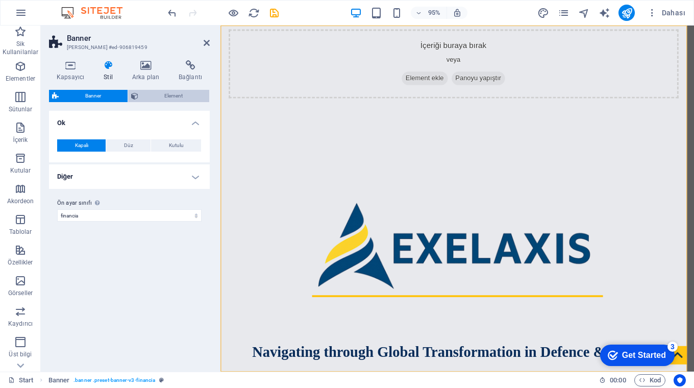
click at [170, 96] on span "Element" at bounding box center [173, 96] width 65 height 12
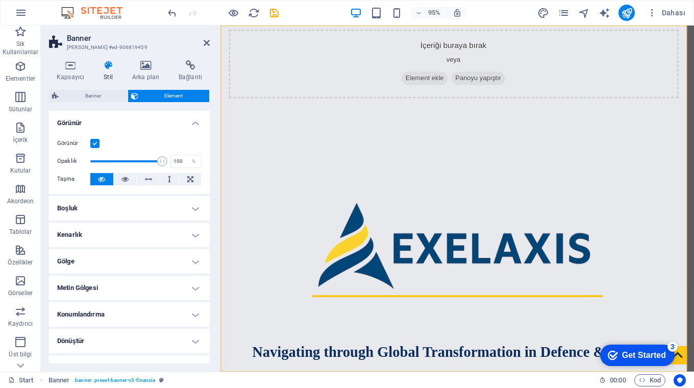
click at [192, 211] on h4 "Boşluk" at bounding box center [129, 208] width 161 height 24
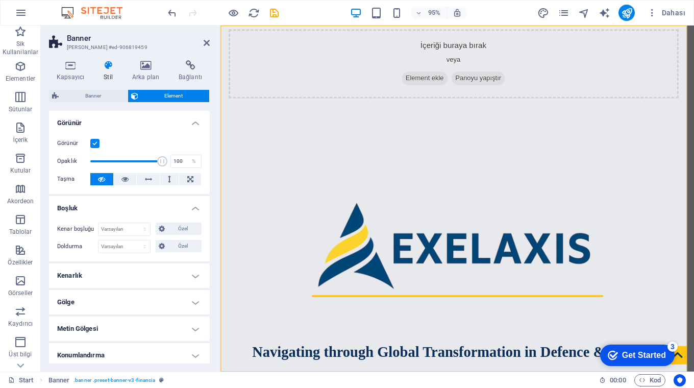
click at [192, 210] on h4 "Boşluk" at bounding box center [129, 205] width 161 height 18
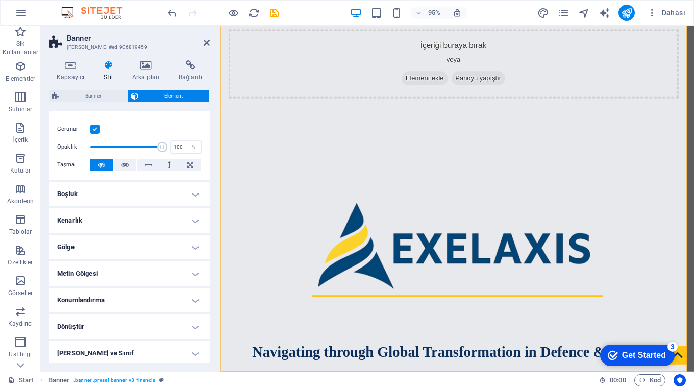
scroll to position [40, 0]
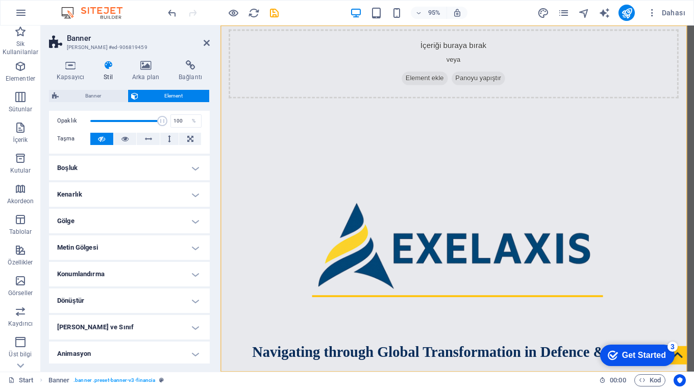
click at [191, 274] on h4 "Konumlandırma" at bounding box center [129, 274] width 161 height 24
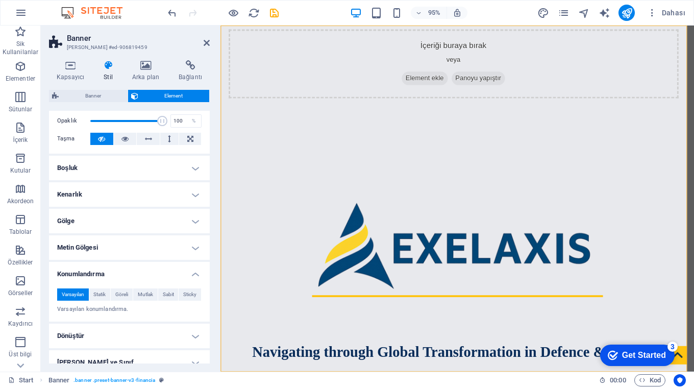
click at [191, 273] on h4 "Konumlandırma" at bounding box center [129, 271] width 161 height 18
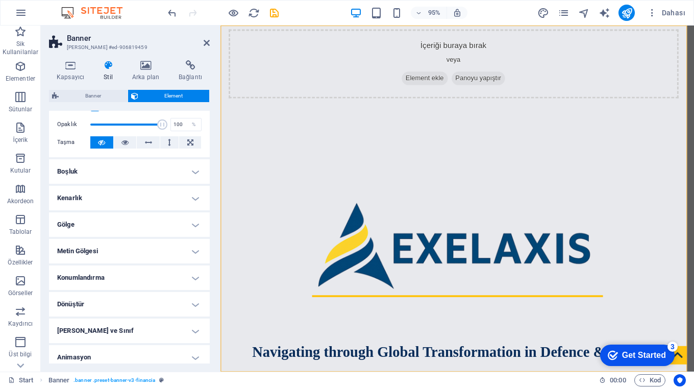
scroll to position [0, 0]
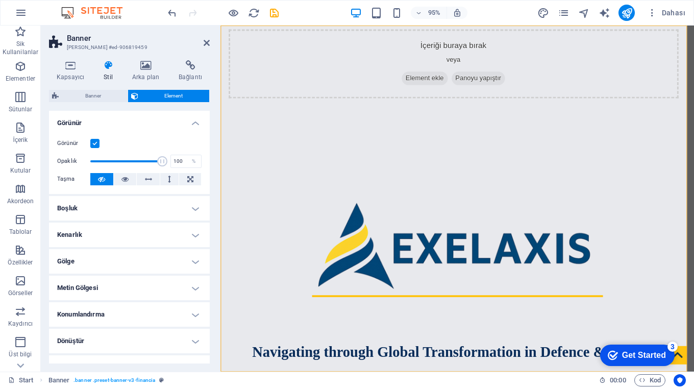
click at [192, 209] on h4 "Boşluk" at bounding box center [129, 208] width 161 height 24
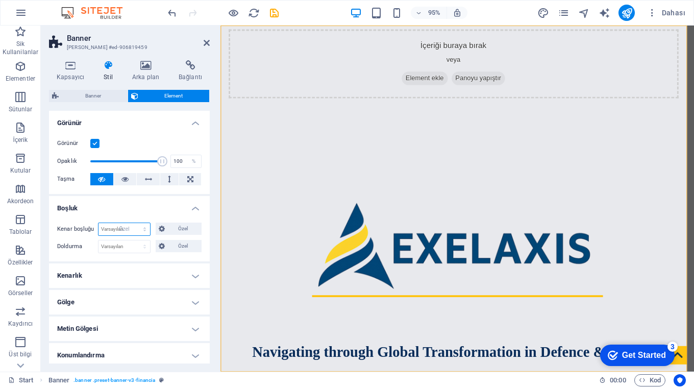
select select "DISABLED_OPTION_VALUE"
click at [178, 226] on span "Özel" at bounding box center [183, 229] width 31 height 12
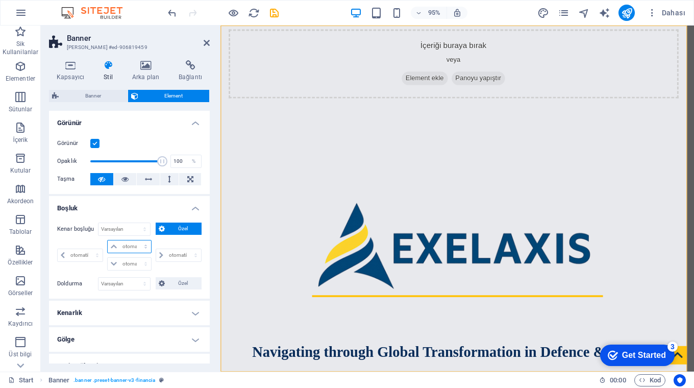
click at [114, 246] on select "otomatik px % rem vw vh" at bounding box center [129, 246] width 43 height 12
click at [144, 246] on select "otomatik px % rem vw vh" at bounding box center [129, 246] width 43 height 12
select select "%"
type input "0"
select select "px"
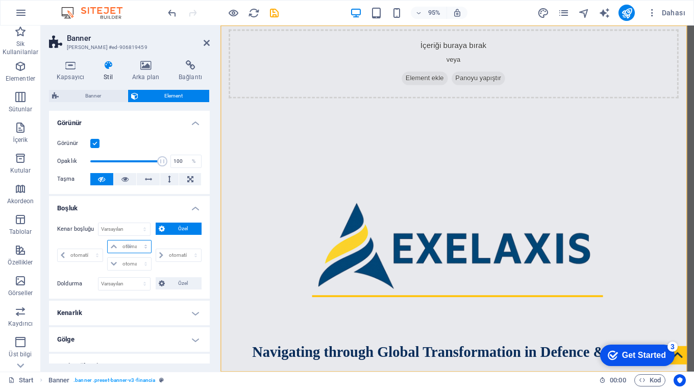
type input "100"
type input "0"
select select "px"
type input "0"
select select "px"
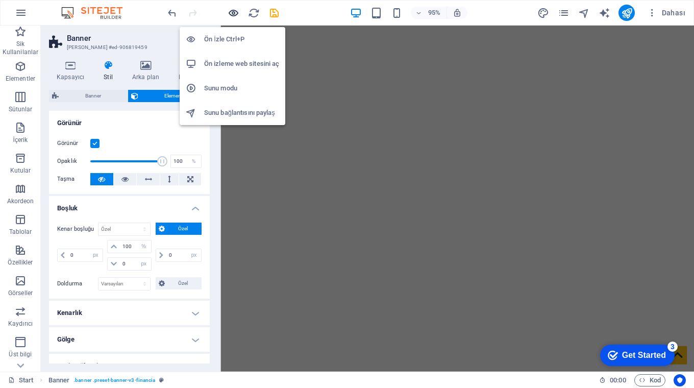
click at [231, 13] on icon "button" at bounding box center [234, 13] width 12 height 12
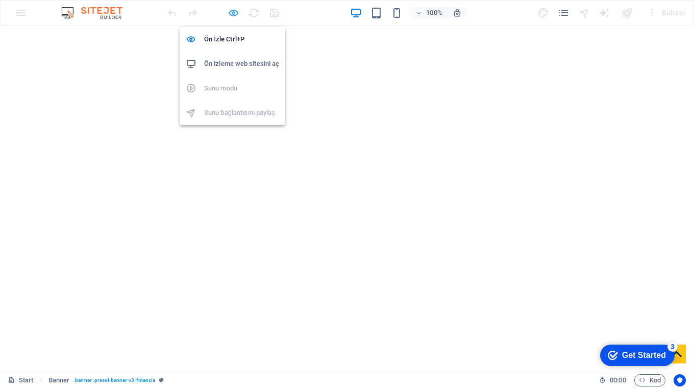
scroll to position [649, 0]
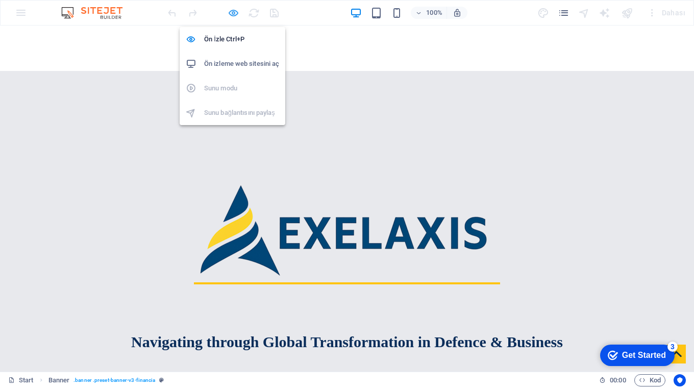
click at [233, 16] on icon "button" at bounding box center [234, 13] width 12 height 12
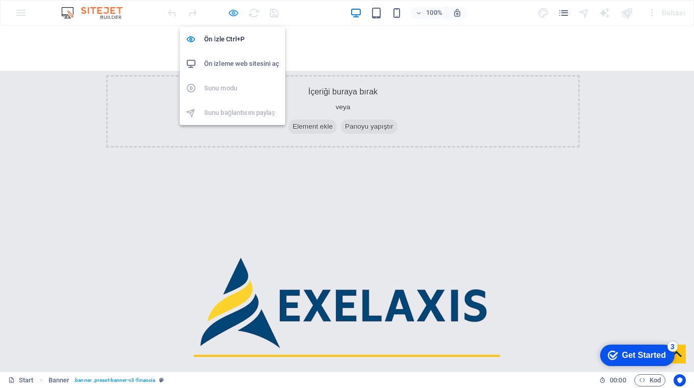
select select "px"
select select "%"
select select "px"
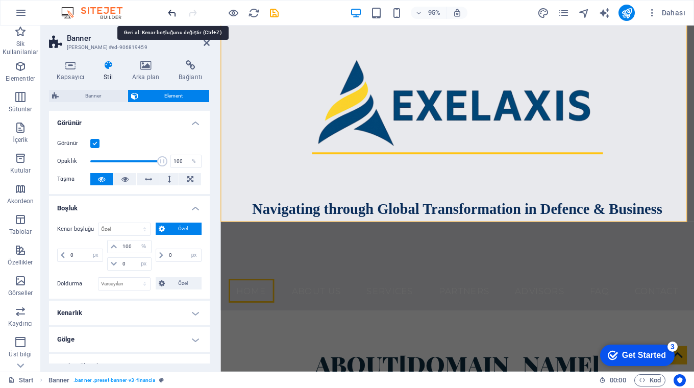
click at [174, 12] on icon "undo" at bounding box center [172, 13] width 12 height 12
select select "DISABLED_OPTION_VALUE"
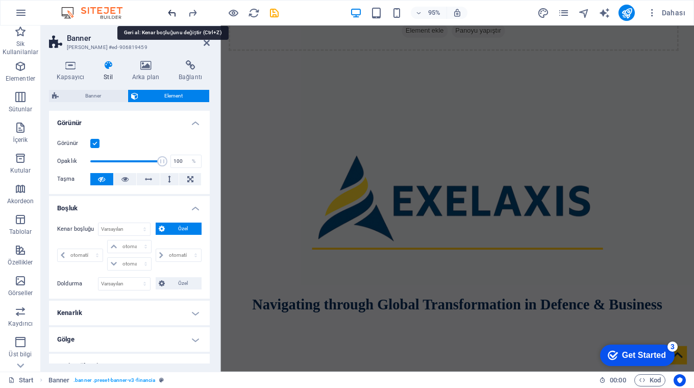
scroll to position [0, 0]
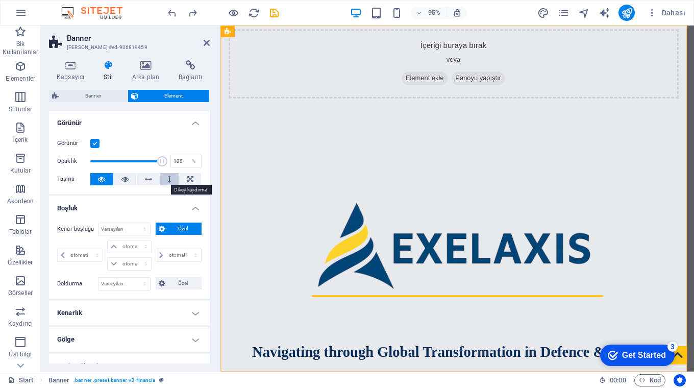
click at [168, 178] on icon at bounding box center [169, 179] width 3 height 12
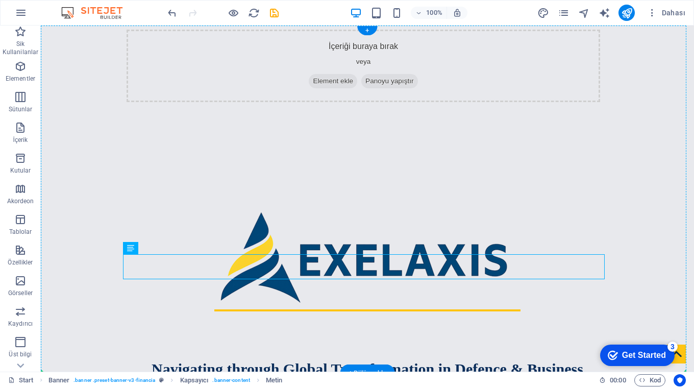
drag, startPoint x: 293, startPoint y: 286, endPoint x: 460, endPoint y: 226, distance: 177.9
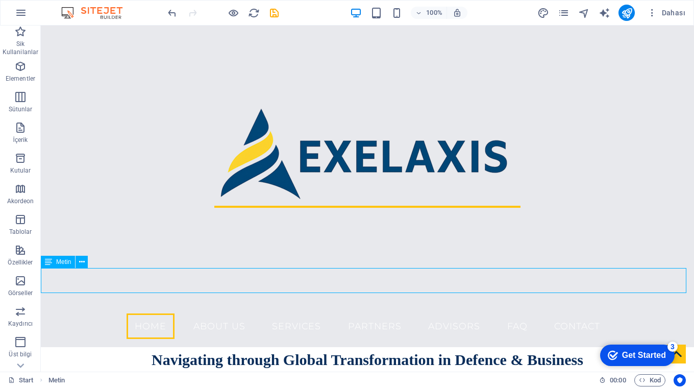
scroll to position [102, 0]
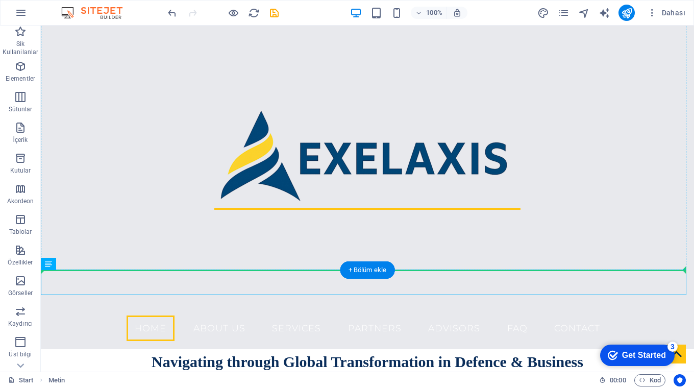
drag, startPoint x: 339, startPoint y: 291, endPoint x: 343, endPoint y: 132, distance: 158.8
drag, startPoint x: 289, startPoint y: 288, endPoint x: 310, endPoint y: 139, distance: 150.5
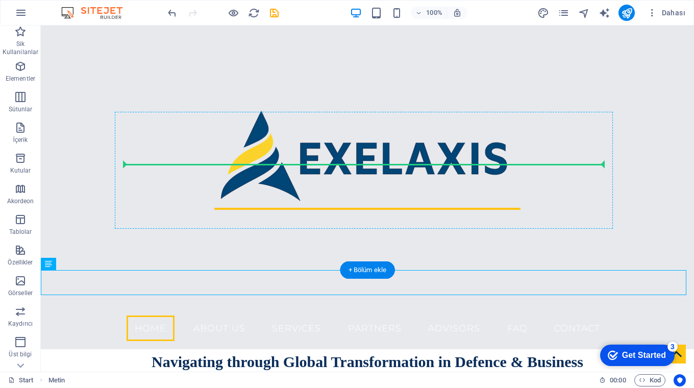
drag, startPoint x: 250, startPoint y: 287, endPoint x: 269, endPoint y: 167, distance: 121.5
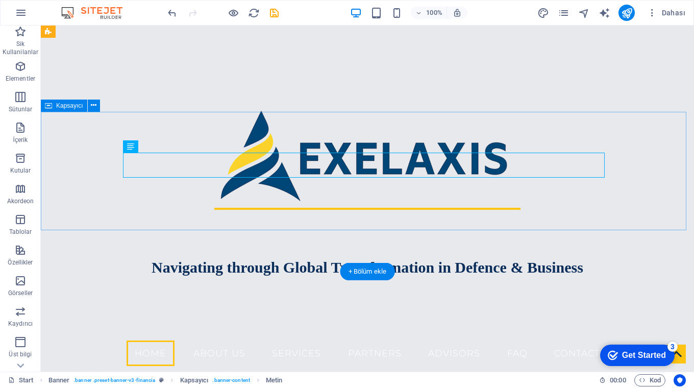
click at [263, 214] on div "Navigating through Global Transformation in Defence & Business" at bounding box center [367, 273] width 653 height 119
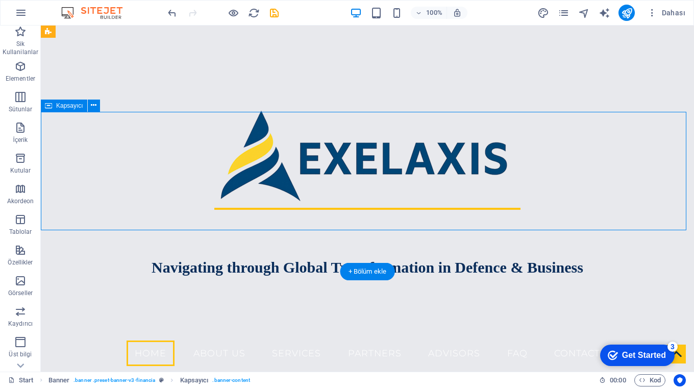
click at [256, 214] on div "Navigating through Global Transformation in Defence & Business" at bounding box center [367, 273] width 653 height 119
click at [188, 214] on div "Navigating through Global Transformation in Defence & Business" at bounding box center [367, 273] width 653 height 119
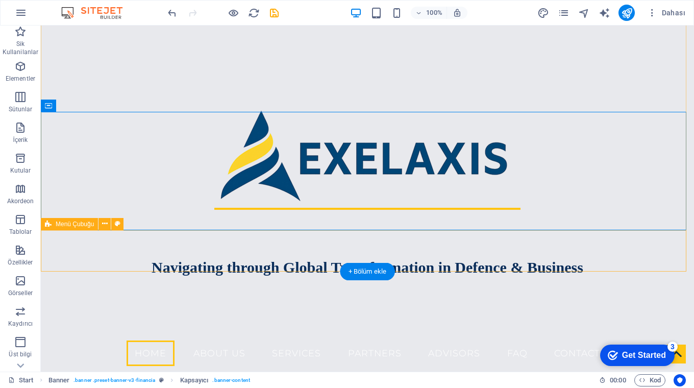
click at [57, 332] on div "Home About us Services Partners Advisors FAQ Contact" at bounding box center [367, 353] width 653 height 42
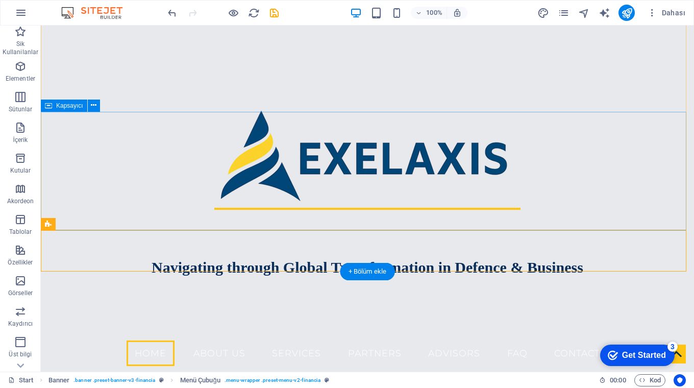
click at [143, 214] on div "Navigating through Global Transformation in Defence & Business" at bounding box center [367, 273] width 653 height 119
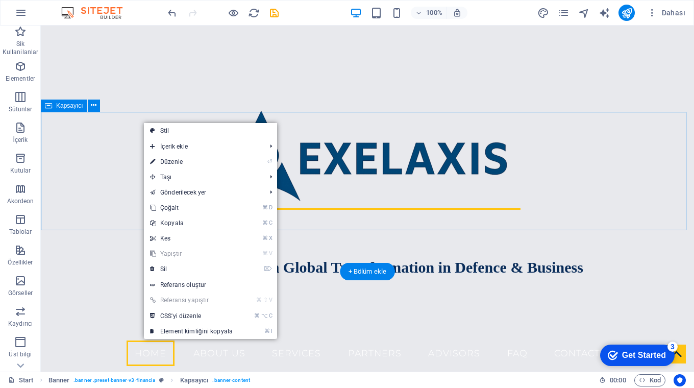
click at [120, 214] on div "Navigating through Global Transformation in Defence & Business" at bounding box center [367, 273] width 653 height 119
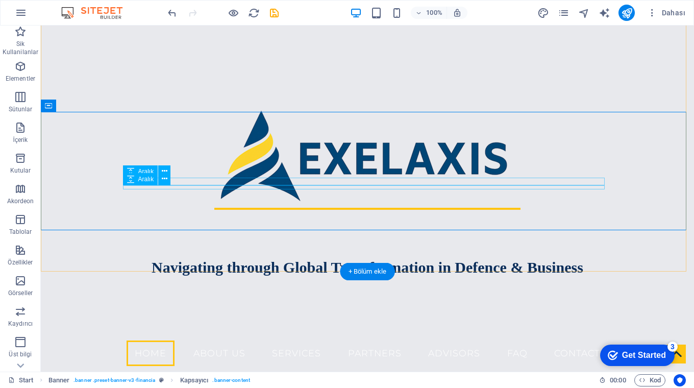
click at [162, 255] on div "Navigating through Global Transformation in Defence & Business" at bounding box center [368, 268] width 482 height 26
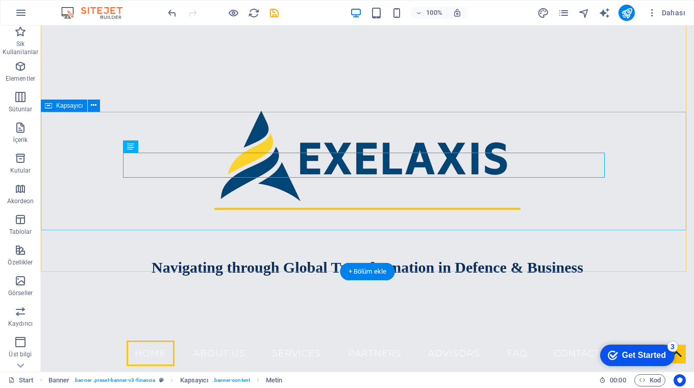
click at [168, 214] on div "Navigating through Global Transformation in Defence & Business" at bounding box center [367, 273] width 653 height 119
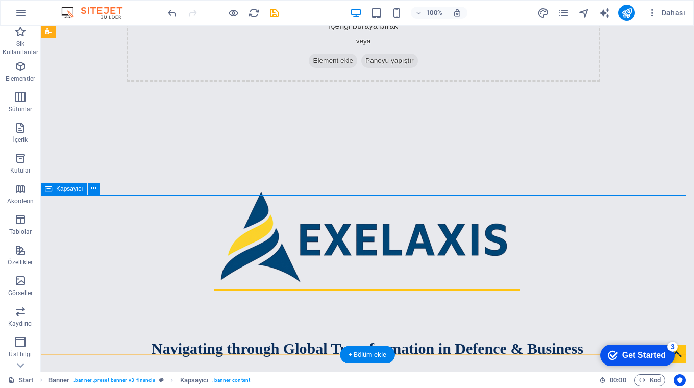
scroll to position [18, 0]
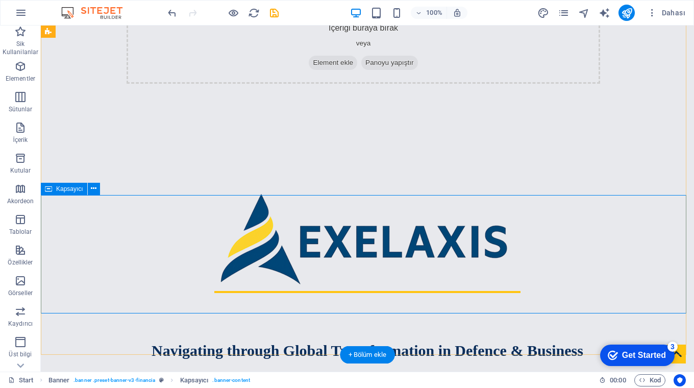
click at [50, 191] on icon at bounding box center [48, 189] width 7 height 12
click at [53, 189] on div "Kapsayıcı" at bounding box center [64, 189] width 46 height 12
click at [70, 190] on span "Kapsayıcı" at bounding box center [69, 189] width 27 height 6
click at [94, 189] on icon at bounding box center [94, 188] width 6 height 11
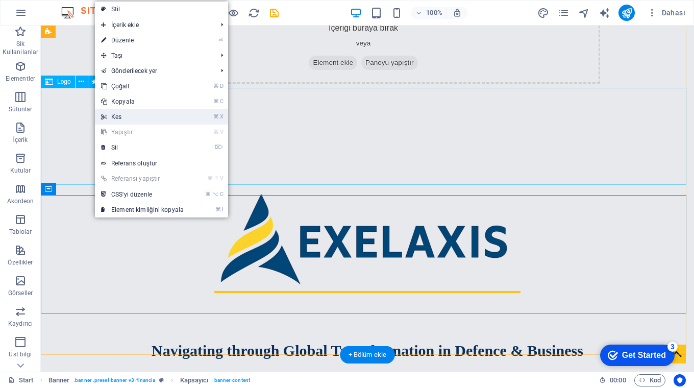
click at [114, 114] on link "⌘ X Kes" at bounding box center [142, 116] width 95 height 15
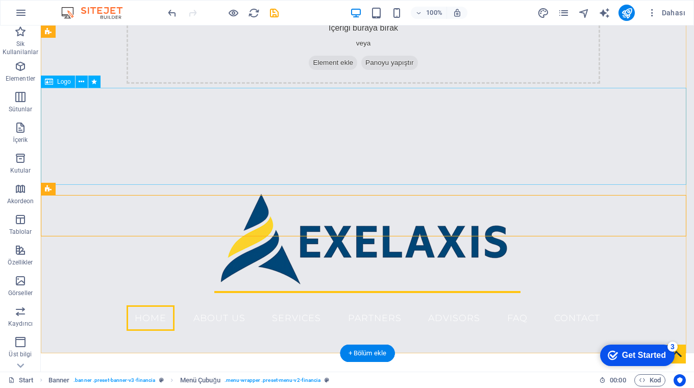
click at [490, 190] on div at bounding box center [367, 238] width 653 height 97
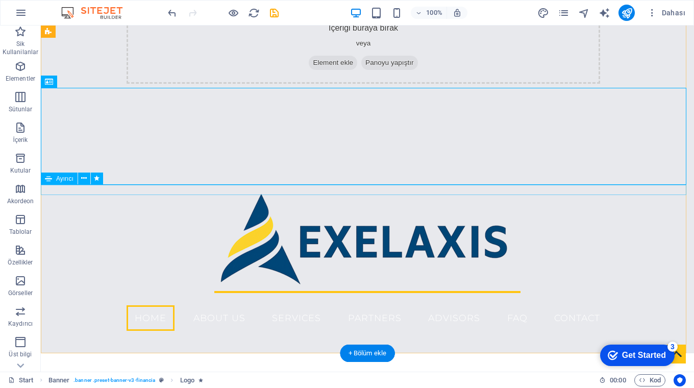
click at [454, 291] on div at bounding box center [367, 292] width 653 height 2
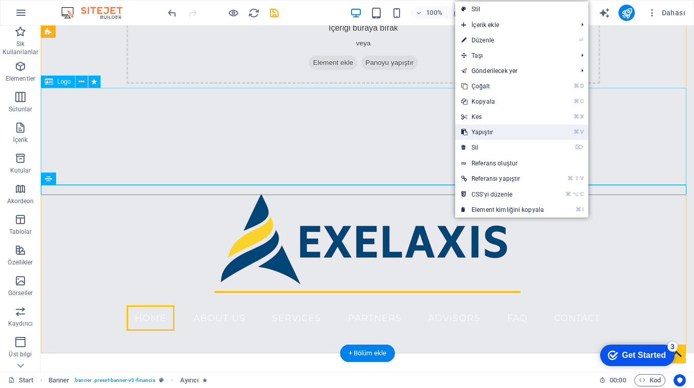
click at [476, 133] on link "⌘ V Yapıştır" at bounding box center [502, 132] width 95 height 15
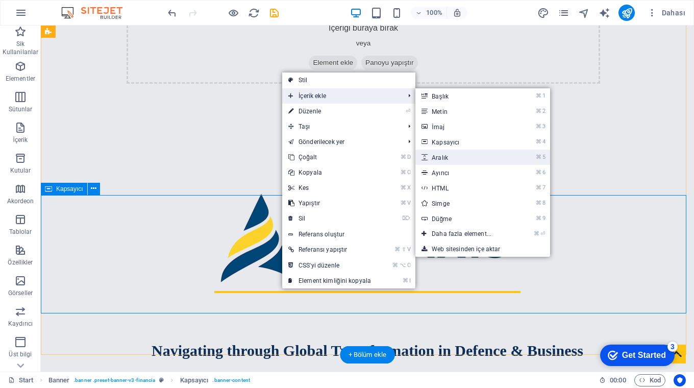
click at [451, 157] on link "⌘ 5 Aralık" at bounding box center [463, 157] width 96 height 15
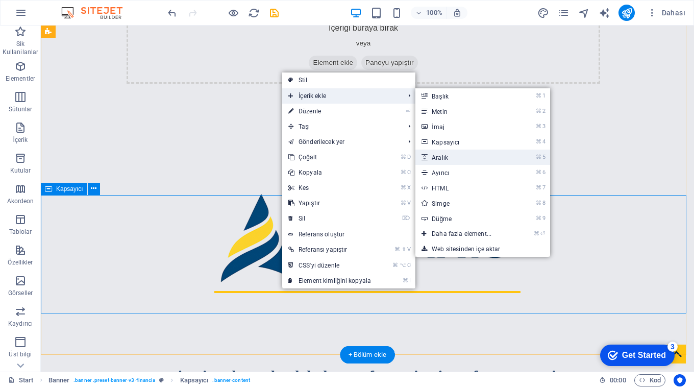
select select "px"
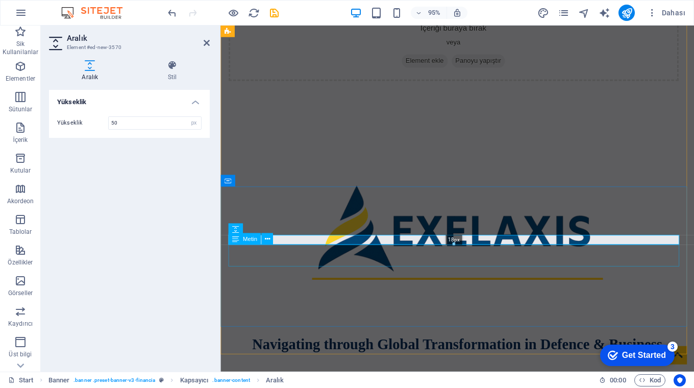
drag, startPoint x: 452, startPoint y: 251, endPoint x: 449, endPoint y: 228, distance: 22.7
click at [449, 228] on div "H3 Banner Kapsayıcı Menü Menü Çubuğu Kapsayıcı Ayırıcı Aralık Metin Banner Bilg…" at bounding box center [457, 189] width 474 height 363
type input "18"
click at [267, 230] on icon at bounding box center [267, 230] width 5 height 10
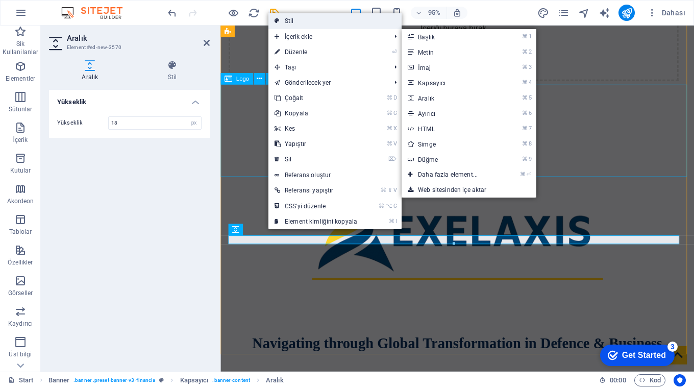
click at [305, 22] on link "Stil" at bounding box center [334, 20] width 133 height 15
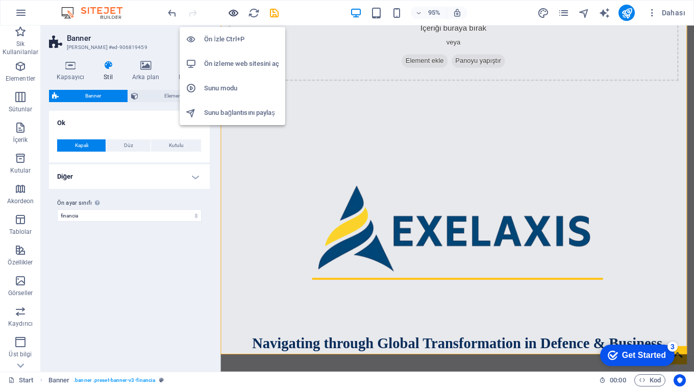
click at [232, 13] on icon "button" at bounding box center [234, 13] width 12 height 12
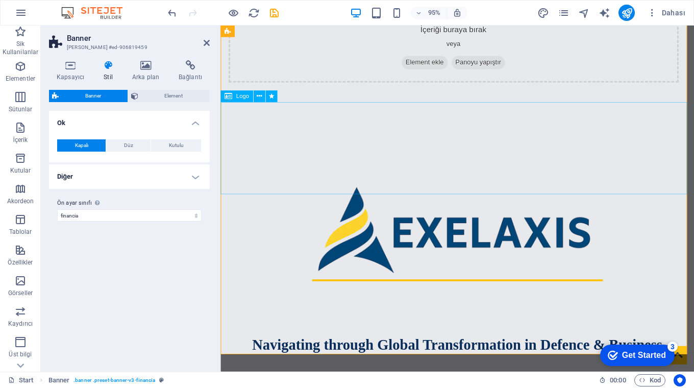
scroll to position [41, 0]
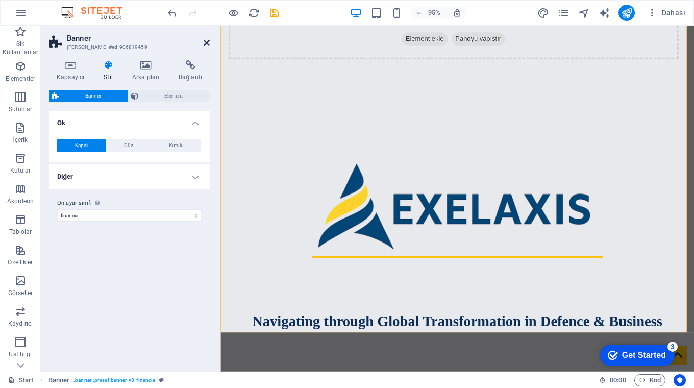
click at [208, 42] on icon at bounding box center [207, 43] width 6 height 8
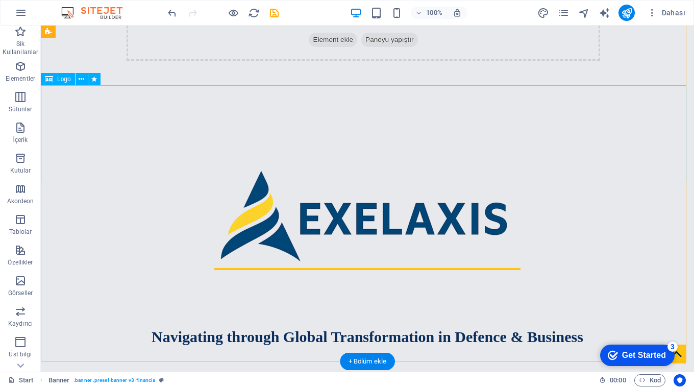
scroll to position [0, 0]
